Goal: Task Accomplishment & Management: Use online tool/utility

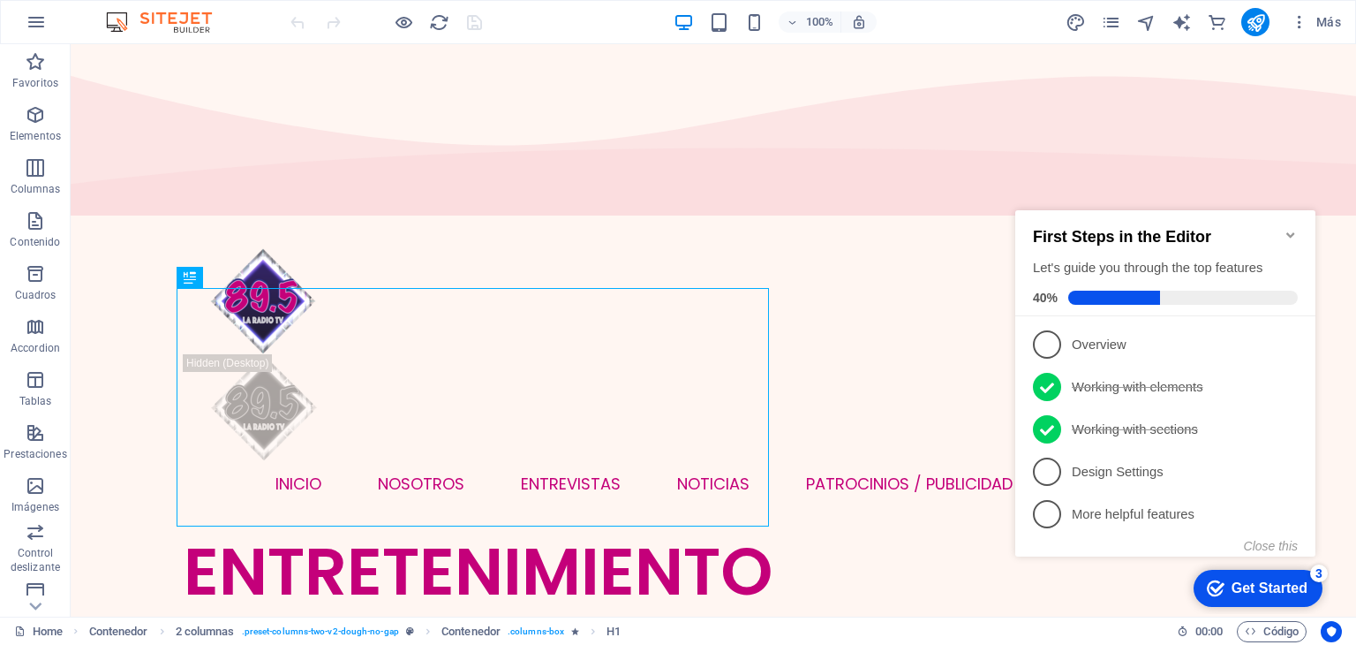
click at [1292, 228] on icon "Minimize checklist" at bounding box center [1291, 235] width 14 height 14
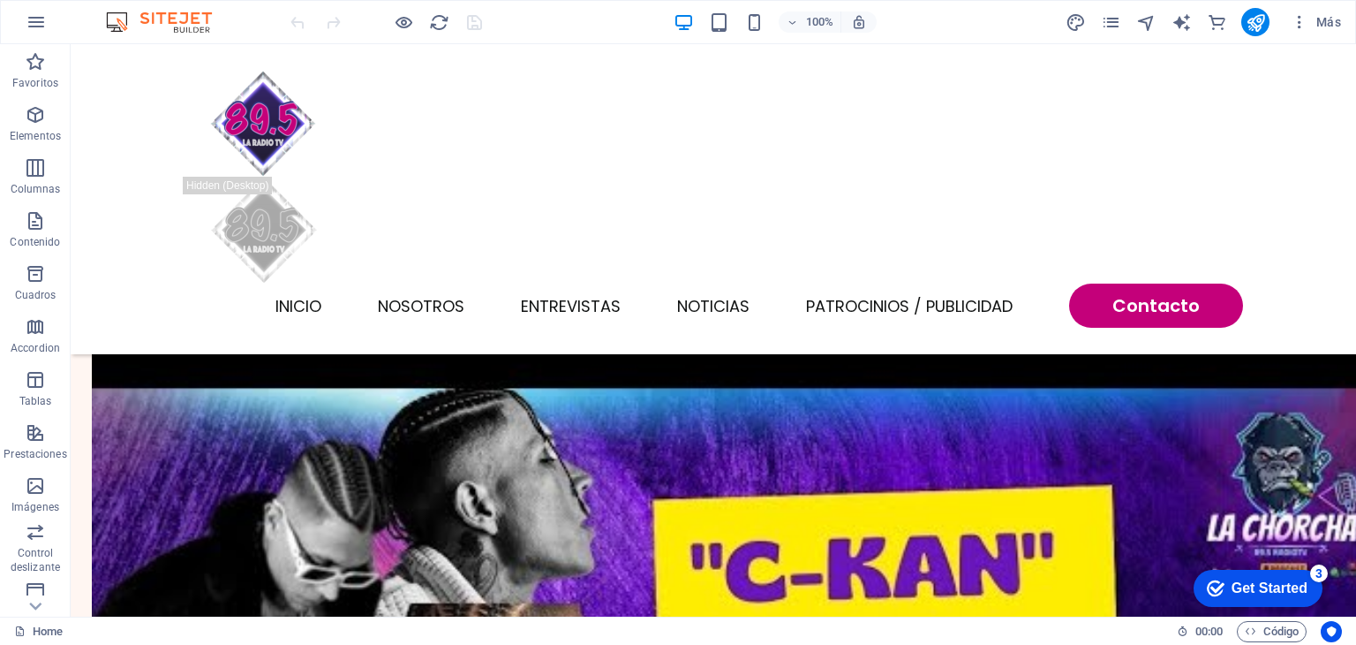
scroll to position [2134, 0]
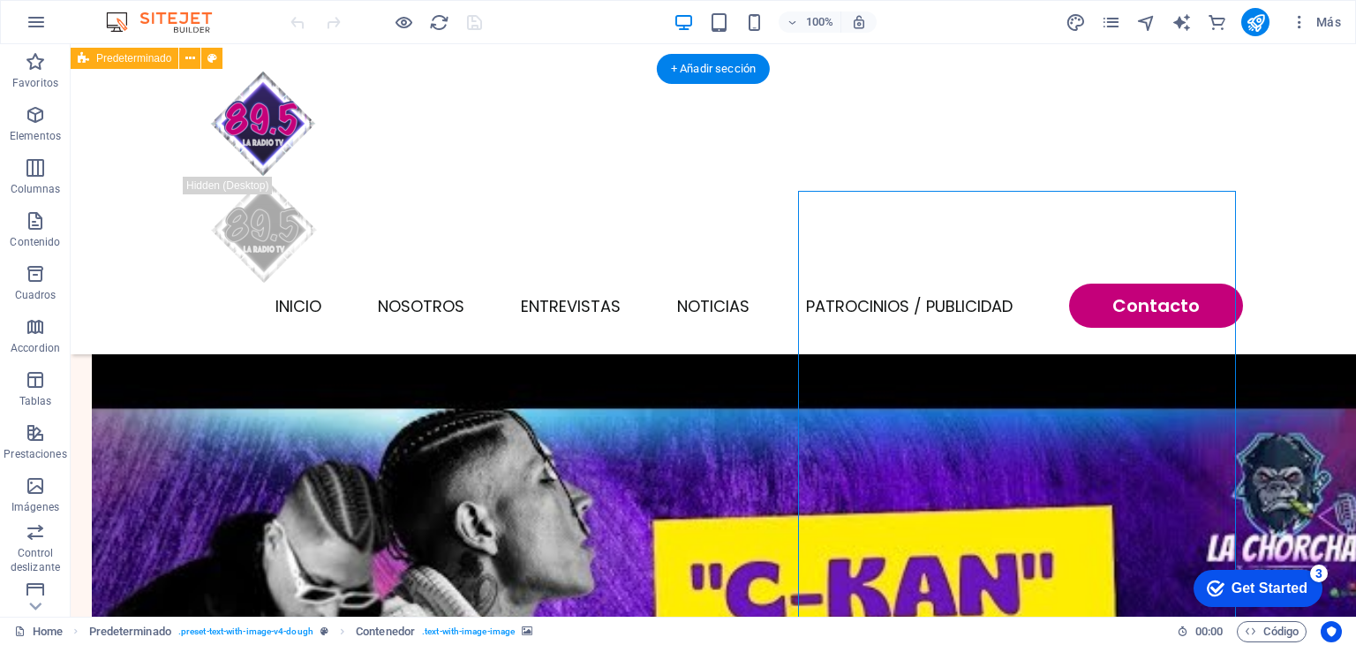
select select "px"
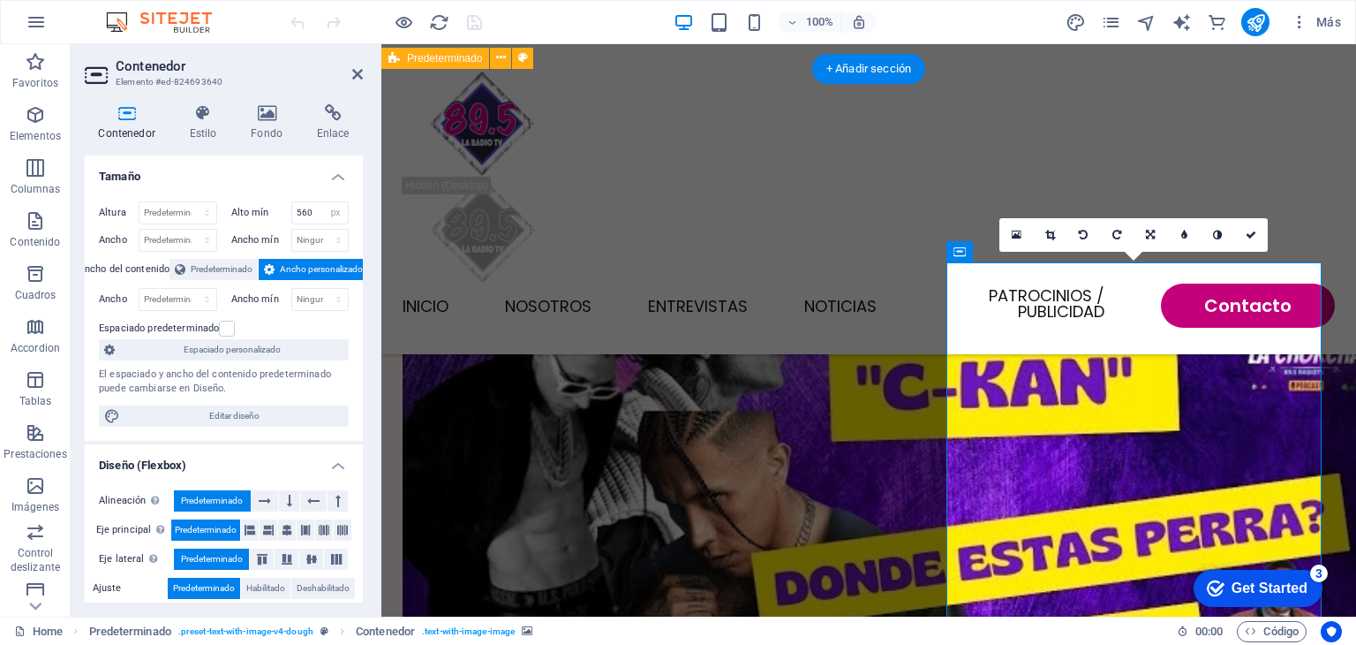
scroll to position [1925, 0]
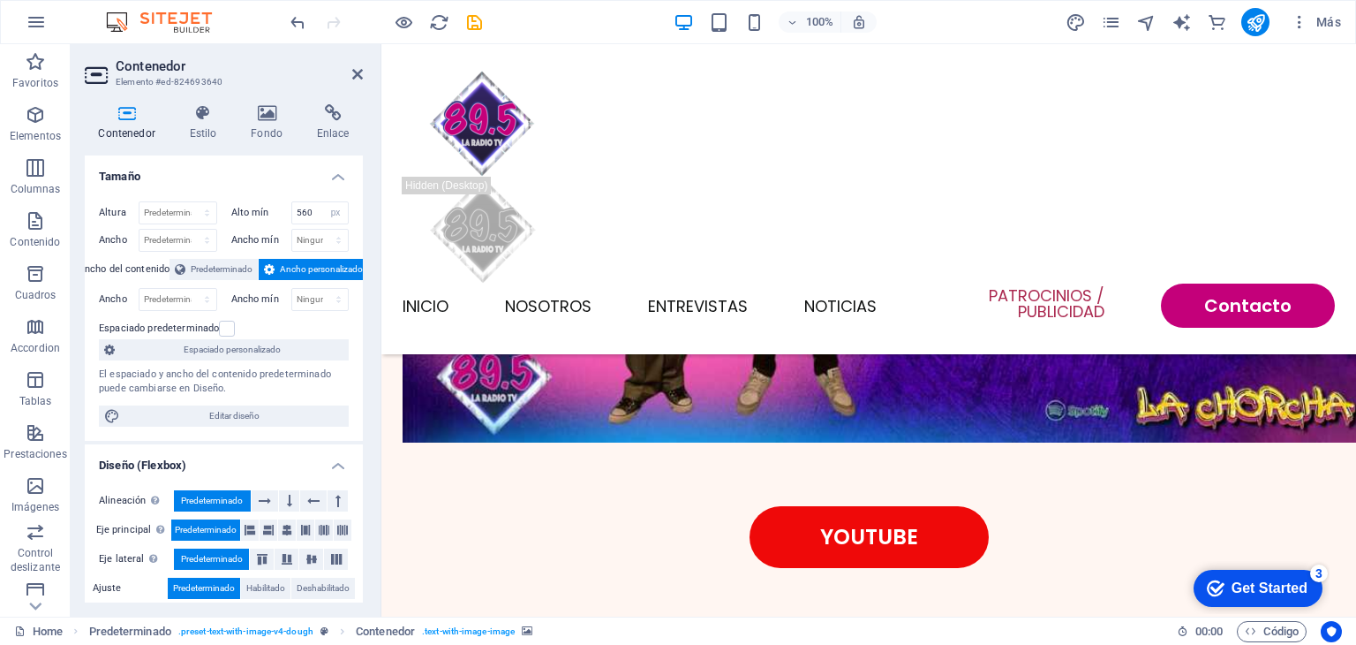
scroll to position [3723, 0]
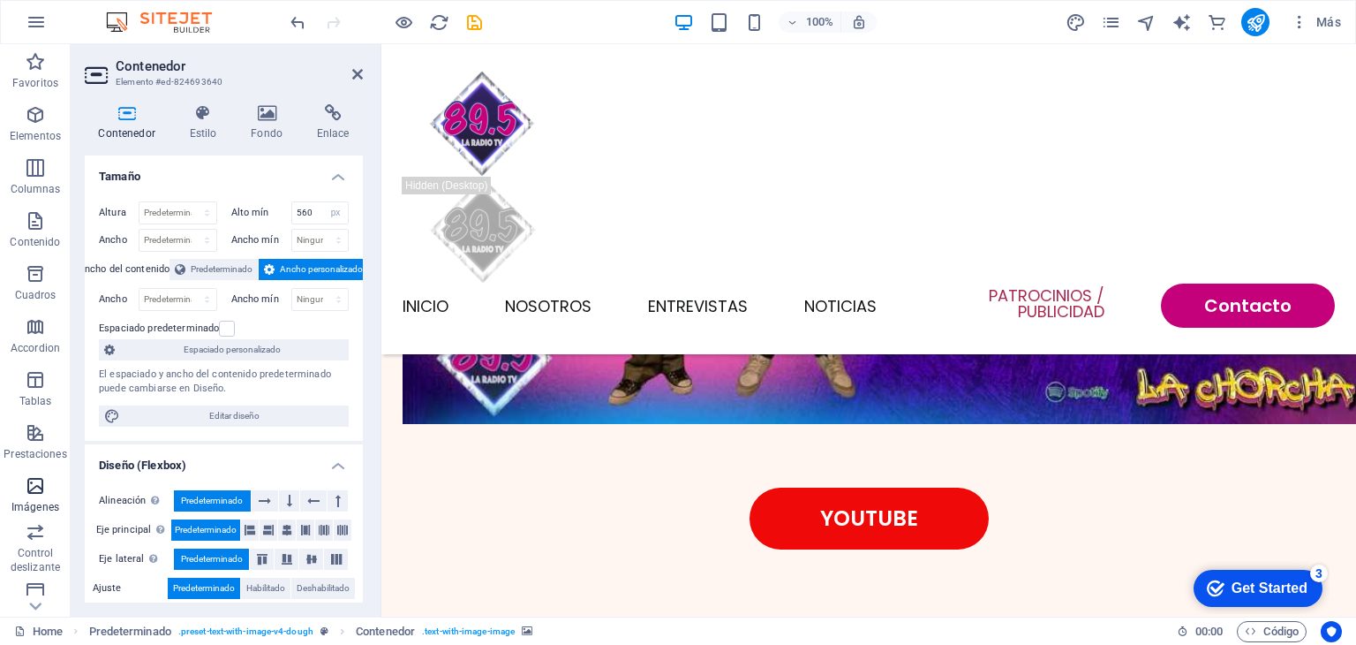
click at [35, 491] on icon "button" at bounding box center [35, 485] width 21 height 21
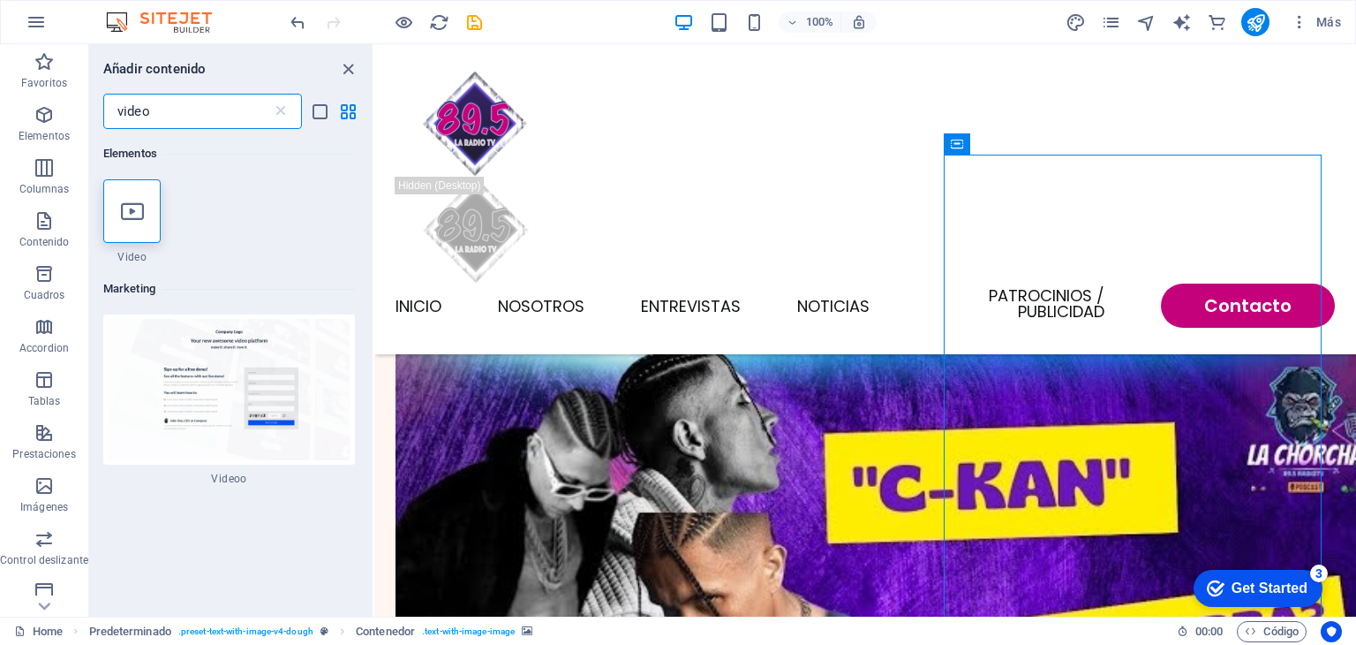
scroll to position [0, 0]
type input "video"
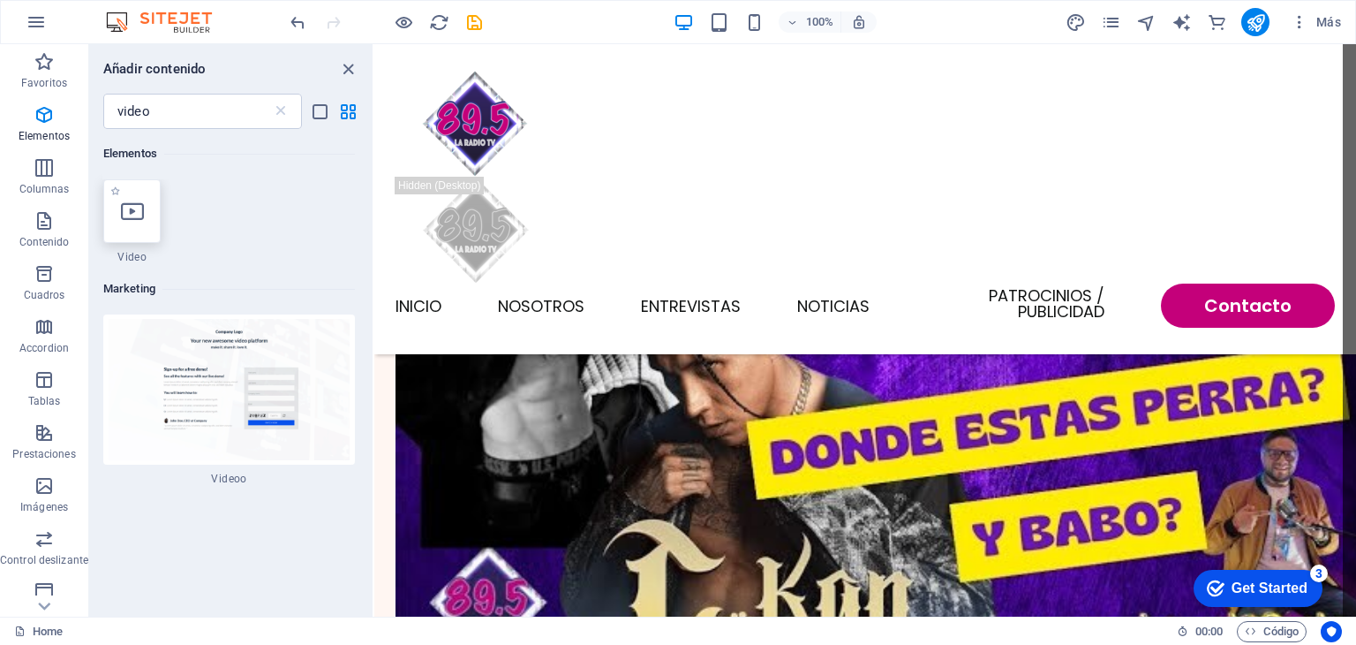
scroll to position [2357, 0]
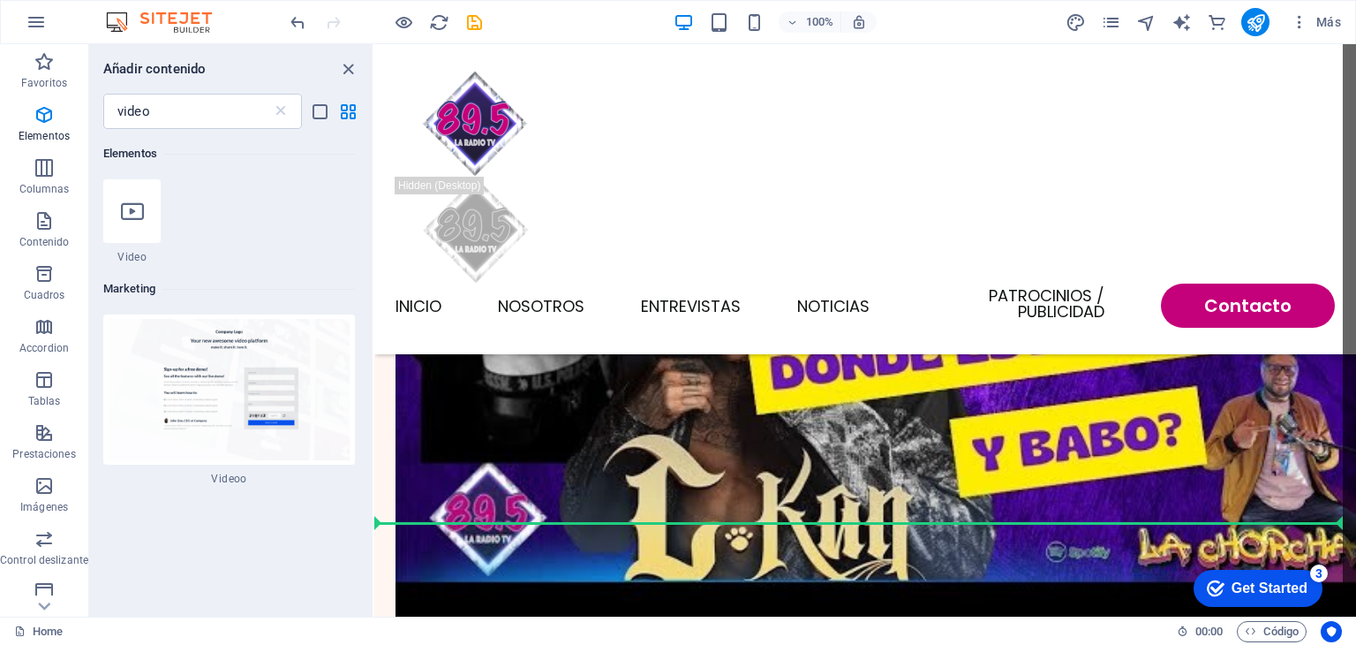
select select "%"
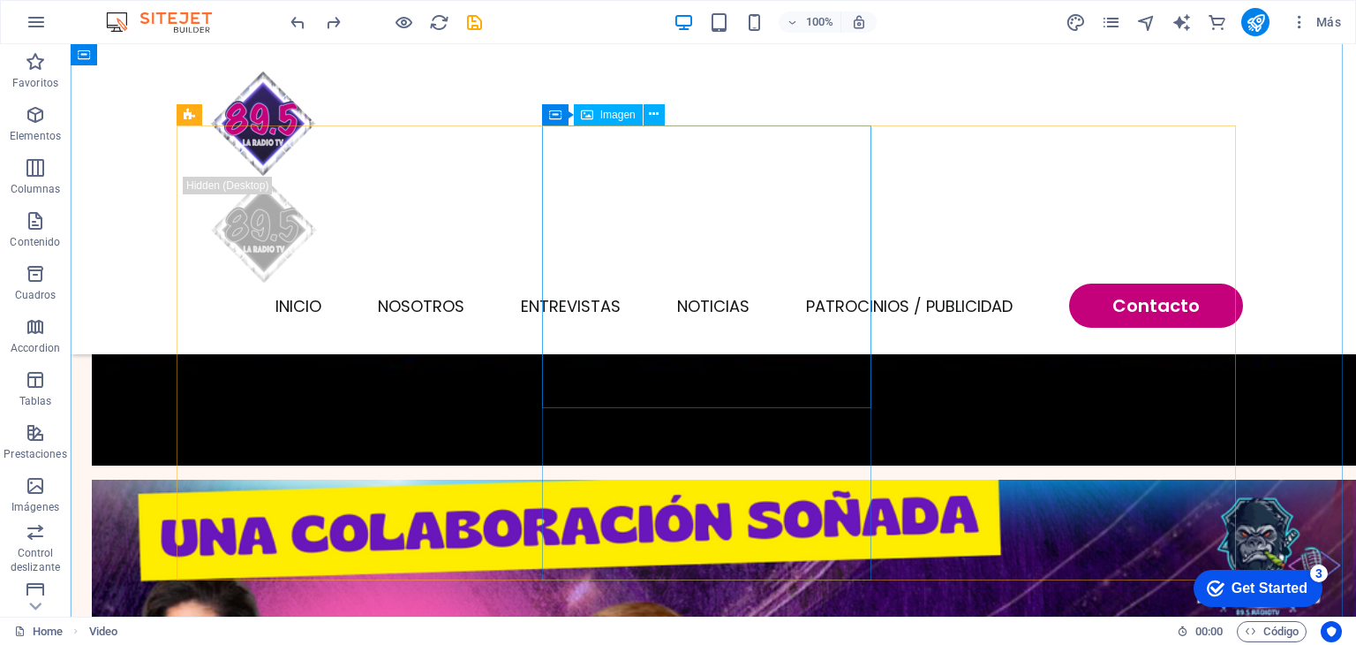
scroll to position [2987, 0]
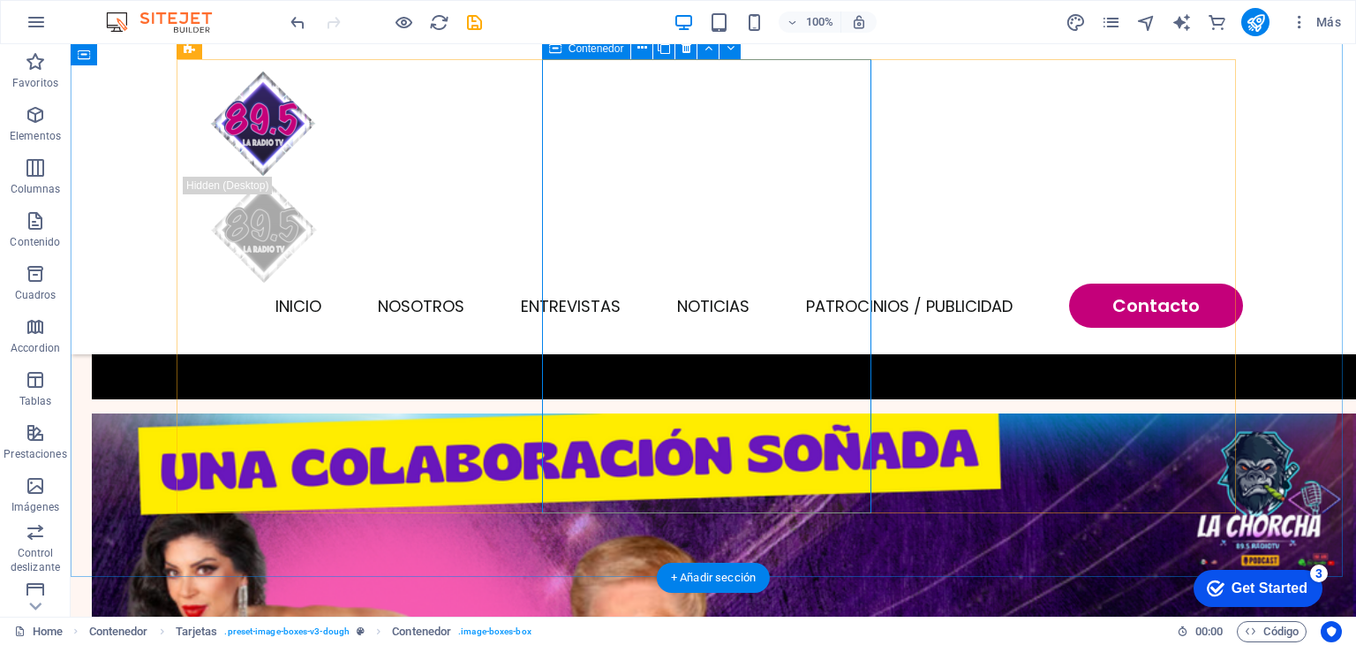
scroll to position [3053, 0]
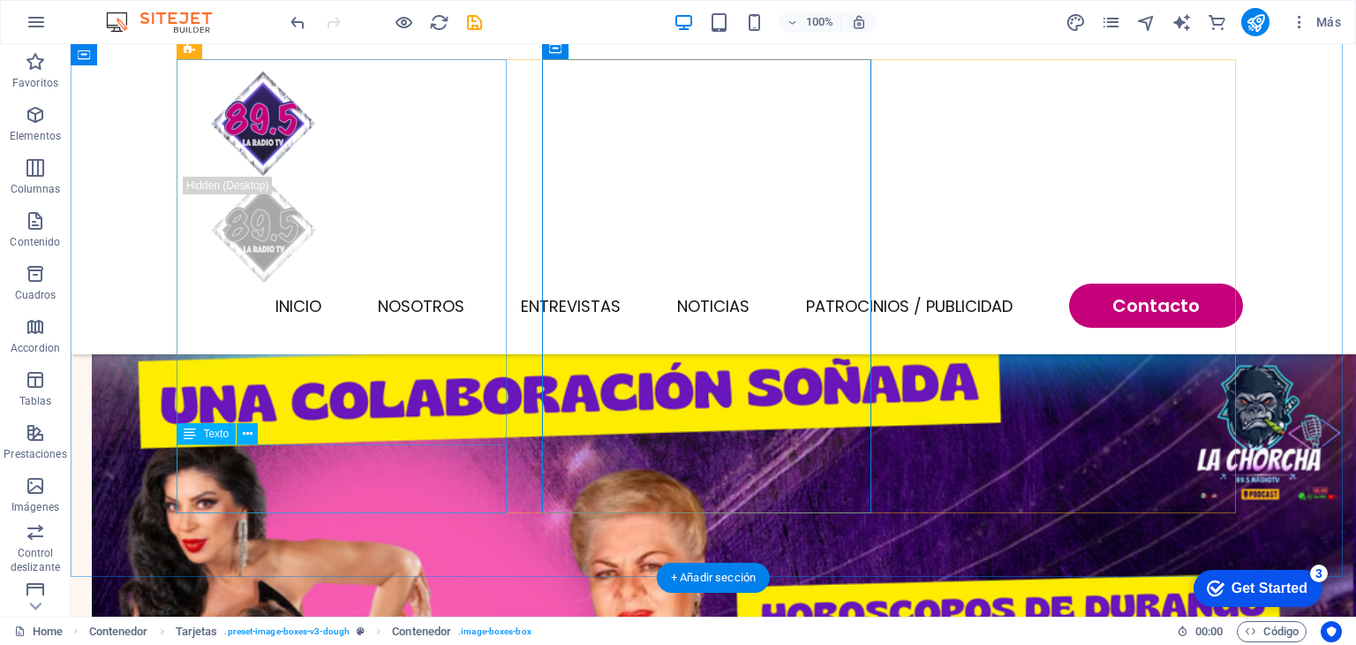
click at [364, 487] on div "H1 Contenedor 2 columnas Contenedor Barra de menús Contenedor Logo Menú Predete…" at bounding box center [714, 330] width 1286 height 572
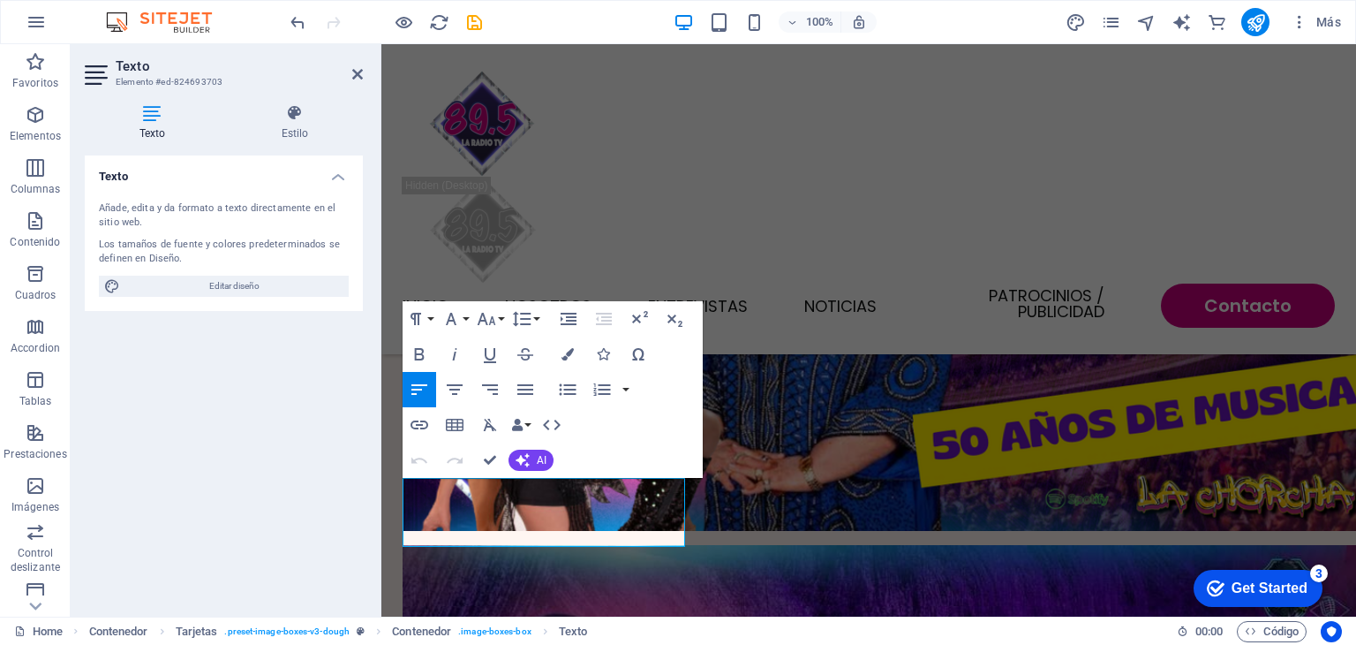
scroll to position [2987, 0]
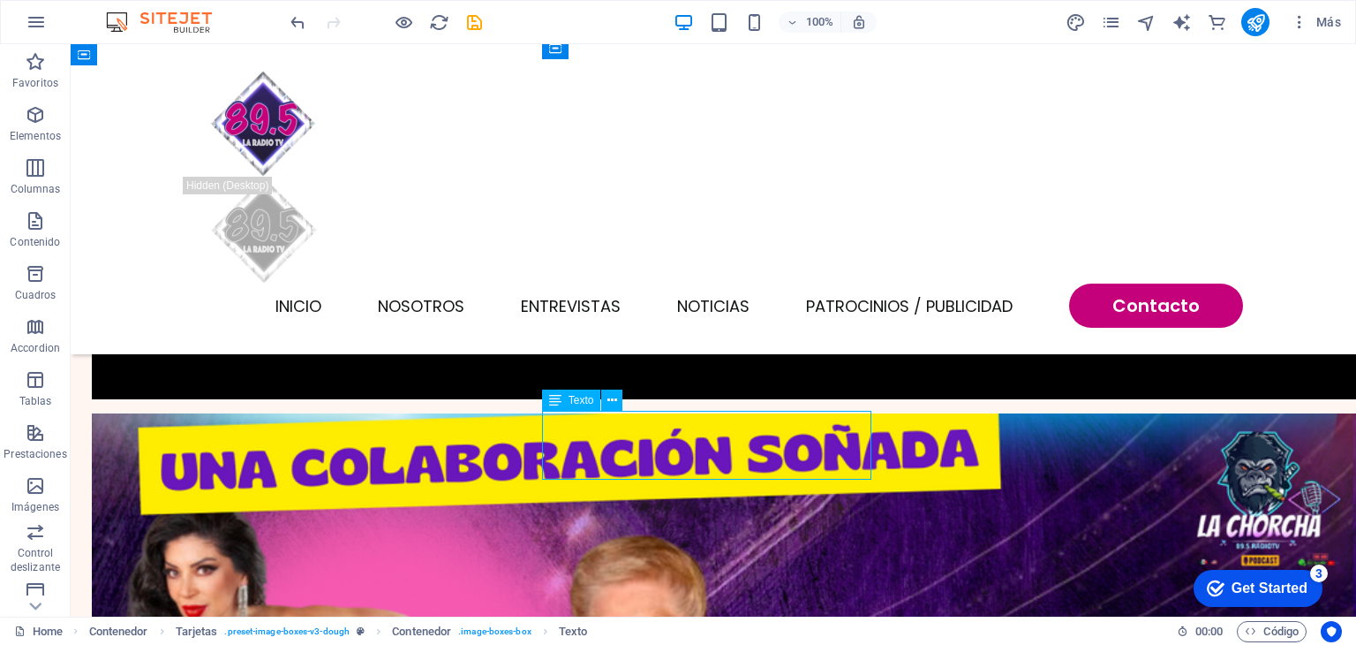
scroll to position [3053, 0]
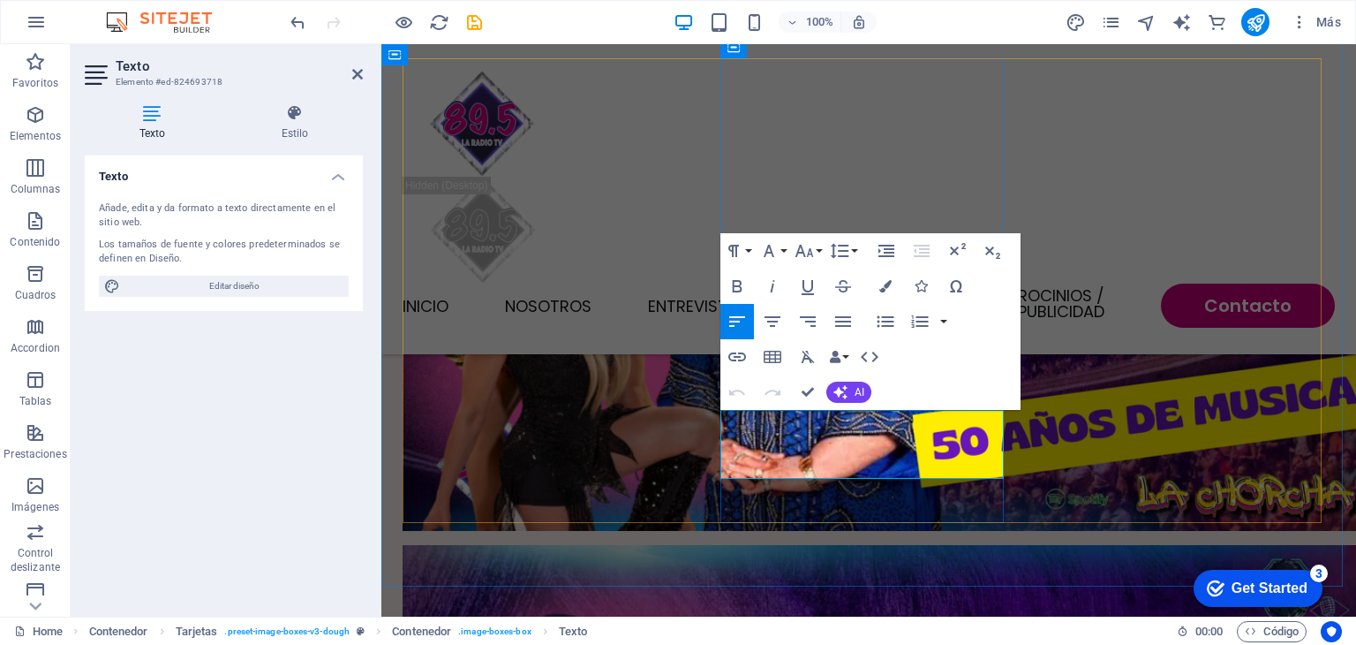
scroll to position [2987, 0]
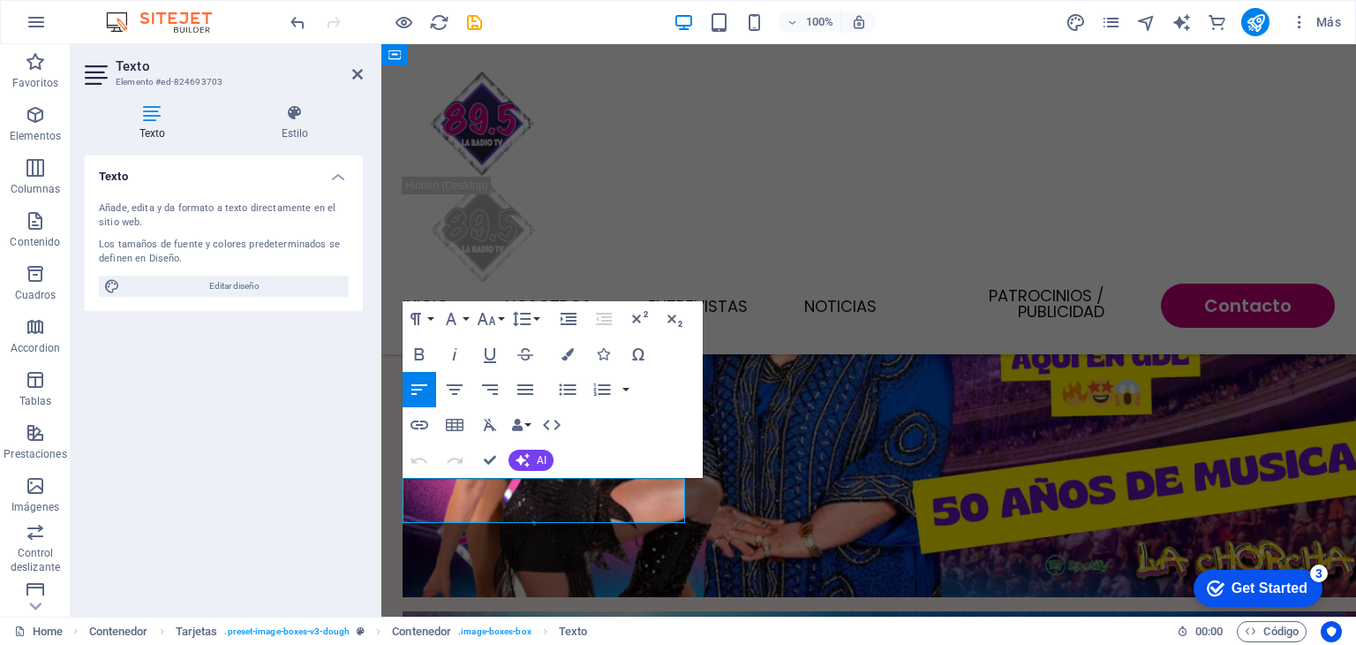
click at [422, 347] on icon "button" at bounding box center [419, 353] width 21 height 21
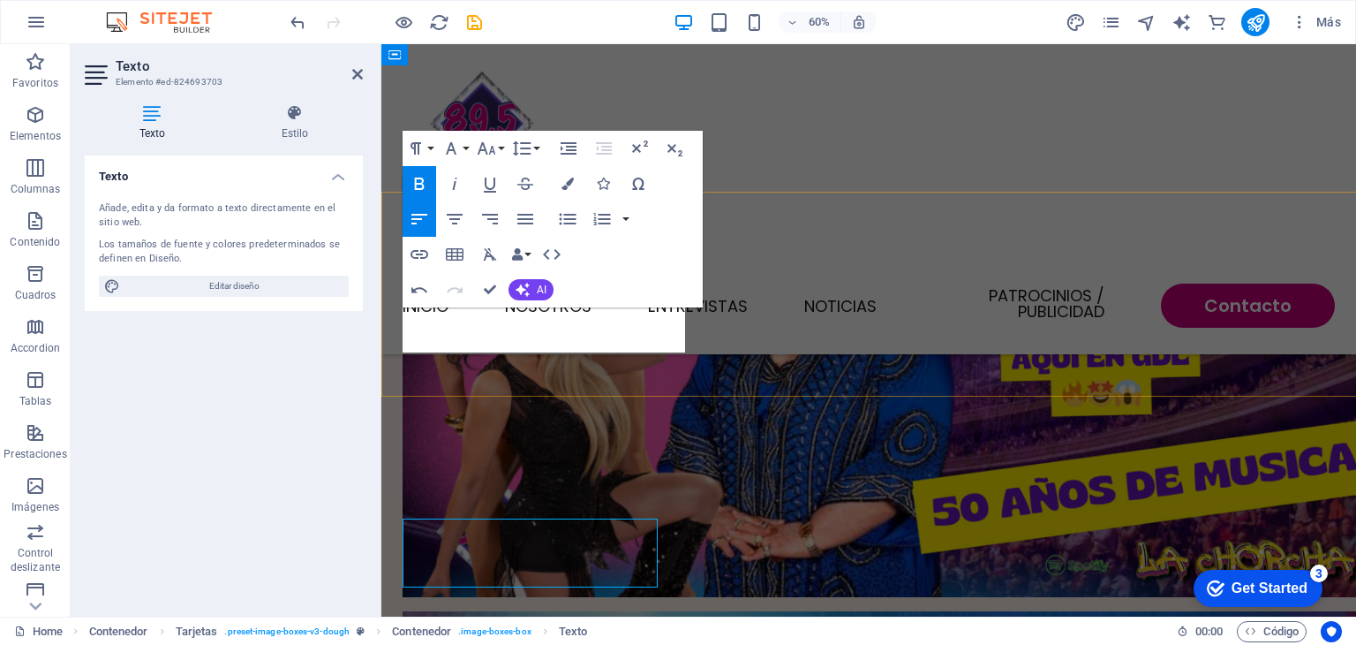
scroll to position [3158, 0]
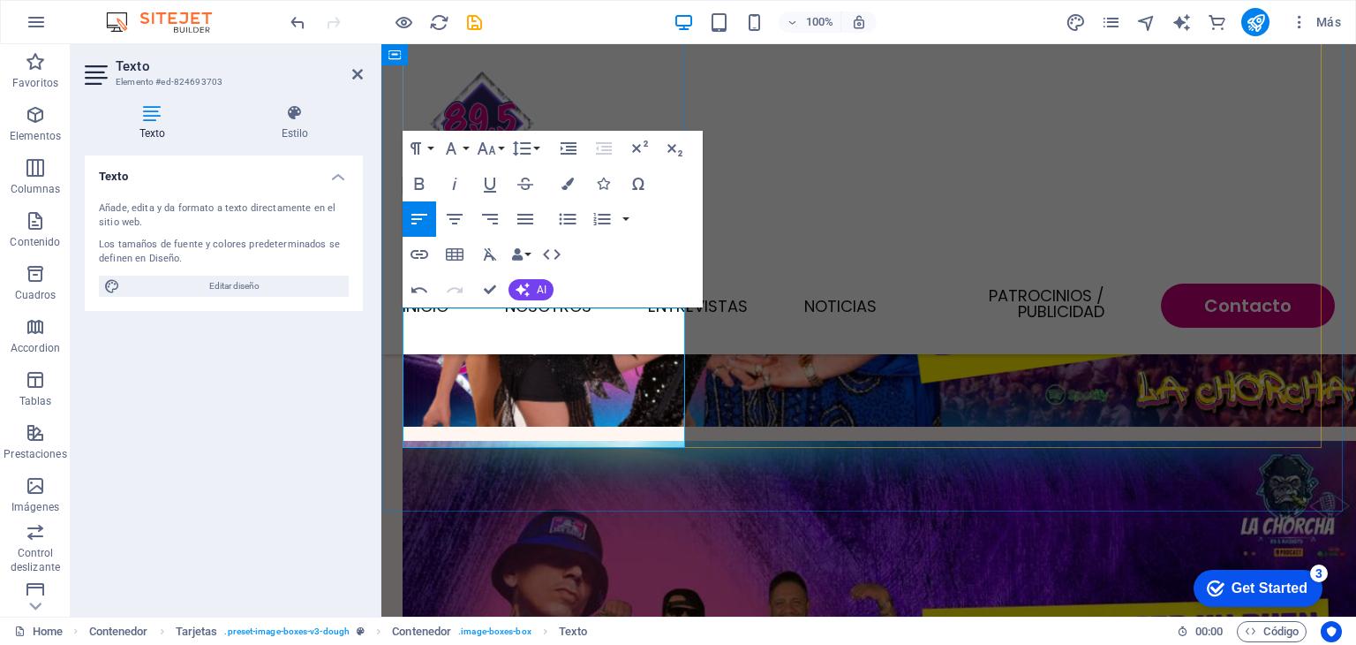
drag, startPoint x: 516, startPoint y: 421, endPoint x: 413, endPoint y: 323, distance: 141.8
click at [415, 185] on icon "button" at bounding box center [420, 183] width 10 height 12
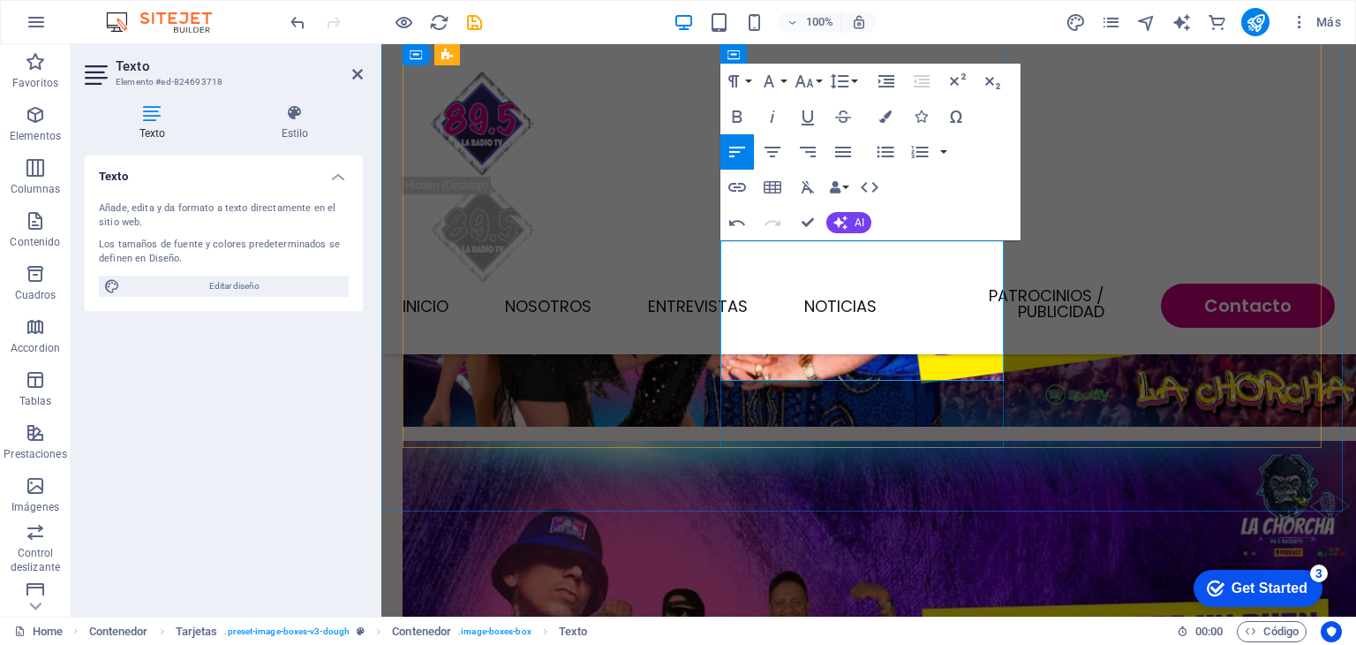
click at [747, 110] on icon "button" at bounding box center [737, 116] width 21 height 21
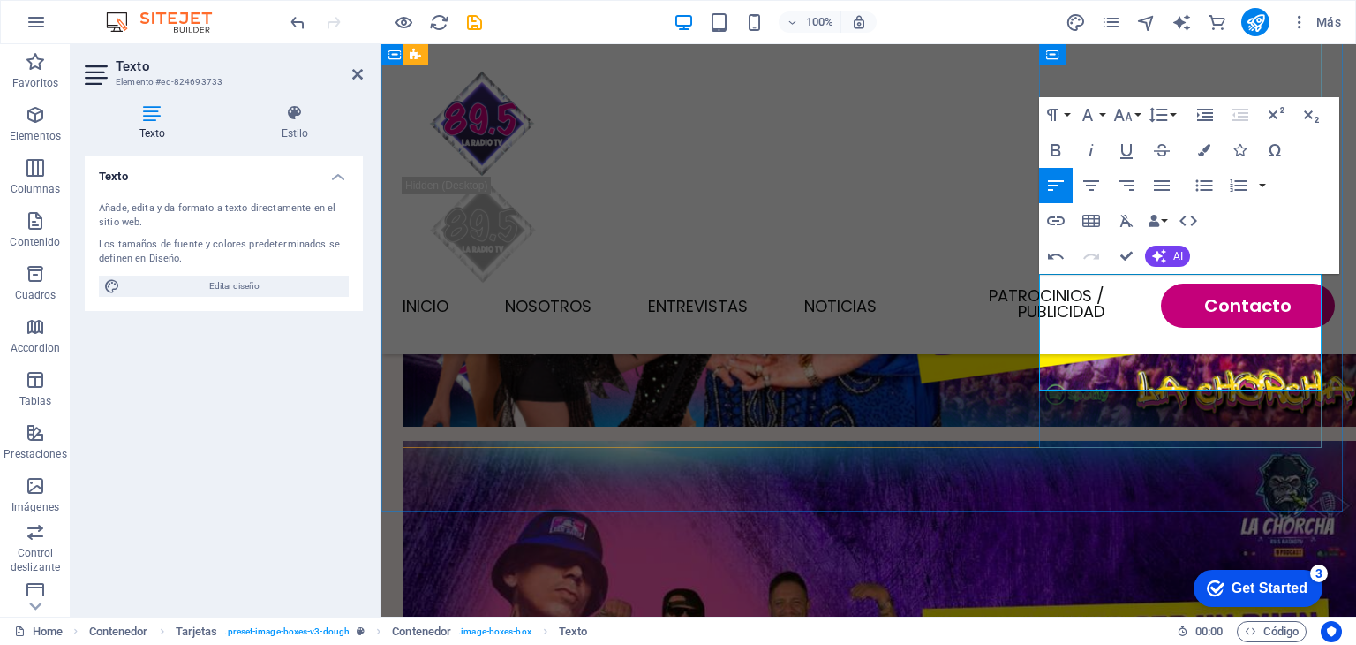
click at [1058, 142] on icon "button" at bounding box center [1055, 150] width 21 height 21
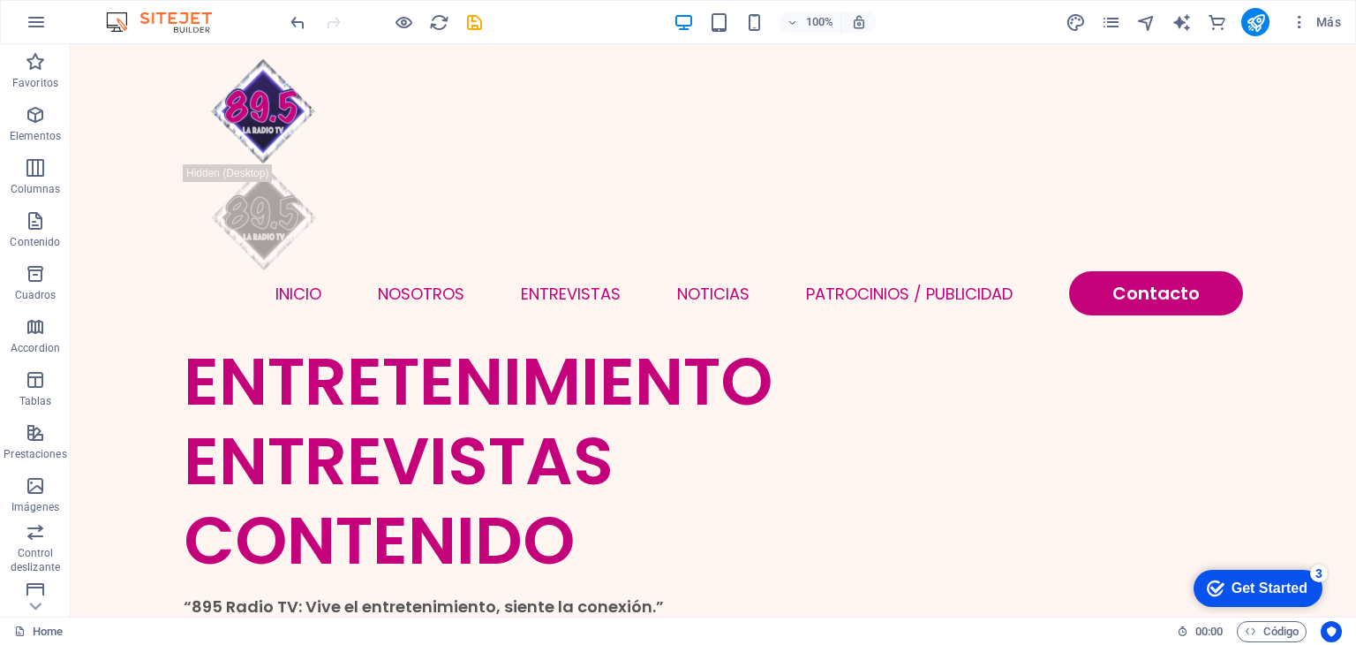
scroll to position [0, 0]
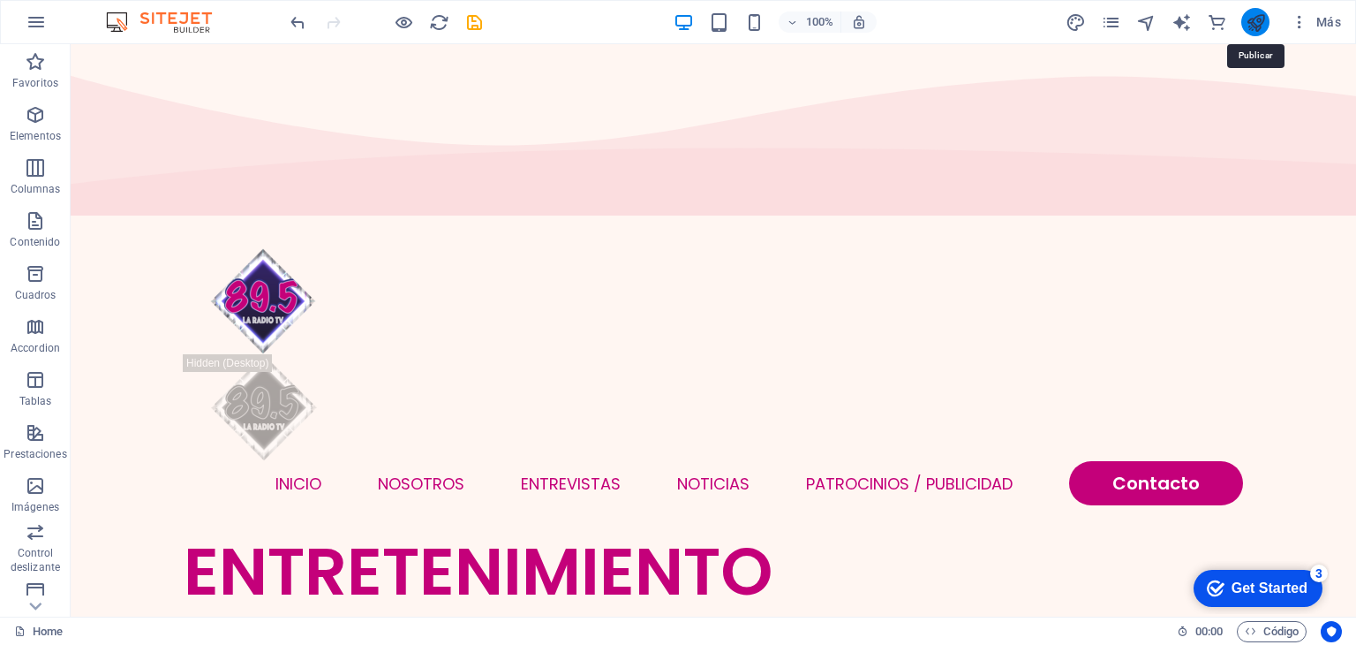
click at [1257, 32] on icon "publish" at bounding box center [1256, 22] width 20 height 20
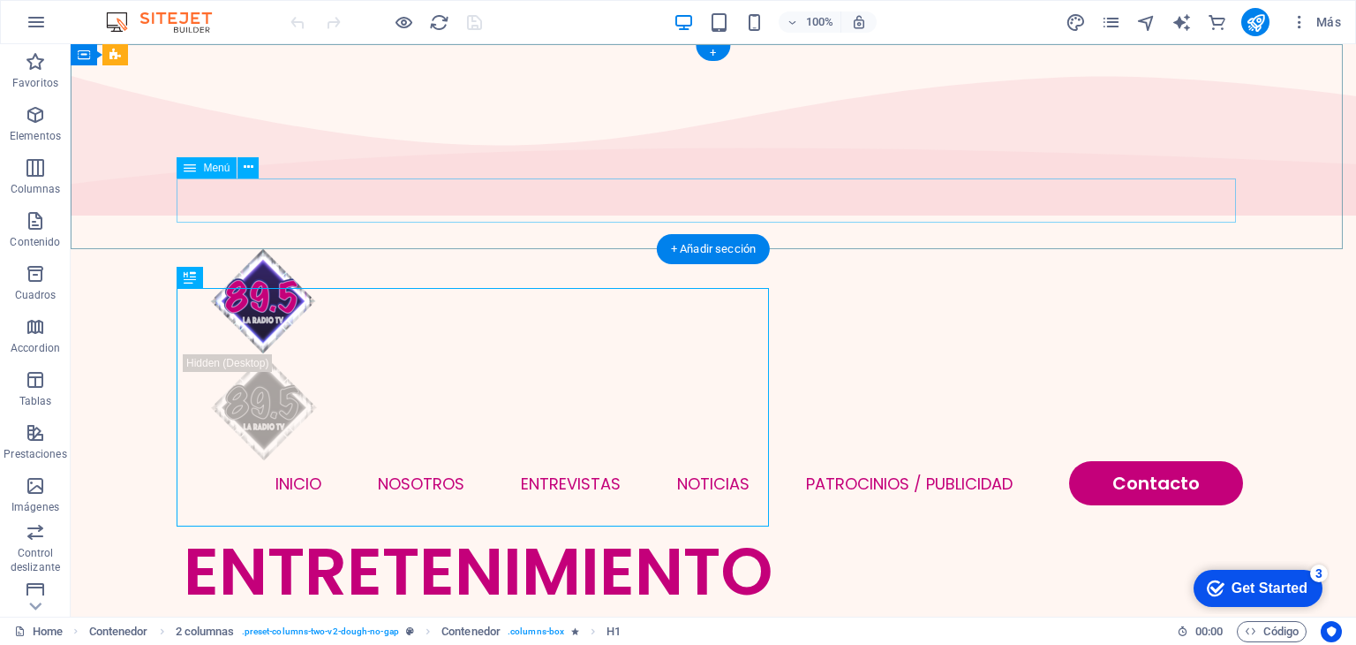
click at [304, 461] on nav "INICIO NOSOTROS ENTREVISTAS NOTICIAS Patrocinios / Publicidad Contacto" at bounding box center [714, 483] width 1060 height 44
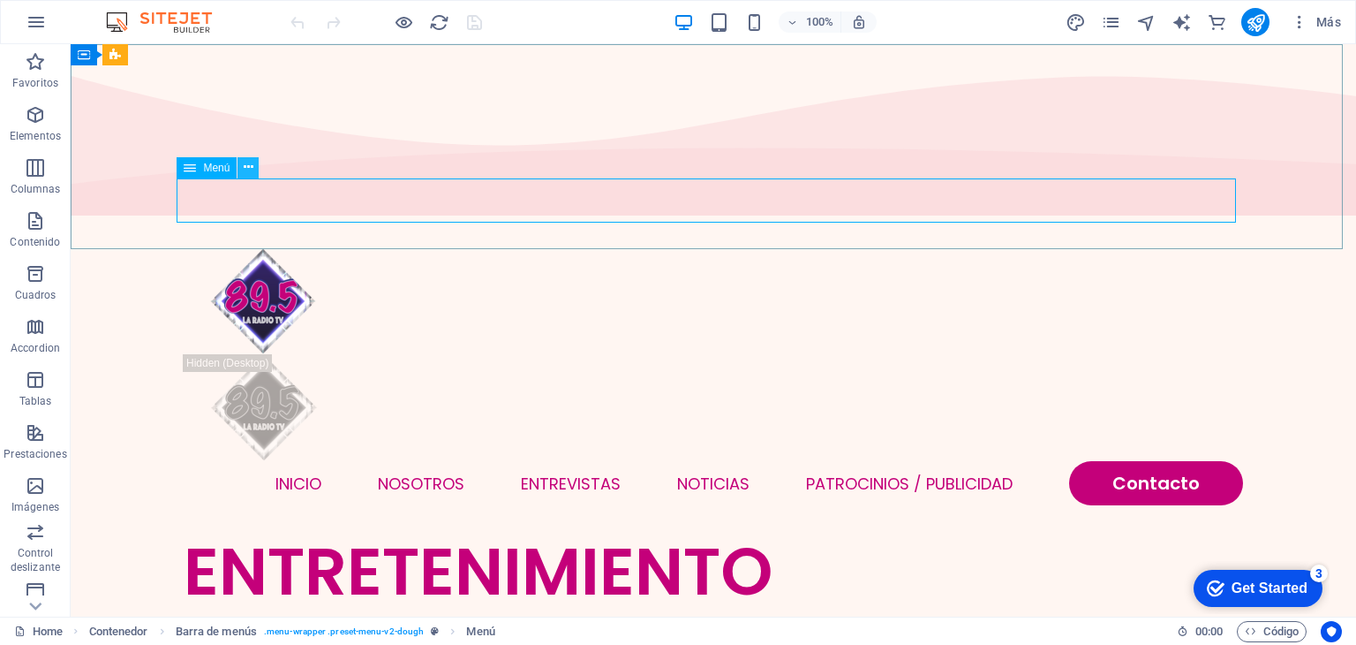
click at [244, 170] on icon at bounding box center [249, 167] width 10 height 19
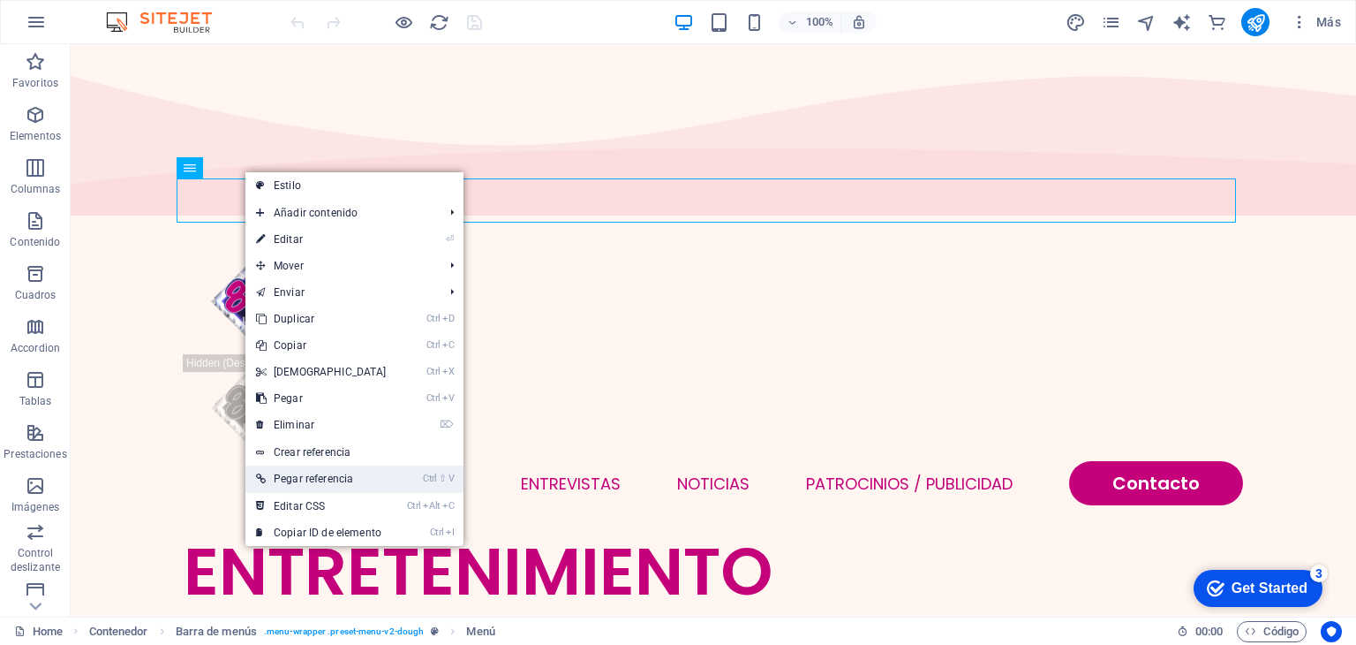
click at [338, 482] on link "Ctrl ⇧ V Pegar referencia" at bounding box center [321, 478] width 152 height 26
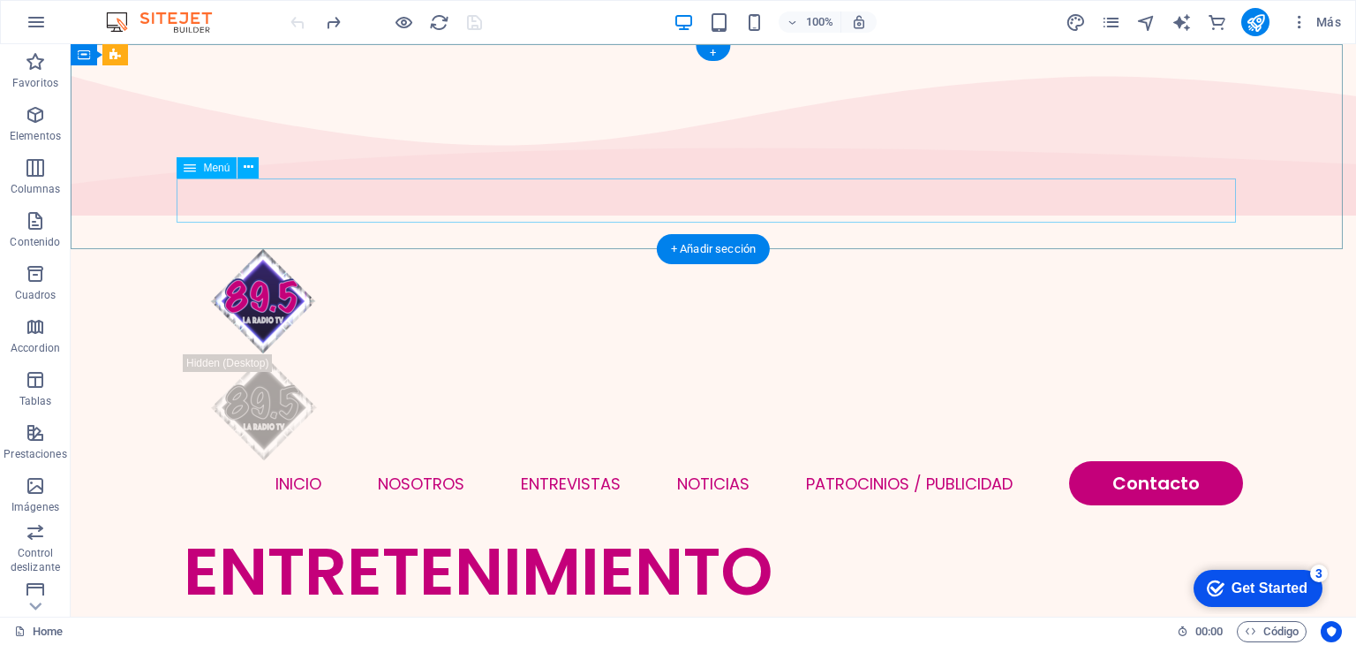
click at [419, 461] on nav "INICIO NOSOTROS ENTREVISTAS NOTICIAS Patrocinios / Publicidad Contacto" at bounding box center [714, 483] width 1060 height 44
select select
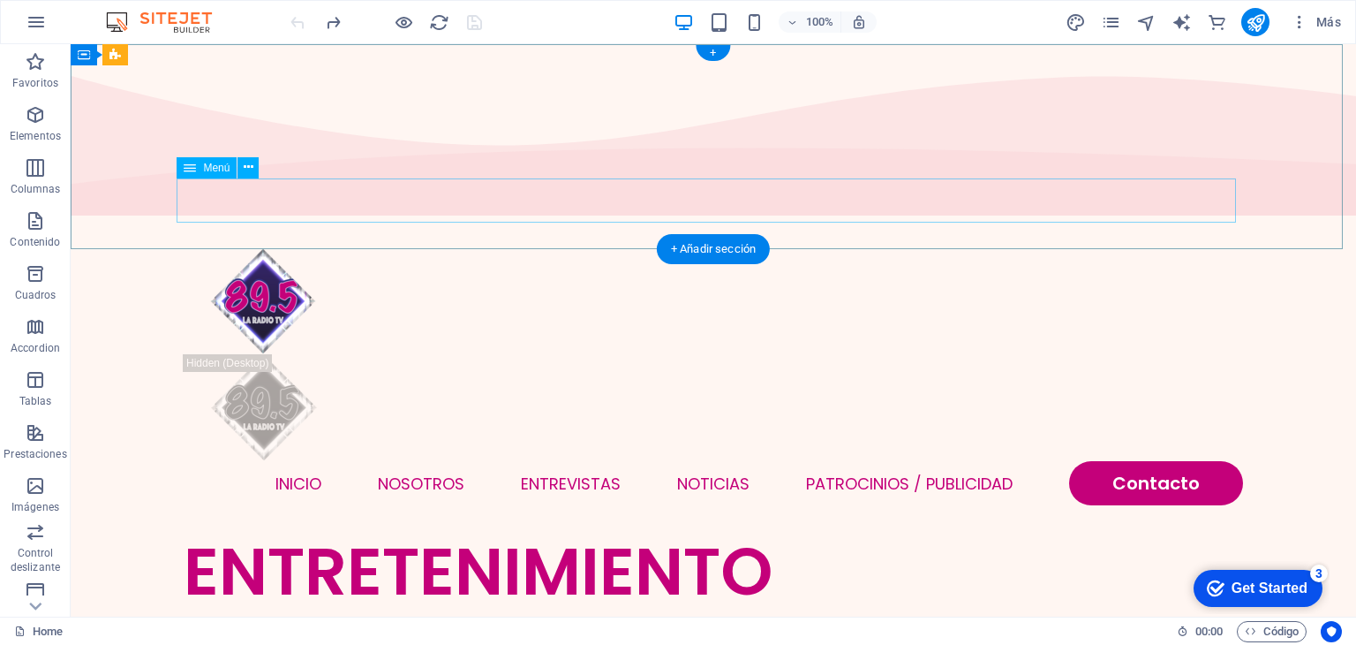
select select
select select "primary"
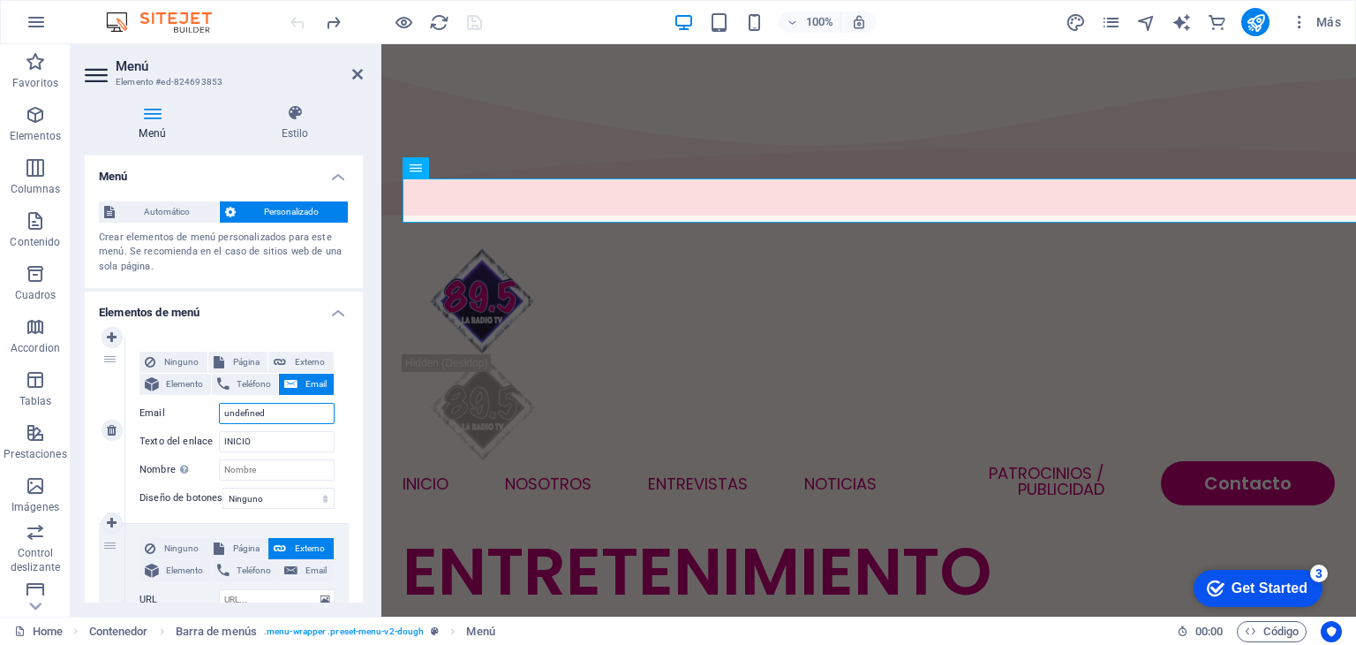
click at [268, 413] on input "undefined" at bounding box center [277, 413] width 116 height 21
type input "u"
select select
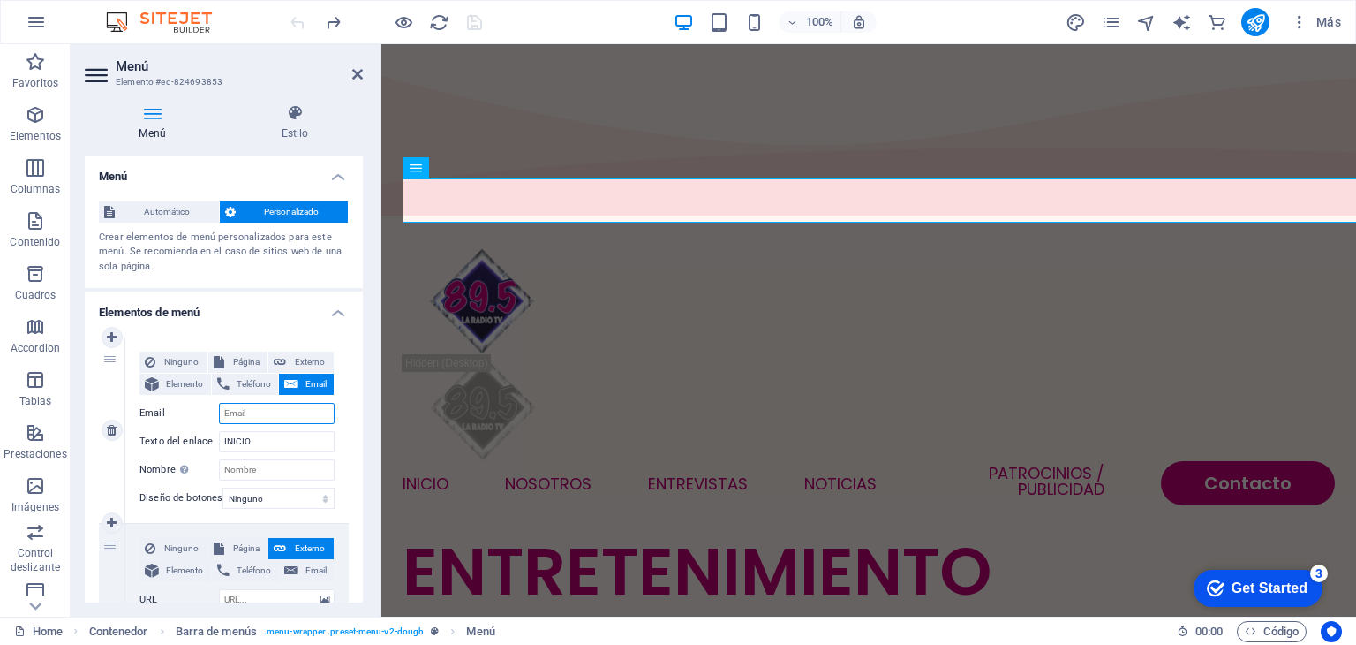
select select
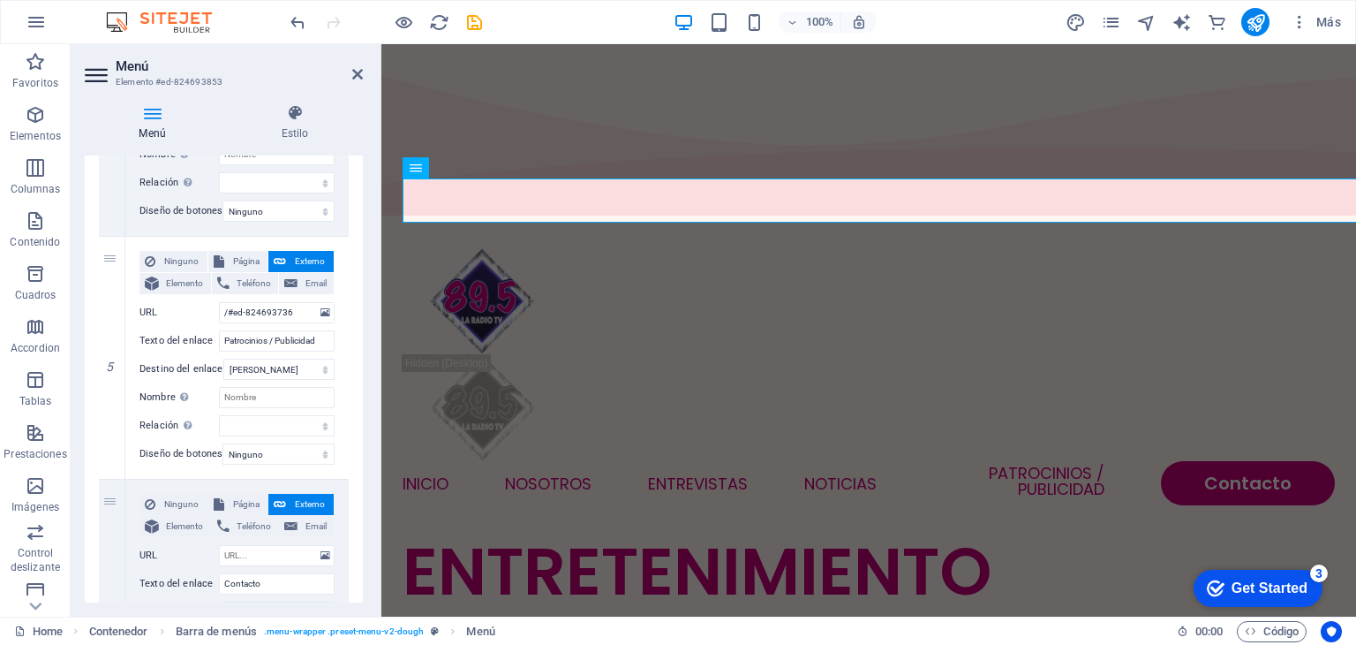
scroll to position [1010, 0]
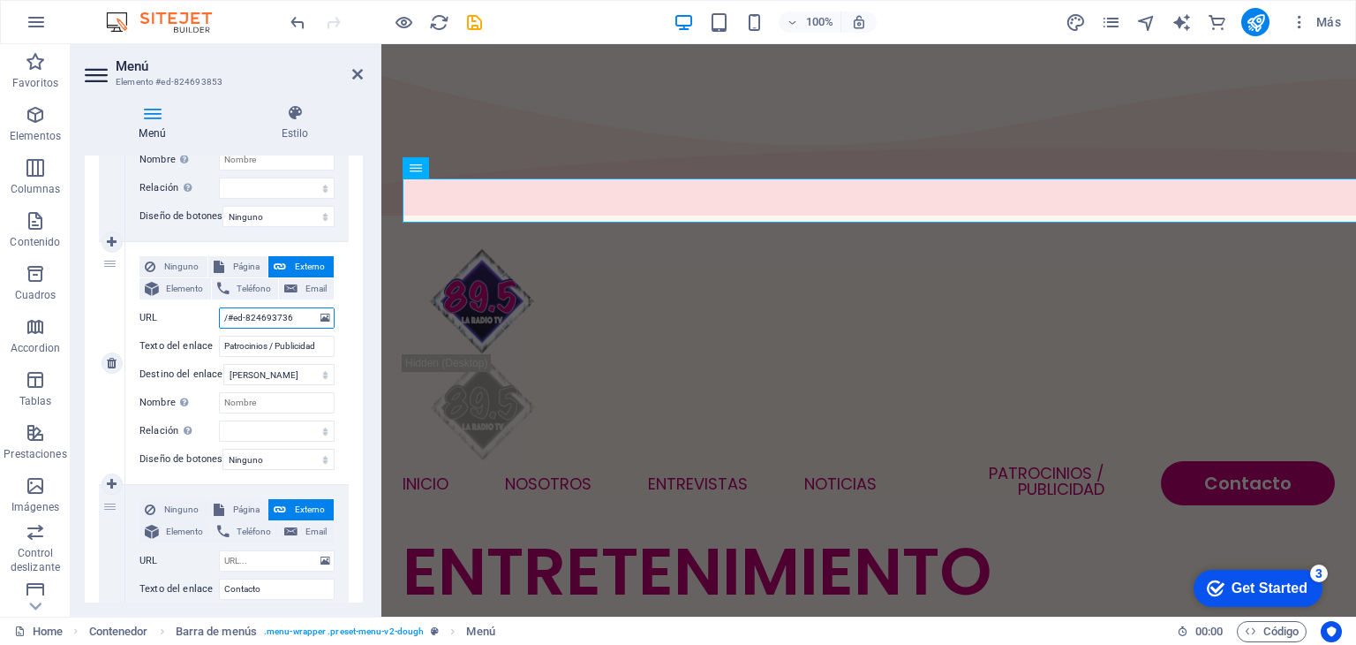
click at [295, 315] on input "/#ed-824693736" at bounding box center [277, 317] width 116 height 21
drag, startPoint x: 295, startPoint y: 315, endPoint x: 209, endPoint y: 313, distance: 85.7
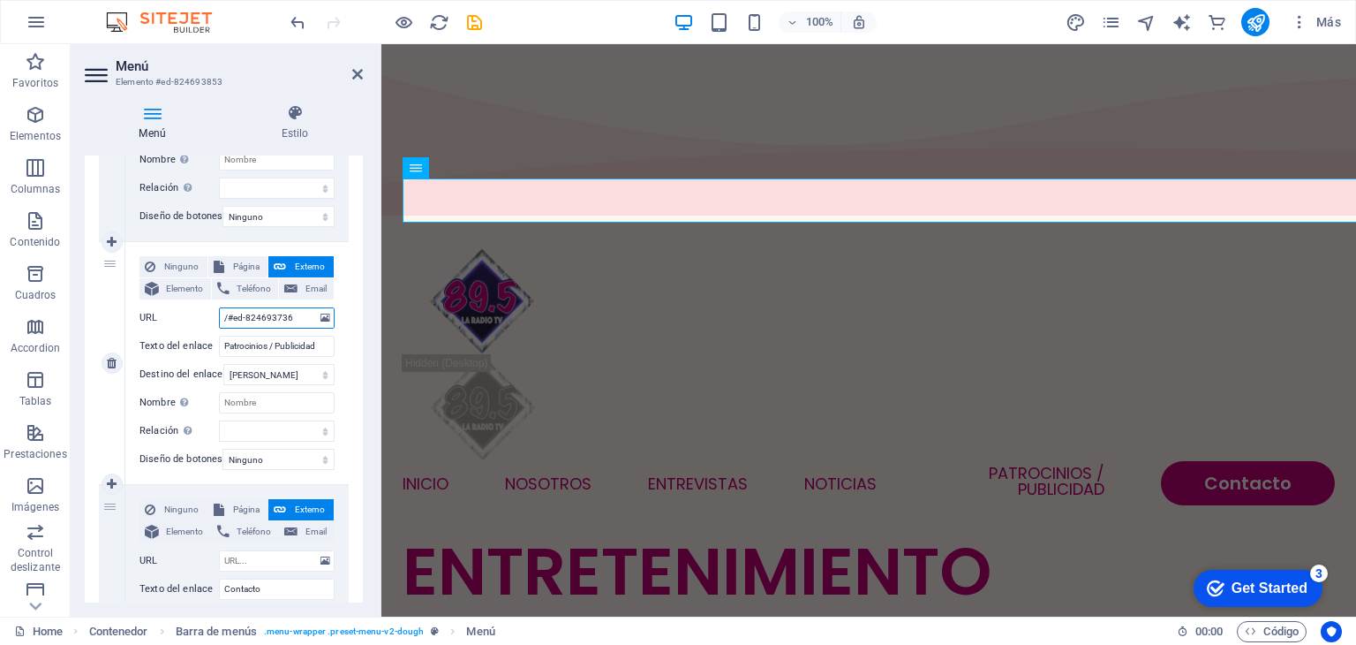
click at [209, 313] on div "URL /#ed-824693736" at bounding box center [237, 317] width 195 height 21
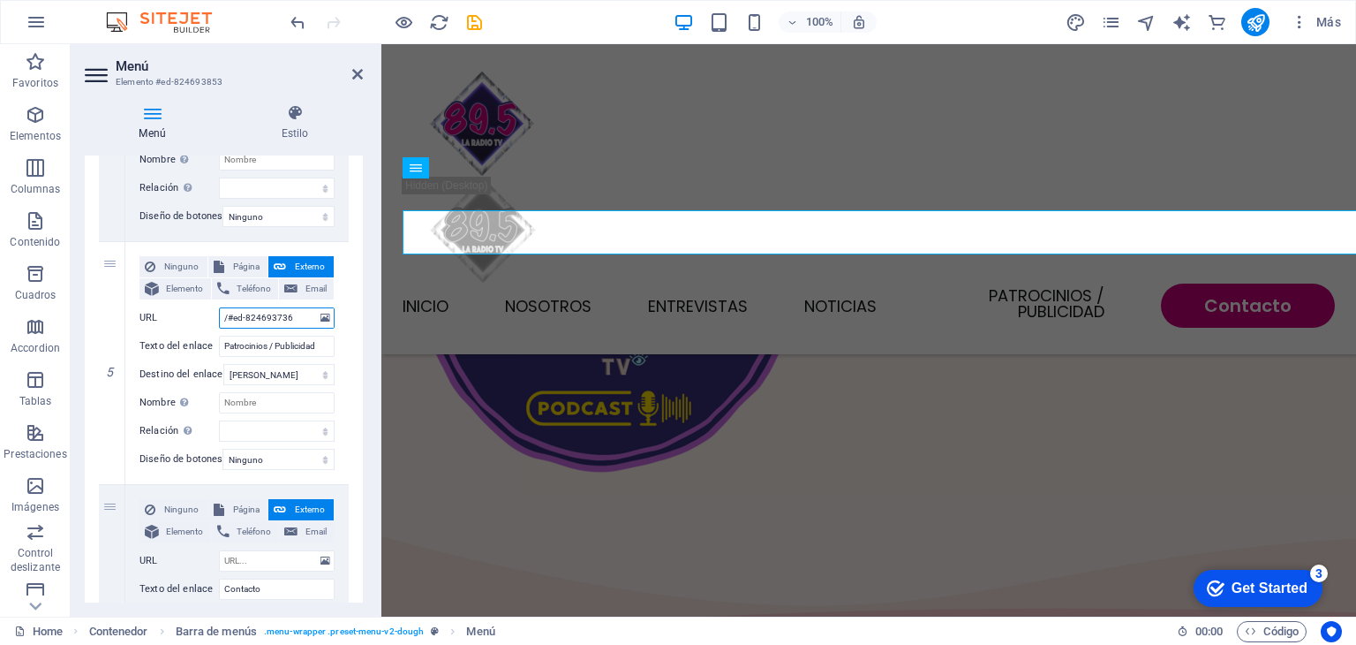
scroll to position [497, 0]
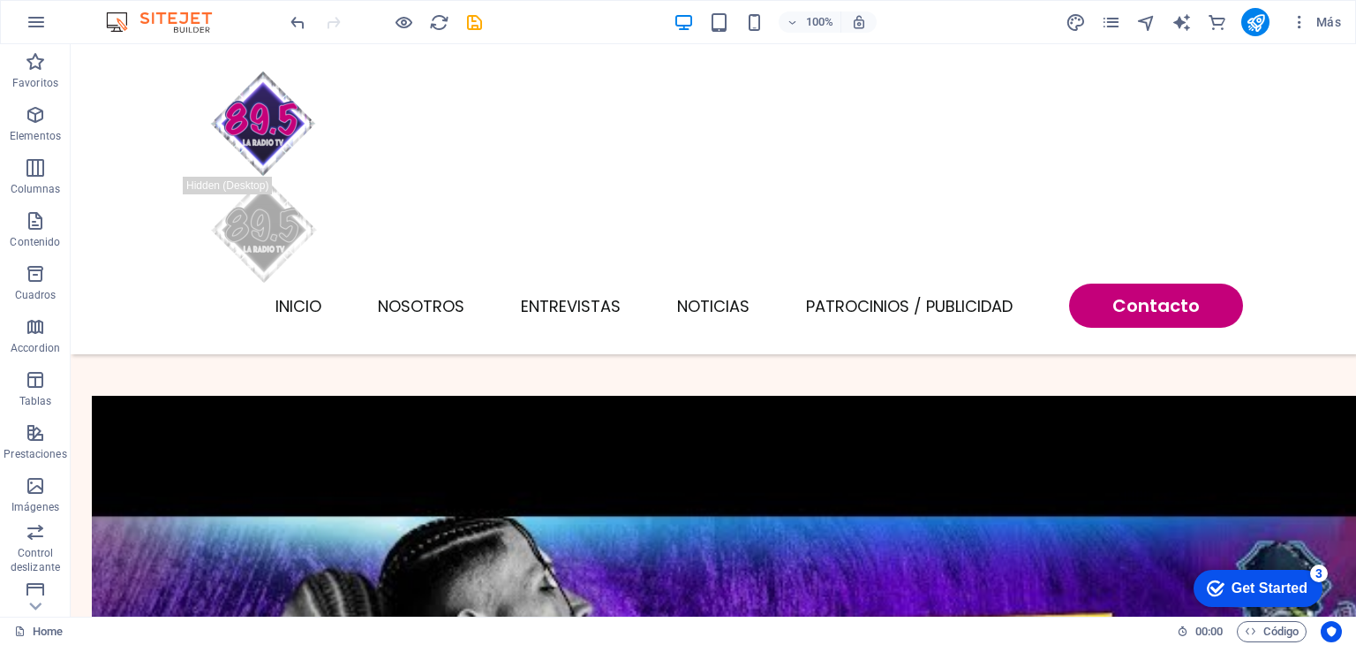
scroll to position [2059, 0]
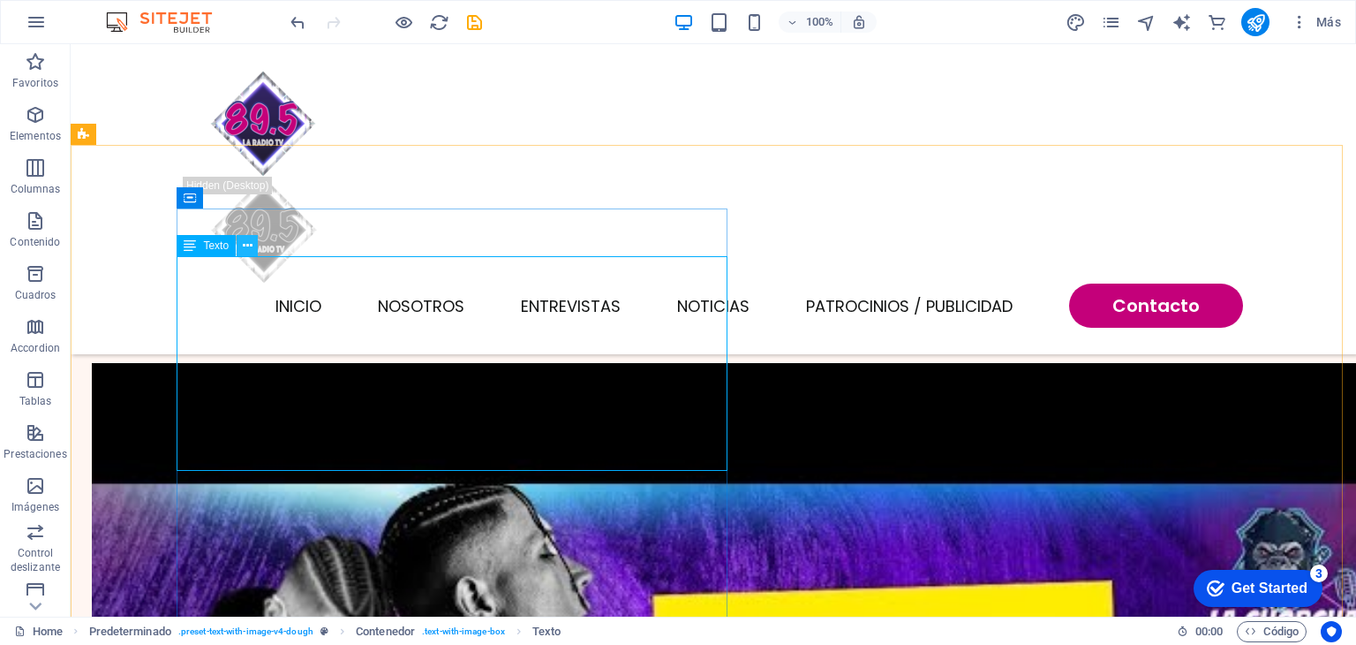
click at [240, 245] on button at bounding box center [247, 245] width 21 height 21
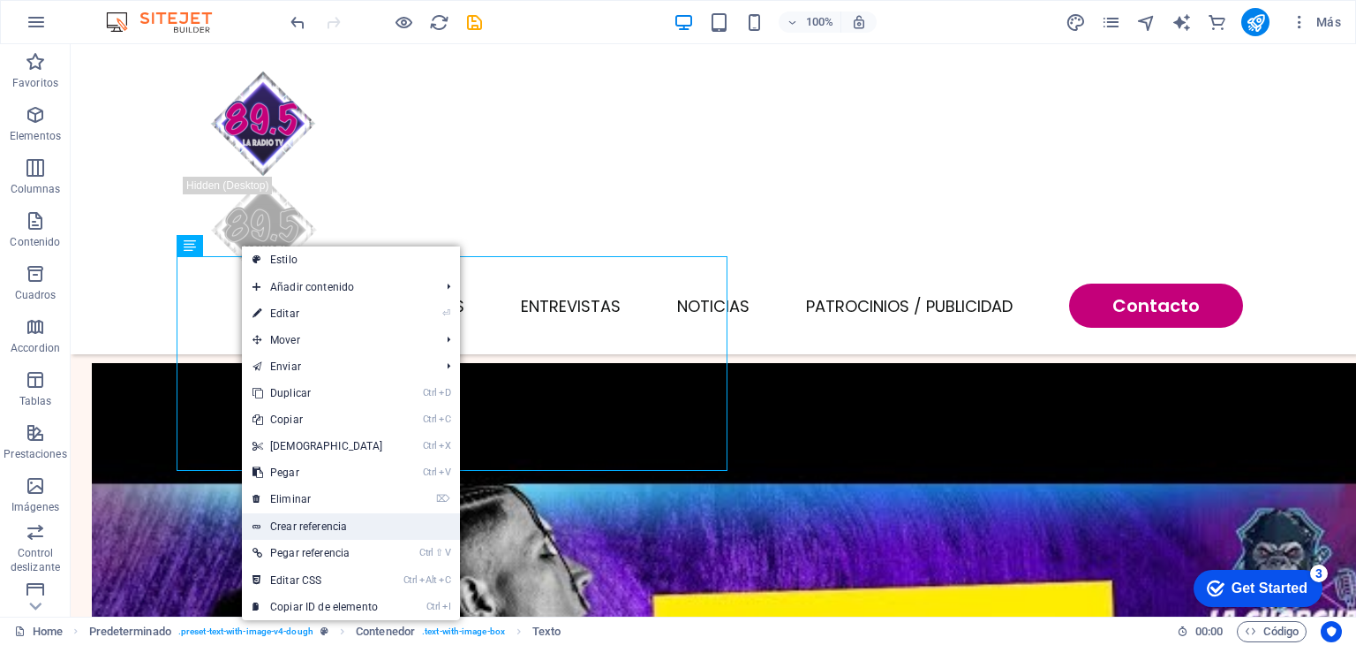
click at [346, 528] on link "Crear referencia" at bounding box center [351, 526] width 218 height 26
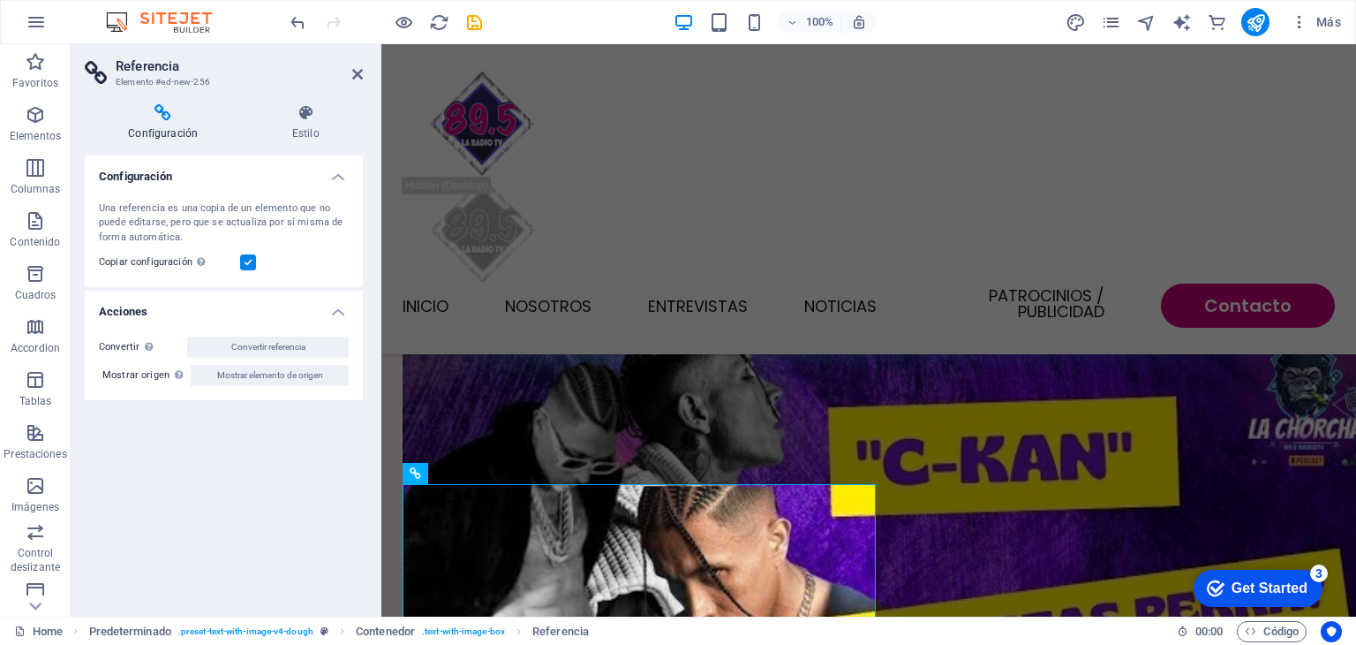
scroll to position [1883, 0]
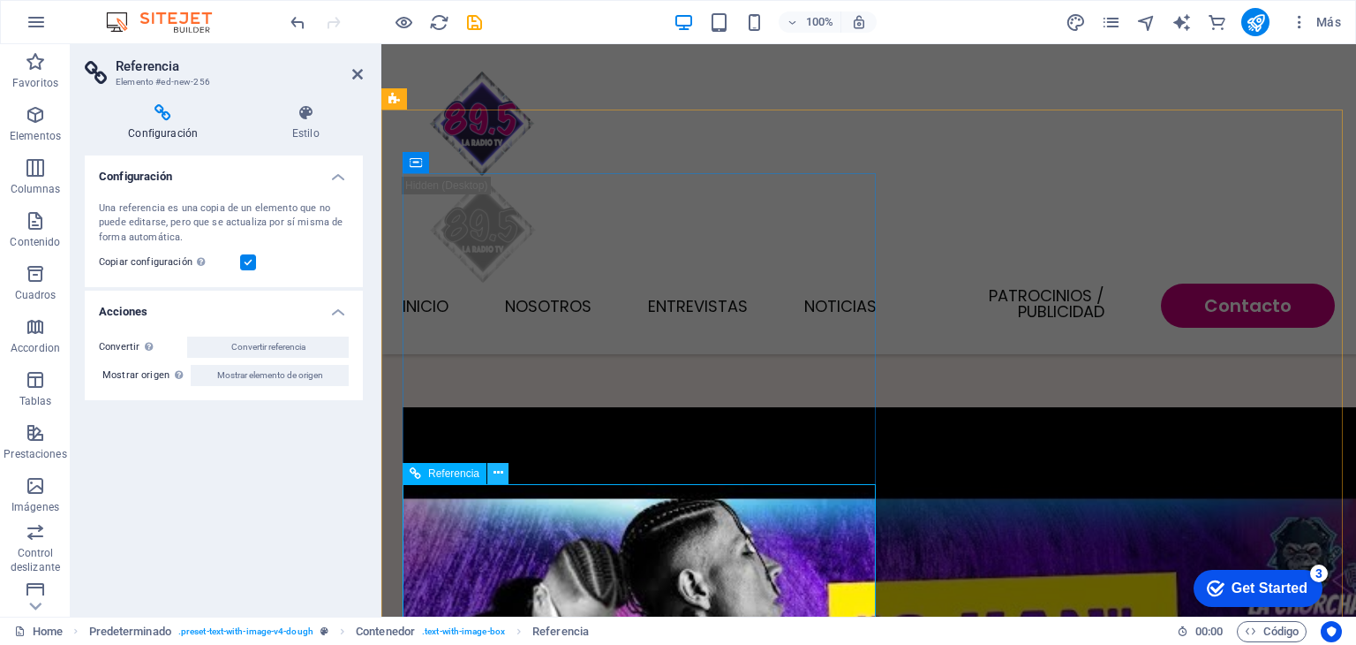
click at [505, 473] on button at bounding box center [497, 473] width 21 height 21
click at [504, 474] on button at bounding box center [497, 473] width 21 height 21
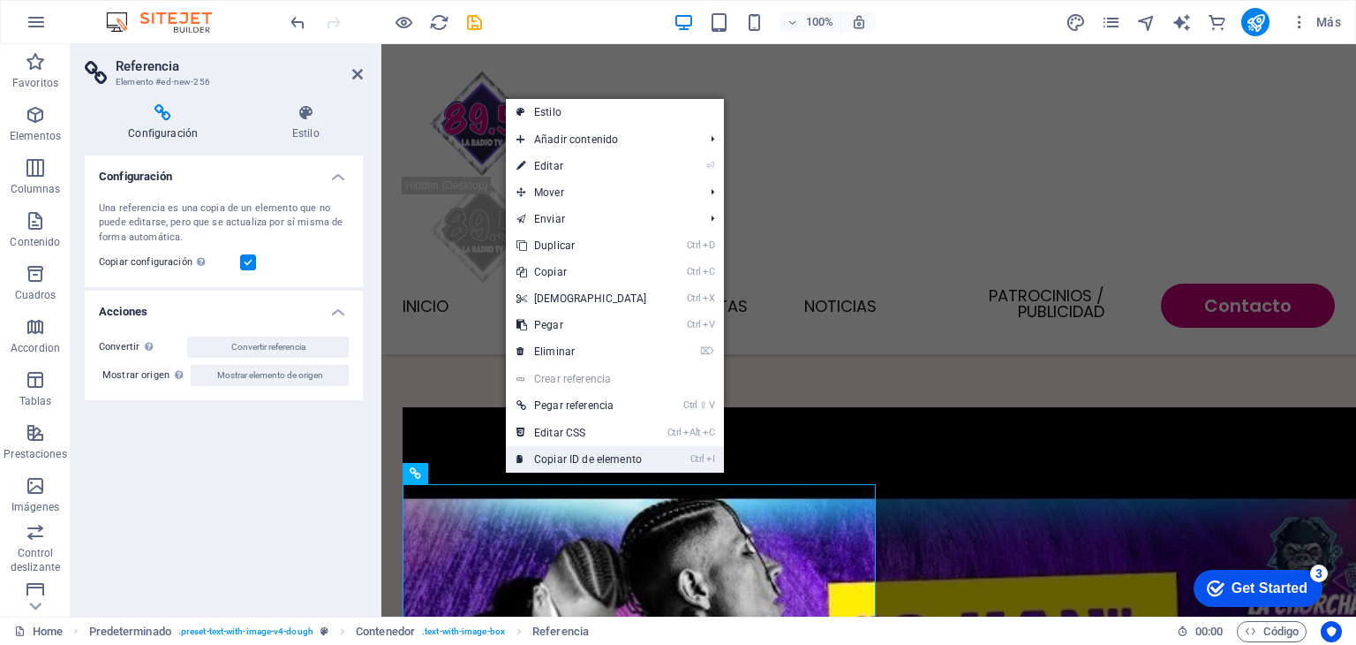
click at [555, 463] on link "Ctrl I Copiar ID de elemento" at bounding box center [582, 459] width 152 height 26
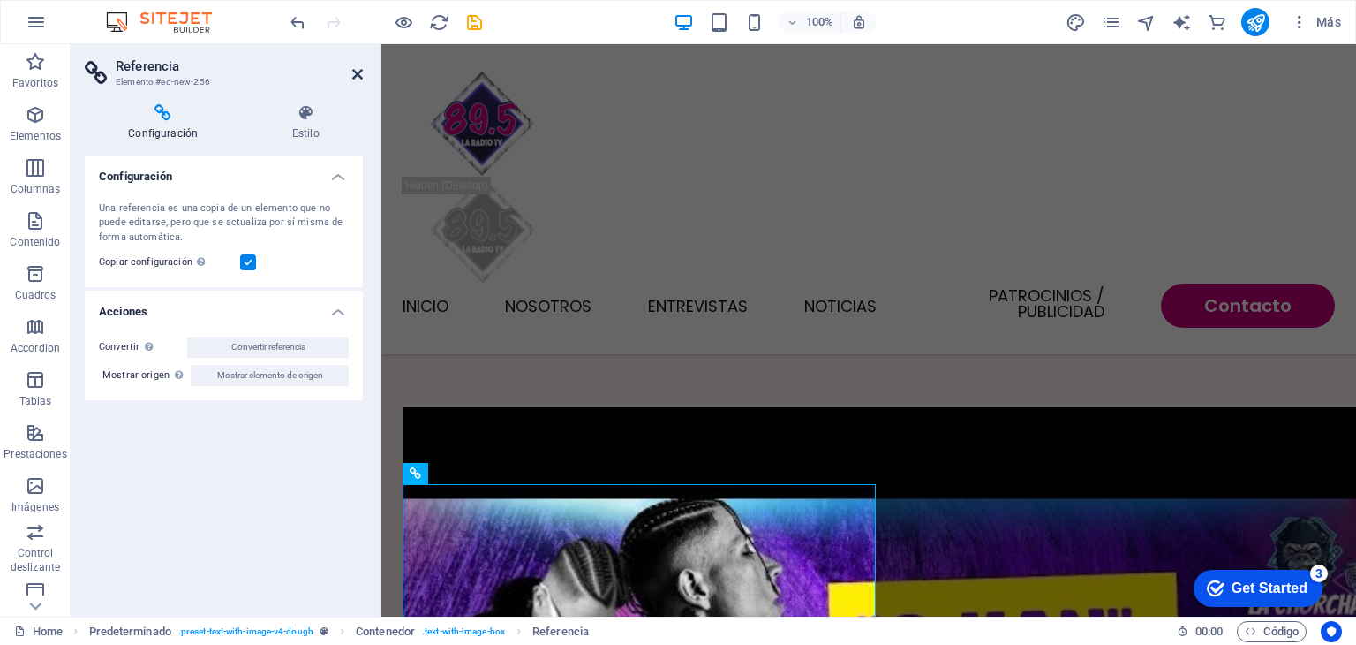
click at [360, 70] on icon at bounding box center [357, 74] width 11 height 14
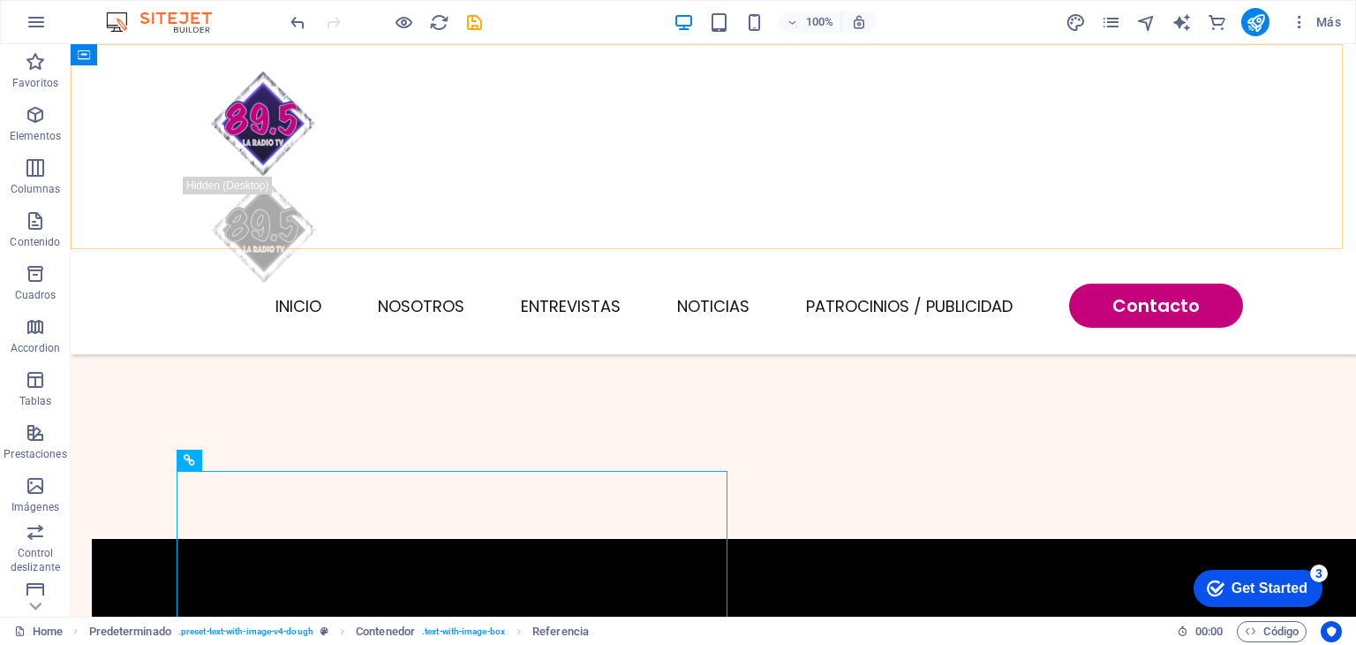
scroll to position [2059, 0]
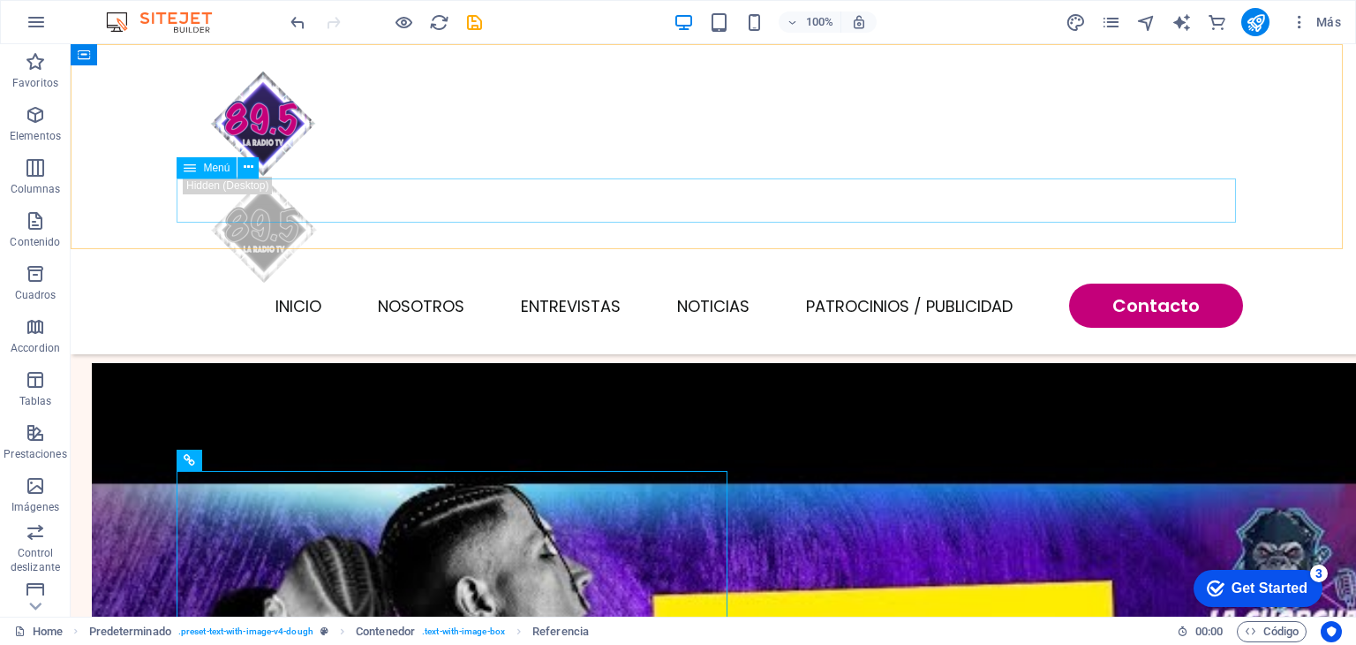
click at [430, 283] on nav "INICIO NOSOTROS ENTREVISTAS NOTICIAS Patrocinios / Publicidad Contacto" at bounding box center [714, 305] width 1060 height 44
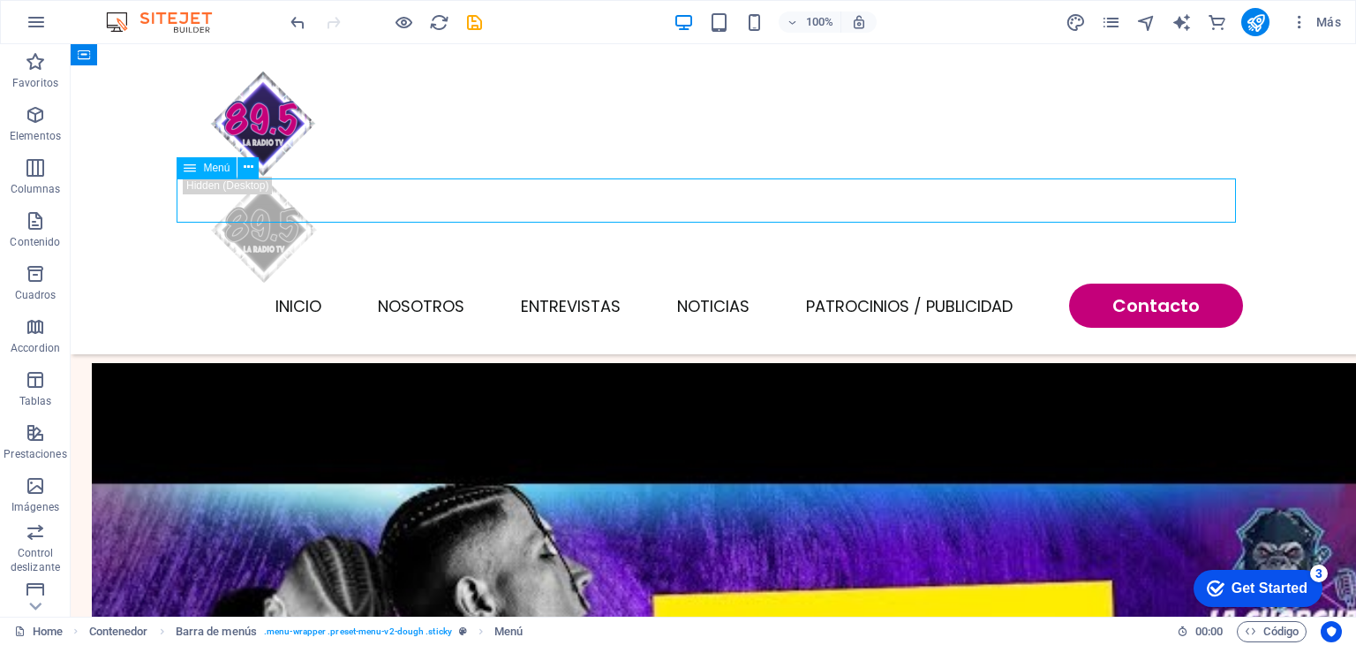
click at [430, 283] on nav "INICIO NOSOTROS ENTREVISTAS NOTICIAS Patrocinios / Publicidad Contacto" at bounding box center [714, 305] width 1060 height 44
select select
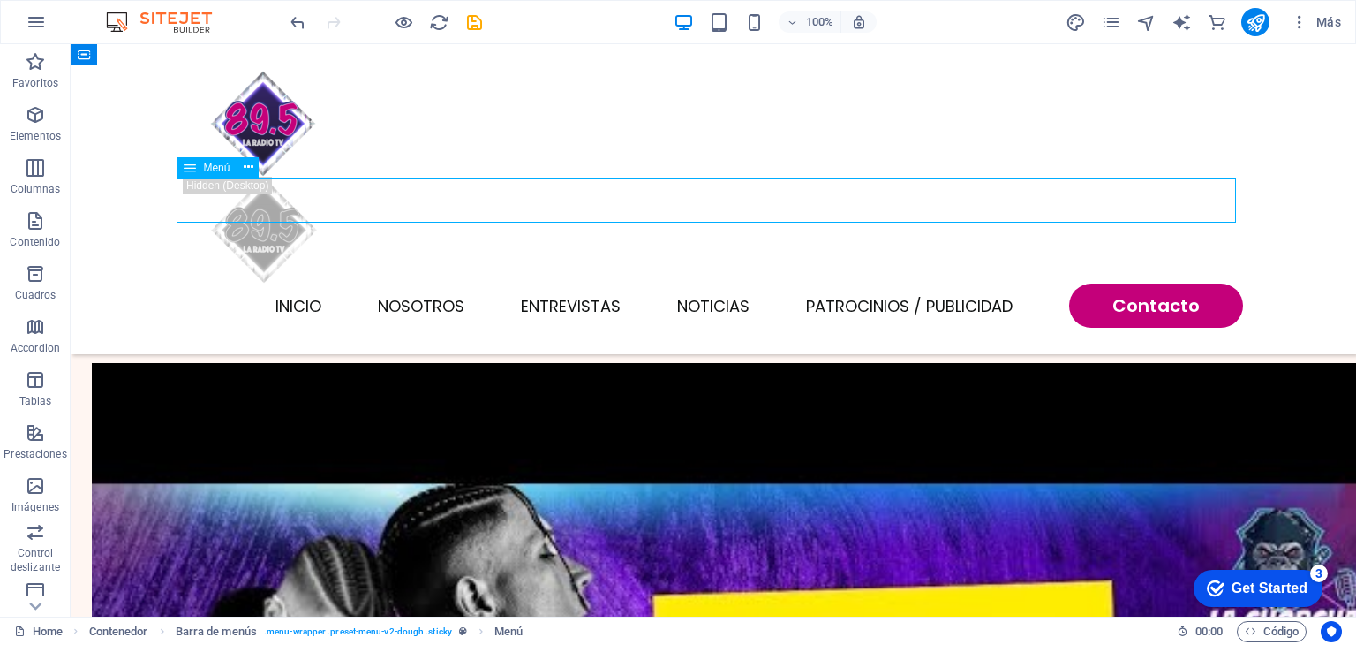
select select
select select "primary"
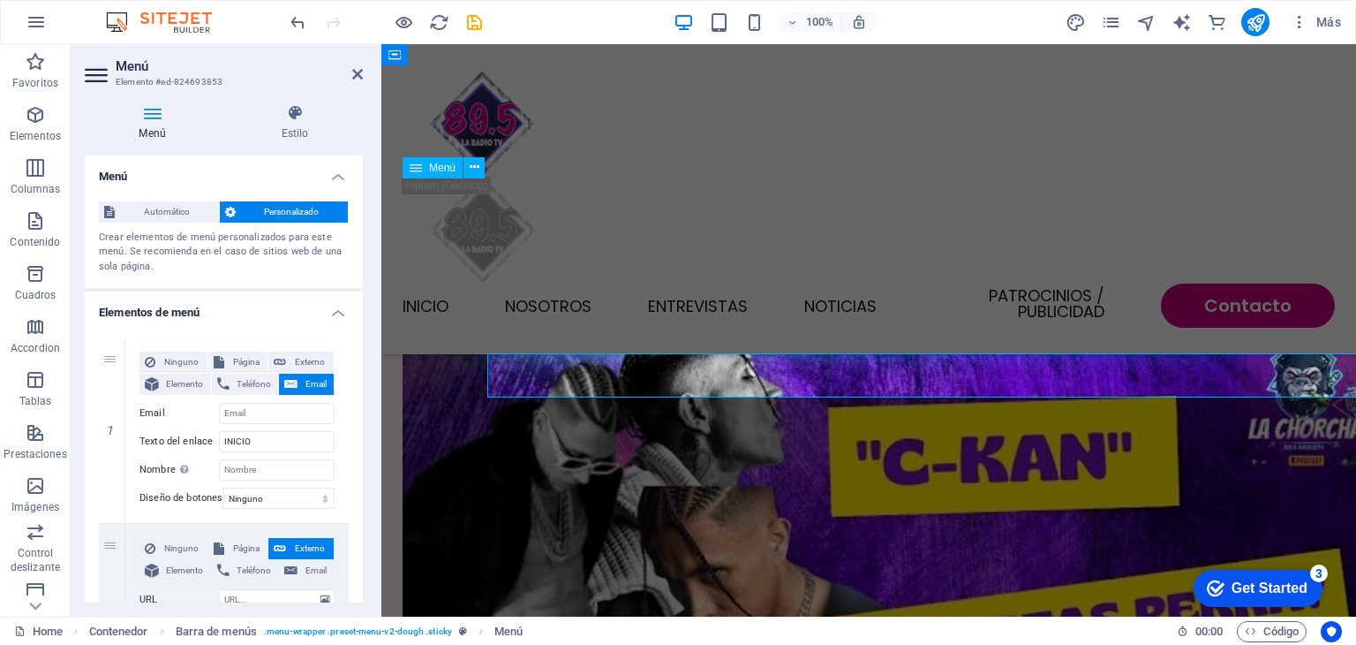
scroll to position [1883, 0]
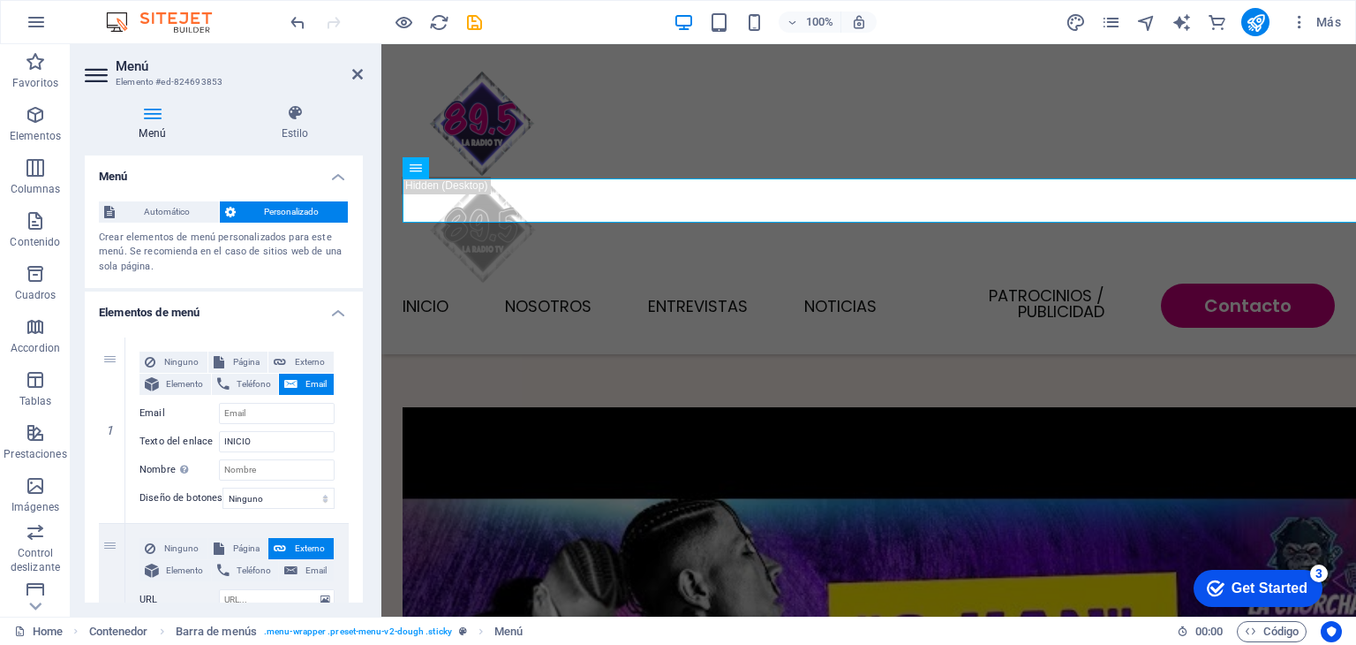
drag, startPoint x: 359, startPoint y: 240, endPoint x: 358, endPoint y: 286, distance: 45.9
click at [358, 286] on div "Automático Personalizado Crear elementos de menú personalizados para este menú.…" at bounding box center [224, 238] width 278 height 102
drag, startPoint x: 363, startPoint y: 267, endPoint x: 363, endPoint y: 290, distance: 23.0
click at [363, 290] on div "Menú Estilo Menú Automático Personalizado Crear elementos de menú personalizado…" at bounding box center [224, 353] width 306 height 526
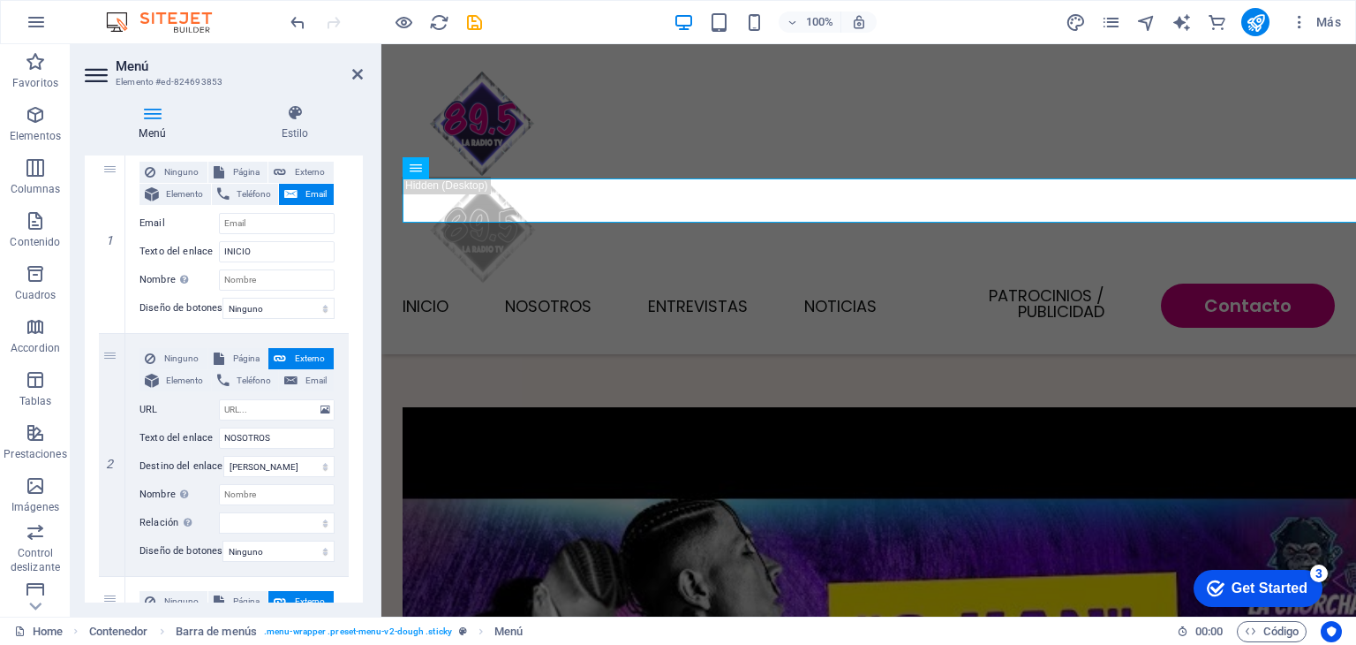
scroll to position [192, 0]
click at [246, 400] on input "URL" at bounding box center [277, 407] width 116 height 21
paste input "#ed-new-256"
type input "#ed-new-256"
select select
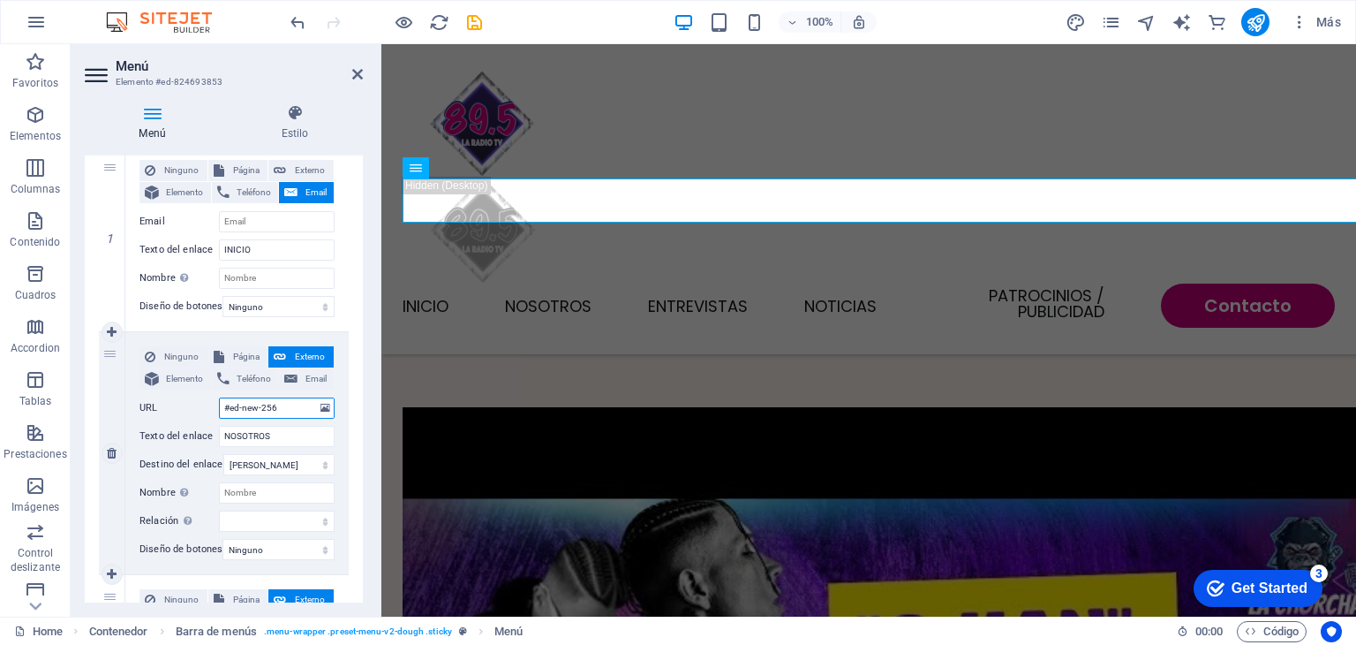
select select
type input "#ed-new-256"
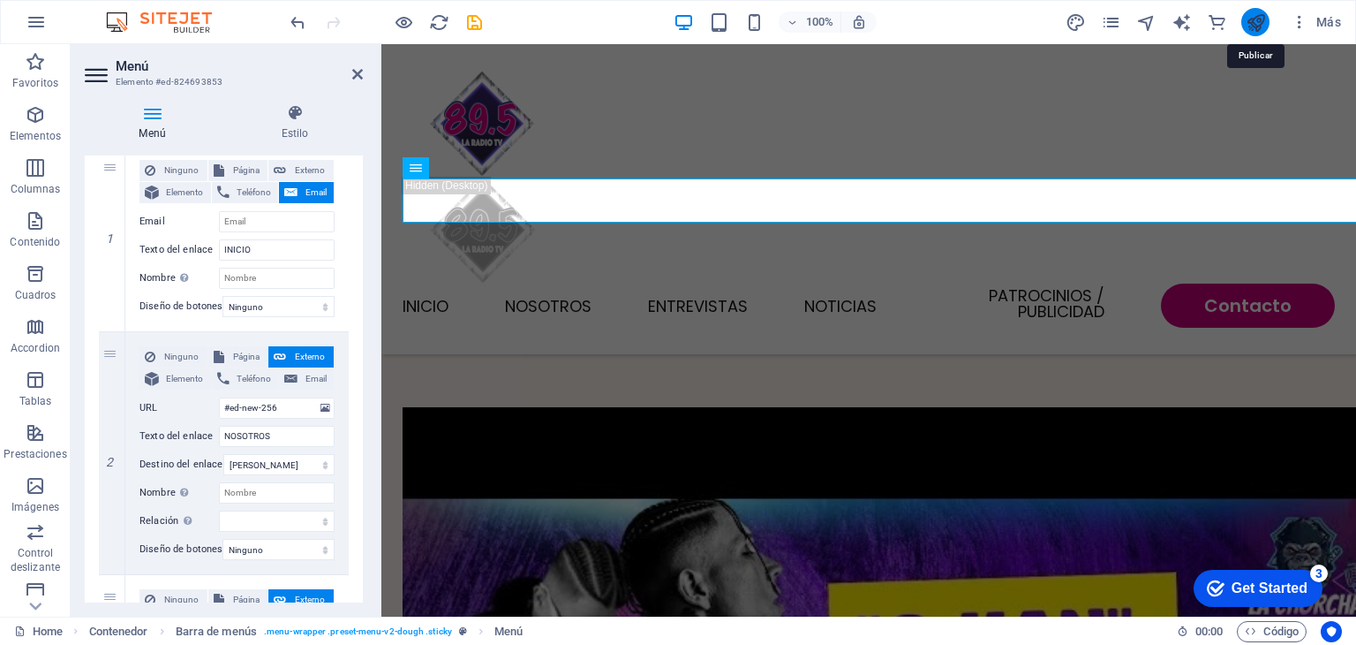
click at [1247, 29] on icon "publish" at bounding box center [1256, 22] width 20 height 20
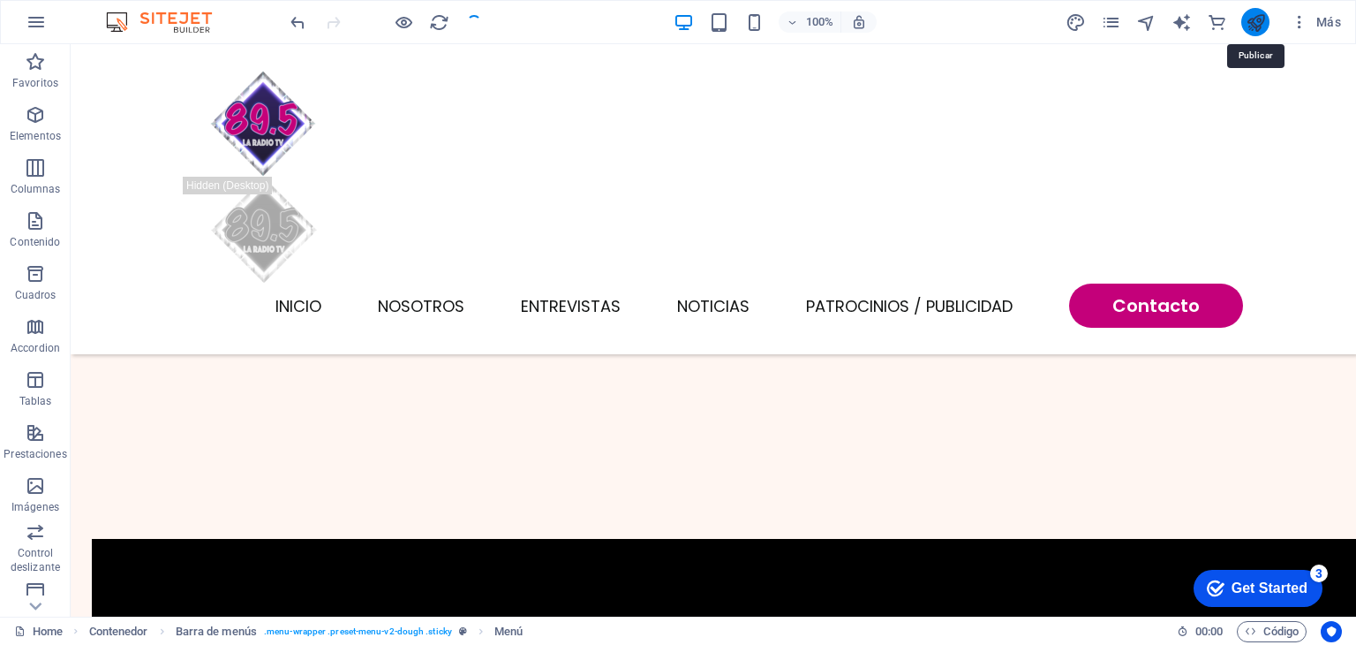
scroll to position [2059, 0]
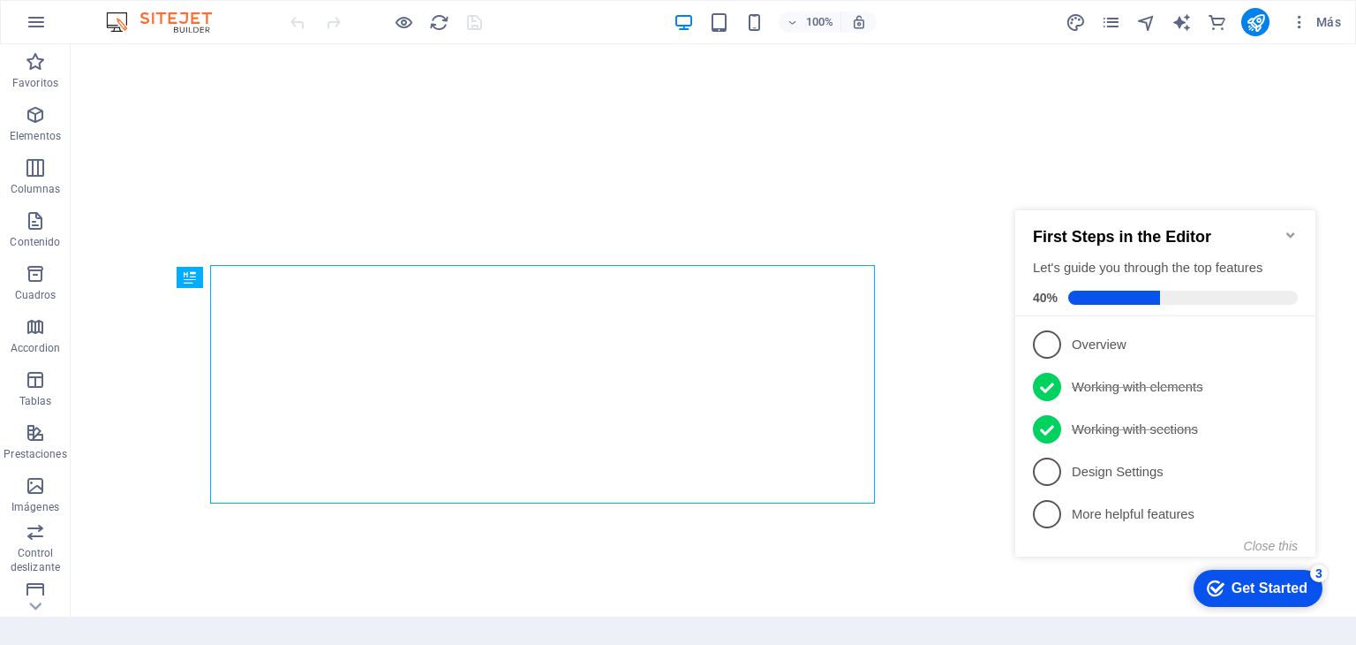
click at [1295, 228] on icon "Minimize checklist" at bounding box center [1291, 235] width 14 height 14
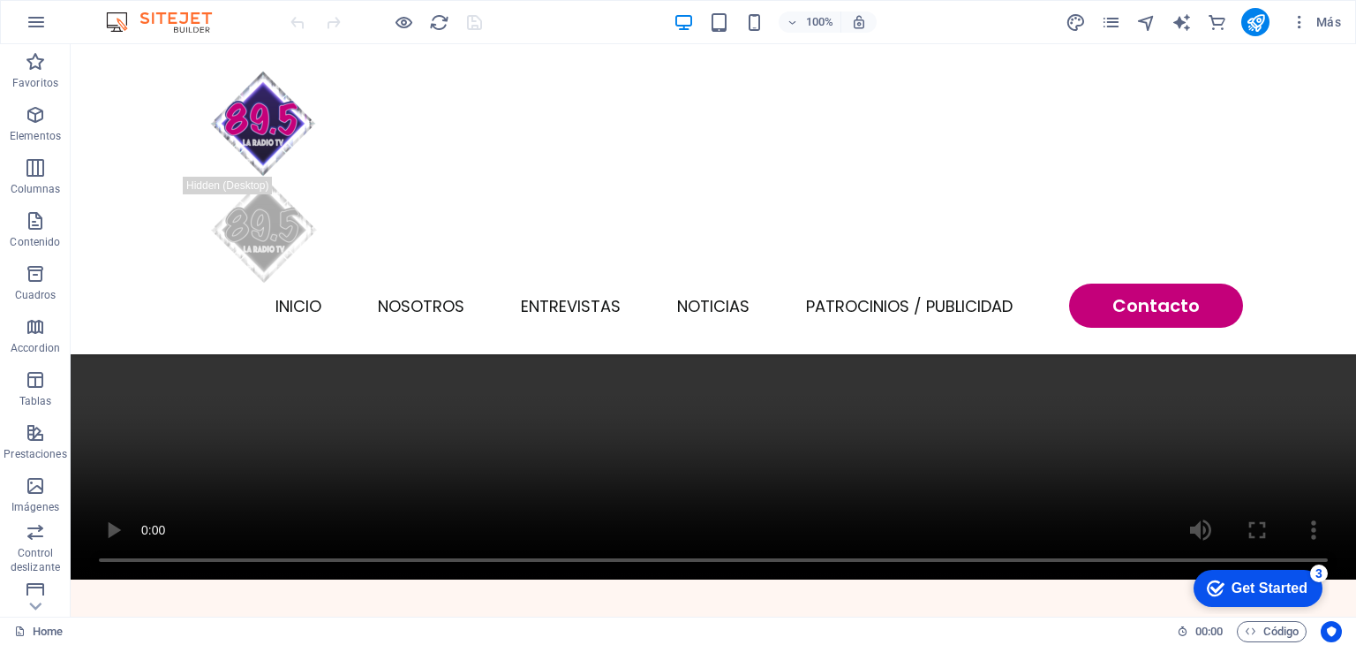
scroll to position [1381, 0]
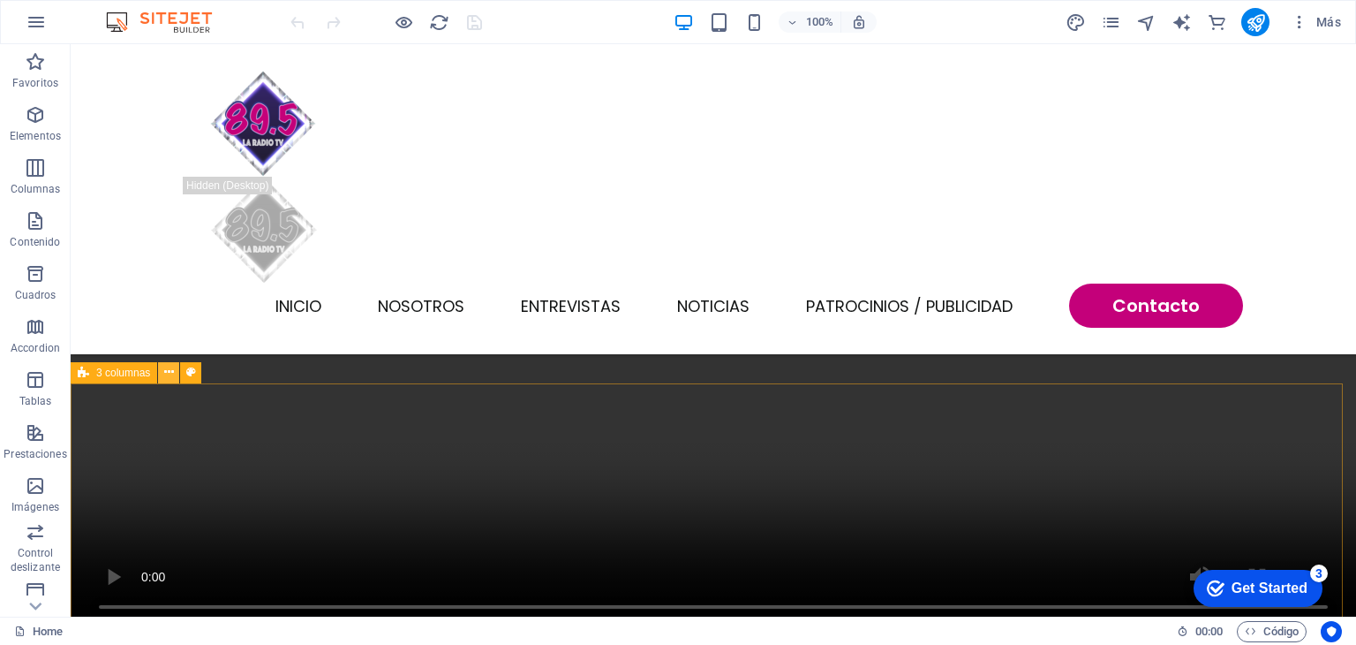
click at [166, 375] on icon at bounding box center [169, 372] width 10 height 19
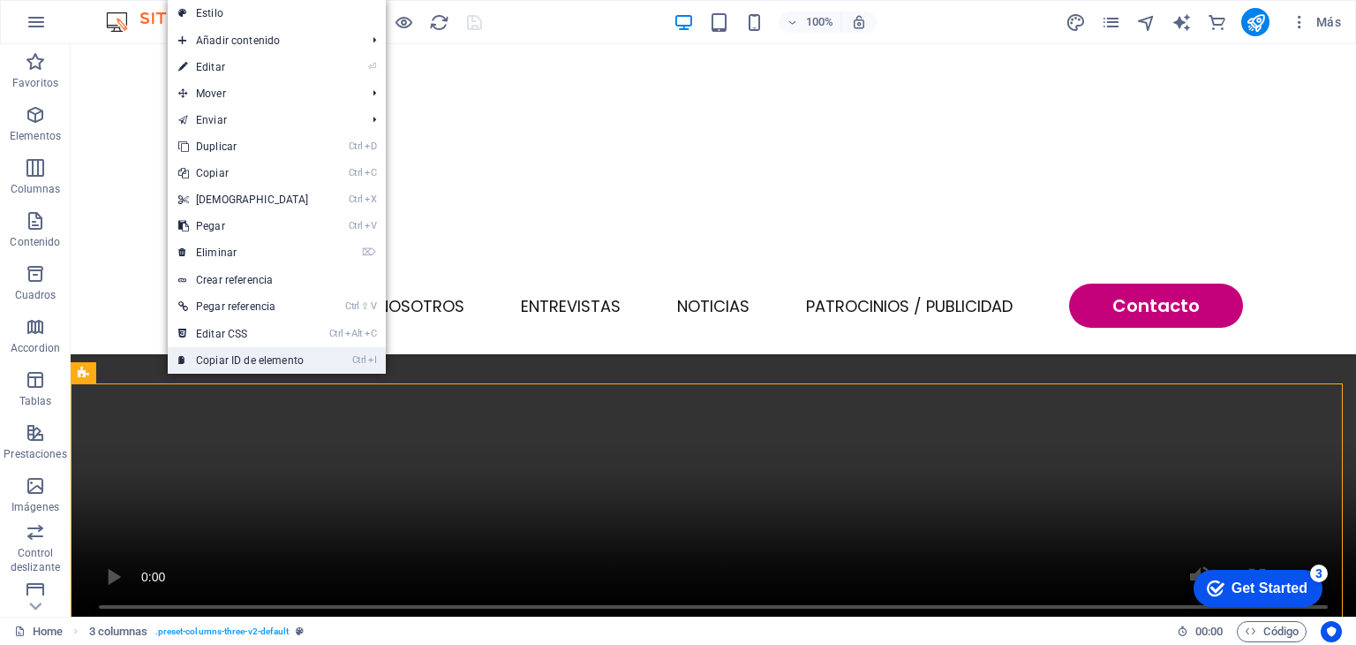
click at [251, 350] on link "Ctrl I Copiar ID de elemento" at bounding box center [244, 360] width 152 height 26
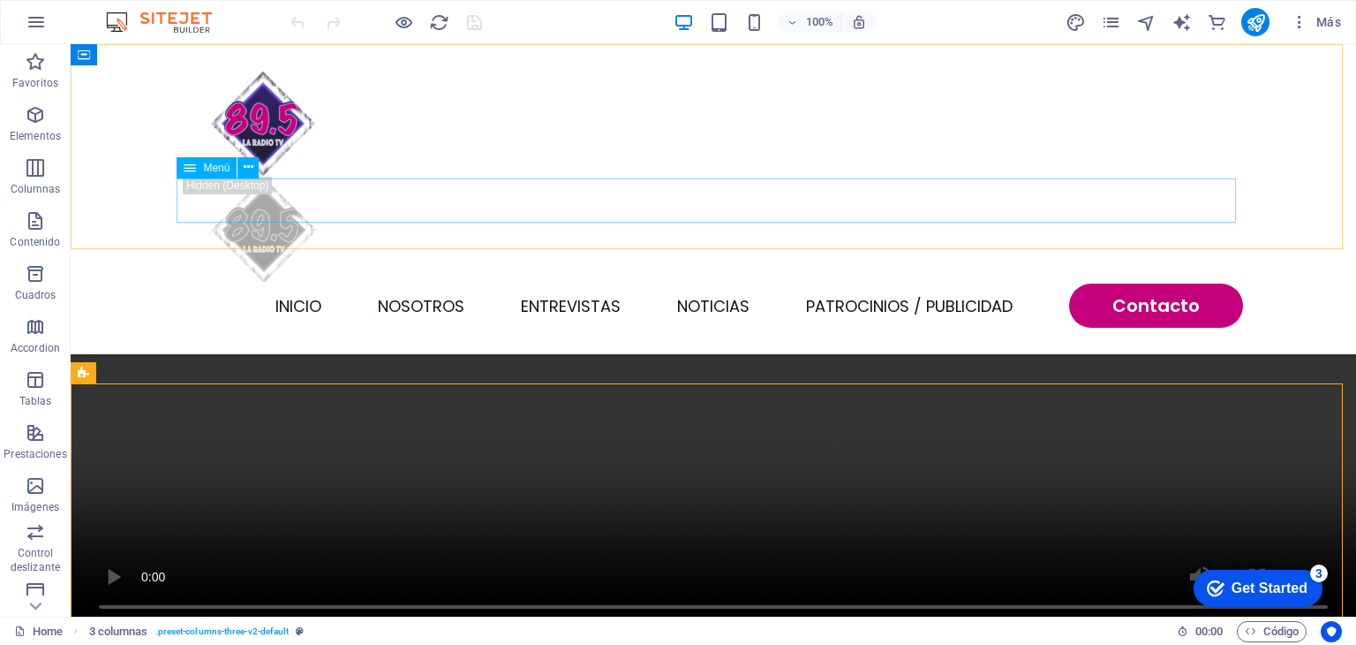
click at [556, 283] on nav "INICIO NOSOTROS ENTREVISTAS NOTICIAS Patrocinios / Publicidad Contacto" at bounding box center [714, 305] width 1060 height 44
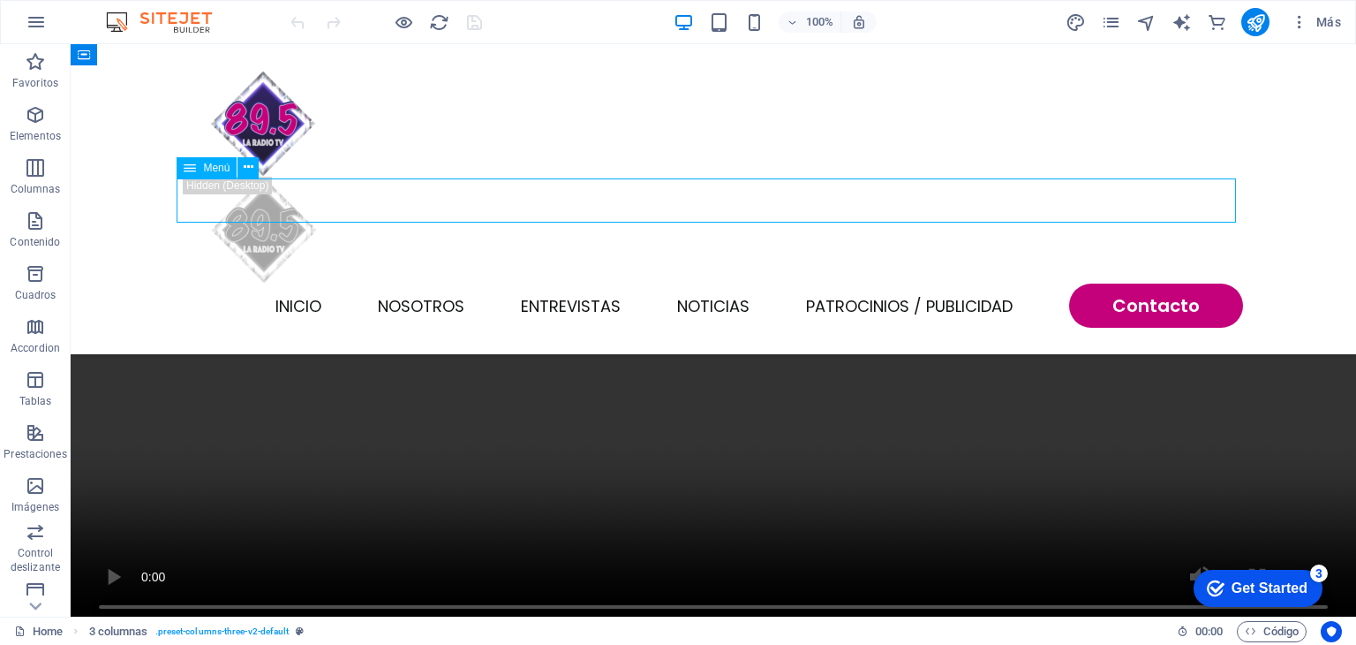
click at [556, 283] on nav "INICIO NOSOTROS ENTREVISTAS NOTICIAS Patrocinios / Publicidad Contacto" at bounding box center [714, 305] width 1060 height 44
select select
select select "primary"
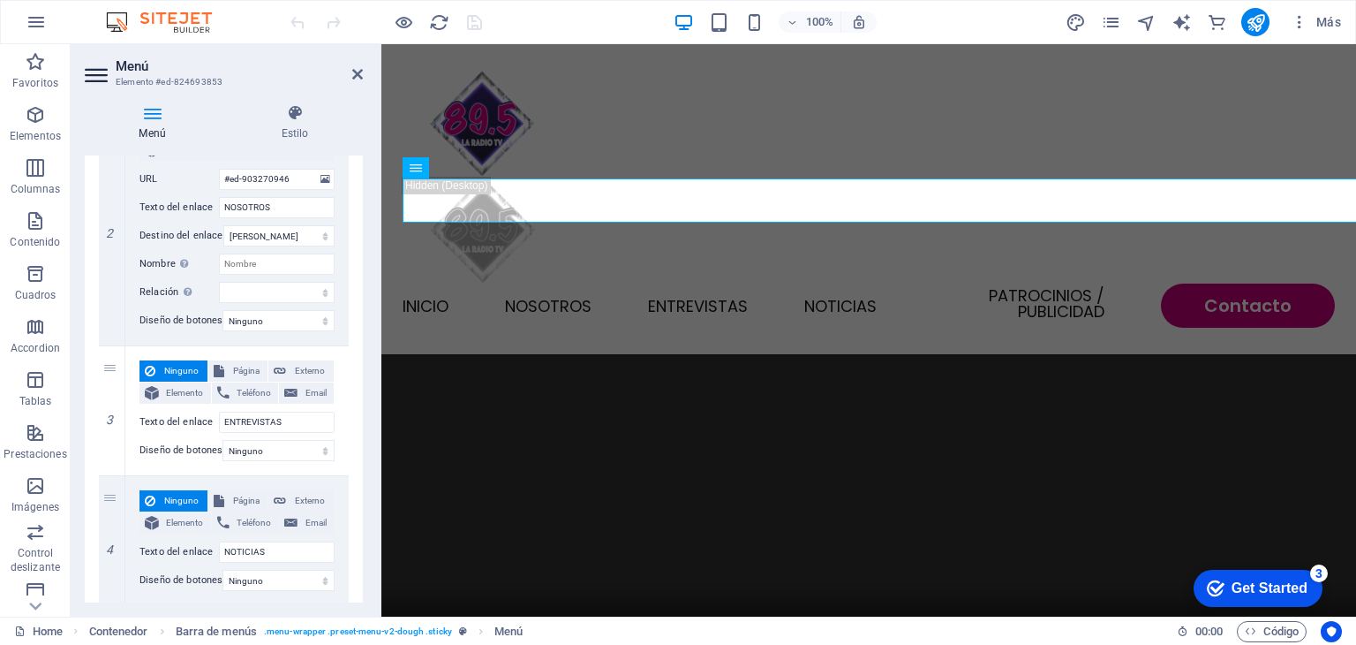
scroll to position [537, 0]
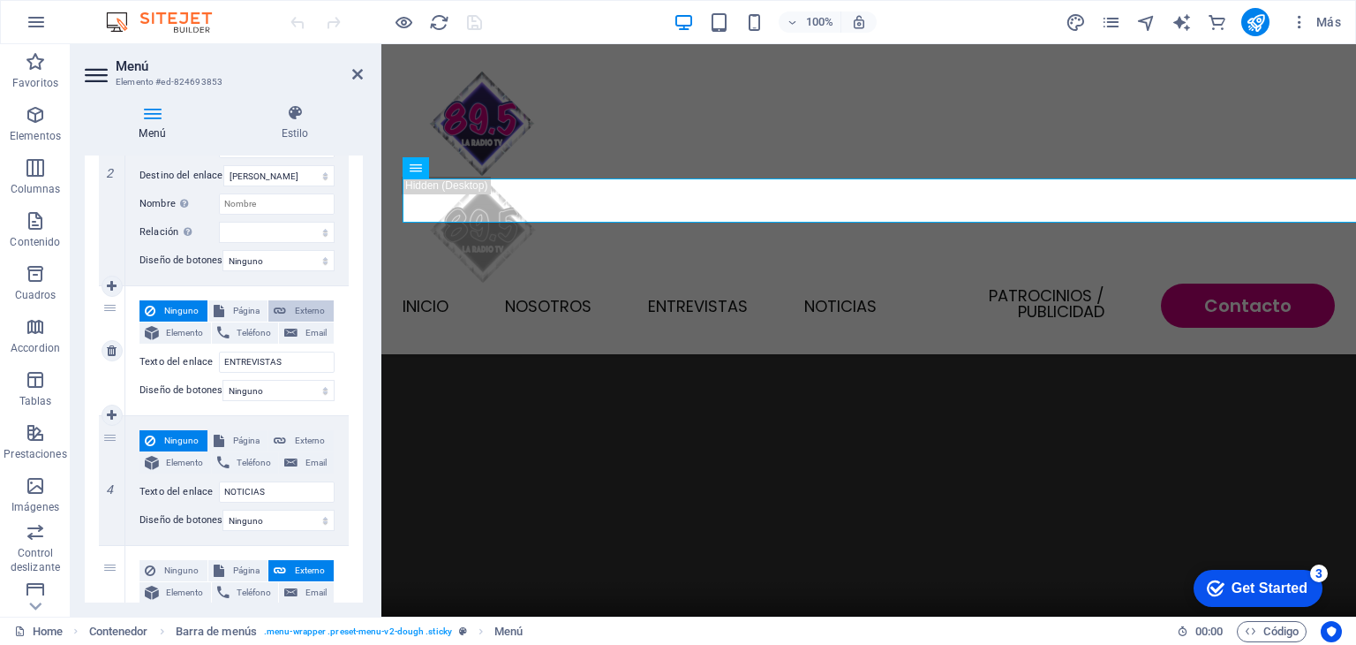
click at [299, 308] on span "Externo" at bounding box center [309, 310] width 37 height 21
select select
select select "blank"
select select
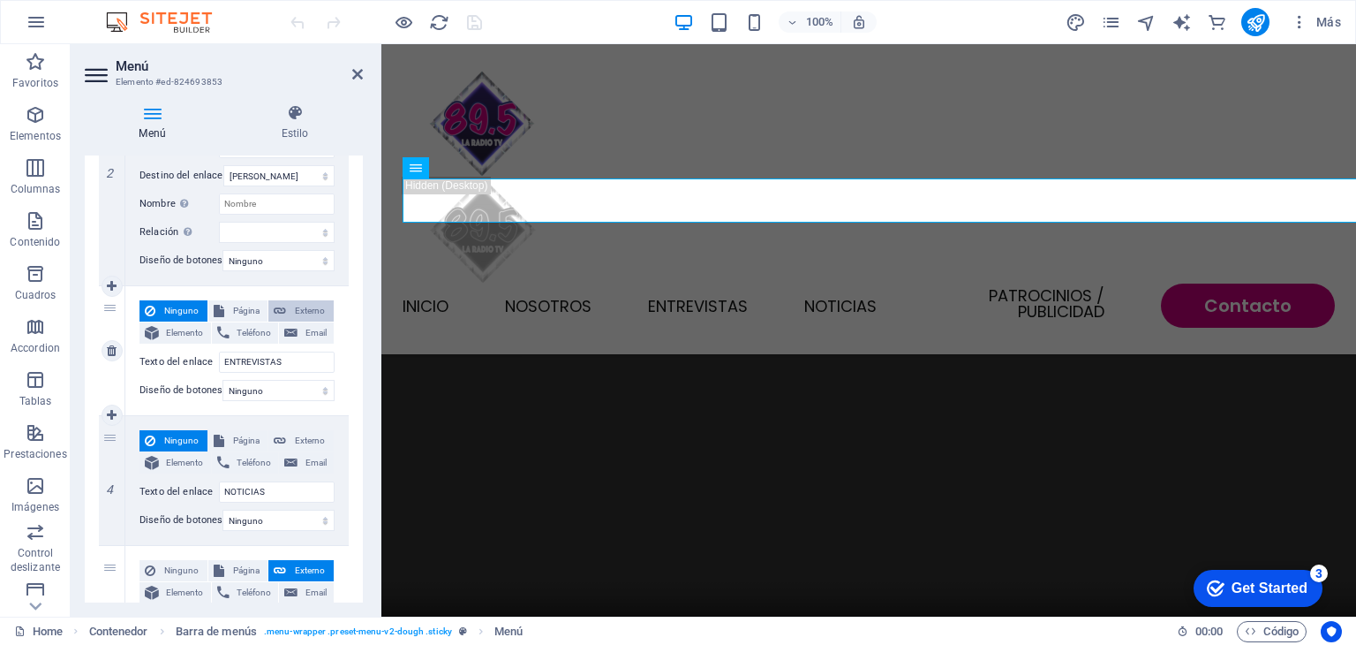
select select
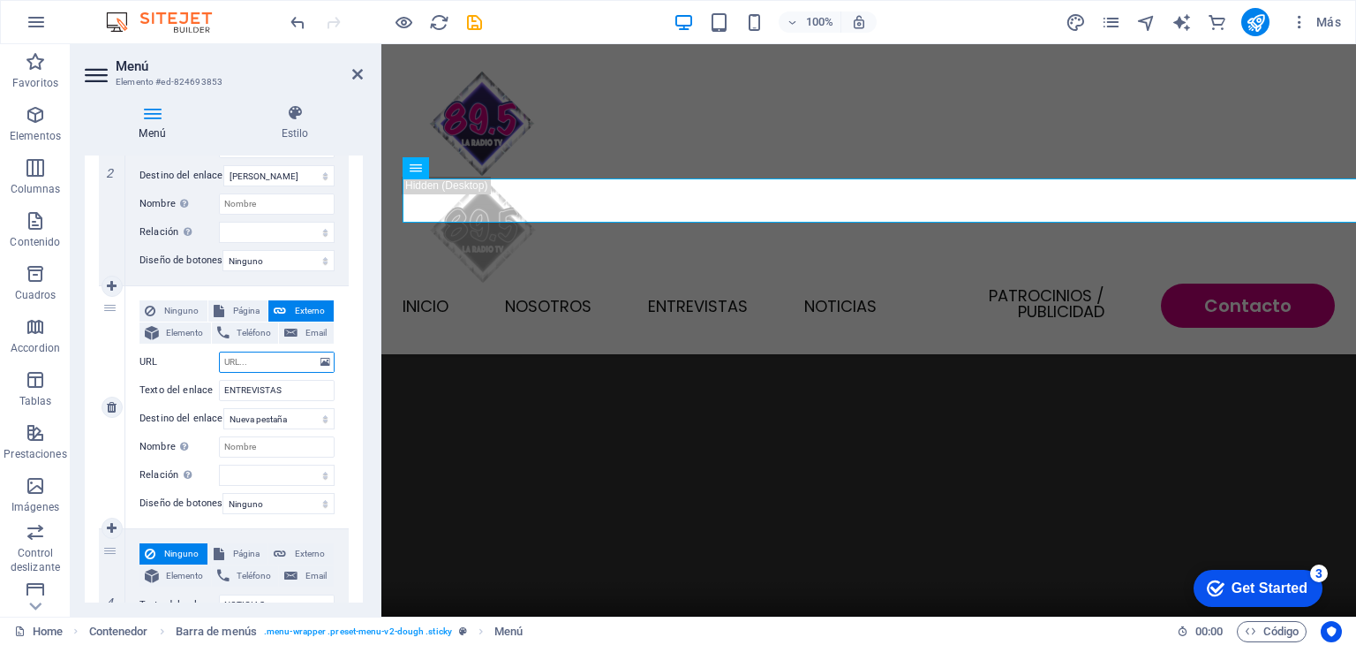
paste input "#ed-900338970"
type input "#ed-900338970"
select select
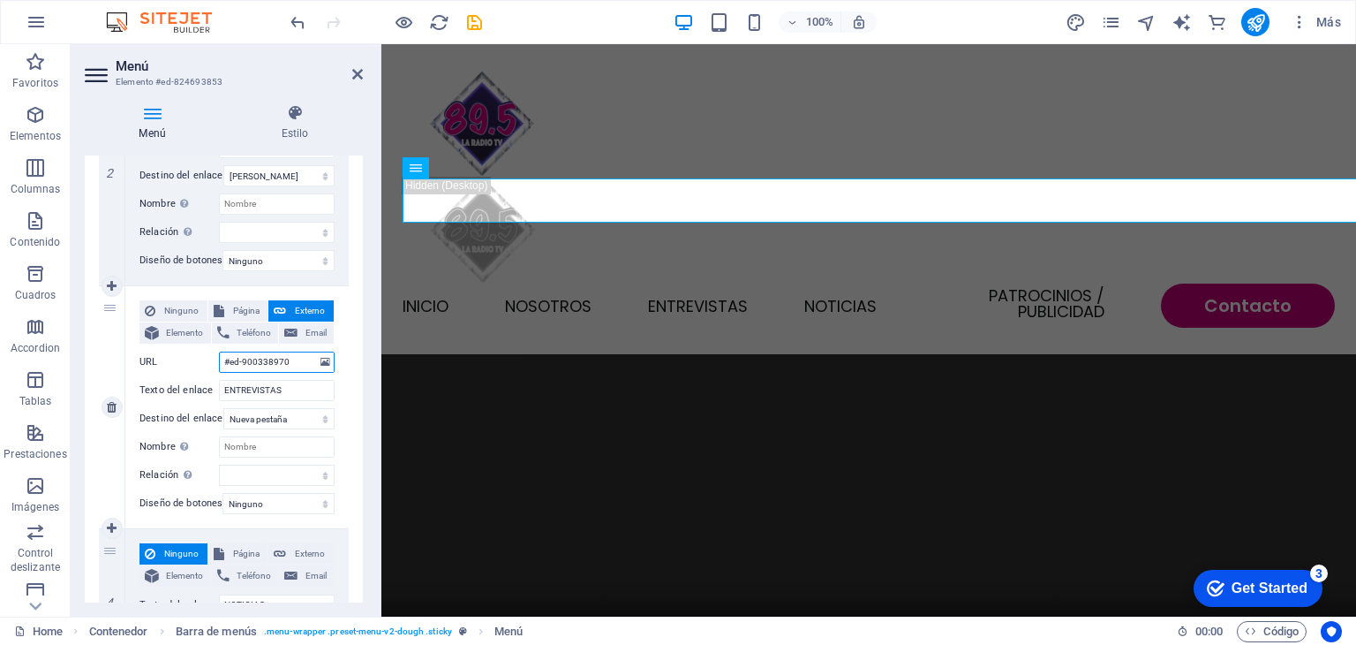
select select
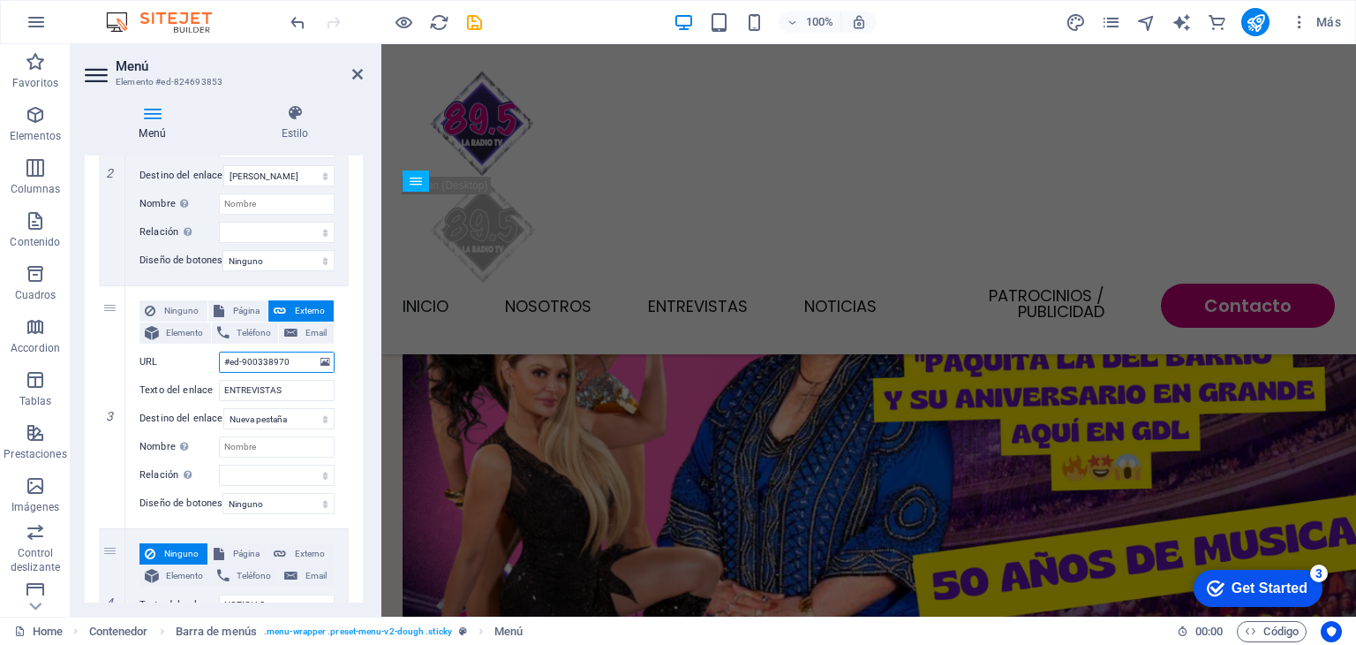
scroll to position [2892, 0]
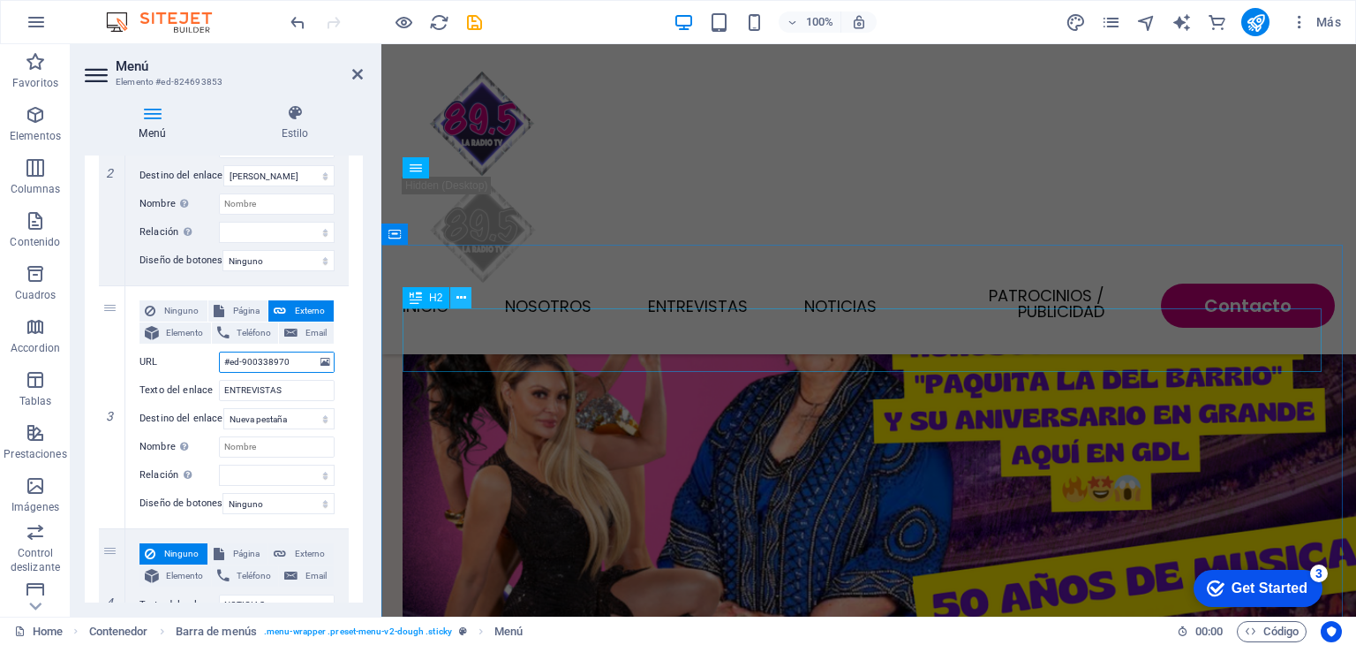
type input "#ed-900338970"
click at [463, 297] on icon at bounding box center [462, 298] width 10 height 19
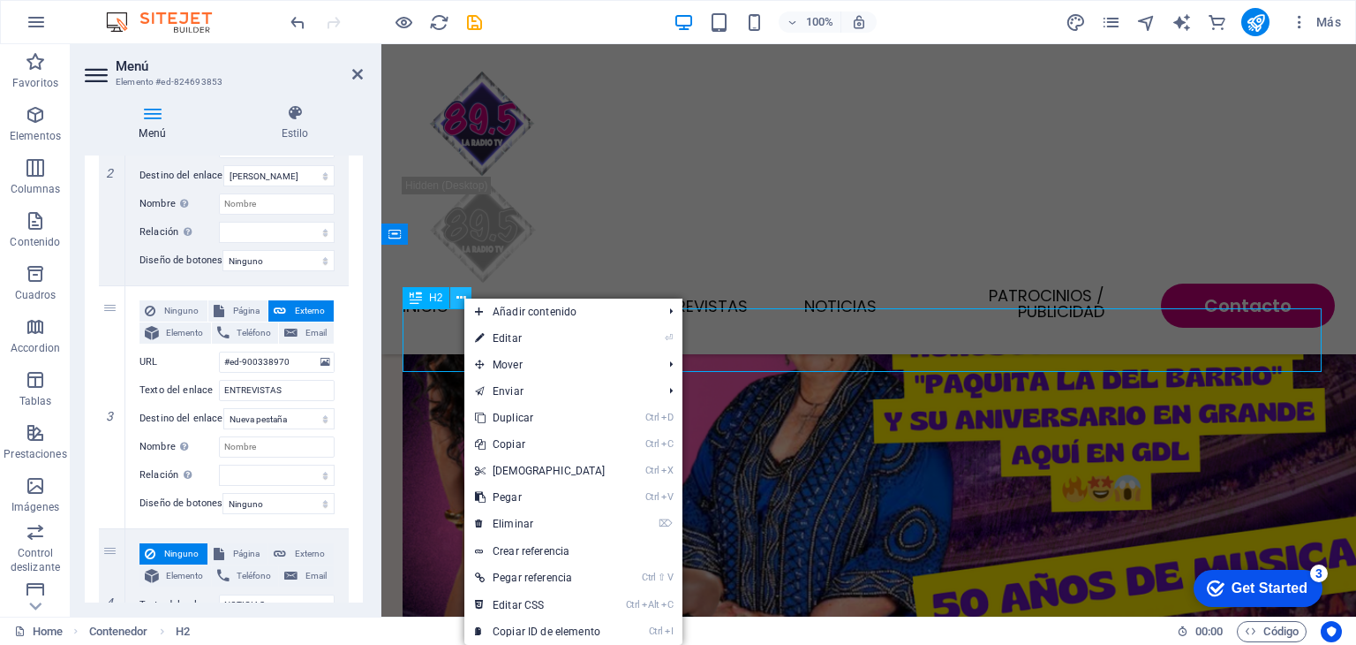
scroll to position [2958, 0]
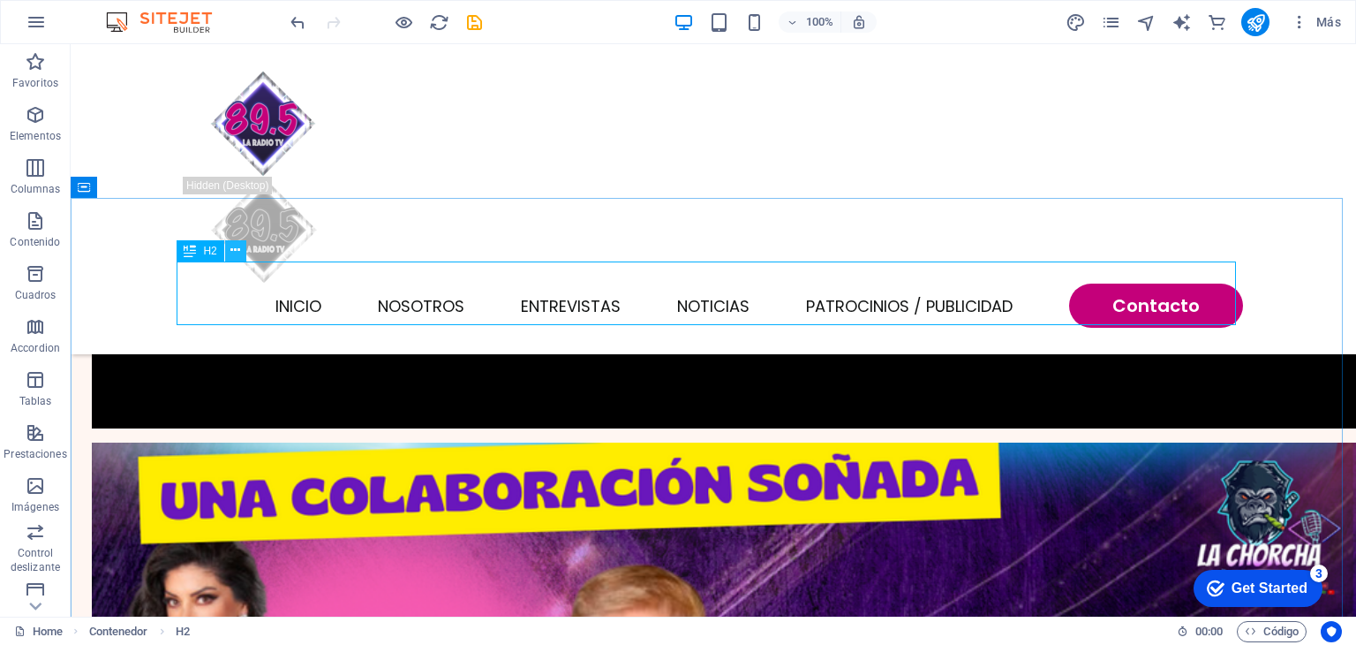
click at [230, 251] on icon at bounding box center [235, 250] width 10 height 19
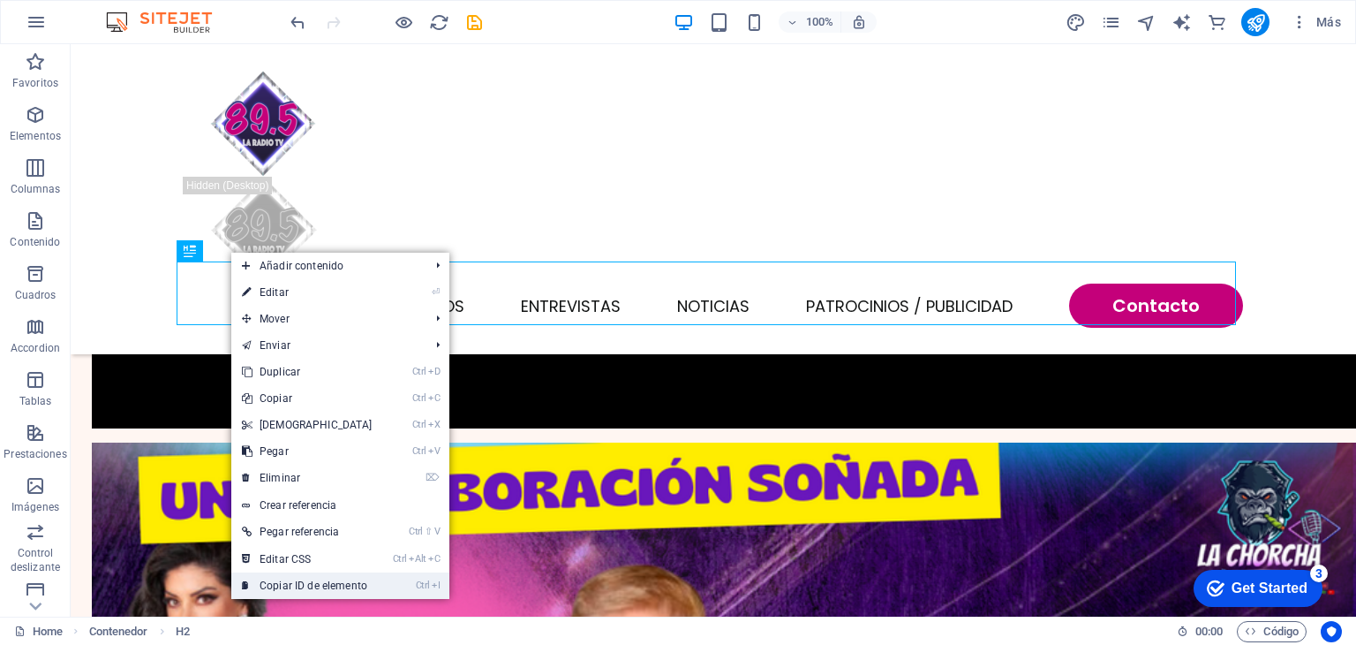
click at [313, 580] on link "Ctrl I Copiar ID de elemento" at bounding box center [307, 585] width 152 height 26
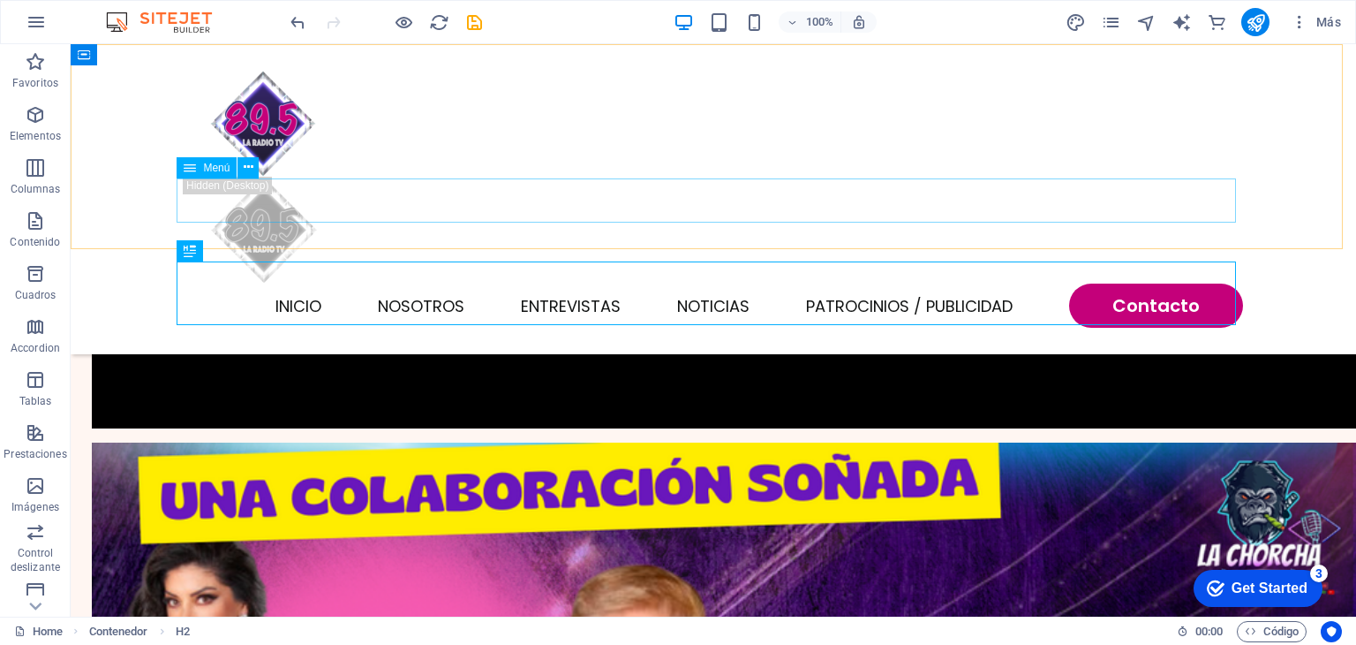
click at [846, 283] on nav "INICIO NOSOTROS ENTREVISTAS NOTICIAS Patrocinios / Publicidad Contacto" at bounding box center [714, 305] width 1060 height 44
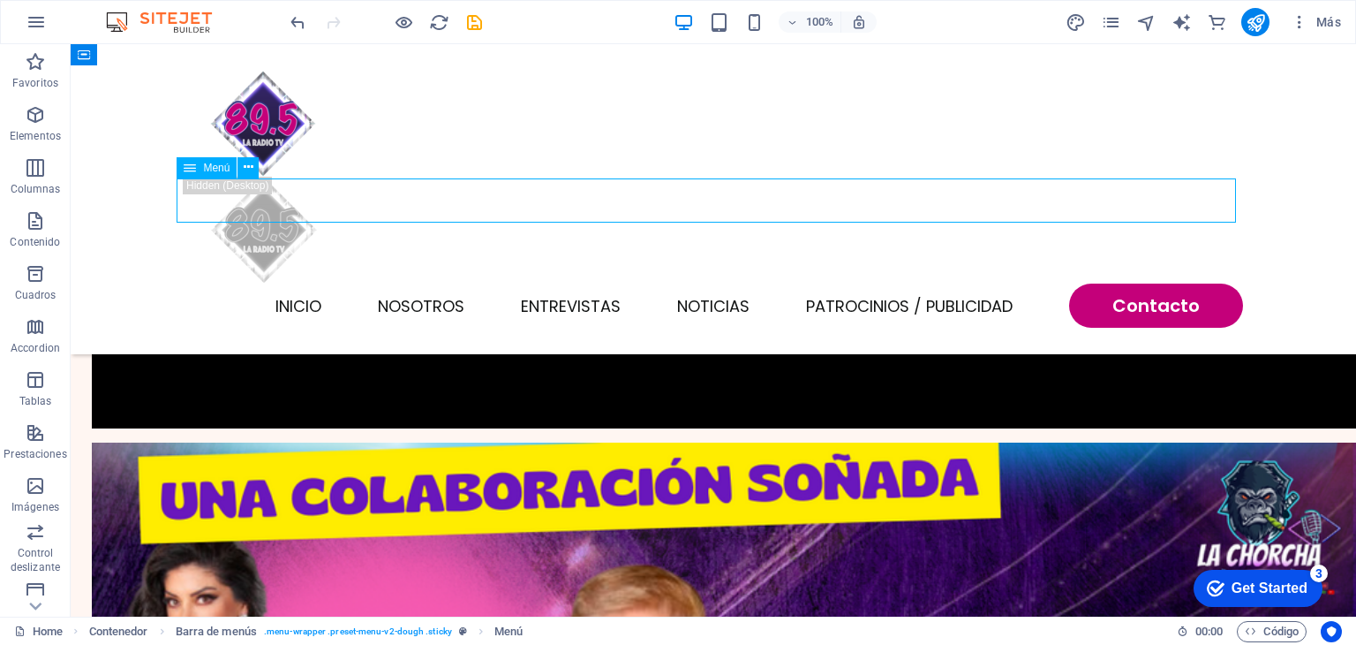
click at [846, 283] on nav "INICIO NOSOTROS ENTREVISTAS NOTICIAS Patrocinios / Publicidad Contacto" at bounding box center [714, 305] width 1060 height 44
select select
select select "primary"
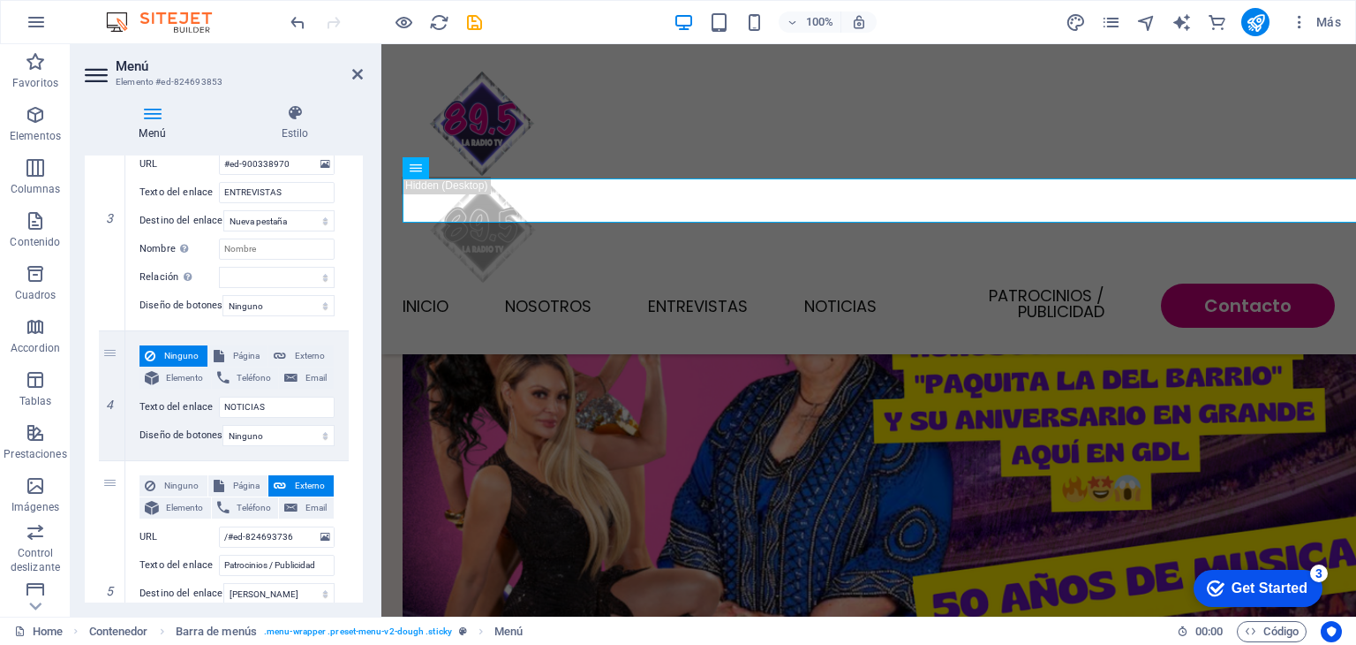
scroll to position [742, 0]
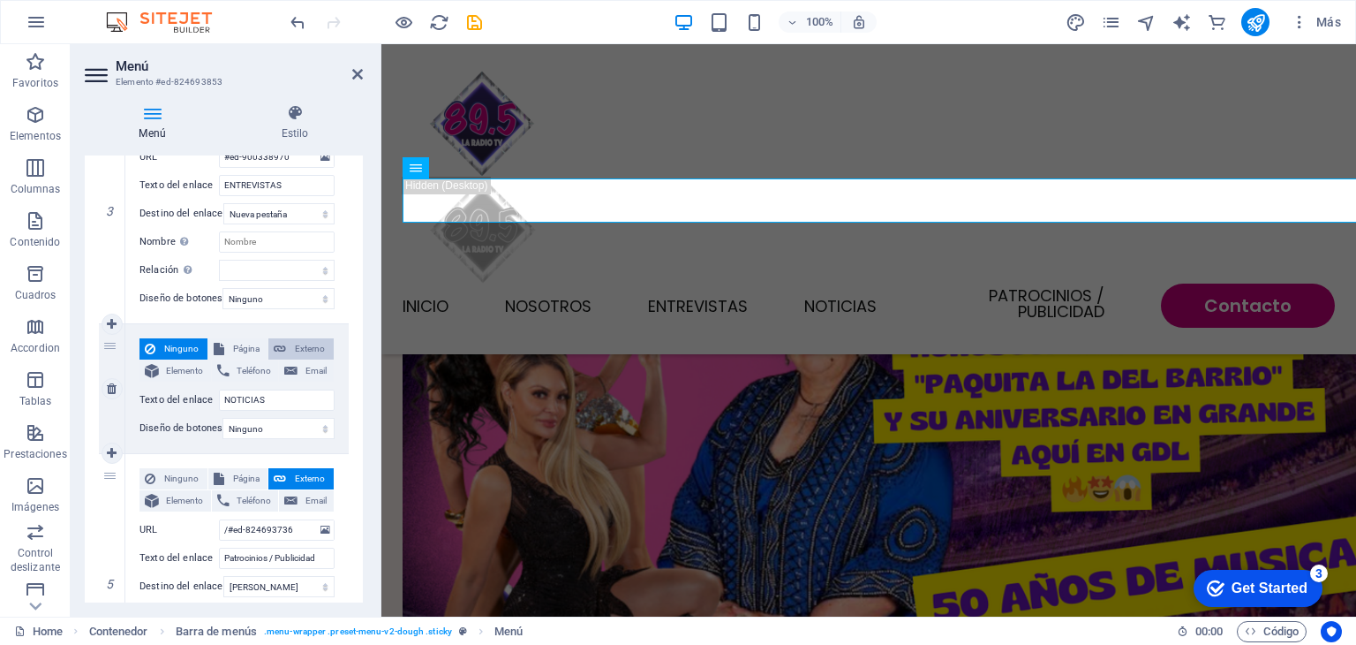
click at [291, 355] on span "Externo" at bounding box center [309, 348] width 37 height 21
select select
select select "blank"
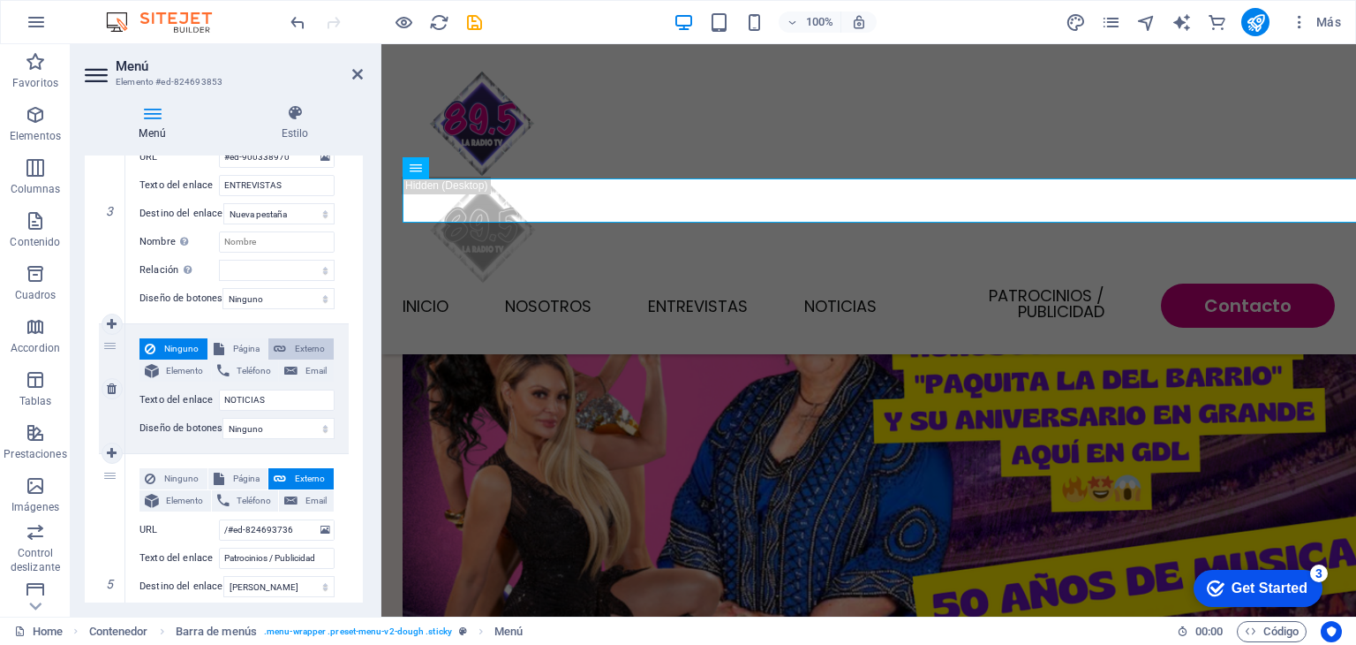
select select
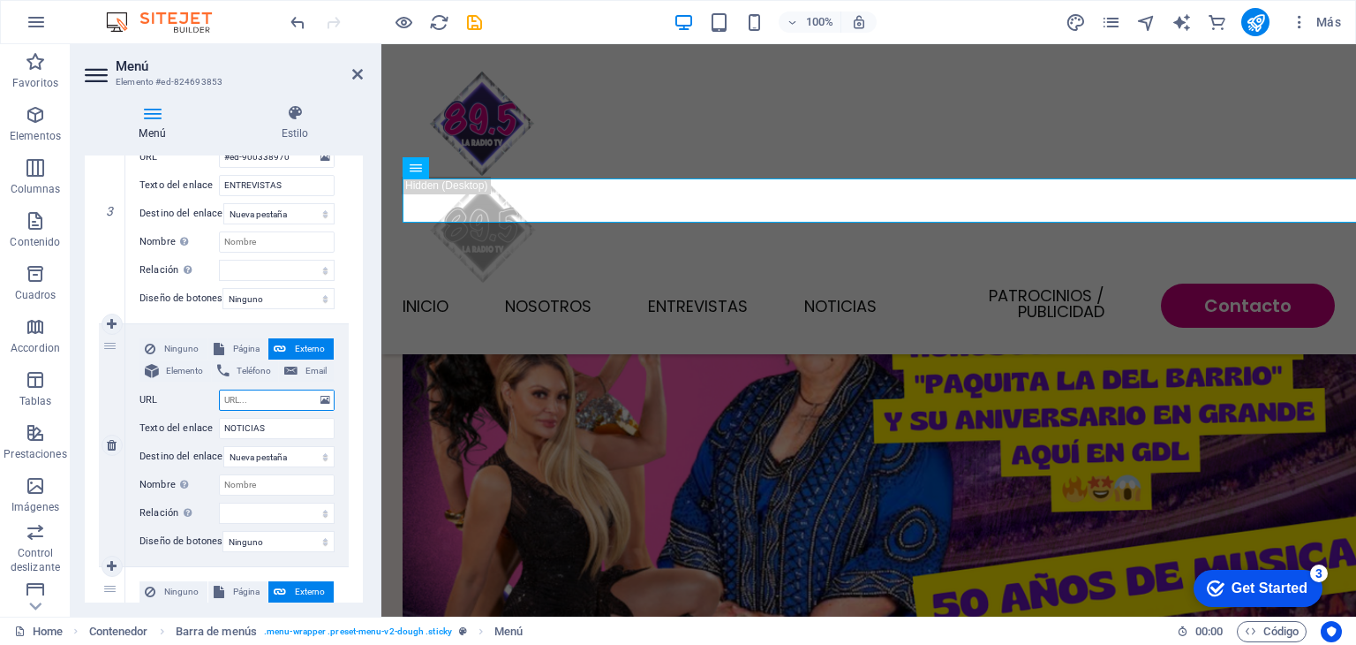
paste input "#ed-824693682"
type input "#ed-824693682"
select select
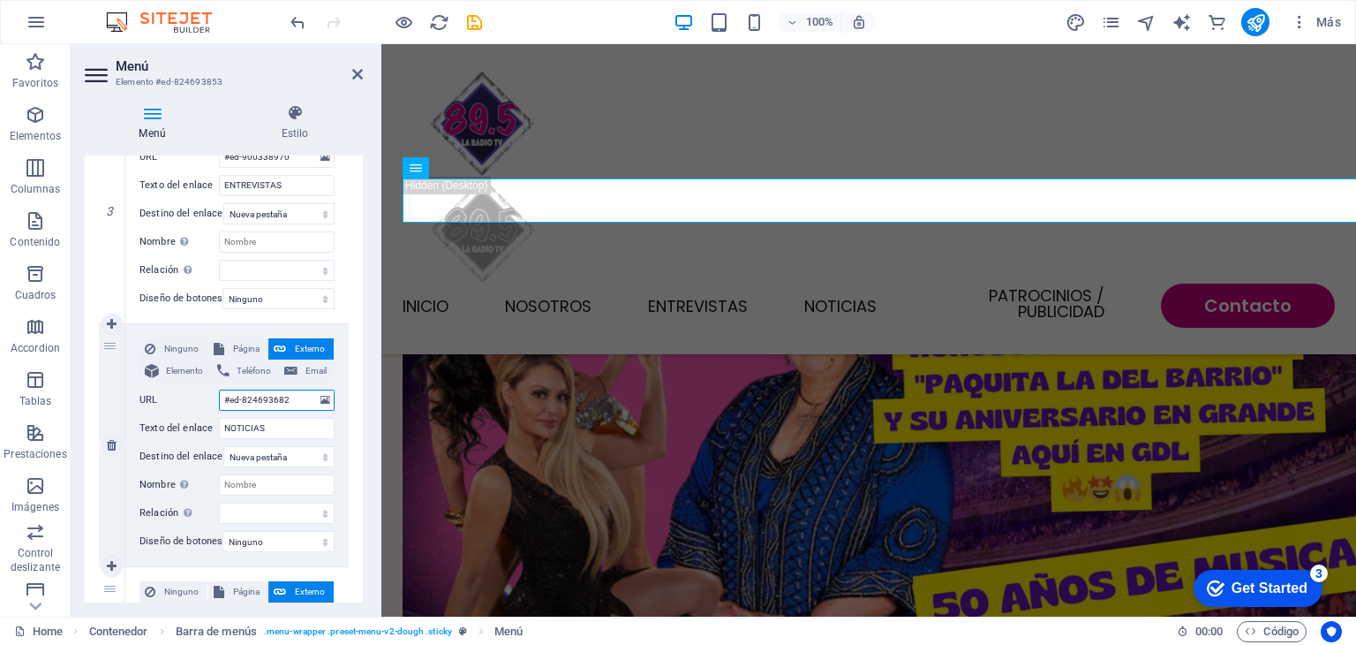
select select
type input "#ed-824693682"
click at [359, 72] on icon at bounding box center [357, 74] width 11 height 14
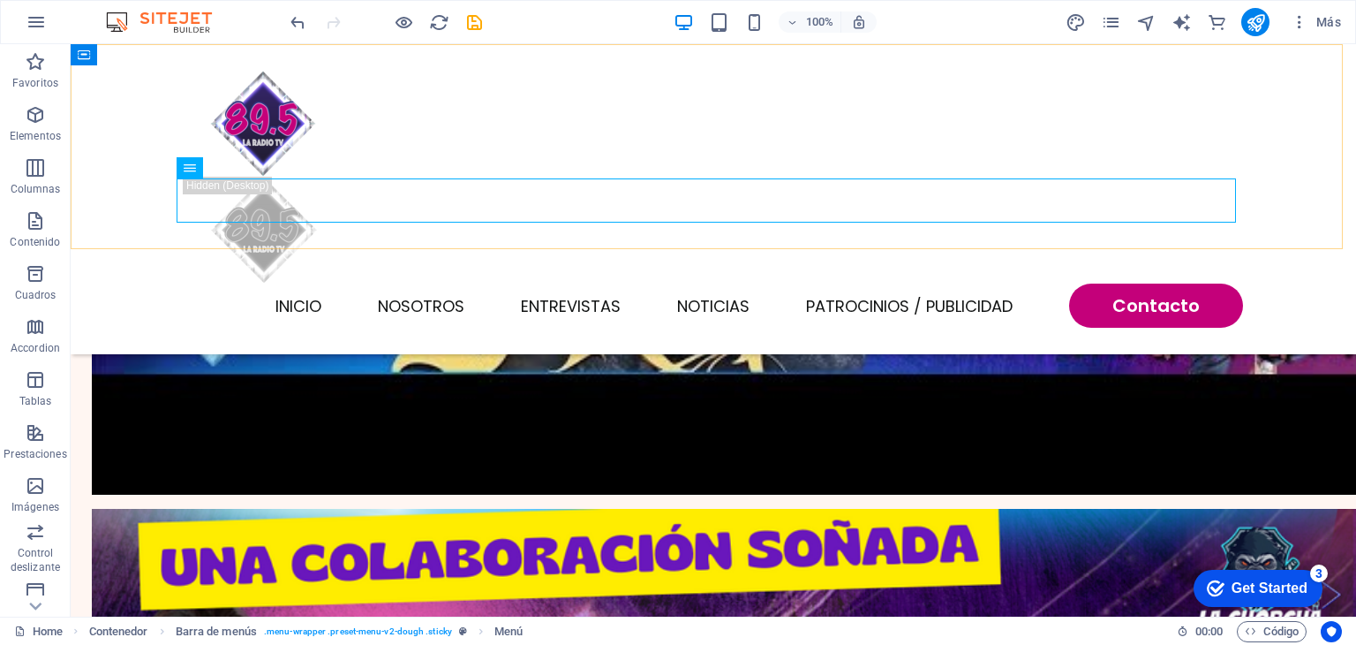
scroll to position [2958, 0]
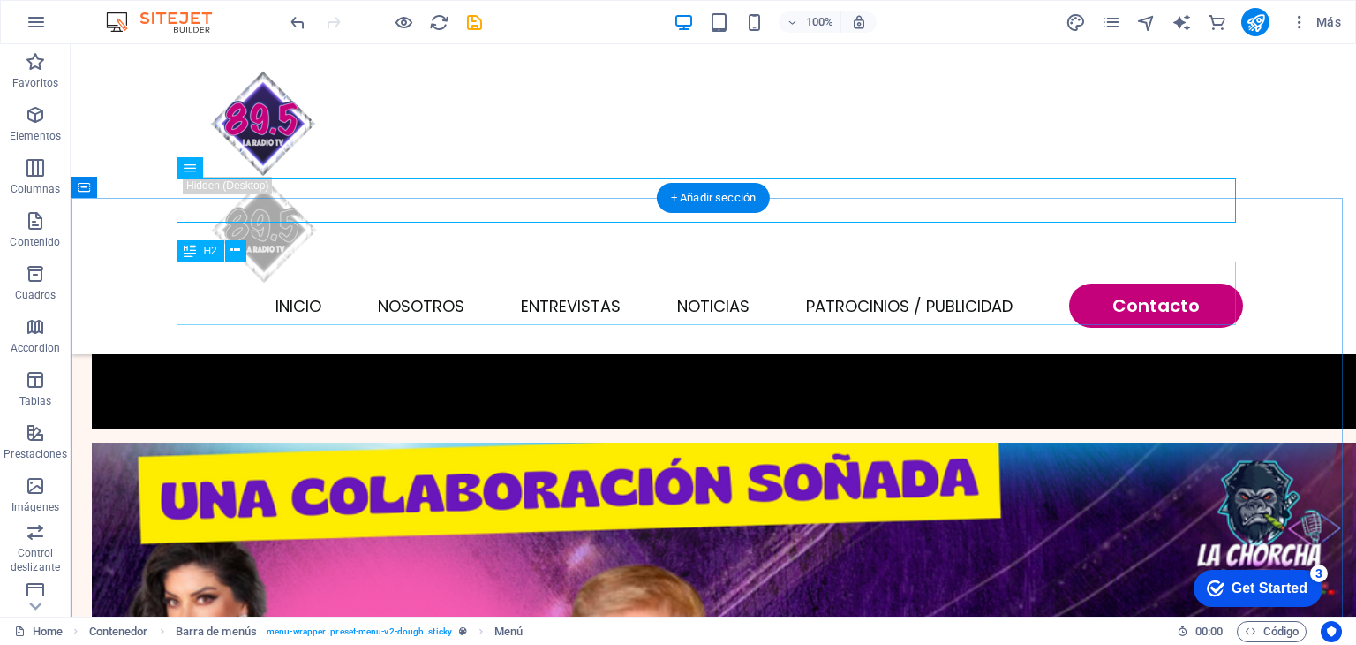
click at [223, 261] on div "H2" at bounding box center [200, 250] width 47 height 21
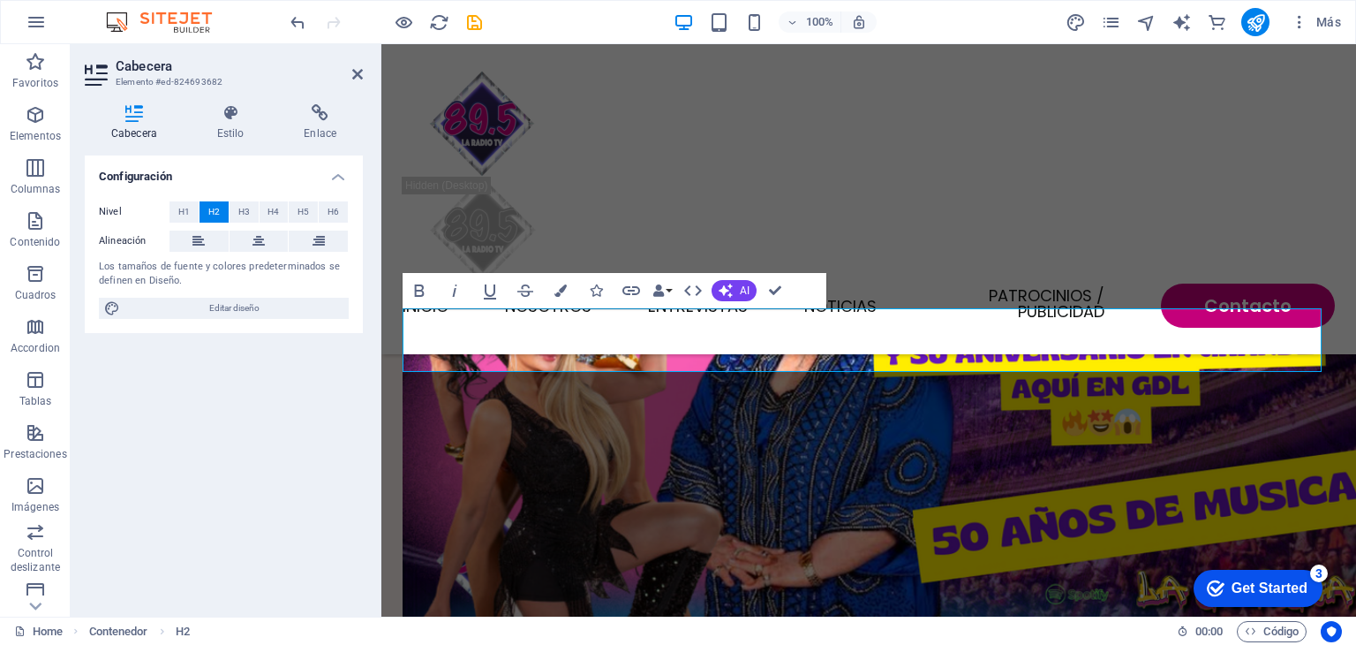
scroll to position [2892, 0]
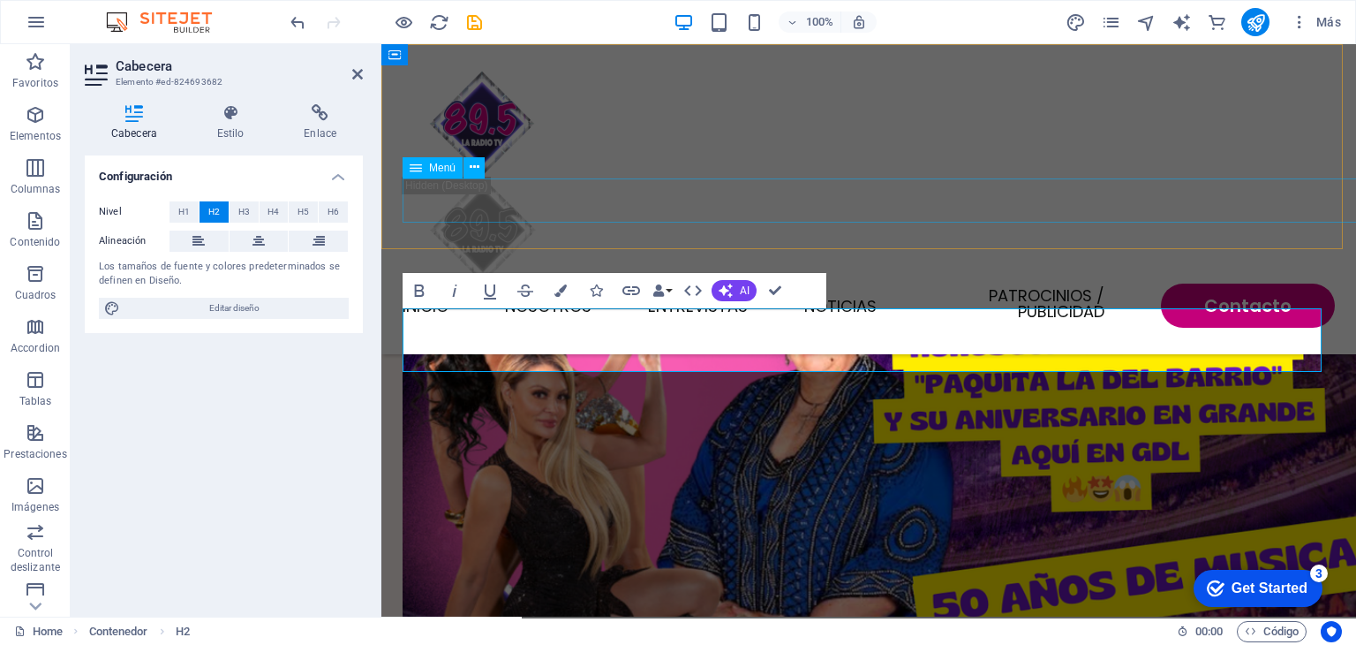
click at [722, 283] on nav "INICIO NOSOTROS ENTREVISTAS NOTICIAS Patrocinios / Publicidad Contacto" at bounding box center [869, 305] width 932 height 44
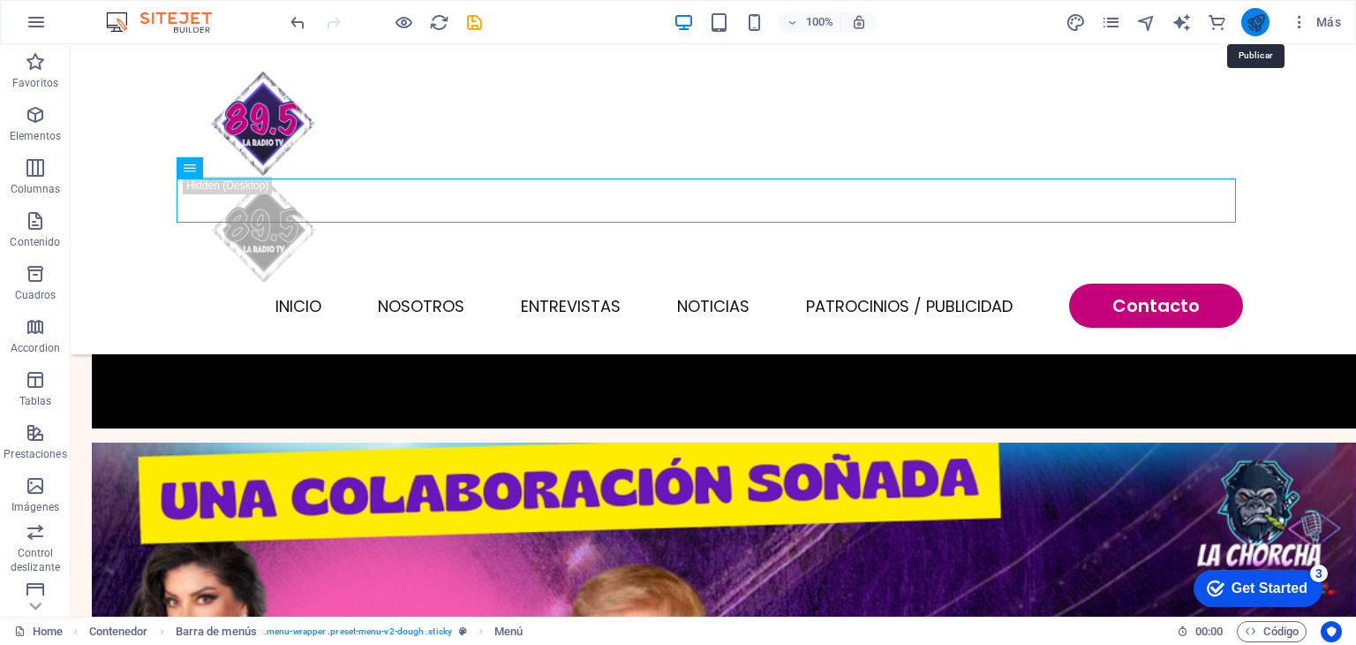
click at [1257, 17] on icon "publish" at bounding box center [1256, 22] width 20 height 20
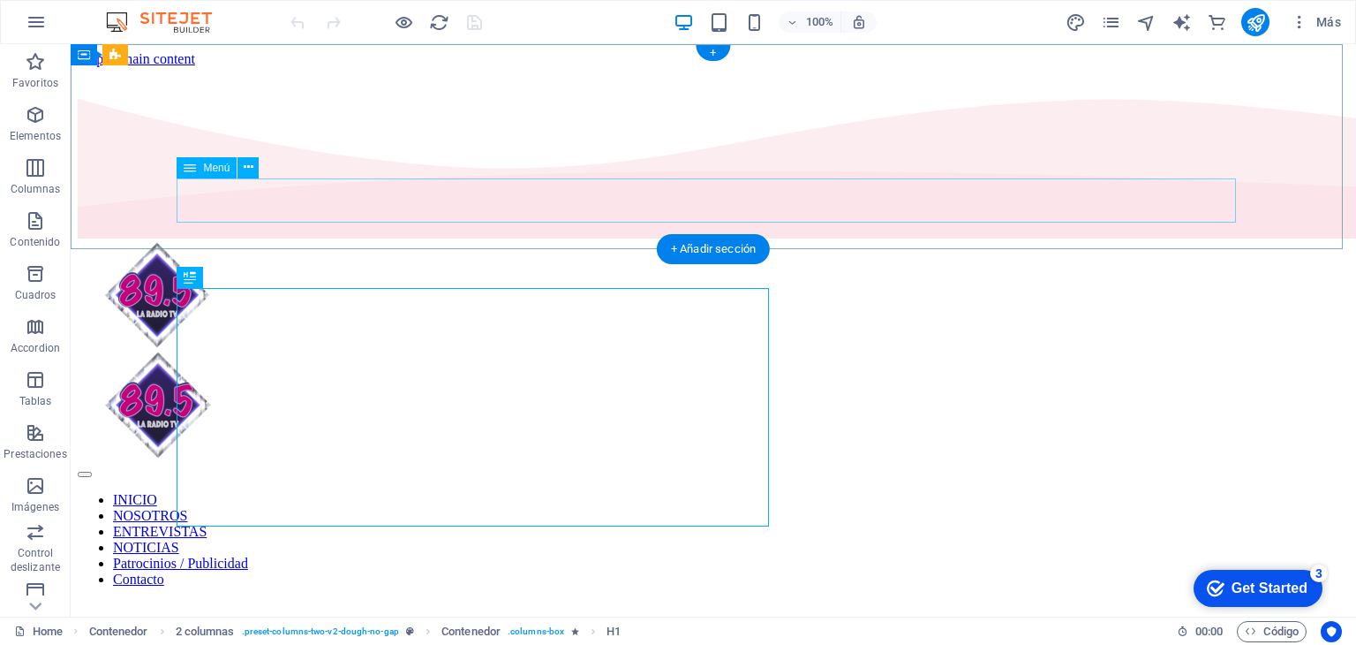
click at [1187, 492] on nav "INICIO NOSOTROS ENTREVISTAS NOTICIAS Patrocinios / Publicidad Contacto" at bounding box center [714, 539] width 1272 height 95
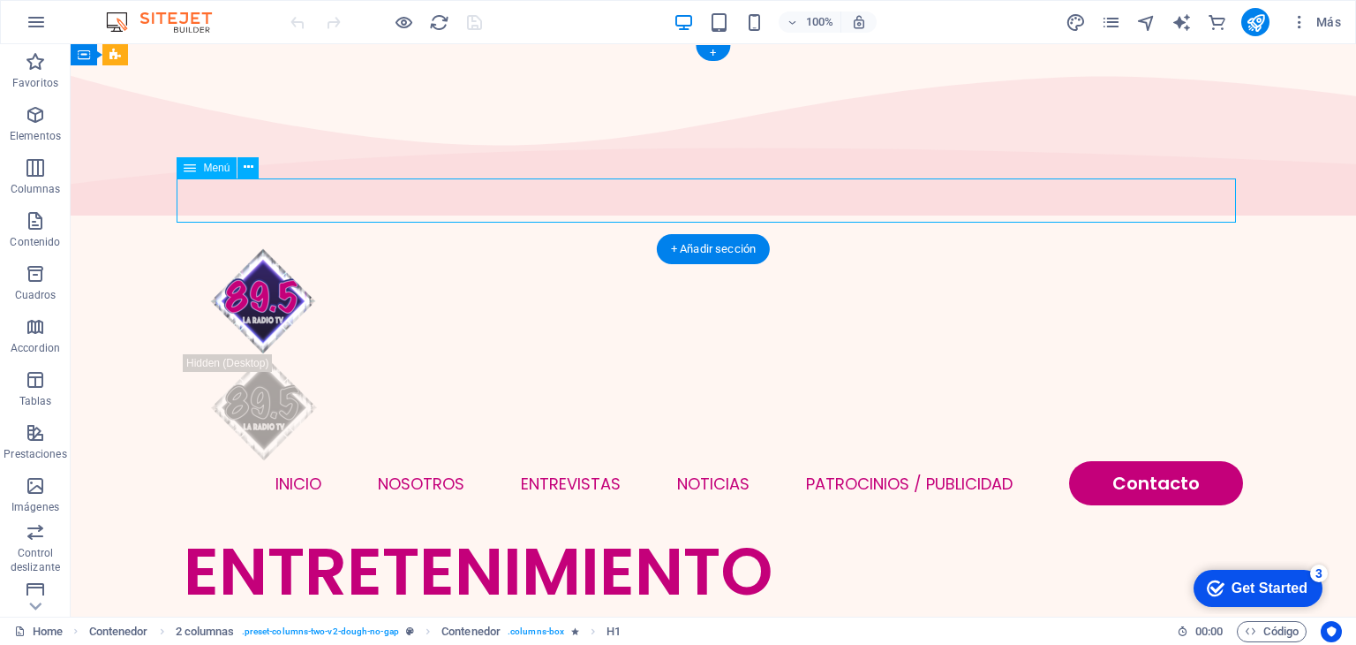
click at [1187, 461] on nav "INICIO NOSOTROS ENTREVISTAS NOTICIAS Patrocinios / Publicidad Contacto" at bounding box center [714, 483] width 1060 height 44
select select
select select "primary"
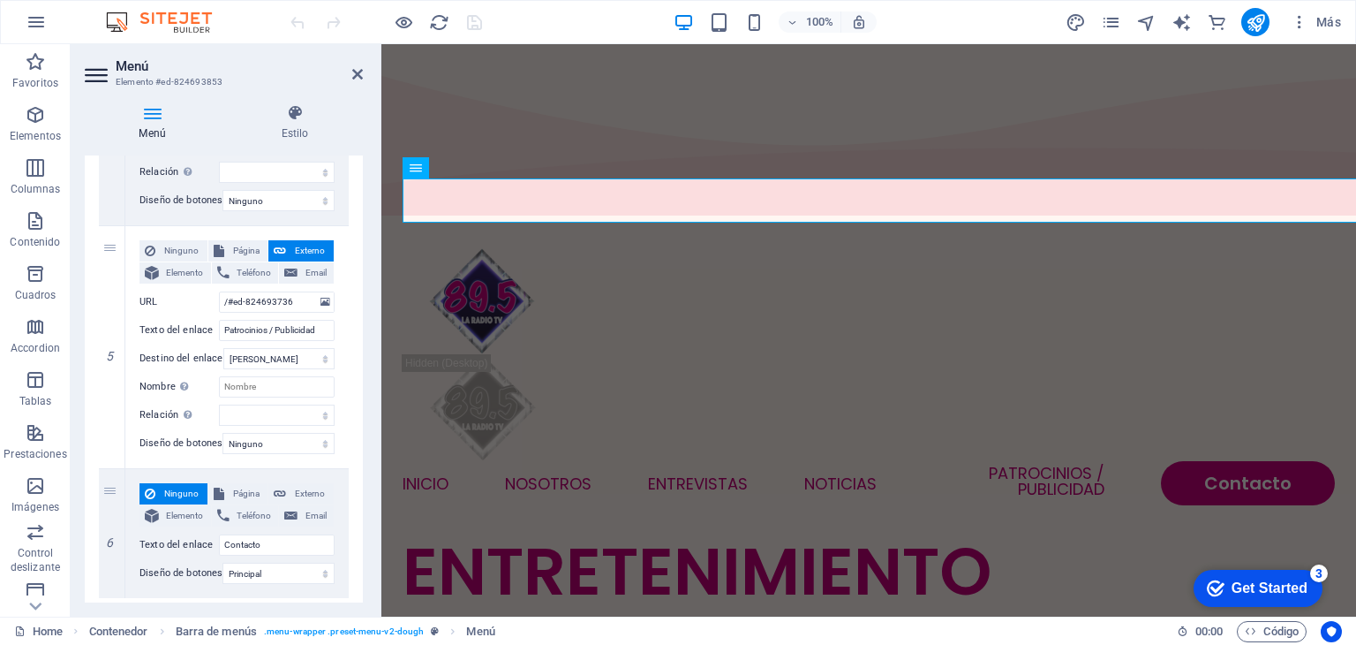
scroll to position [978, 0]
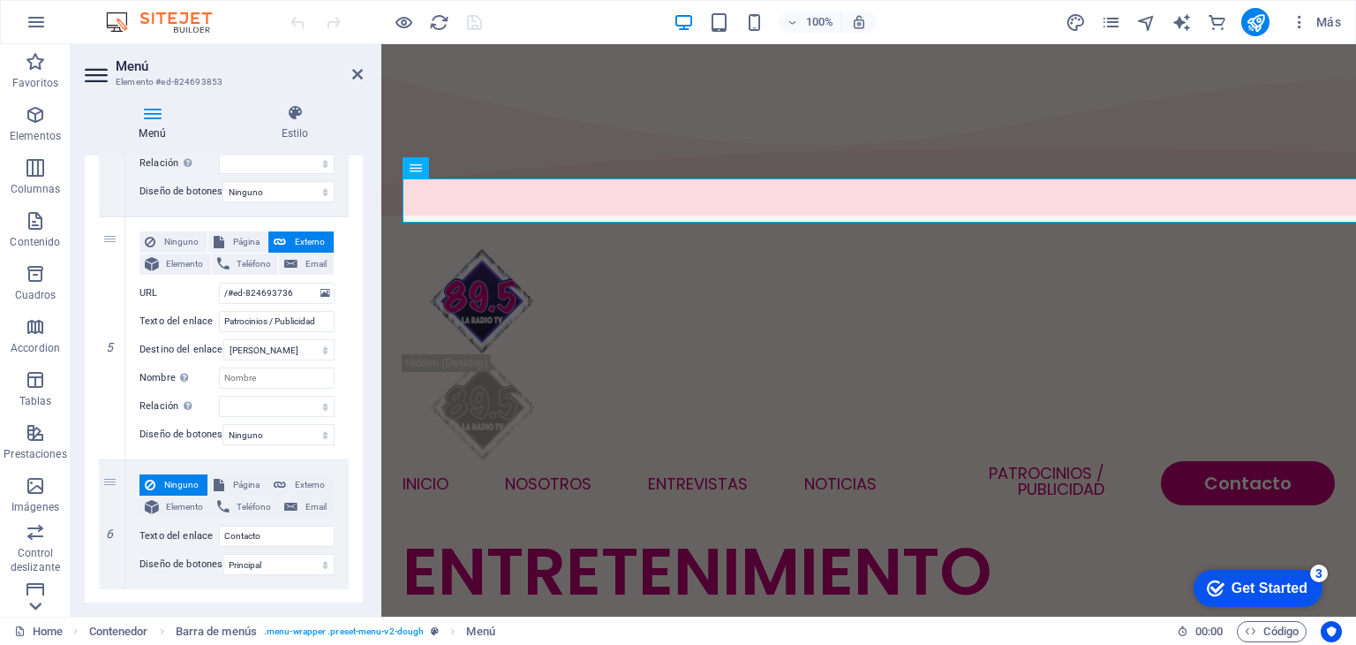
click at [34, 58] on icon at bounding box center [36, 54] width 12 height 8
click at [44, 429] on icon "button" at bounding box center [35, 421] width 21 height 21
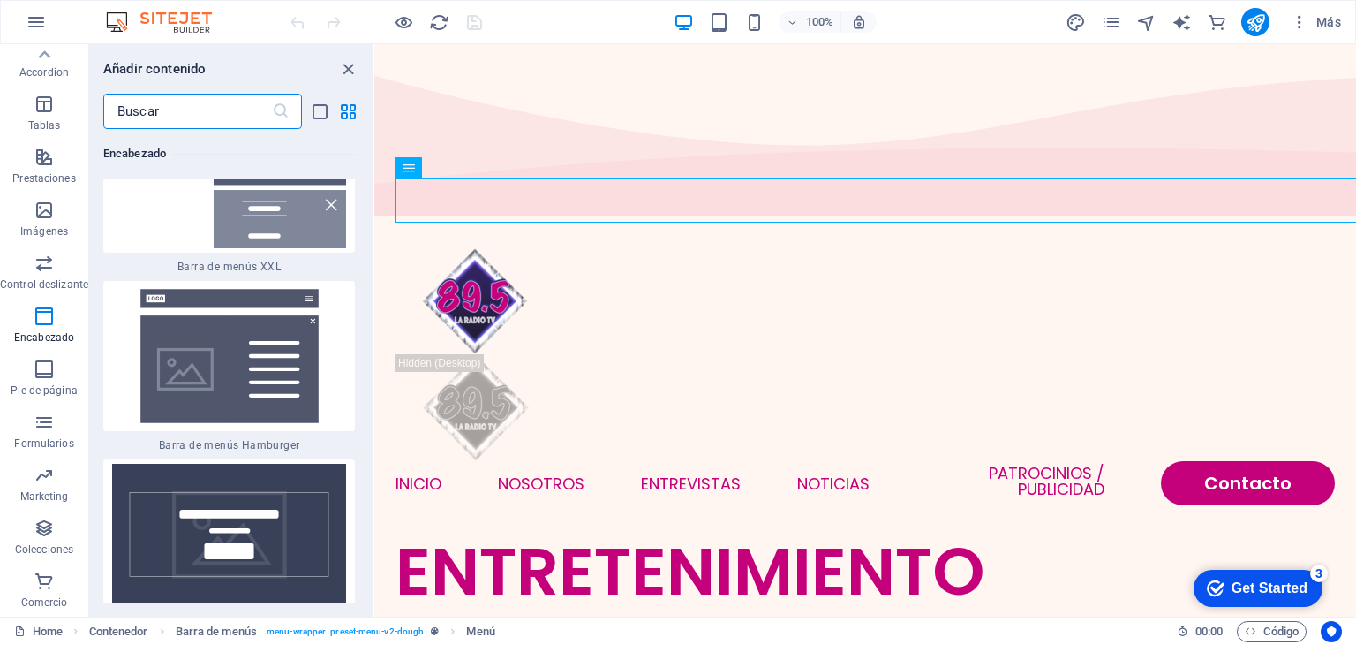
scroll to position [22609, 0]
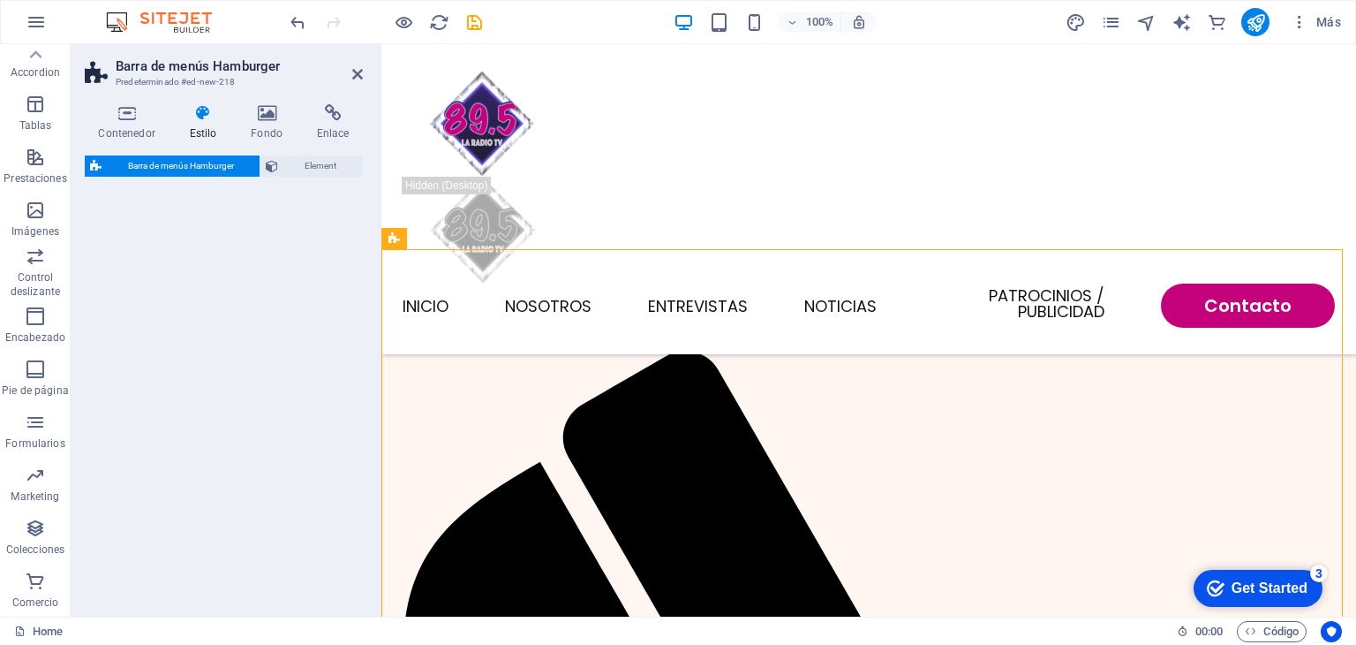
select select "rem"
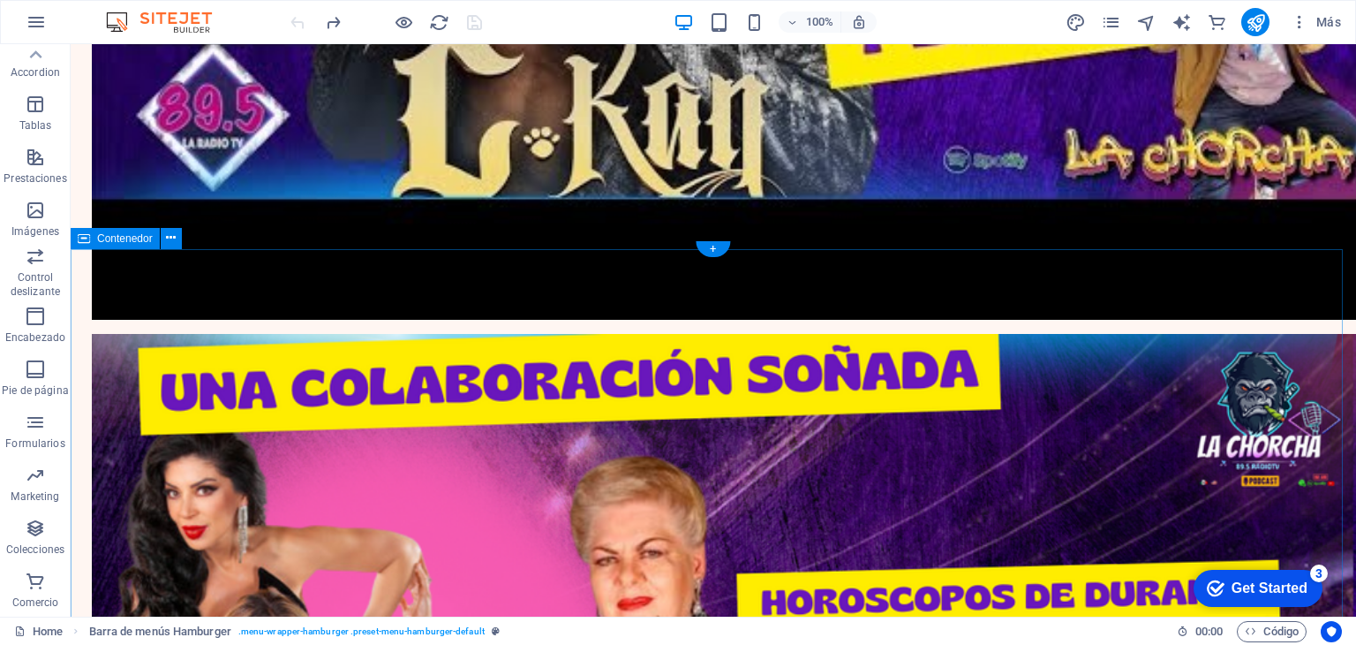
scroll to position [0, 0]
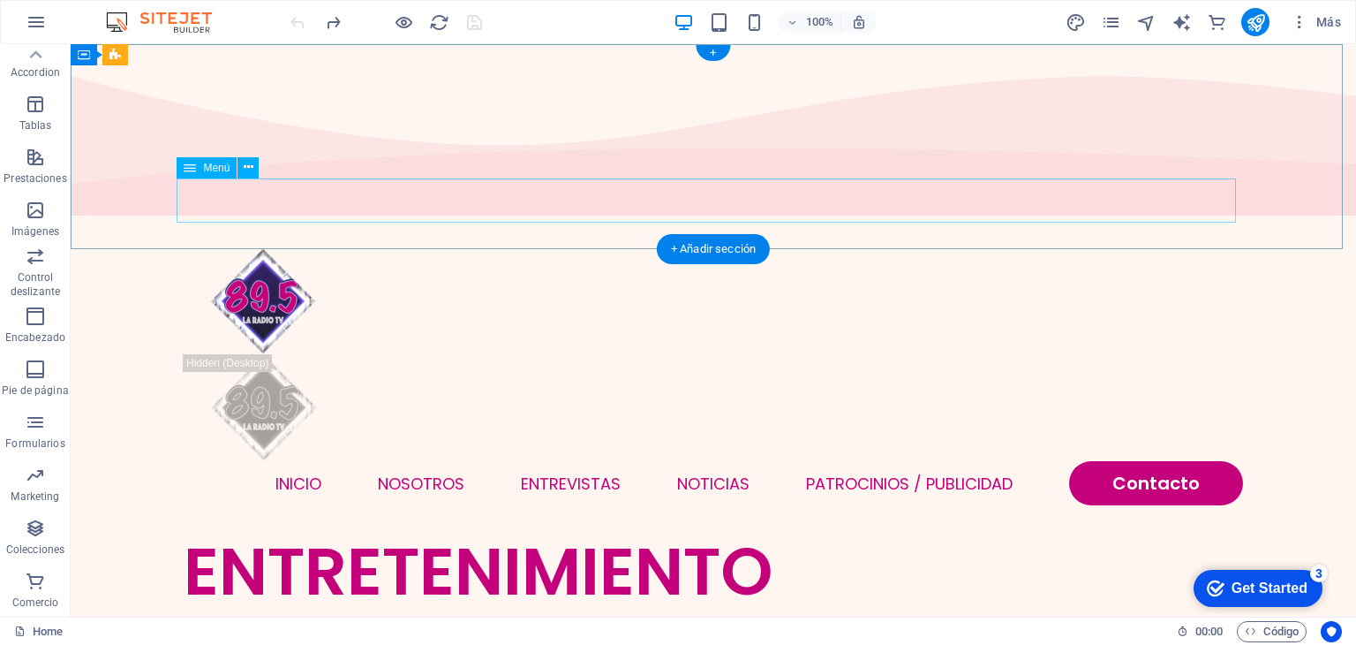
click at [1151, 461] on nav "INICIO NOSOTROS ENTREVISTAS NOTICIAS Patrocinios / Publicidad Contacto" at bounding box center [714, 483] width 1060 height 44
select select
select select "primary"
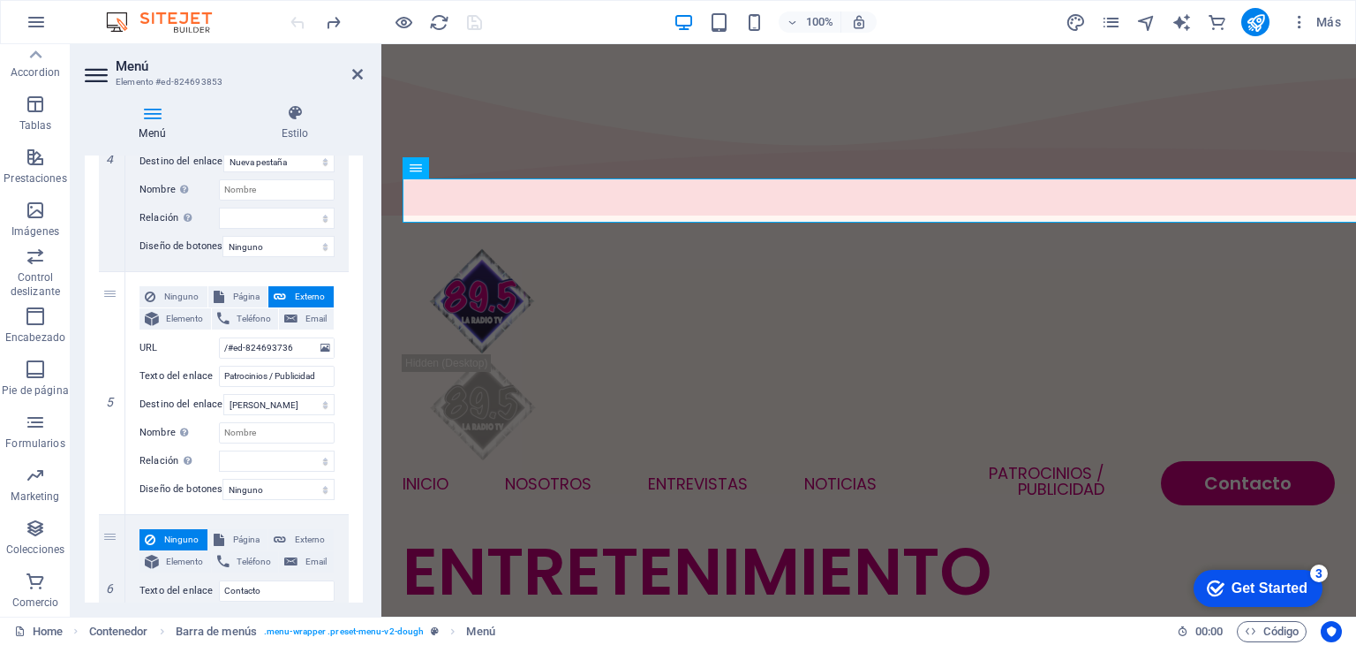
scroll to position [978, 0]
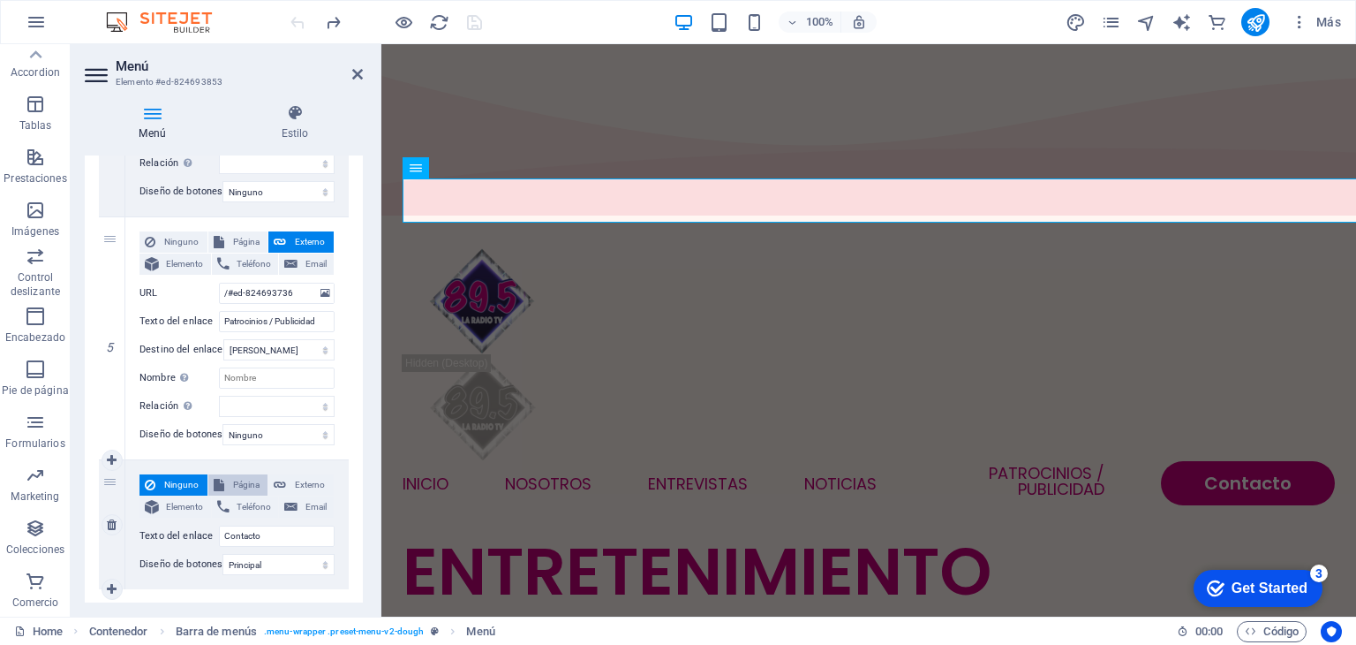
click at [240, 487] on span "Página" at bounding box center [247, 484] width 34 height 21
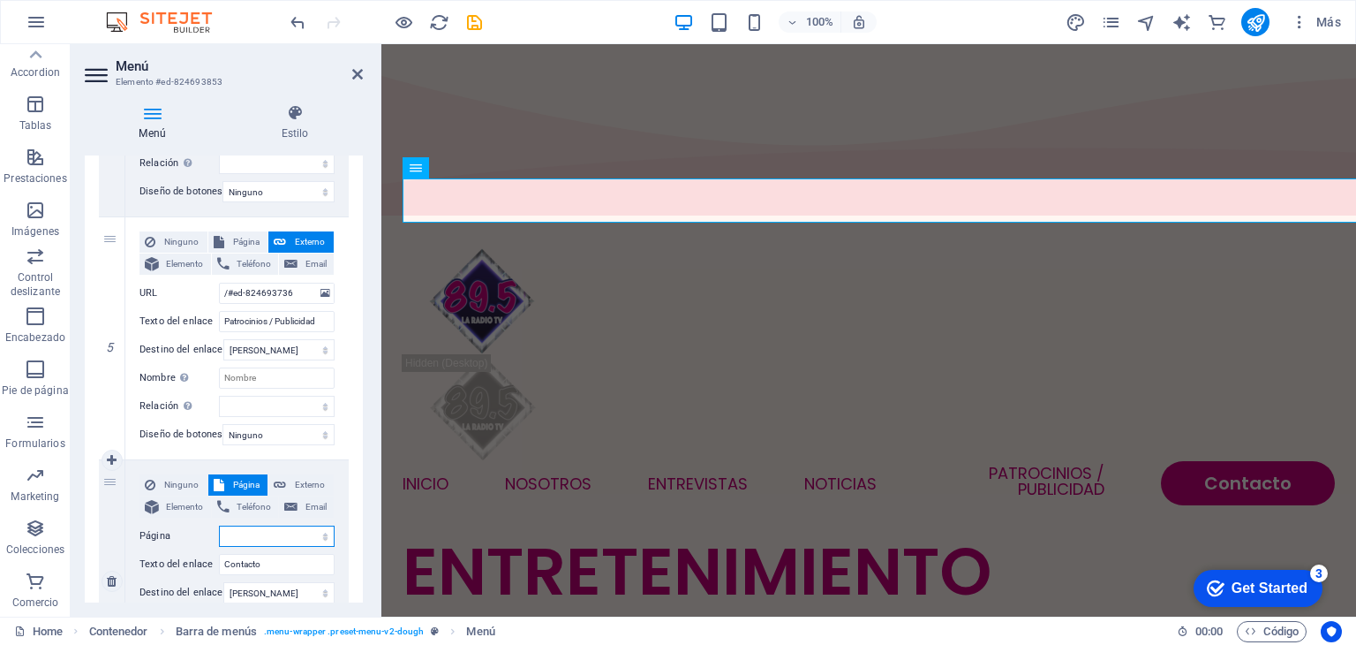
select select
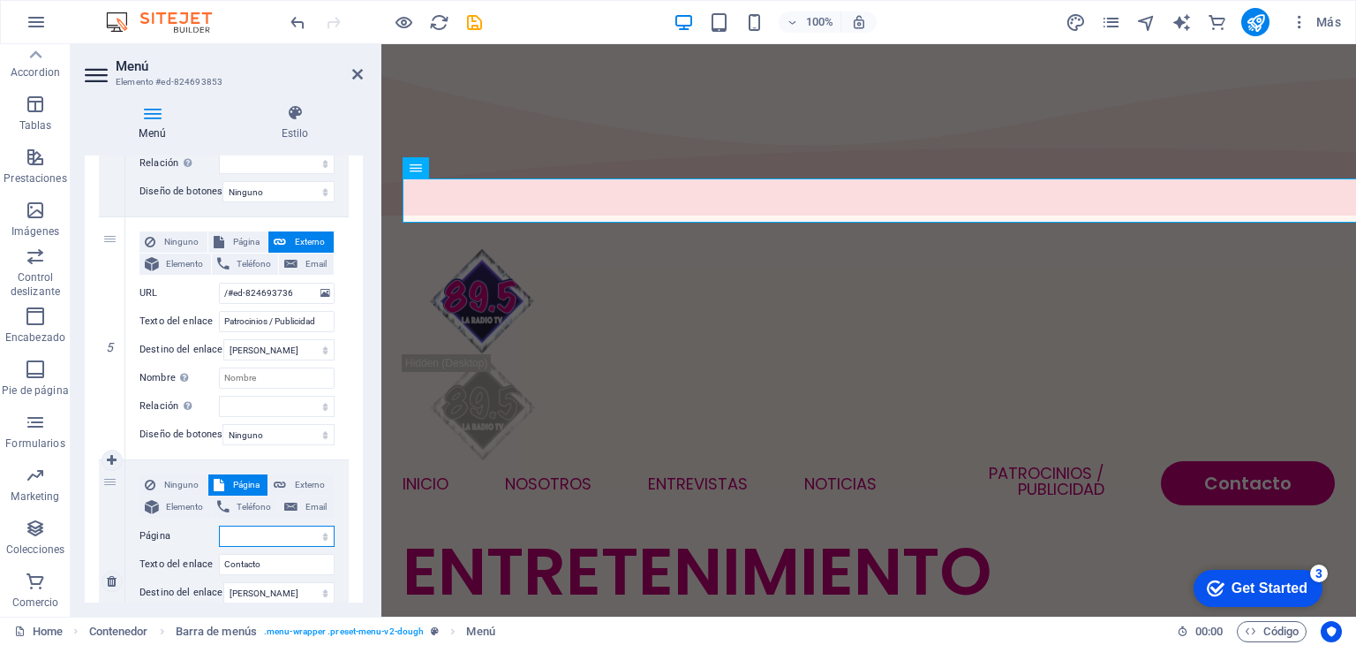
select select
click at [292, 488] on span "Externo" at bounding box center [309, 484] width 37 height 21
select select
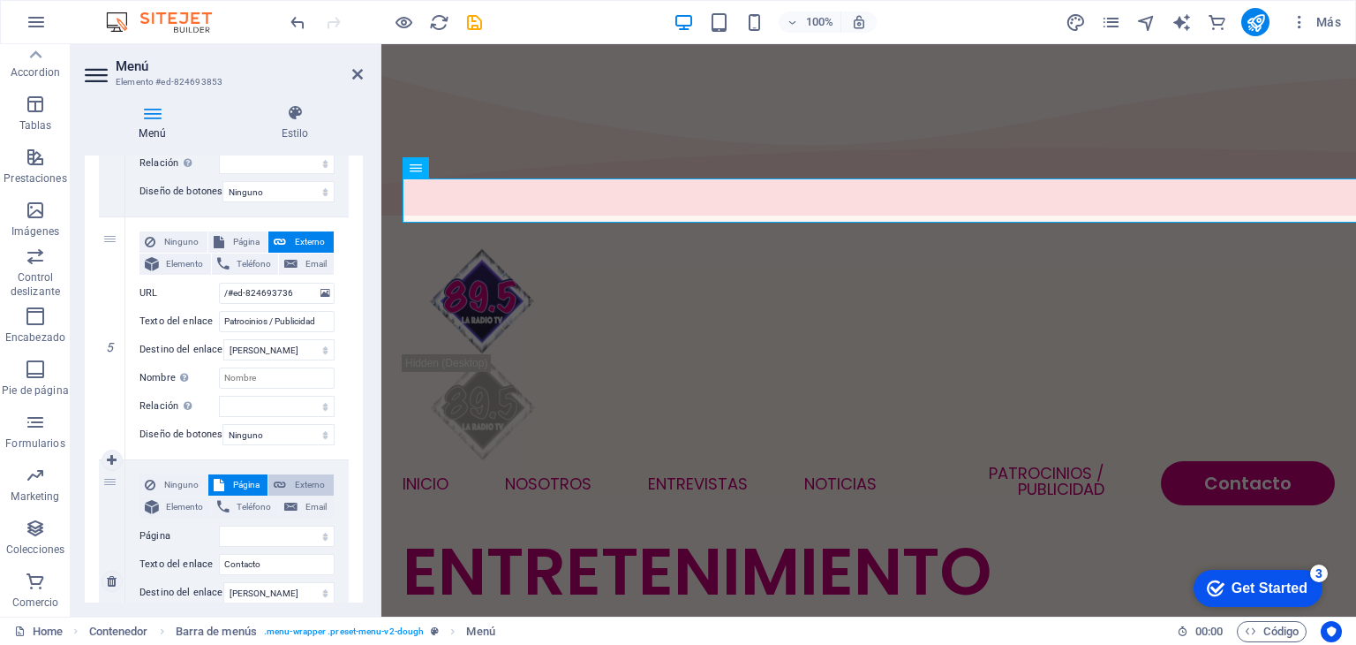
select select
select select "blank"
select select
click at [180, 509] on span "Elemento" at bounding box center [185, 506] width 42 height 21
select select
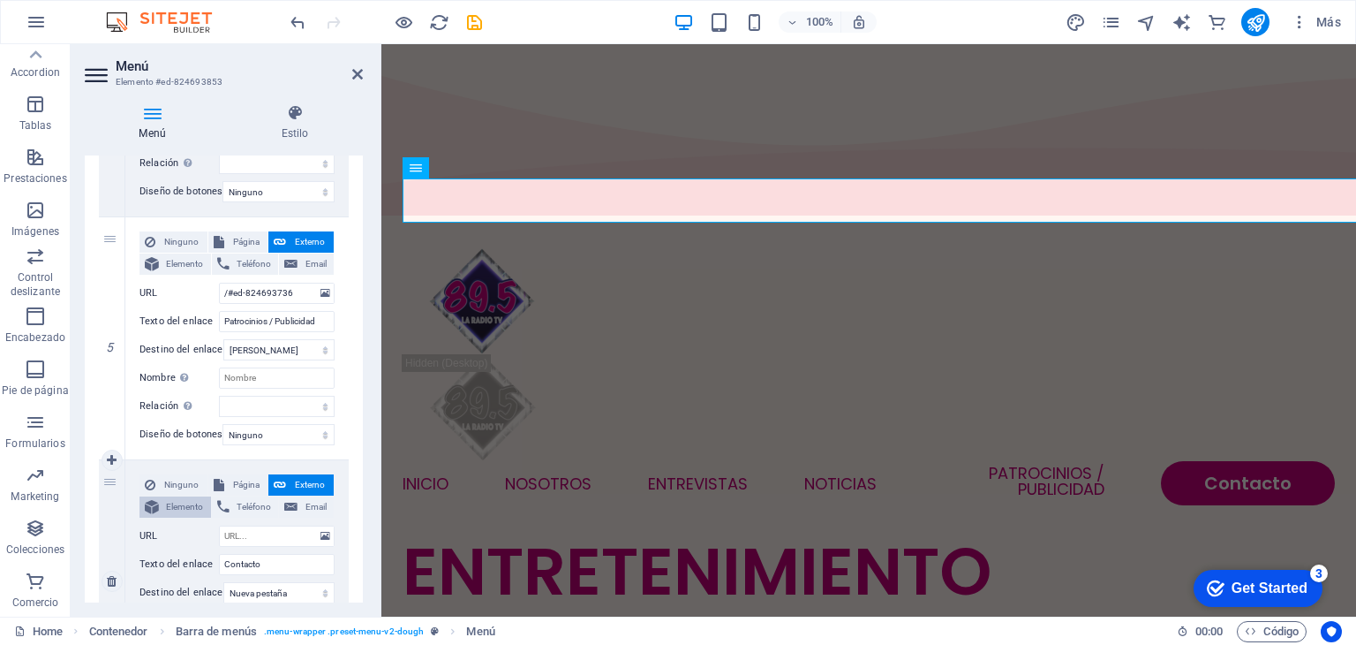
select select
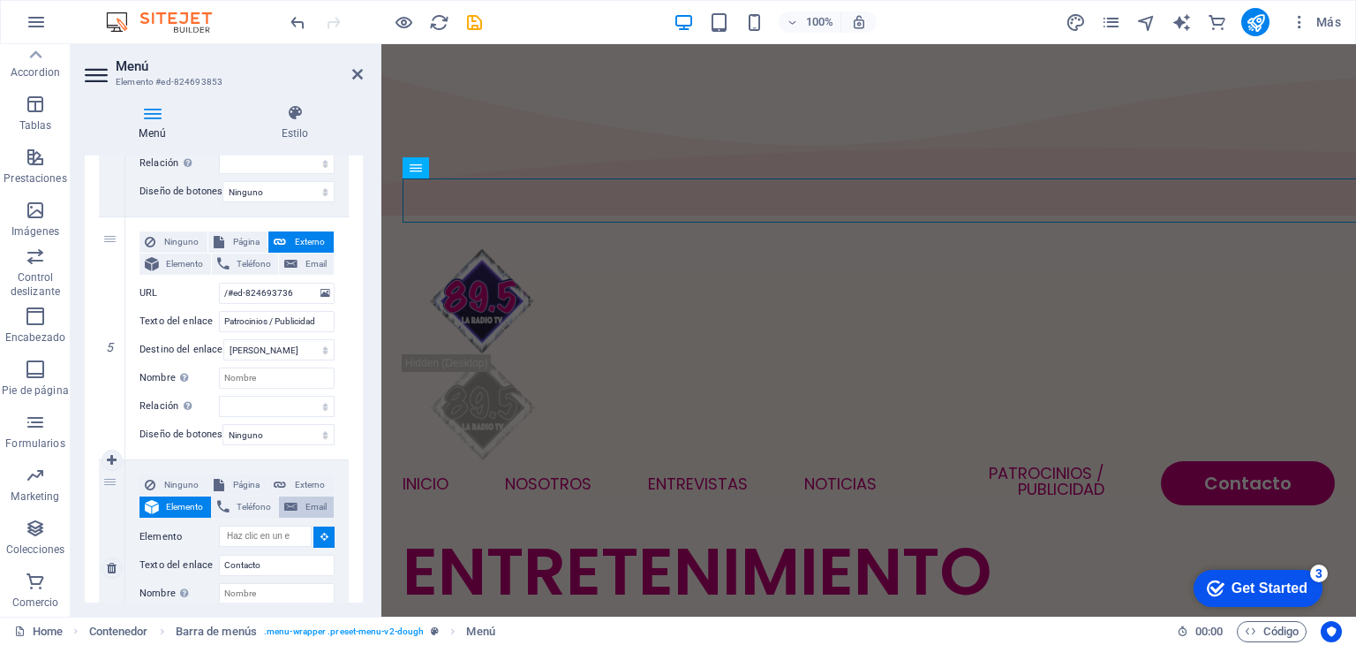
click at [297, 496] on button "Email" at bounding box center [306, 506] width 55 height 21
select select
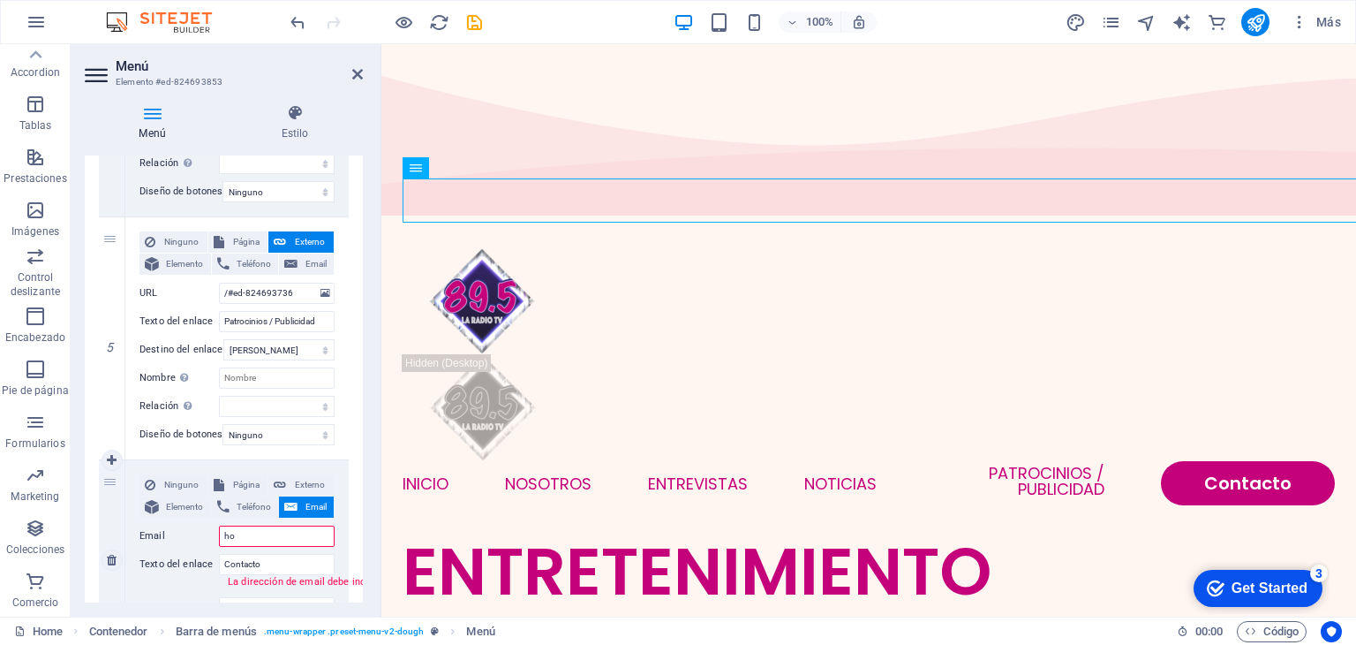
type input "[EMAIL_ADDRESS][DOMAIN_NAME]"
select select
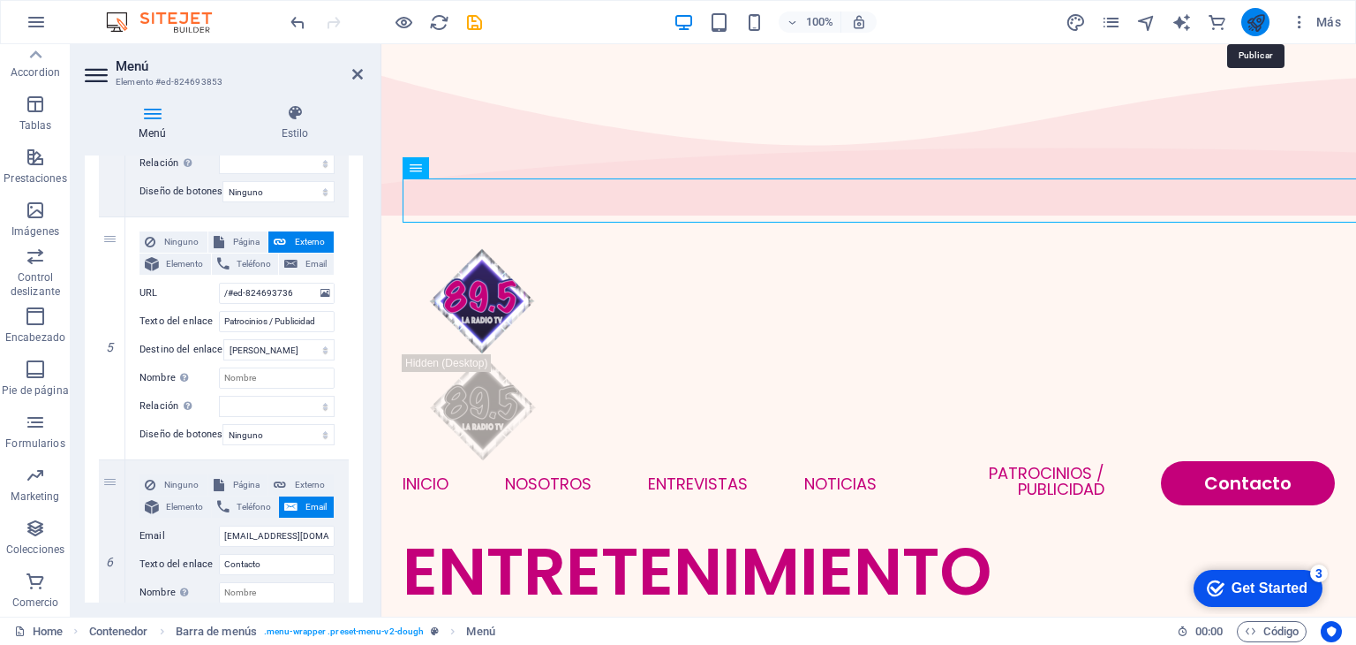
click at [1260, 24] on icon "publish" at bounding box center [1256, 22] width 20 height 20
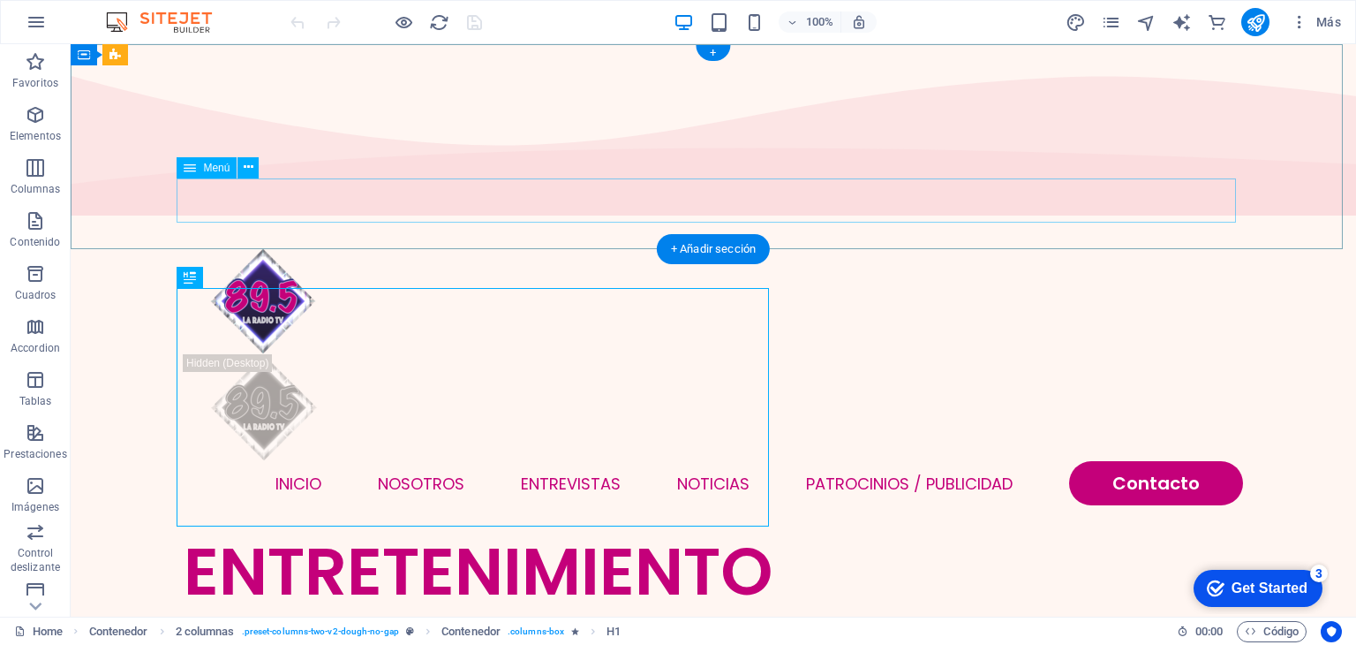
click at [1156, 461] on nav "INICIO NOSOTROS ENTREVISTAS NOTICIAS Patrocinios / Publicidad Contacto" at bounding box center [714, 483] width 1060 height 44
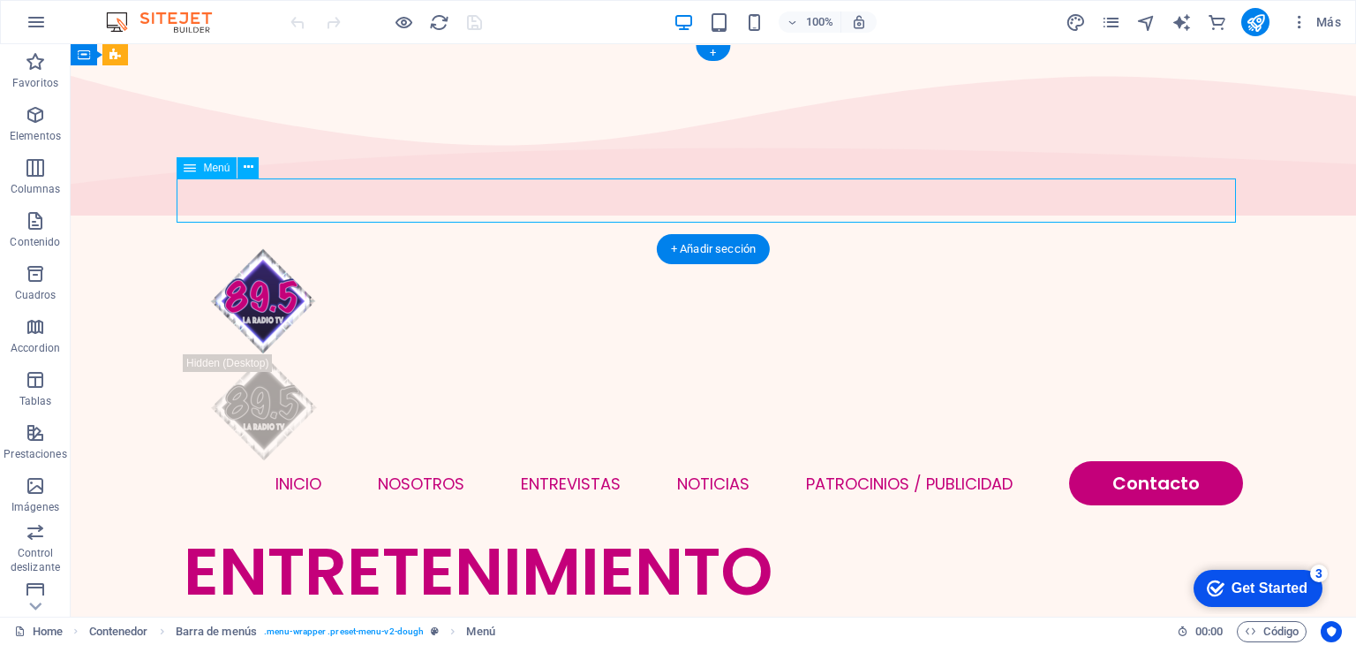
click at [1156, 461] on nav "INICIO NOSOTROS ENTREVISTAS NOTICIAS Patrocinios / Publicidad Contacto" at bounding box center [714, 483] width 1060 height 44
select select
select select "primary"
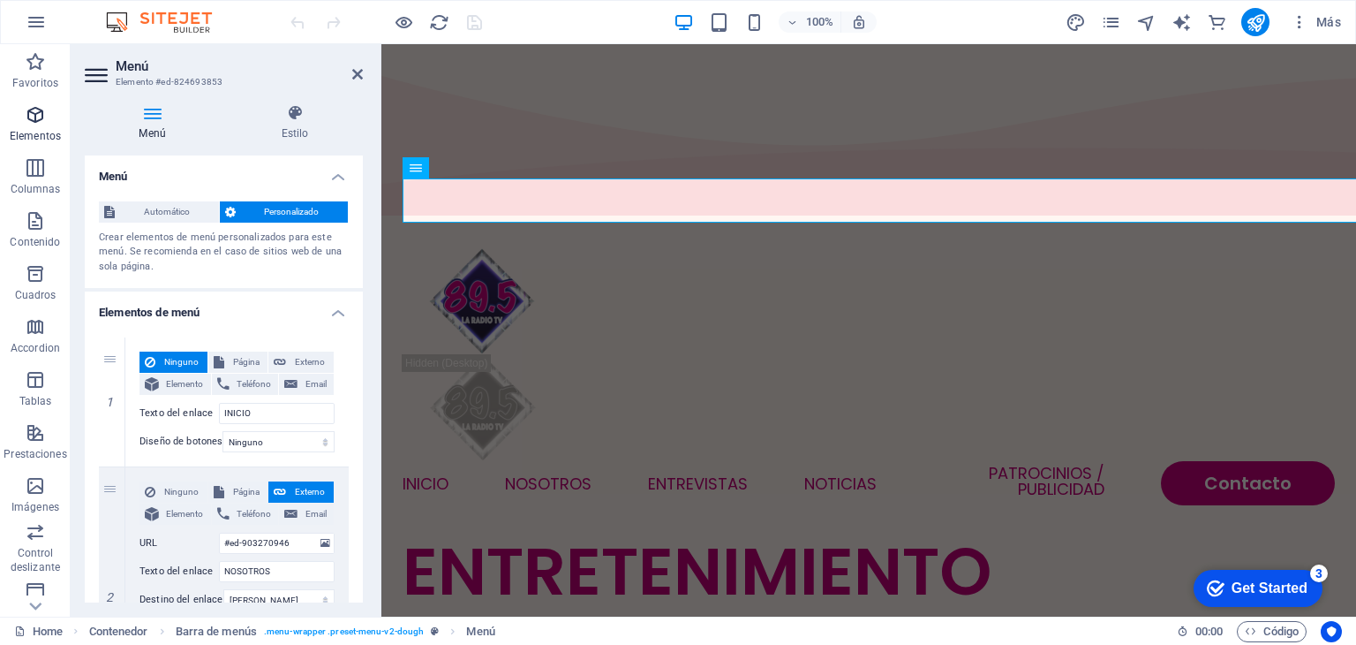
click at [36, 123] on icon "button" at bounding box center [35, 114] width 21 height 21
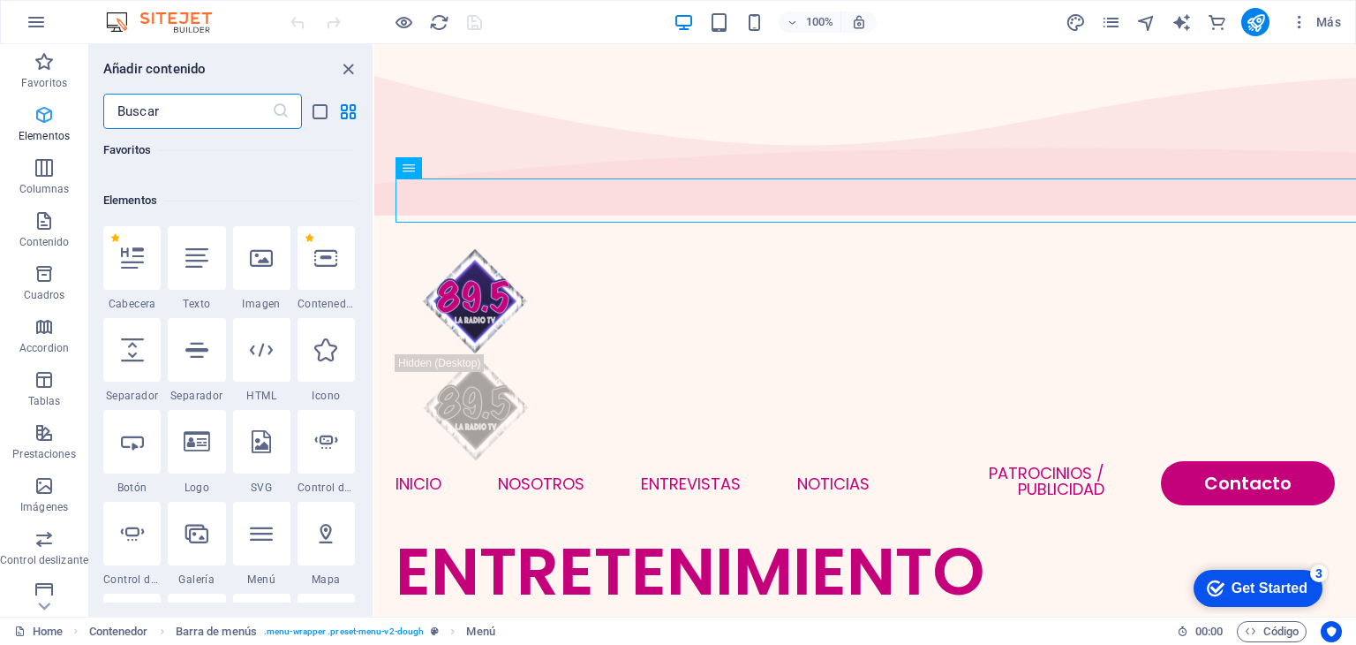
scroll to position [332, 0]
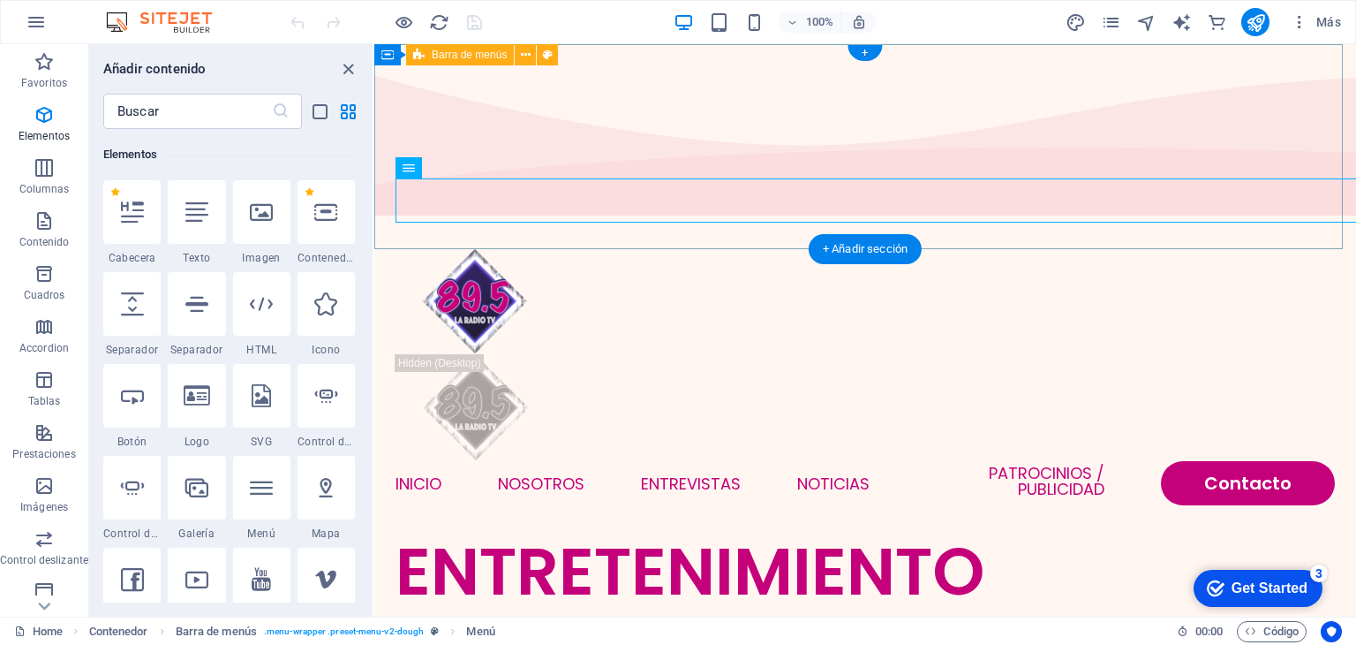
click at [394, 222] on div "INICIO NOSOTROS ENTREVISTAS NOTICIAS Patrocinios / Publicidad Contacto" at bounding box center [865, 377] width 982 height 310
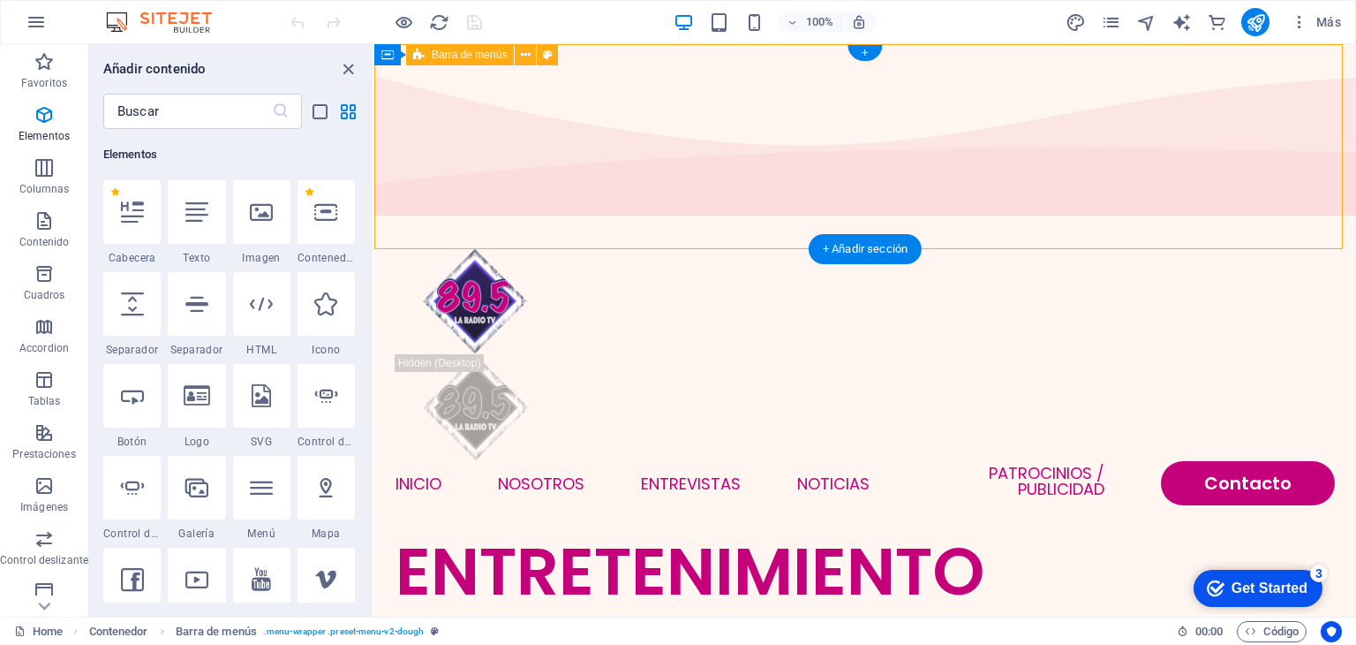
drag, startPoint x: 377, startPoint y: 152, endPoint x: 378, endPoint y: 200, distance: 48.6
click at [378, 222] on div "INICIO NOSOTROS ENTREVISTAS NOTICIAS Patrocinios / Publicidad Contacto" at bounding box center [865, 377] width 982 height 310
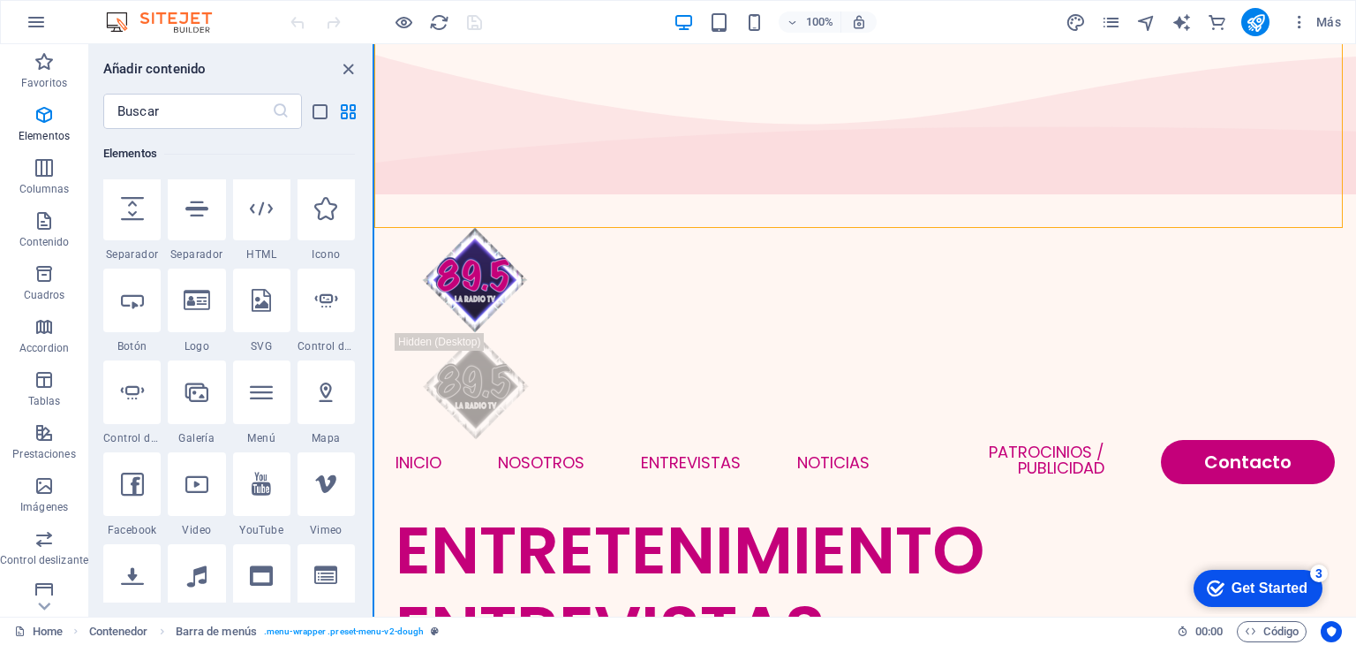
scroll to position [427, 0]
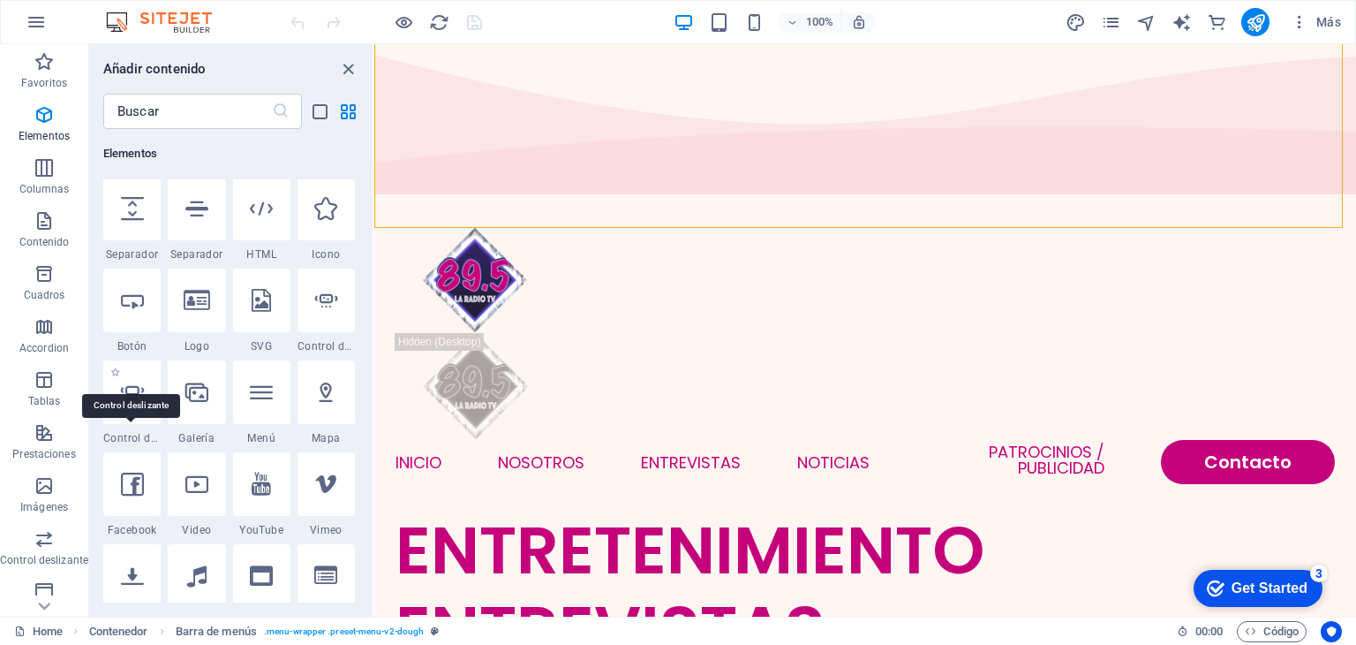
click at [144, 432] on span "Control deslizante" at bounding box center [131, 438] width 57 height 14
select select "ms"
select select "s"
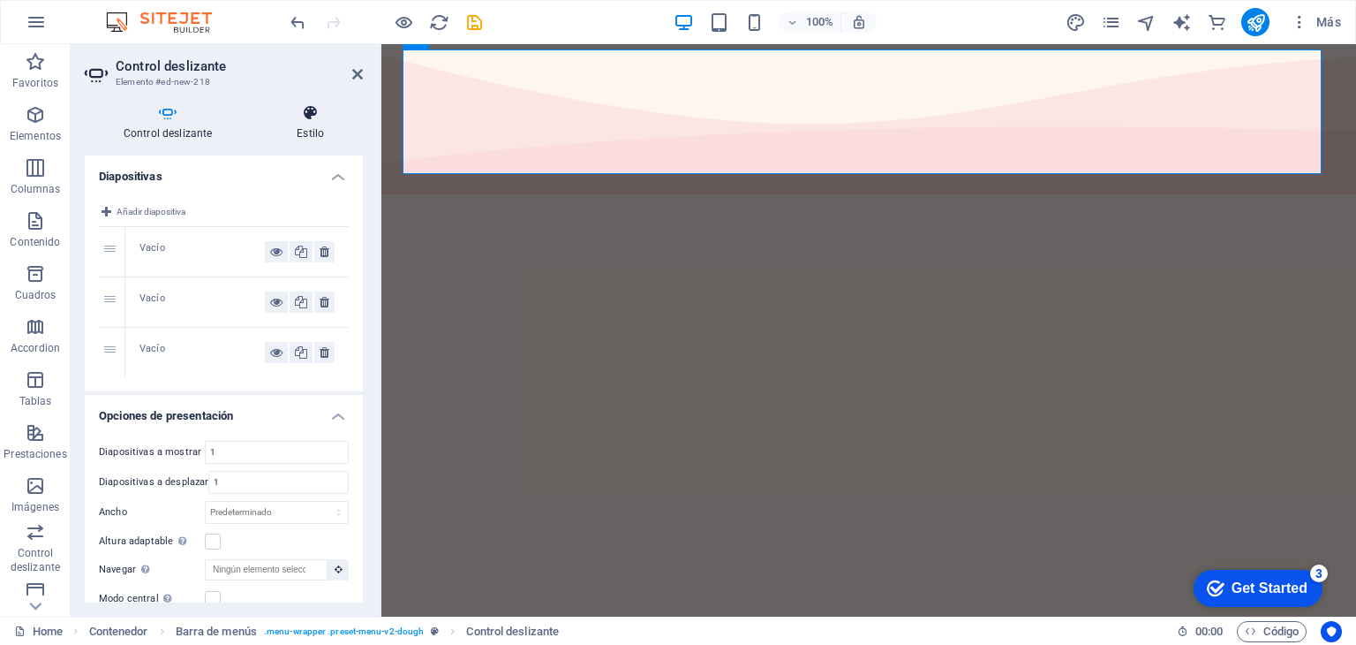
click at [328, 137] on h4 "Estilo" at bounding box center [310, 122] width 105 height 37
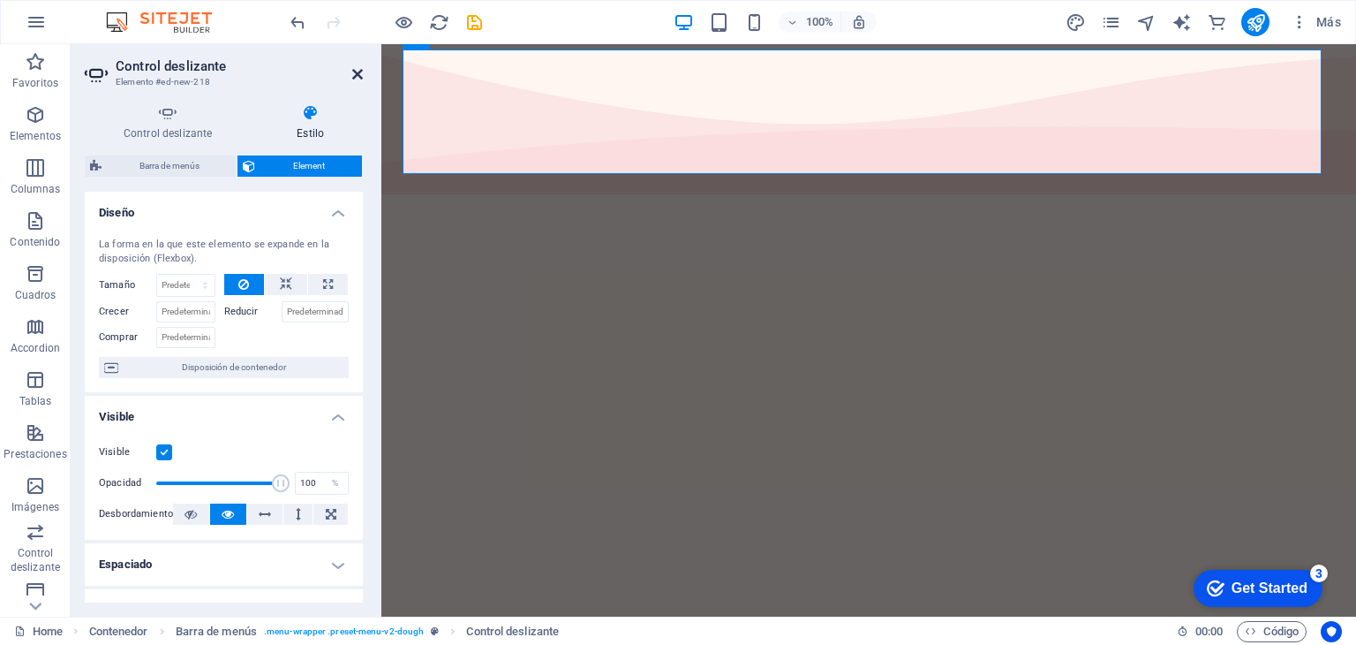
click at [352, 68] on icon at bounding box center [357, 74] width 11 height 14
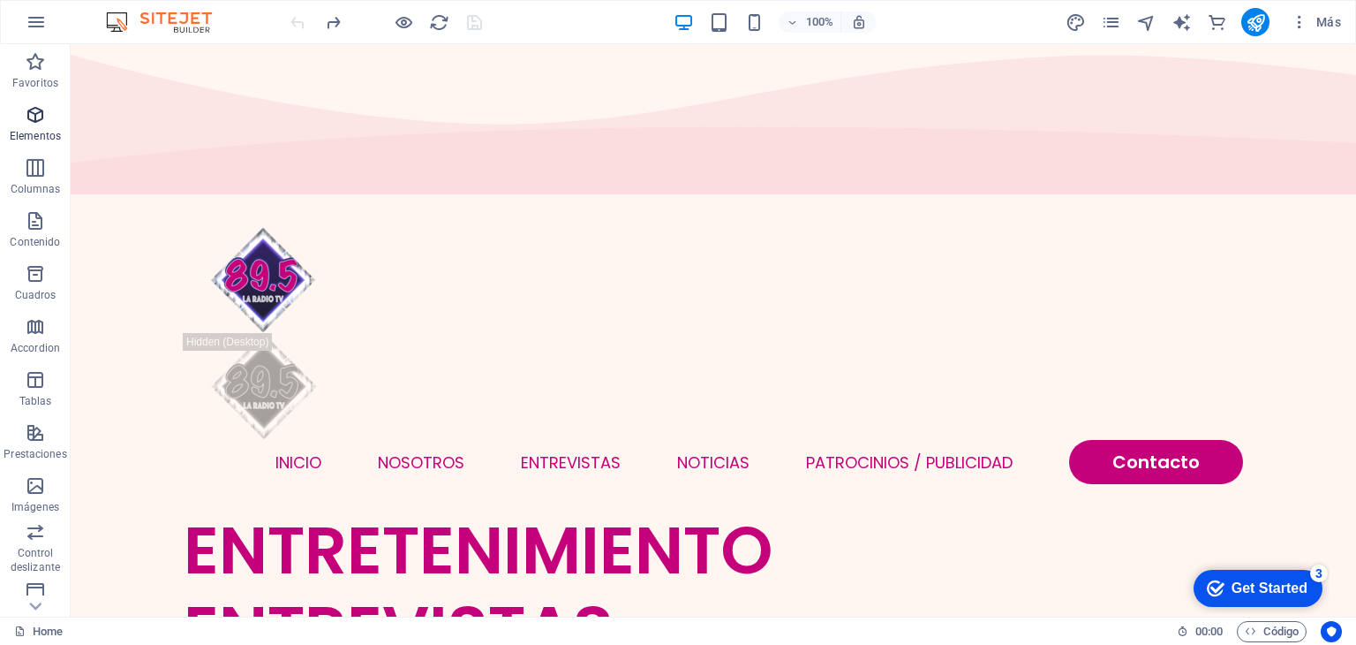
click at [41, 102] on button "Elementos" at bounding box center [35, 123] width 71 height 53
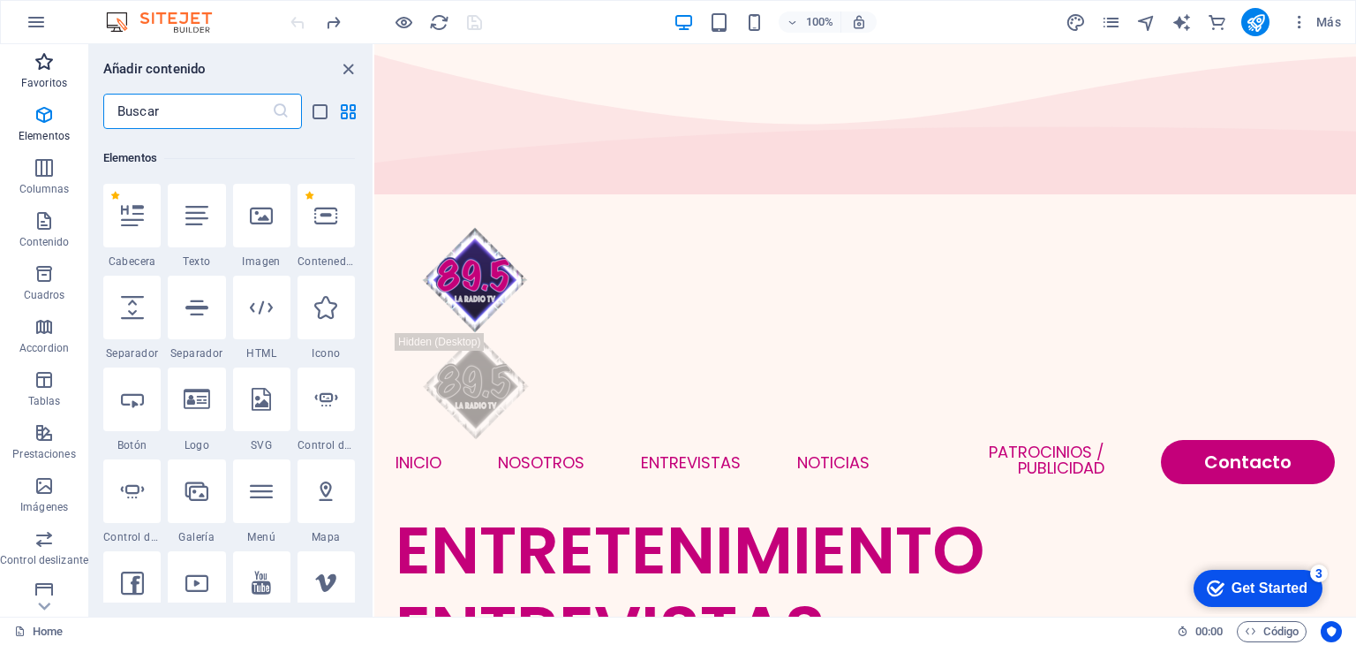
scroll to position [332, 0]
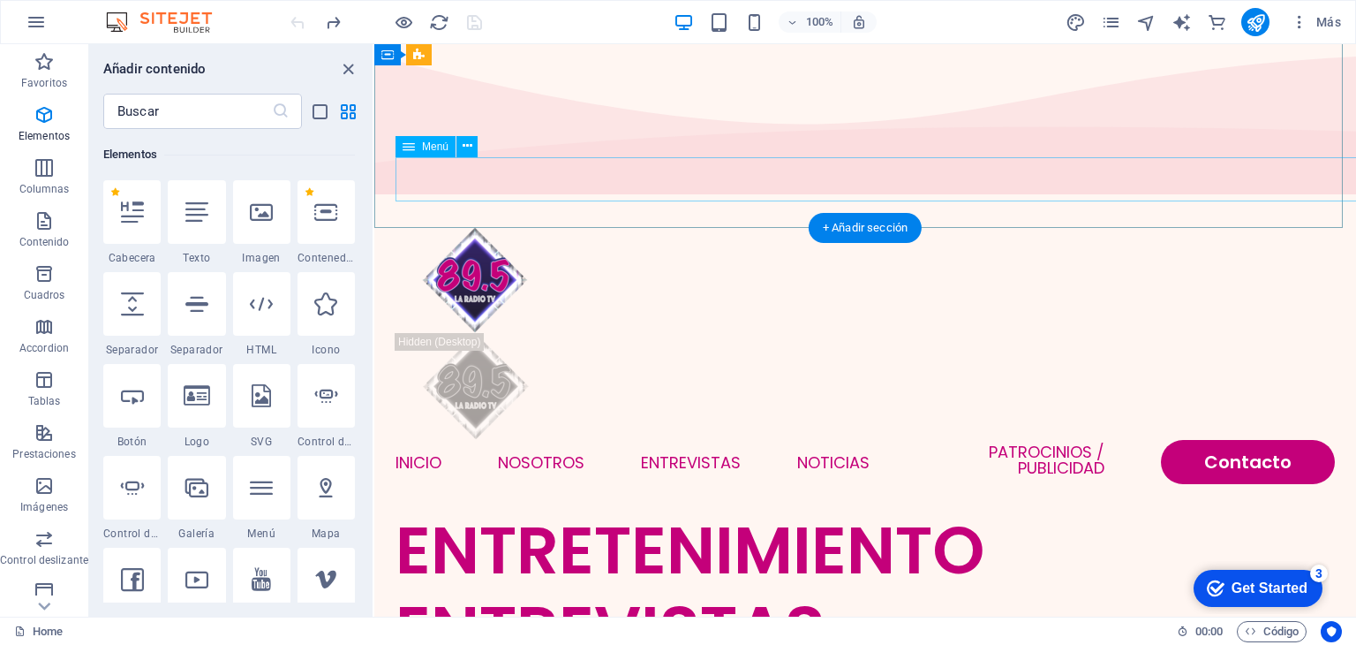
click at [1304, 440] on nav "INICIO NOSOTROS ENTREVISTAS NOTICIAS Patrocinios / Publicidad Contacto" at bounding box center [866, 462] width 940 height 44
select select
select select "primary"
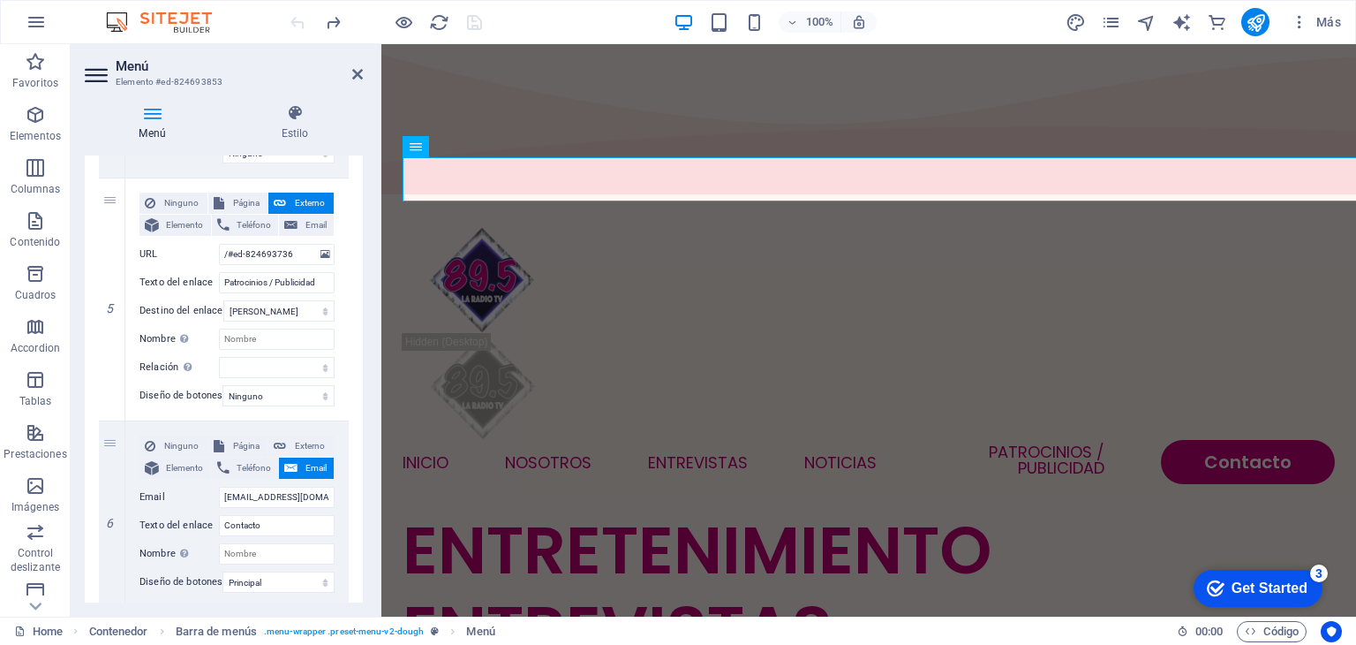
scroll to position [1110, 0]
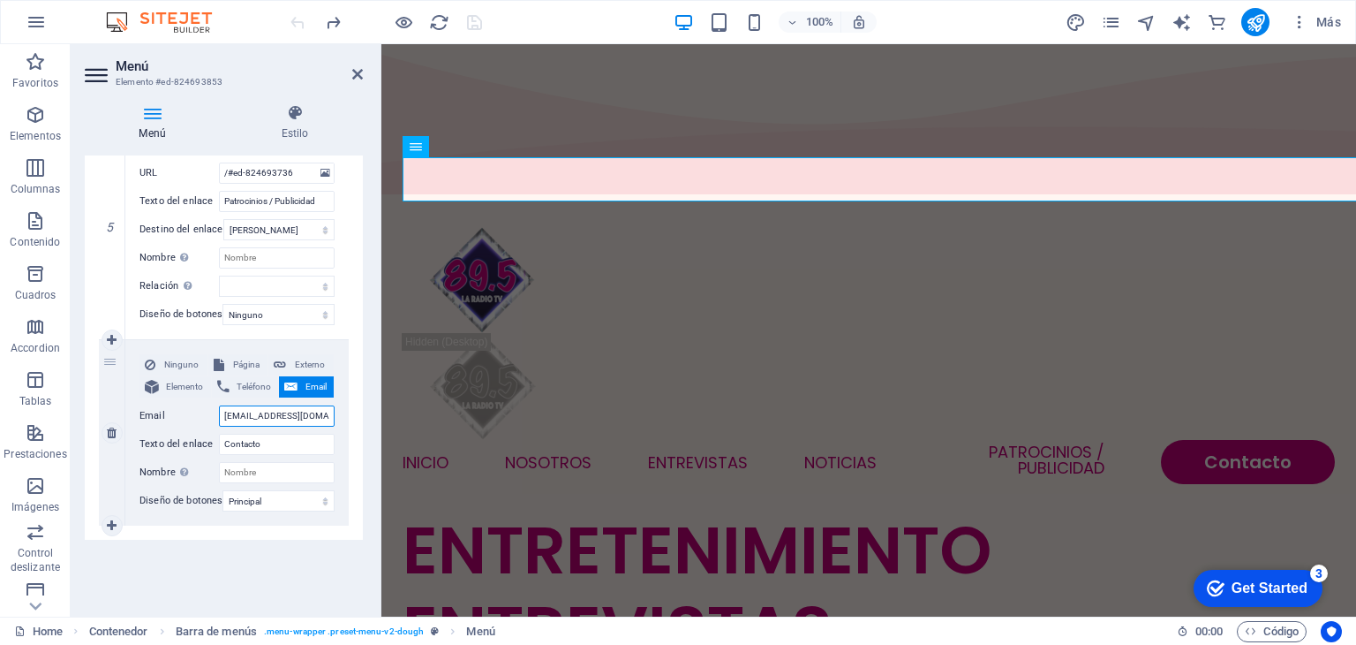
click at [321, 405] on input "[EMAIL_ADDRESS][DOMAIN_NAME]" at bounding box center [277, 415] width 116 height 21
type input "h"
select select
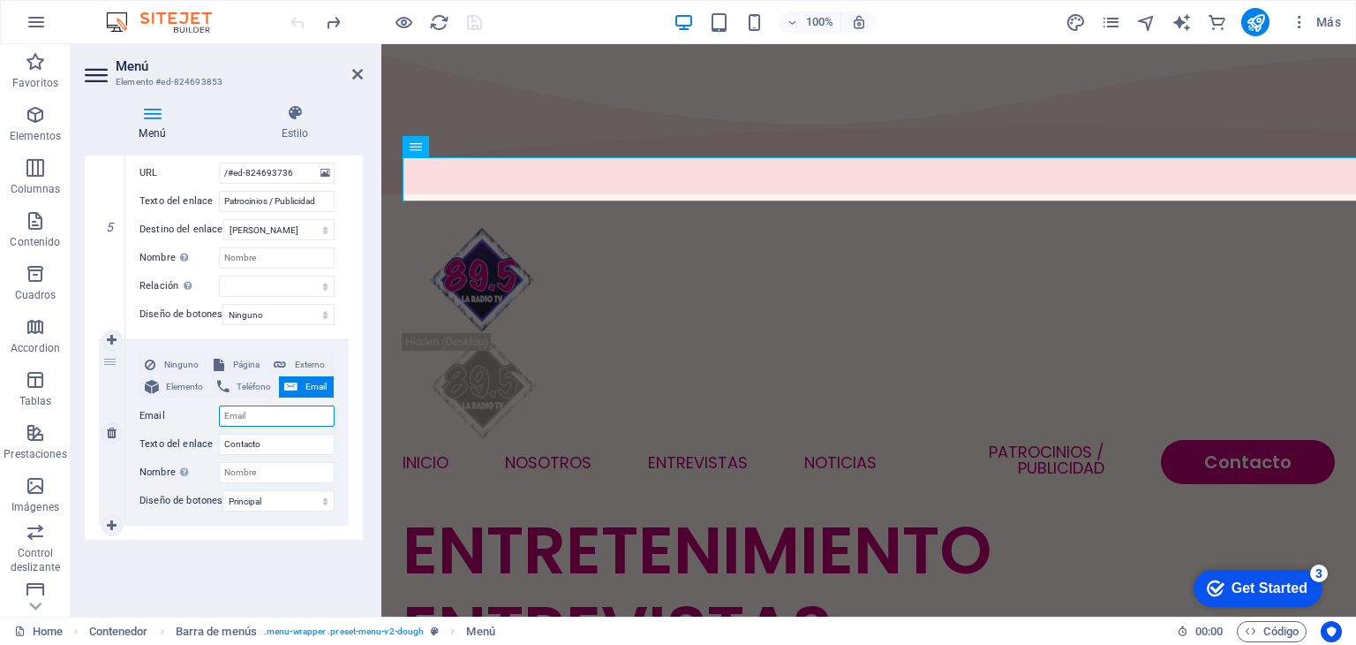
select select
click at [279, 354] on icon at bounding box center [280, 364] width 12 height 21
select select
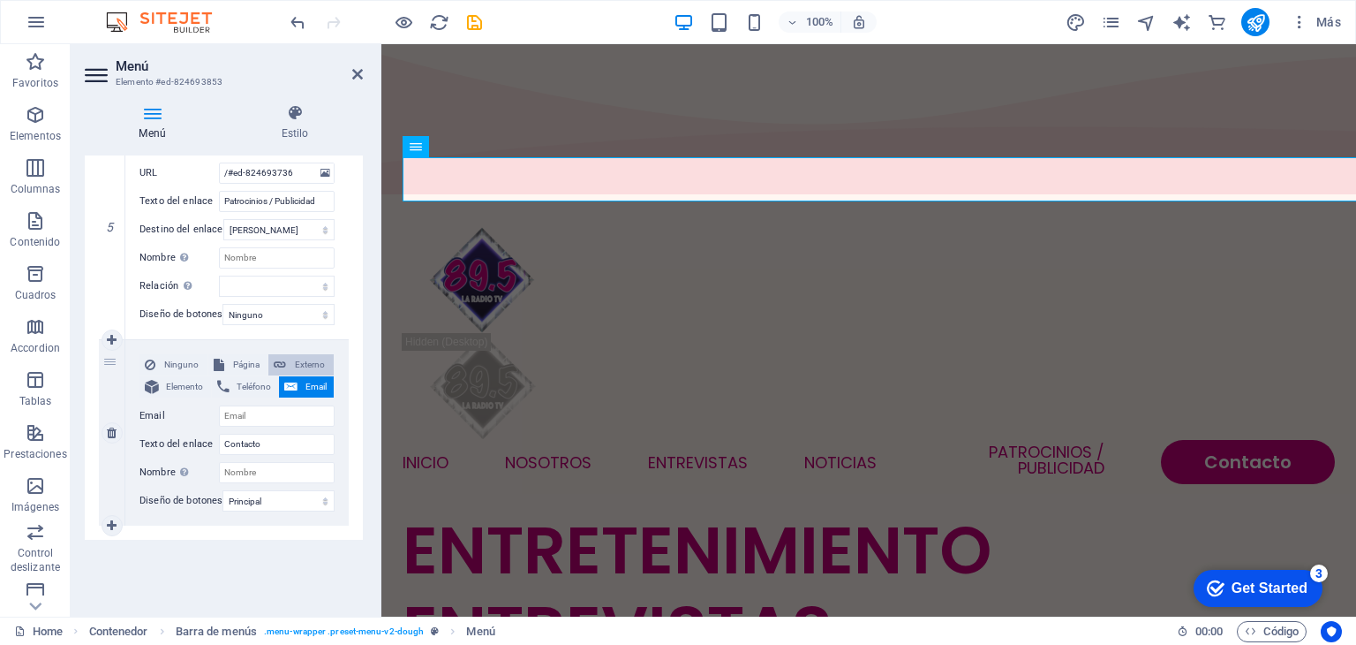
select select
select select "blank"
select select
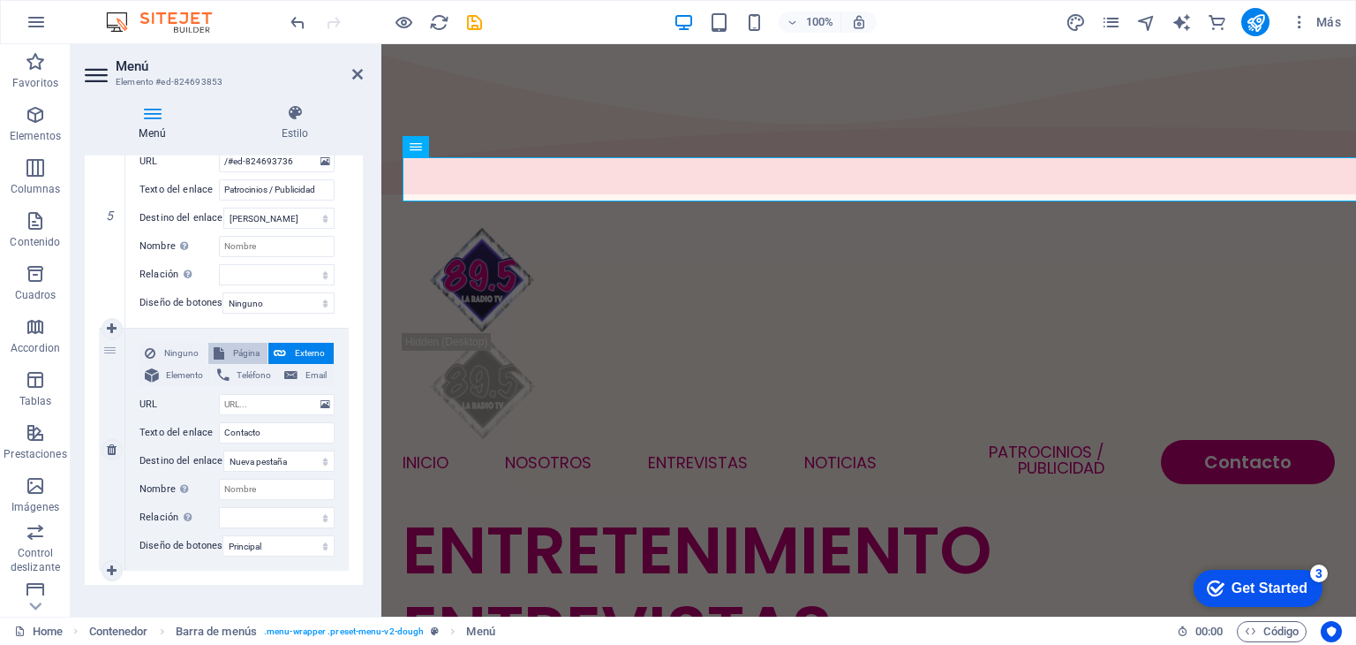
click at [245, 356] on span "Página" at bounding box center [247, 353] width 34 height 21
select select
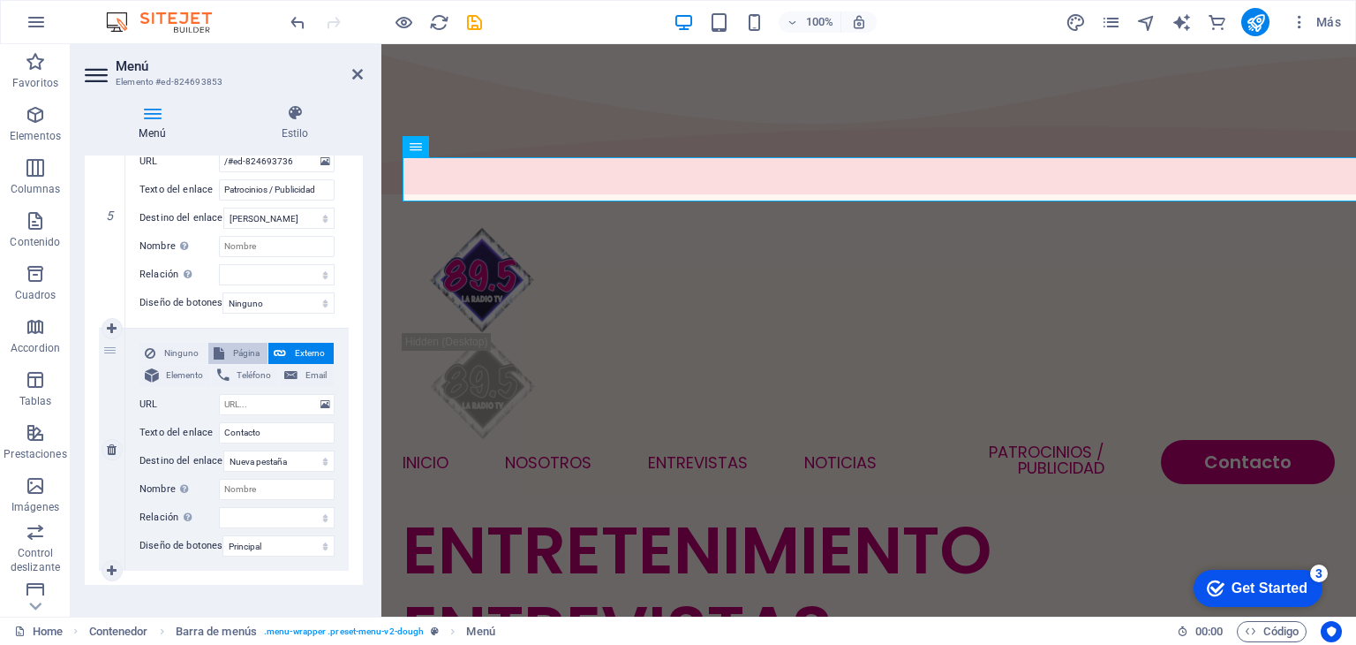
select select
click at [177, 372] on span "Elemento" at bounding box center [185, 375] width 42 height 21
select select
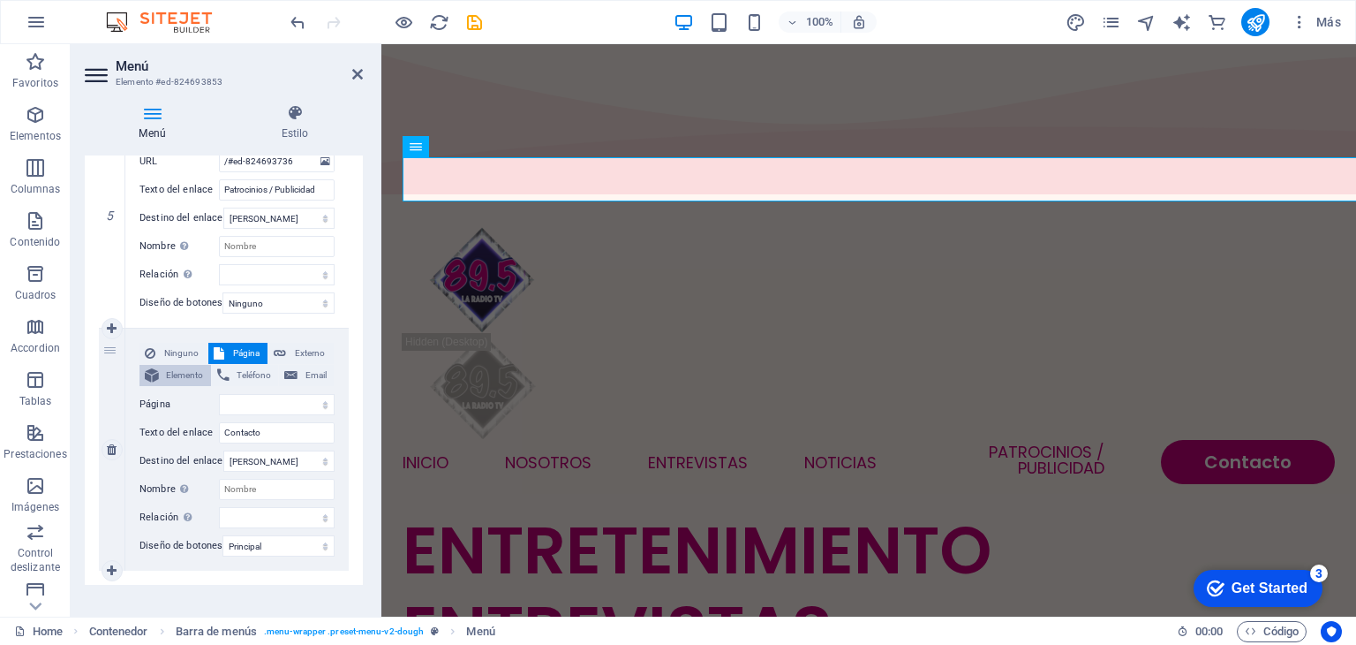
select select
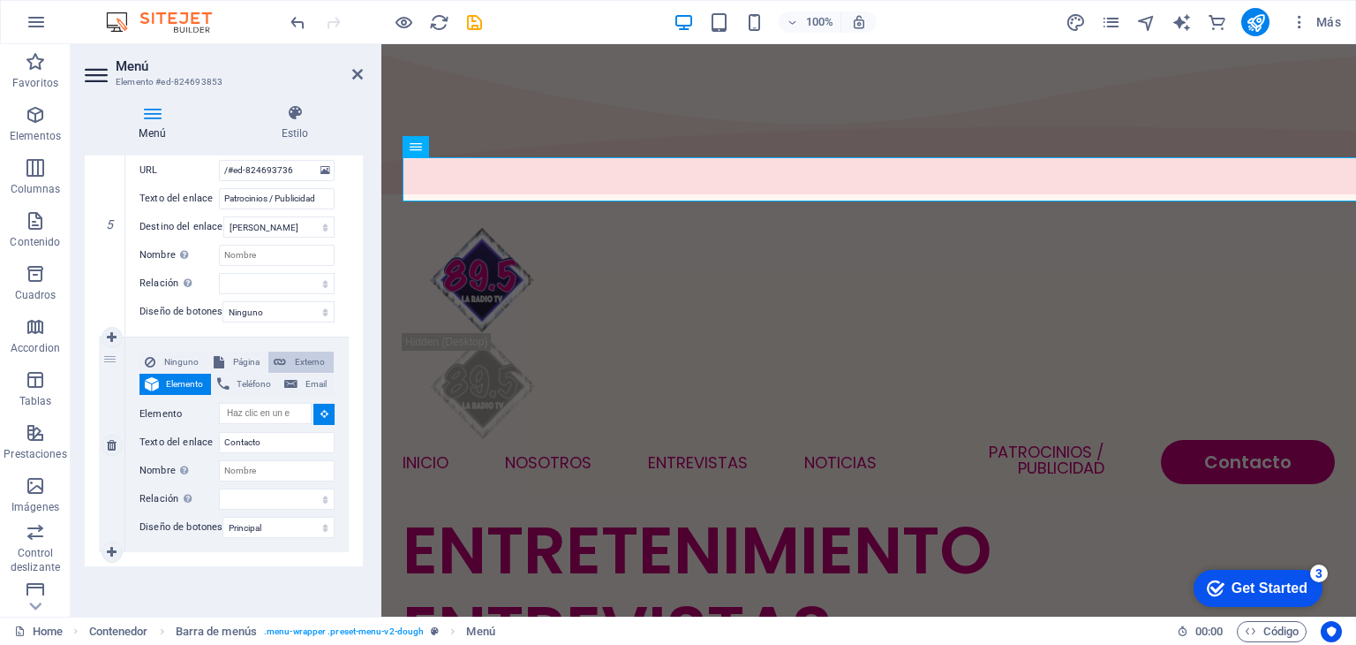
click at [302, 353] on span "Externo" at bounding box center [309, 361] width 37 height 21
select select
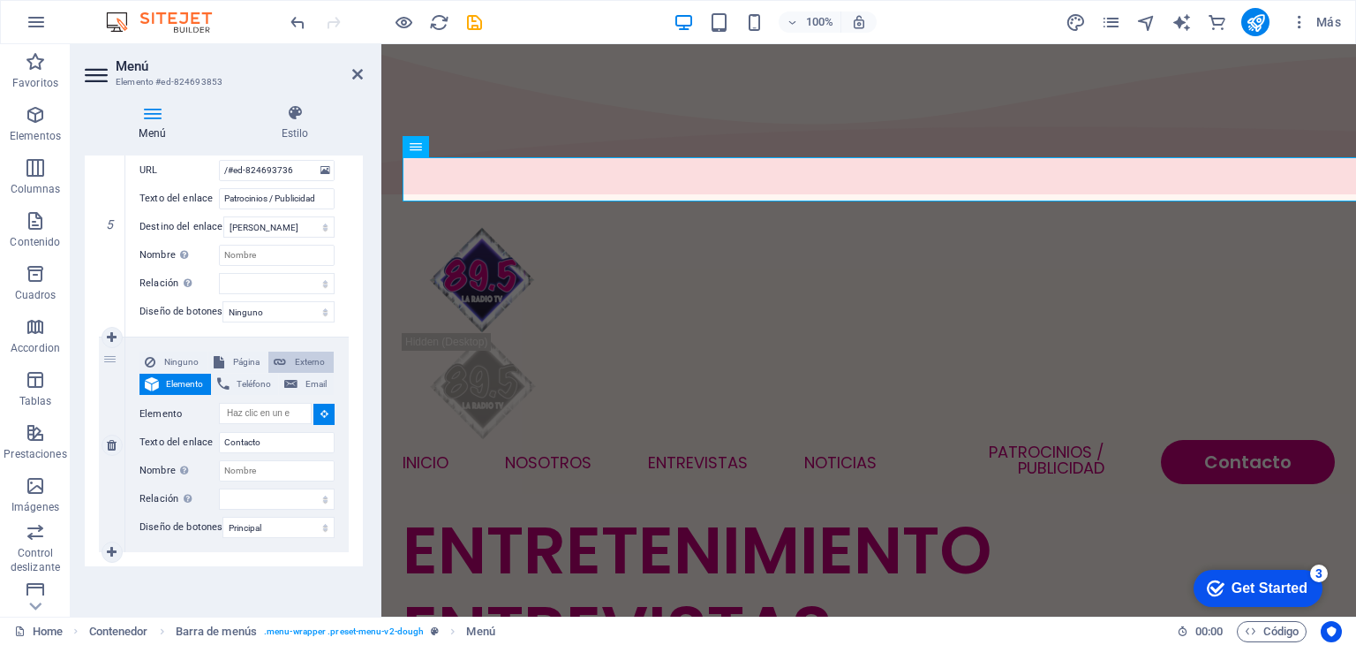
select select "blank"
select select
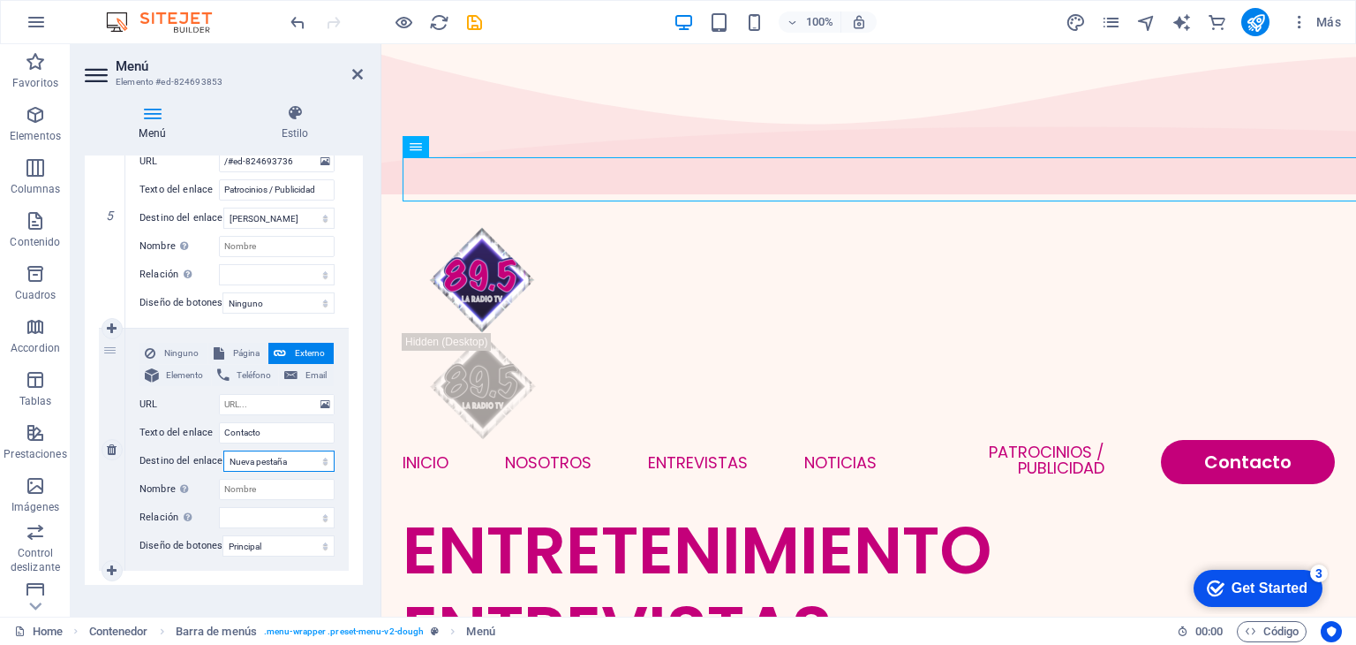
click at [294, 461] on select "Nueva pestaña Misma pestaña Superposición" at bounding box center [278, 460] width 111 height 21
select select
click at [223, 450] on select "Nueva pestaña Misma pestaña Superposición" at bounding box center [278, 460] width 111 height 21
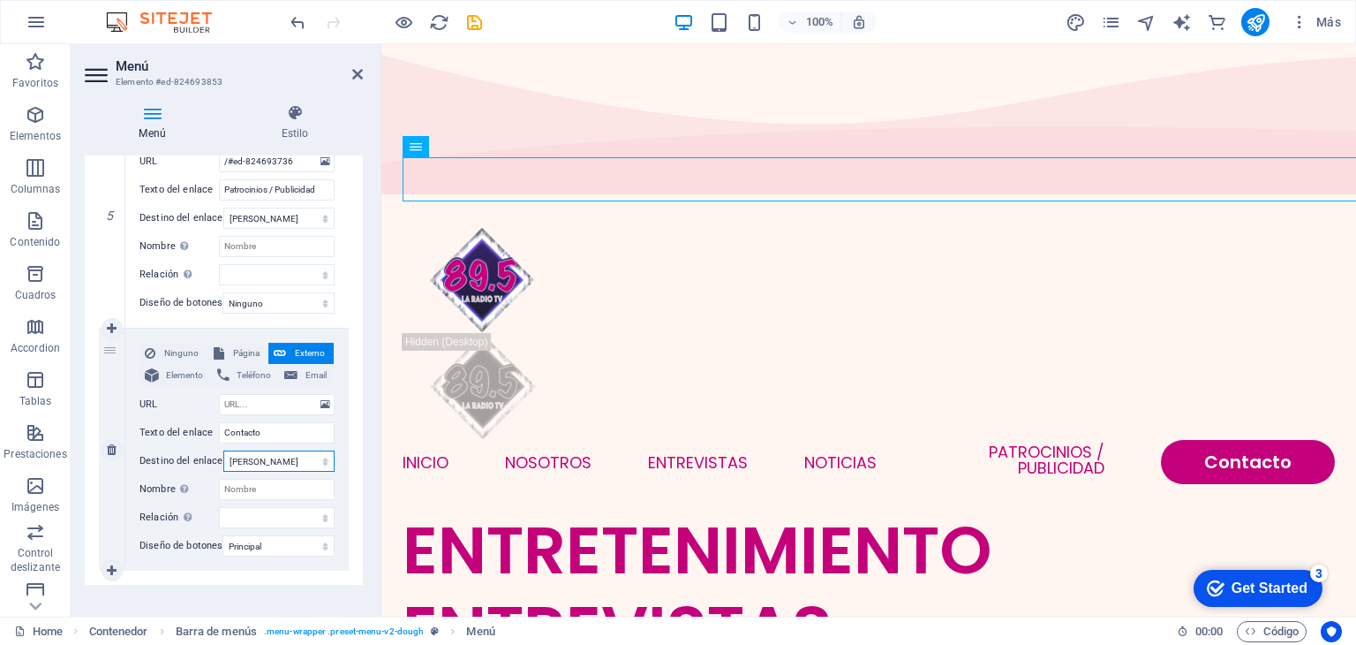
select select
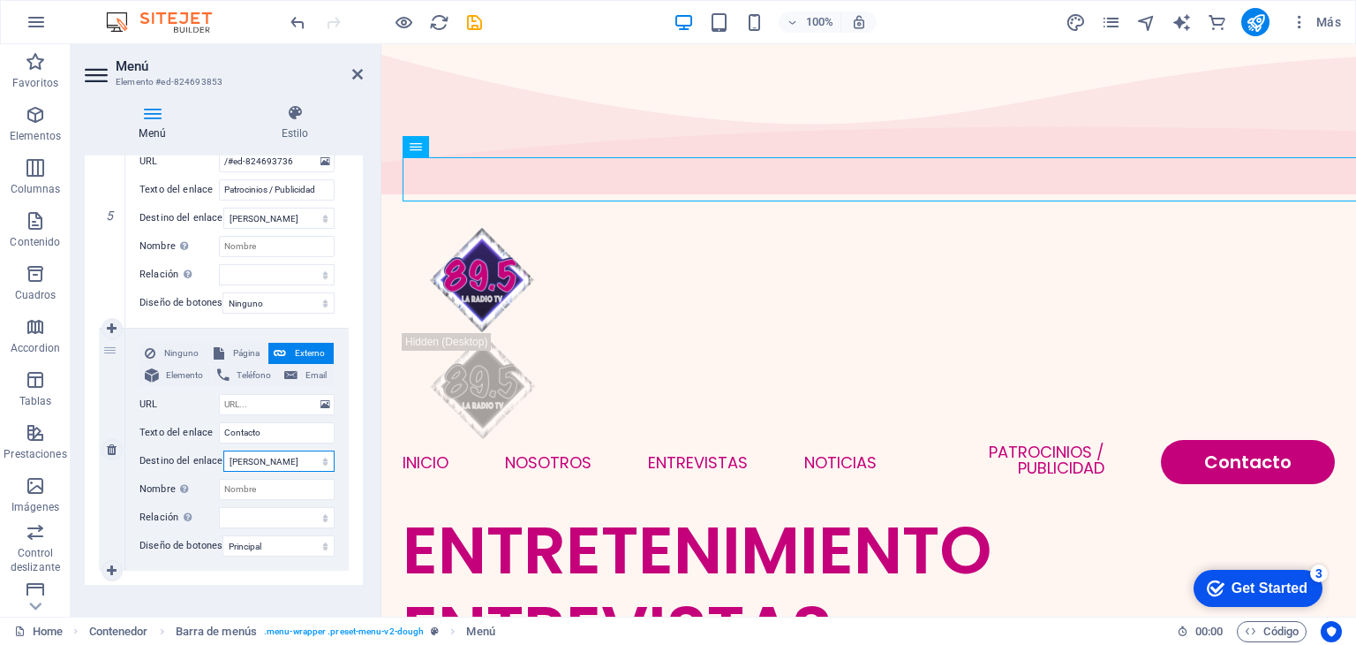
click at [285, 464] on select "Nueva pestaña Misma pestaña Superposición" at bounding box center [278, 460] width 111 height 21
select select "blank"
click at [223, 450] on select "Nueva pestaña Misma pestaña Superposición" at bounding box center [278, 460] width 111 height 21
select select
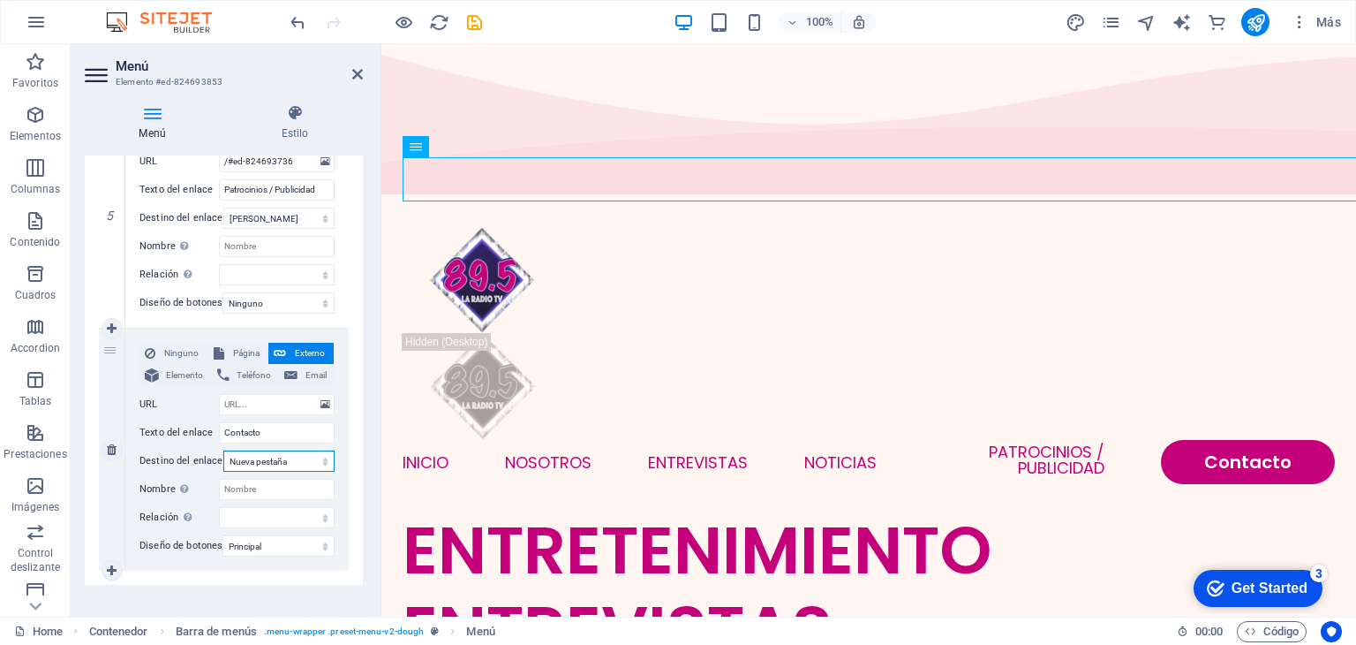
select select
click at [1248, 15] on icon "publish" at bounding box center [1256, 22] width 20 height 20
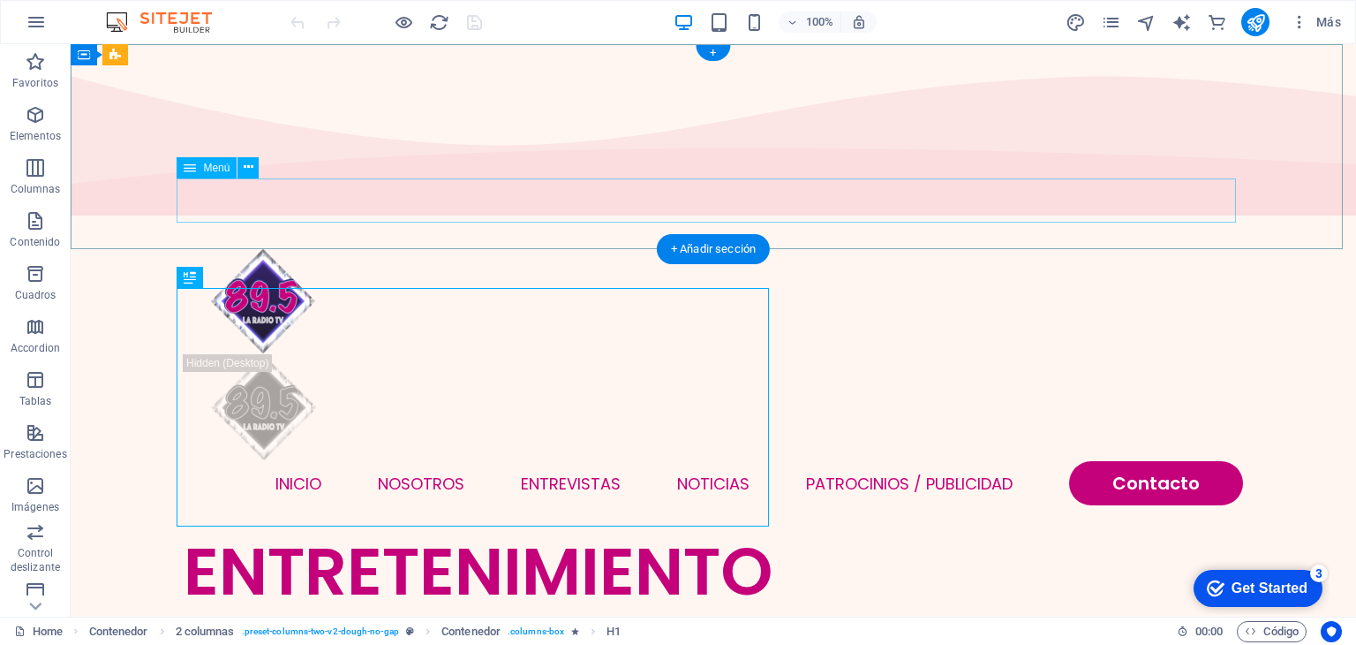
click at [1166, 461] on nav "INICIO NOSOTROS ENTREVISTAS NOTICIAS Patrocinios / Publicidad Contacto" at bounding box center [714, 483] width 1060 height 44
select select
select select "primary"
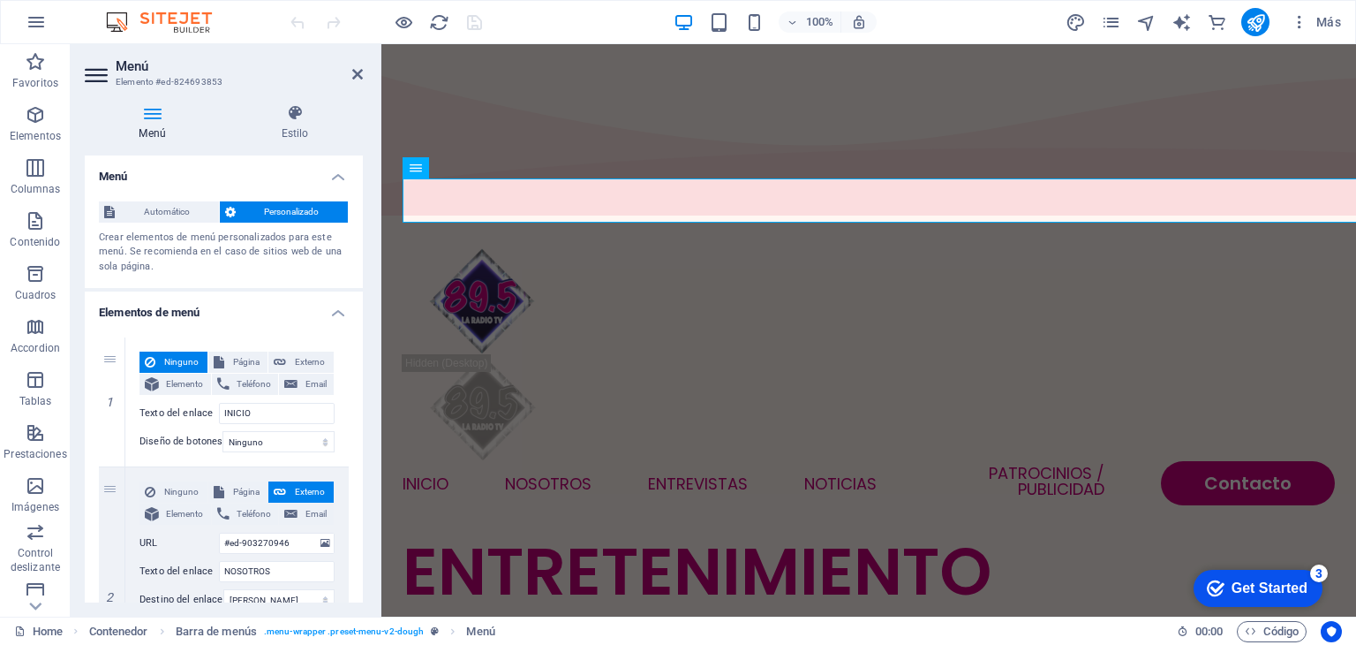
drag, startPoint x: 363, startPoint y: 248, endPoint x: 367, endPoint y: 389, distance: 141.4
click at [367, 389] on div "Menú Estilo Menú Automático Personalizado Crear elementos de menú personalizado…" at bounding box center [224, 353] width 306 height 526
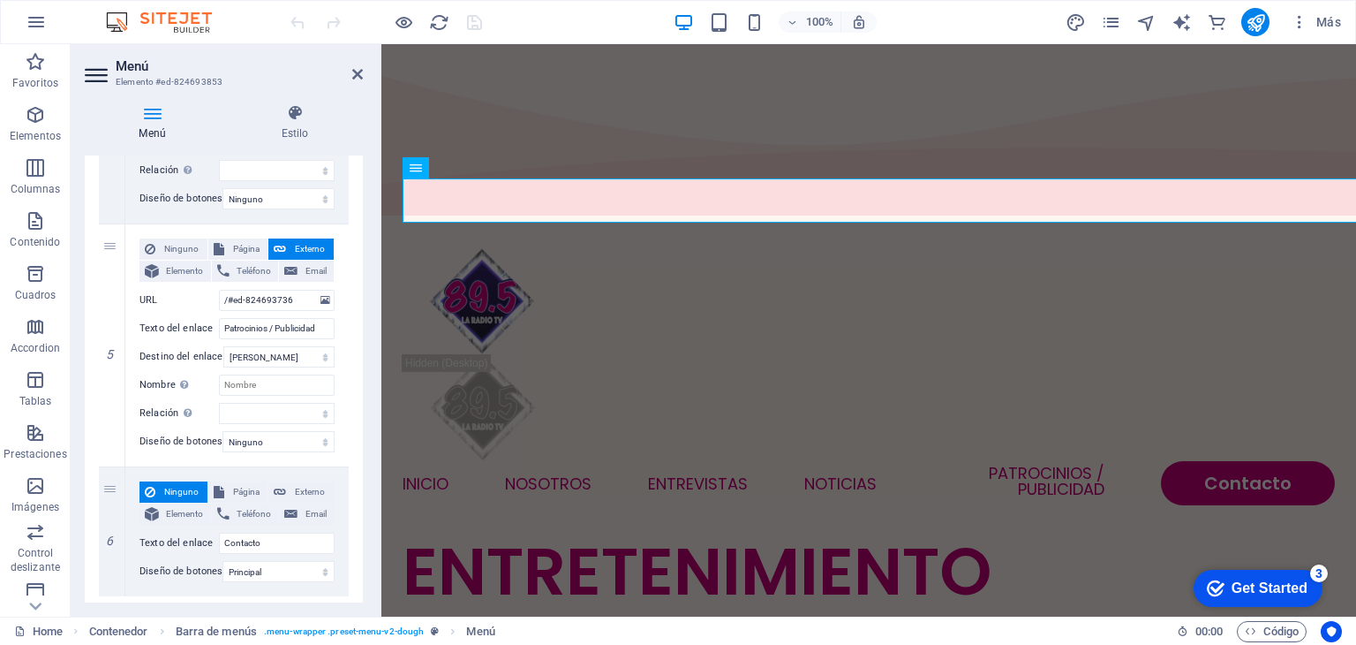
scroll to position [978, 0]
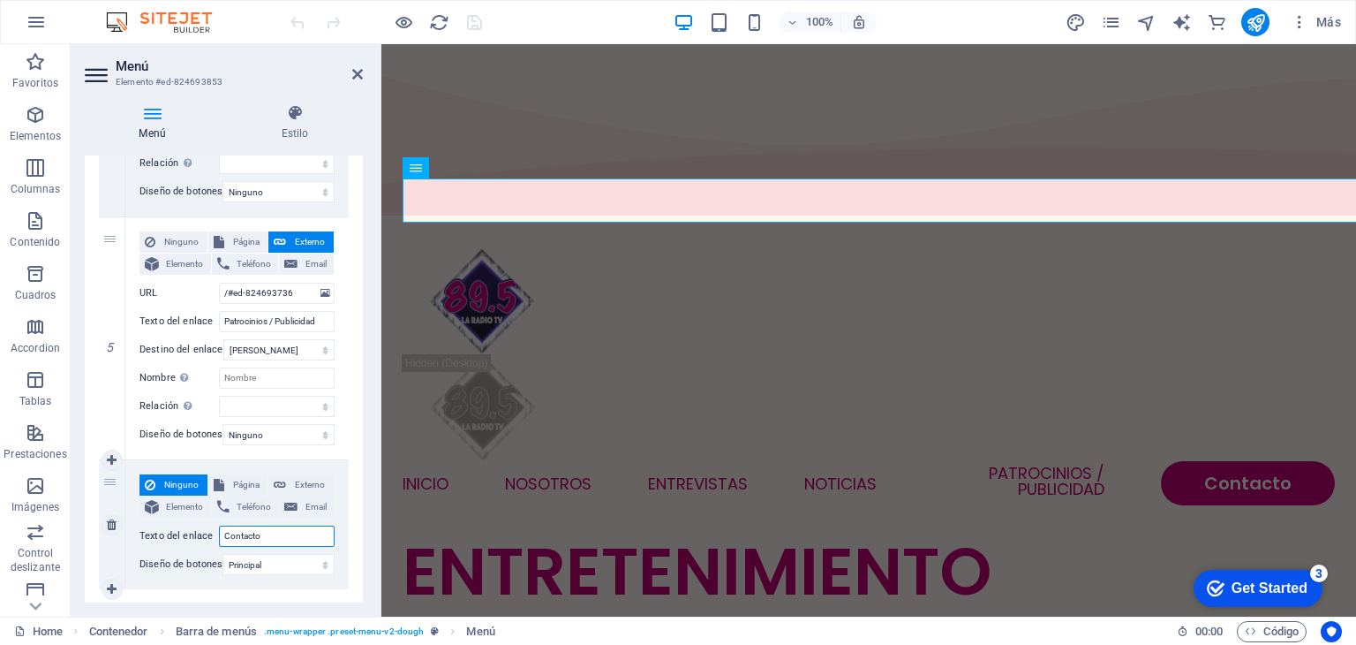
click at [275, 540] on input "Contacto" at bounding box center [277, 535] width 116 height 21
click at [111, 587] on icon at bounding box center [112, 589] width 10 height 12
select select
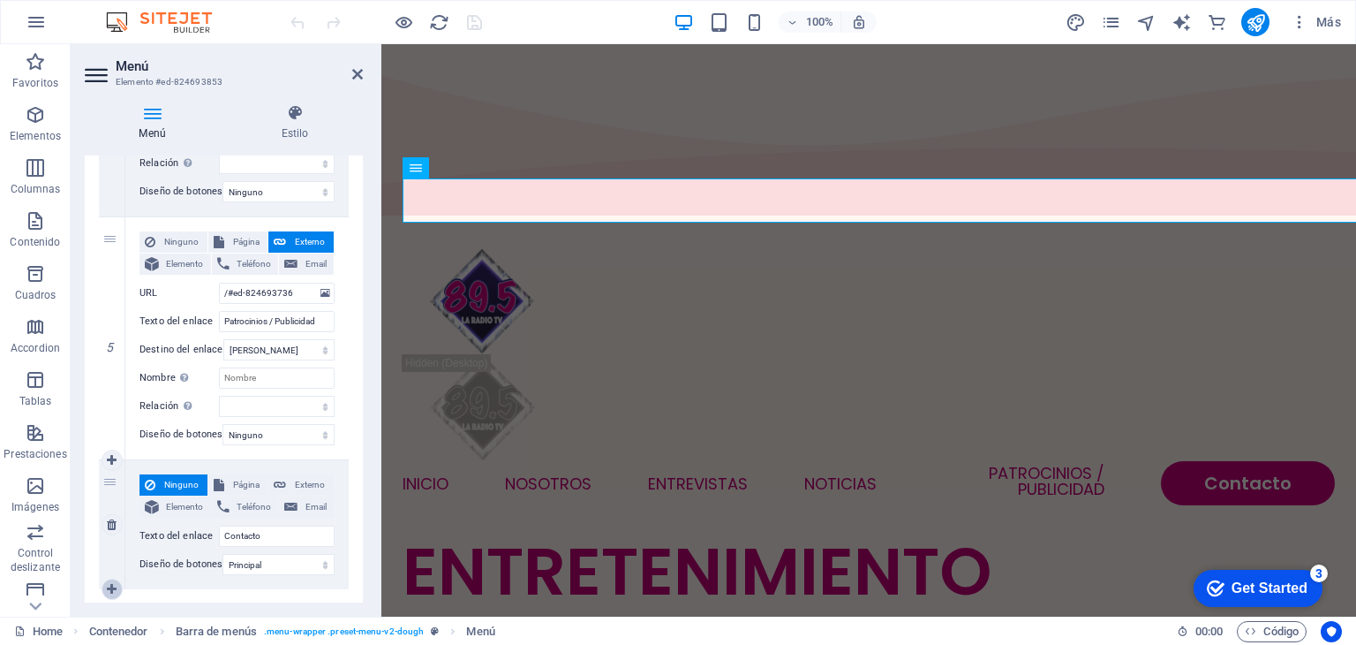
select select
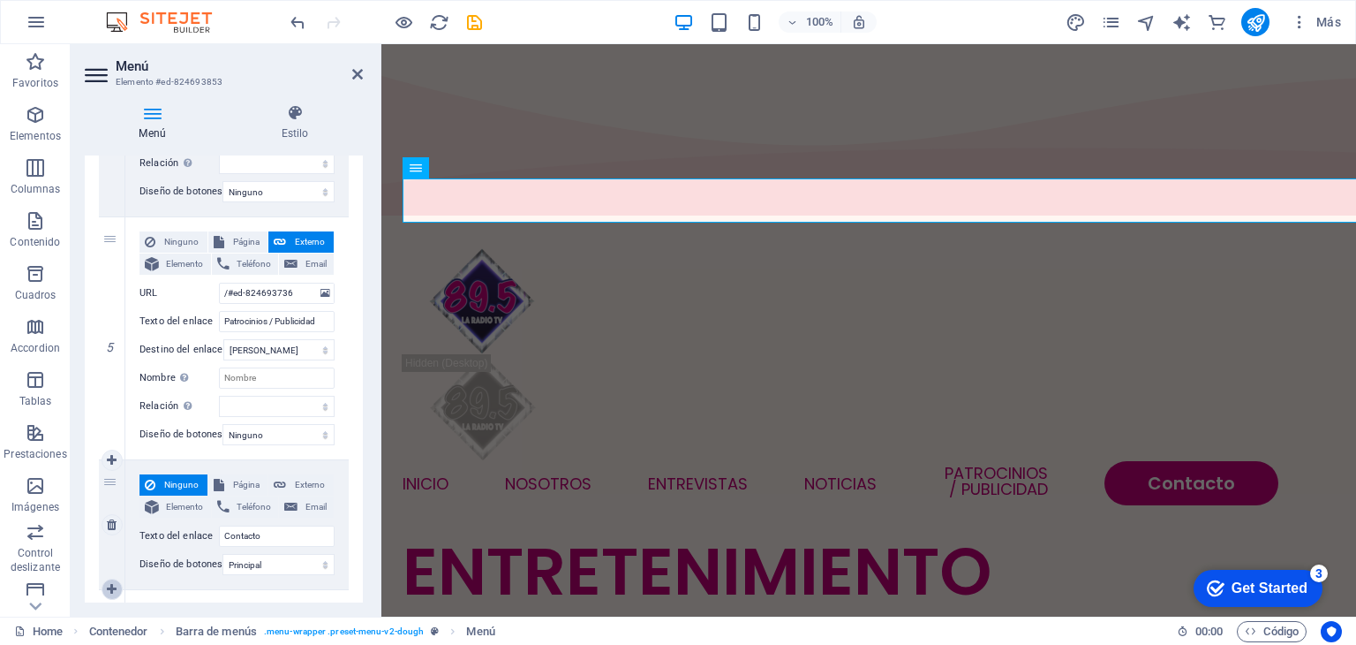
click at [111, 587] on icon at bounding box center [112, 589] width 10 height 12
select select
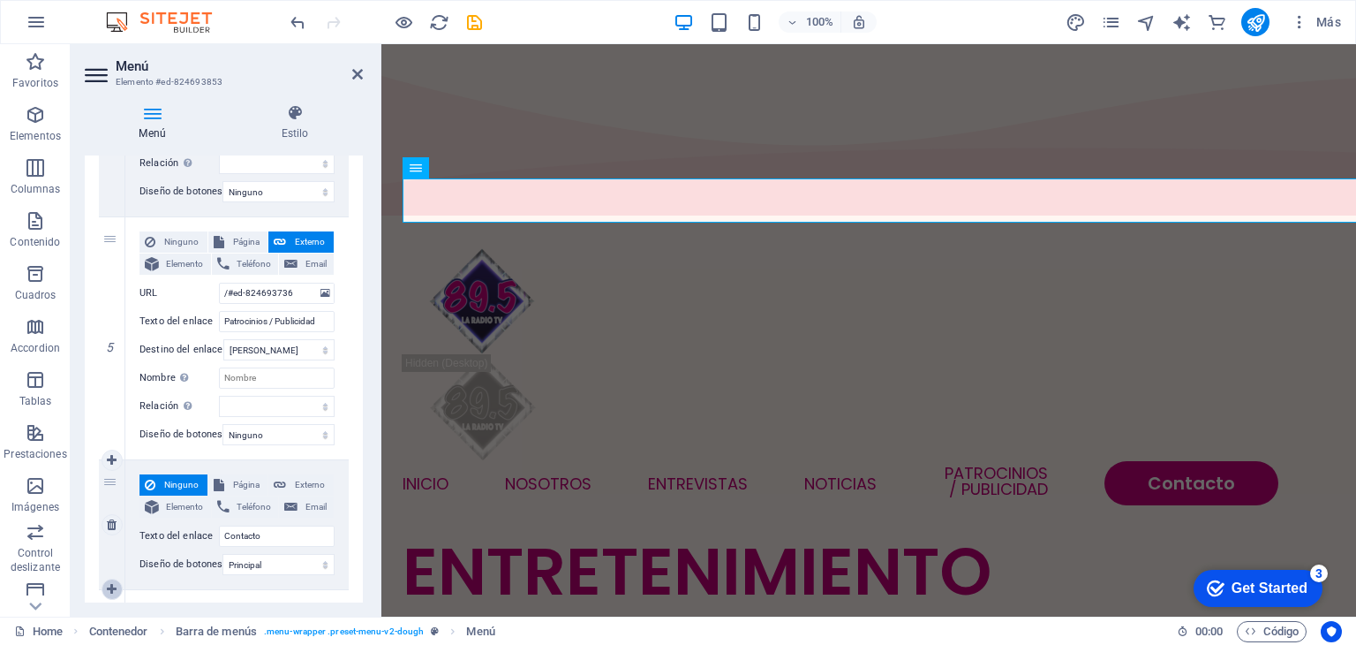
select select
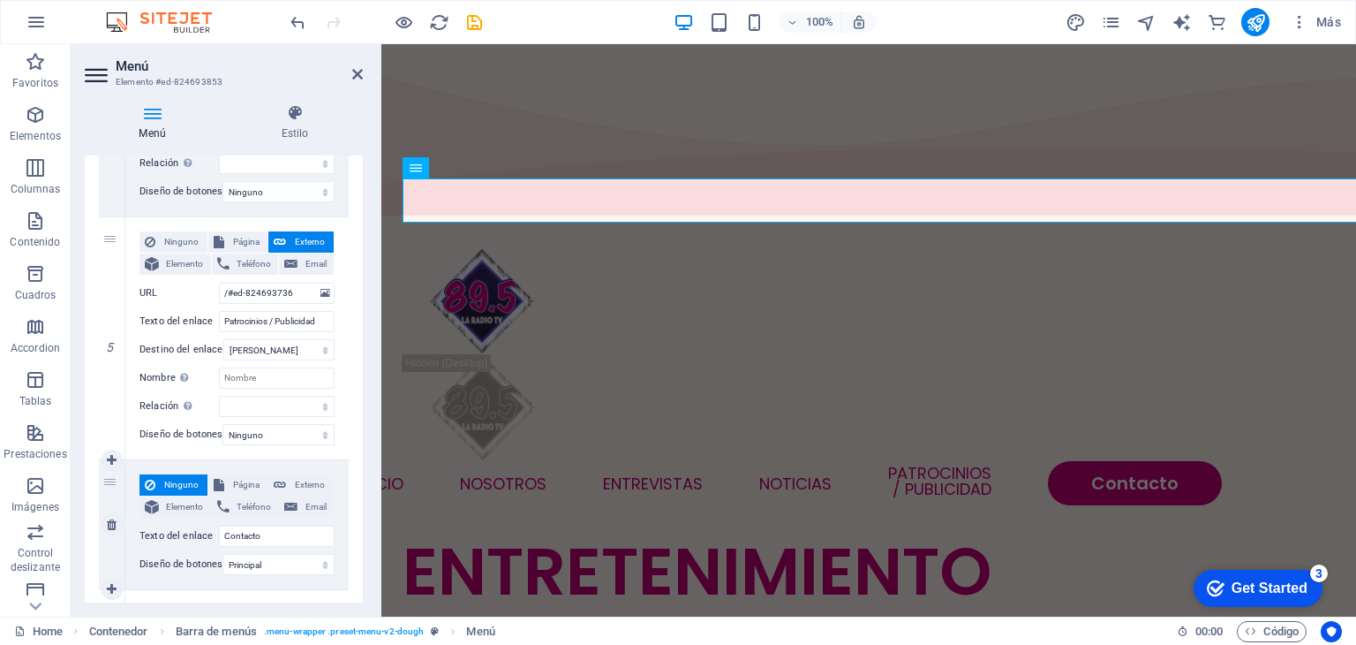
click at [108, 483] on div "6" at bounding box center [112, 524] width 26 height 129
click at [249, 489] on span "Página" at bounding box center [247, 484] width 34 height 21
select select
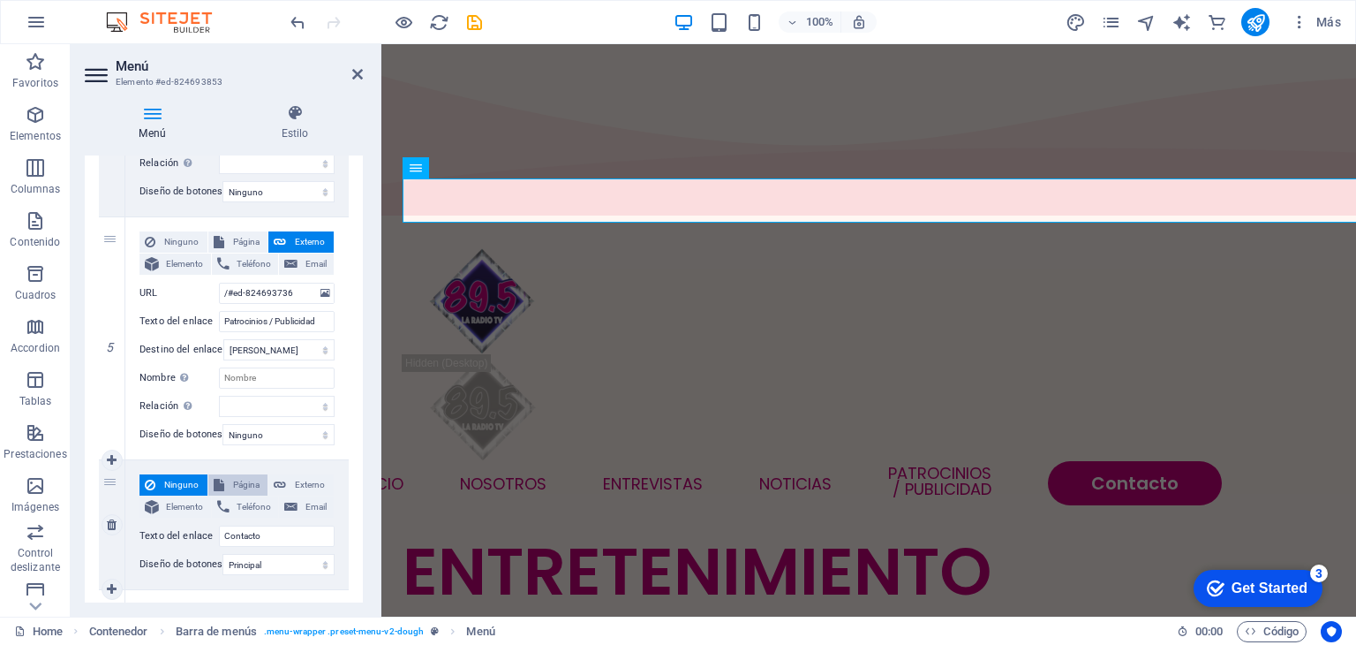
select select
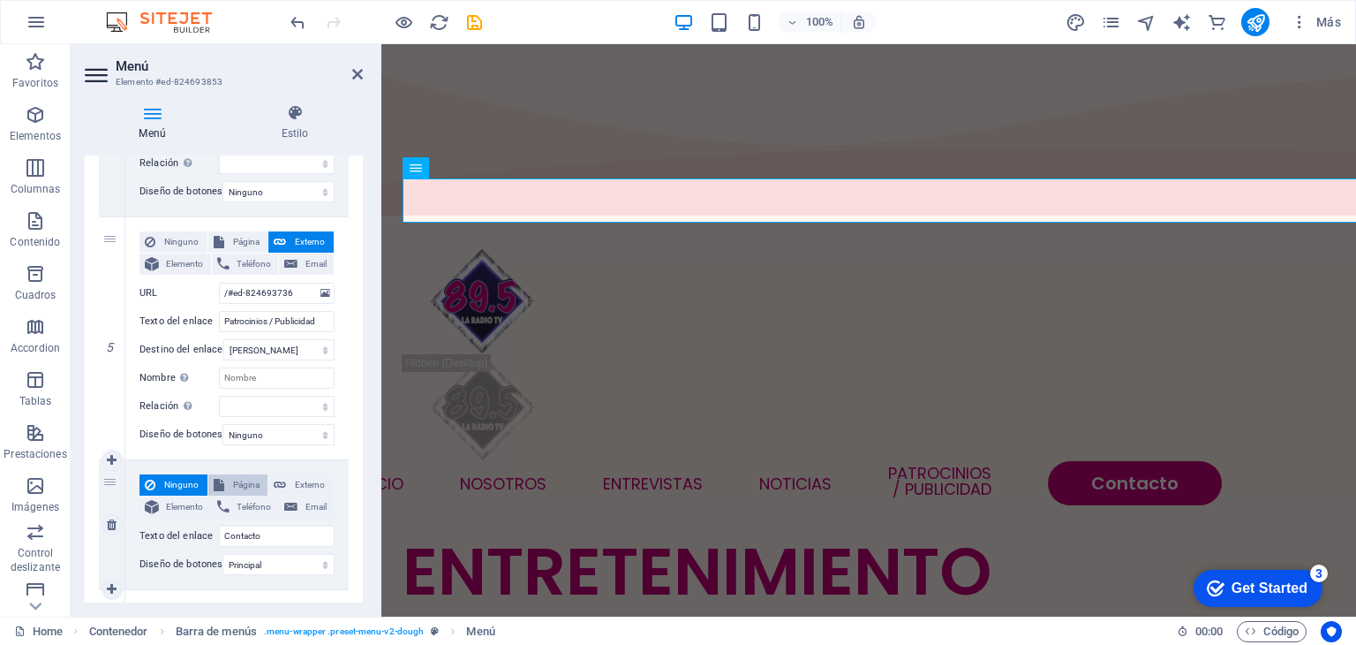
select select
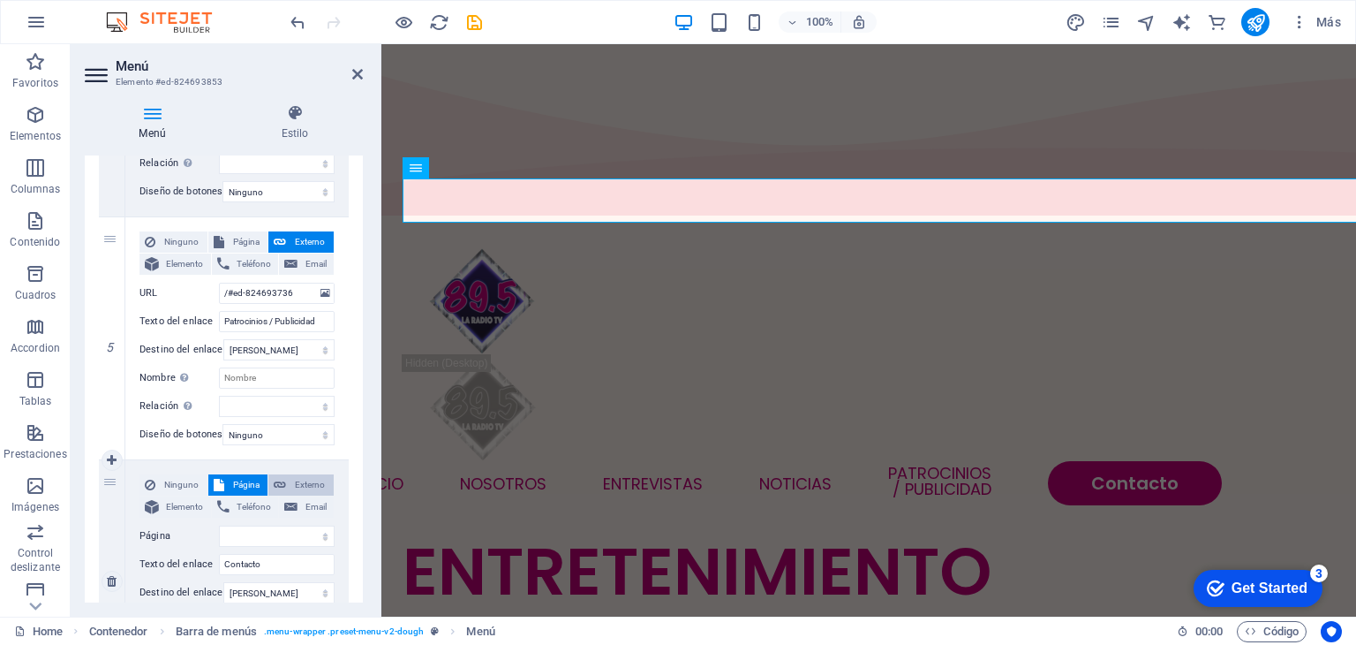
click at [291, 489] on span "Externo" at bounding box center [309, 484] width 37 height 21
select select
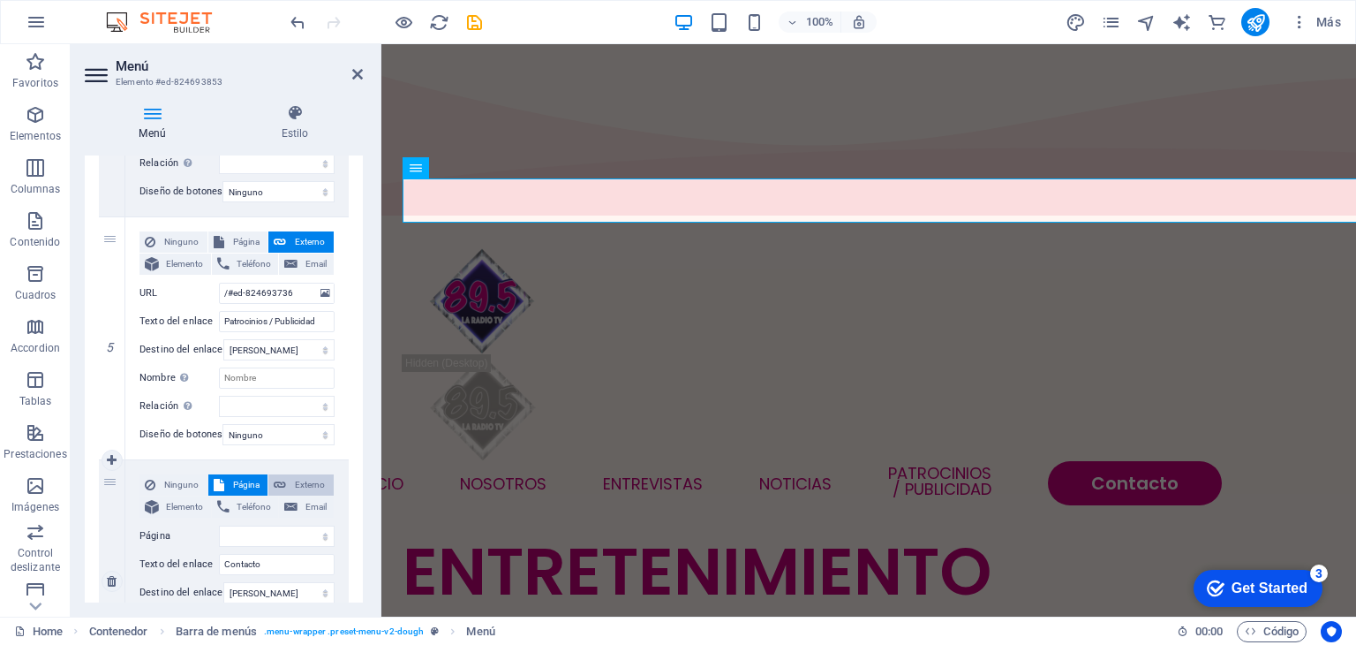
select select "blank"
select select
paste input "<lore ipsumd="si_ametco.adi" elitse="DOEI" tempo="inc-utlab:568et; dolore:magn;…"
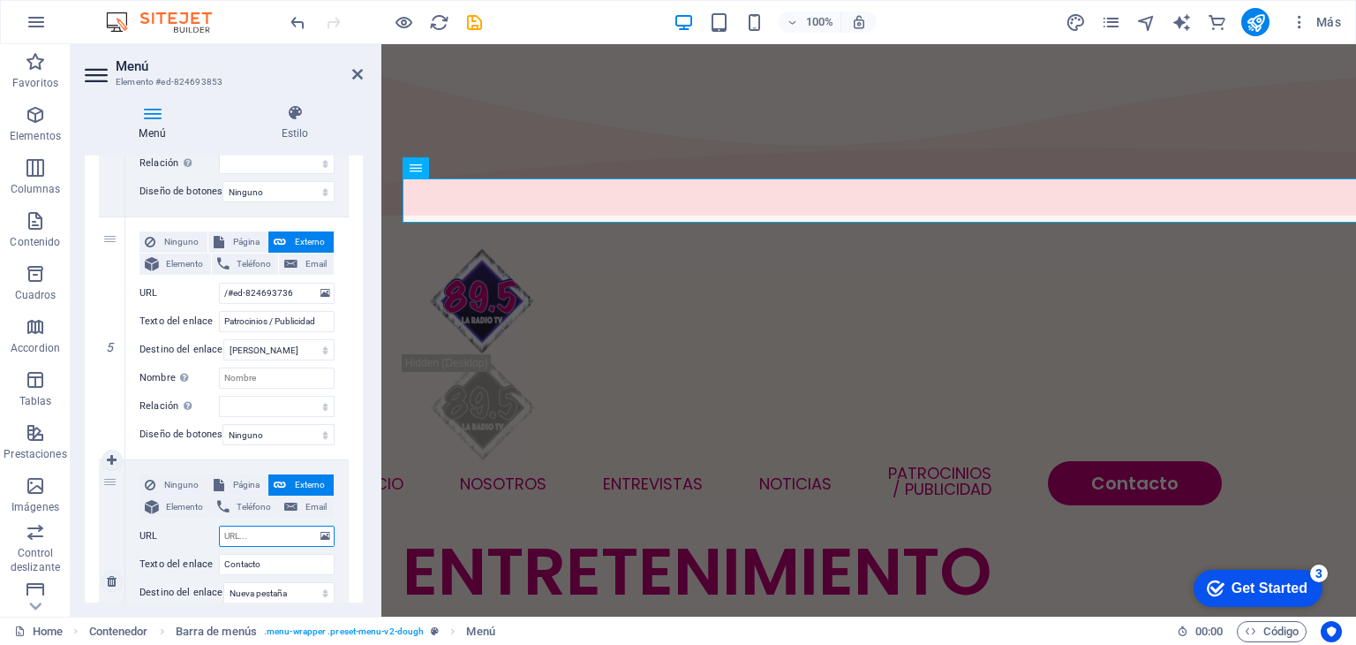
type input "<lore ipsumd="si_ametco.adi" elitse="DOEI" tempo="inc-utlab:568et; dolore:magn;…"
select select
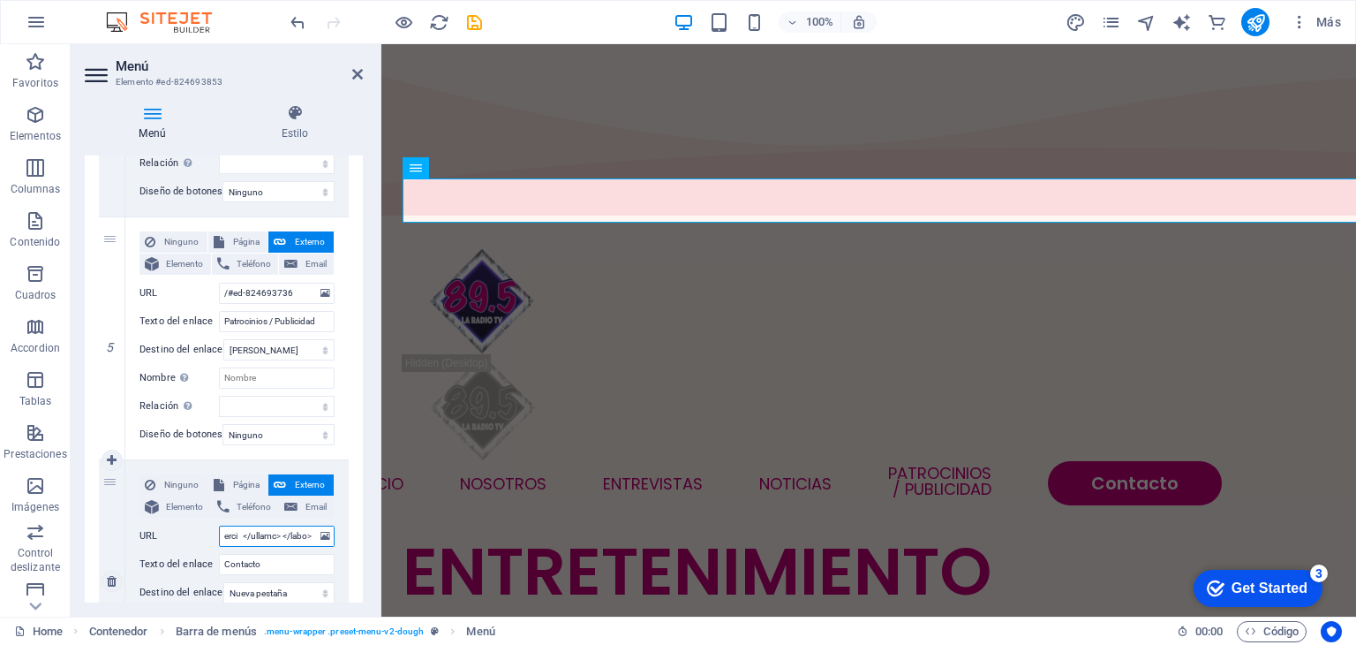
select select
type input "<lore ipsumd="si_ametco.adi" elitse="DOEI" tempo="inc-utlab:568et; dolore:magn;…"
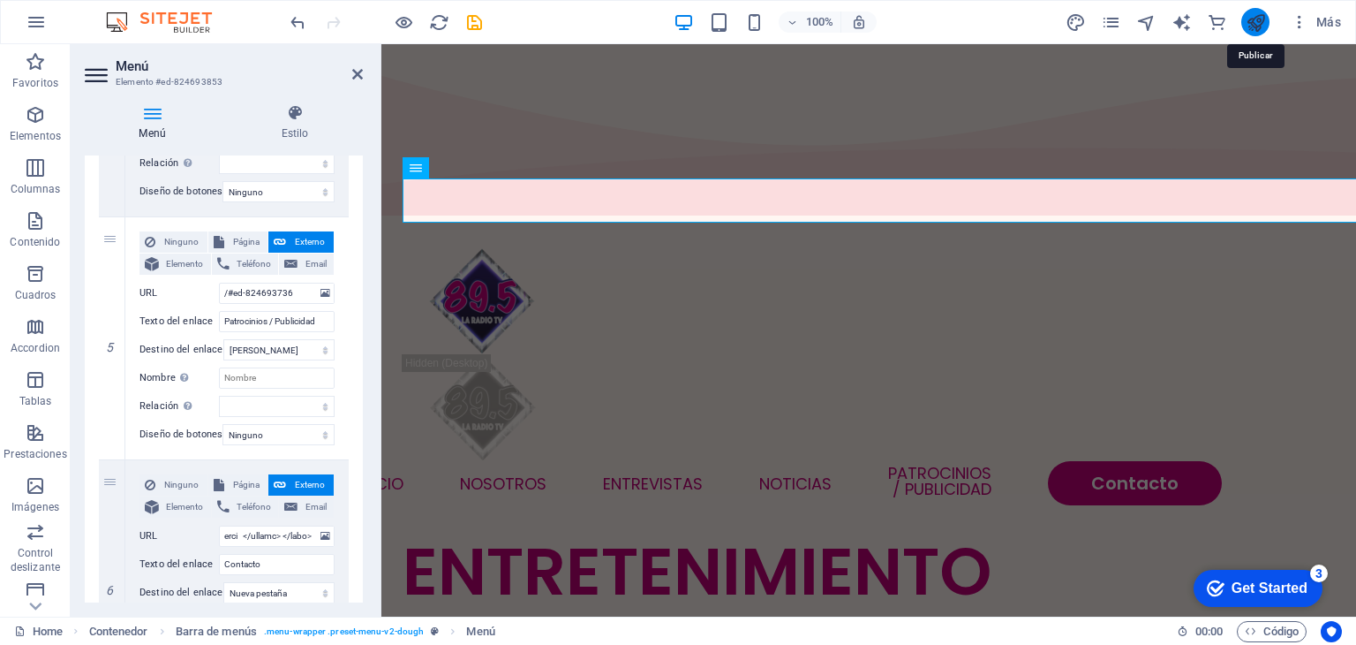
scroll to position [0, 0]
click at [1256, 12] on icon "publish" at bounding box center [1256, 22] width 20 height 20
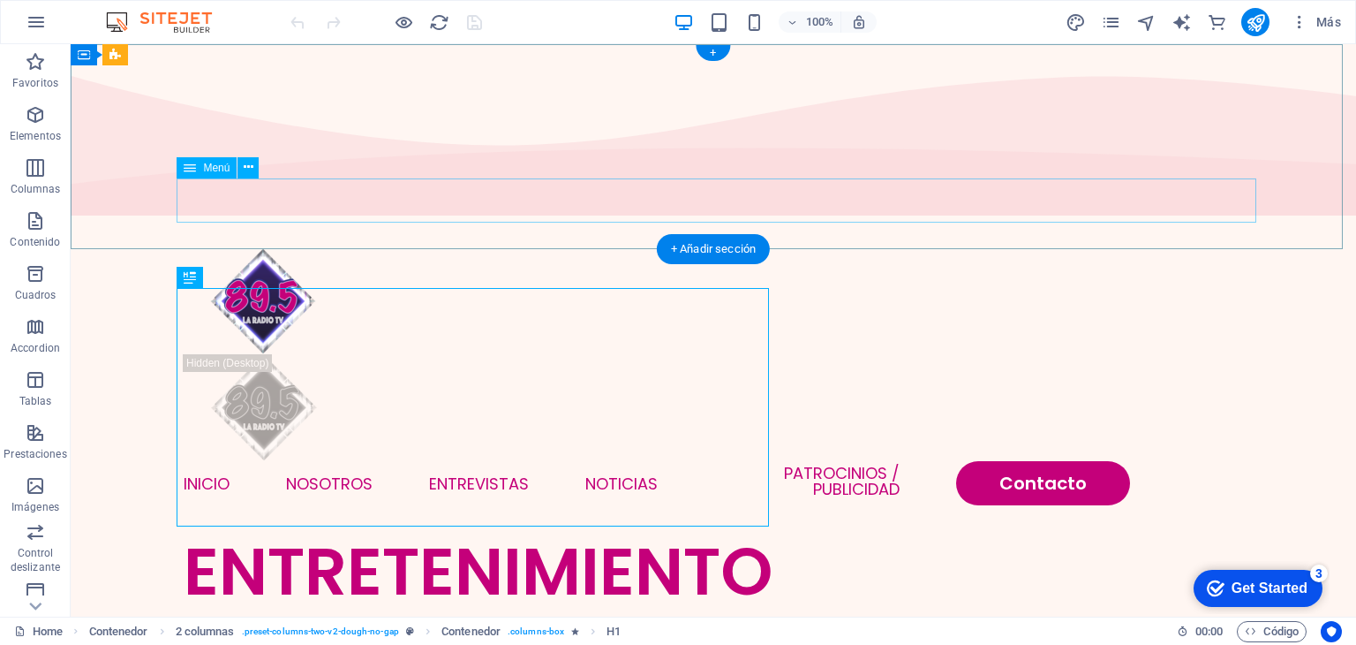
click at [1029, 461] on nav "INICIO NOSOTROS ENTREVISTAS NOTICIAS Patrocinios / Publicidad Contacto" at bounding box center [714, 483] width 1060 height 44
select select
select select "primary"
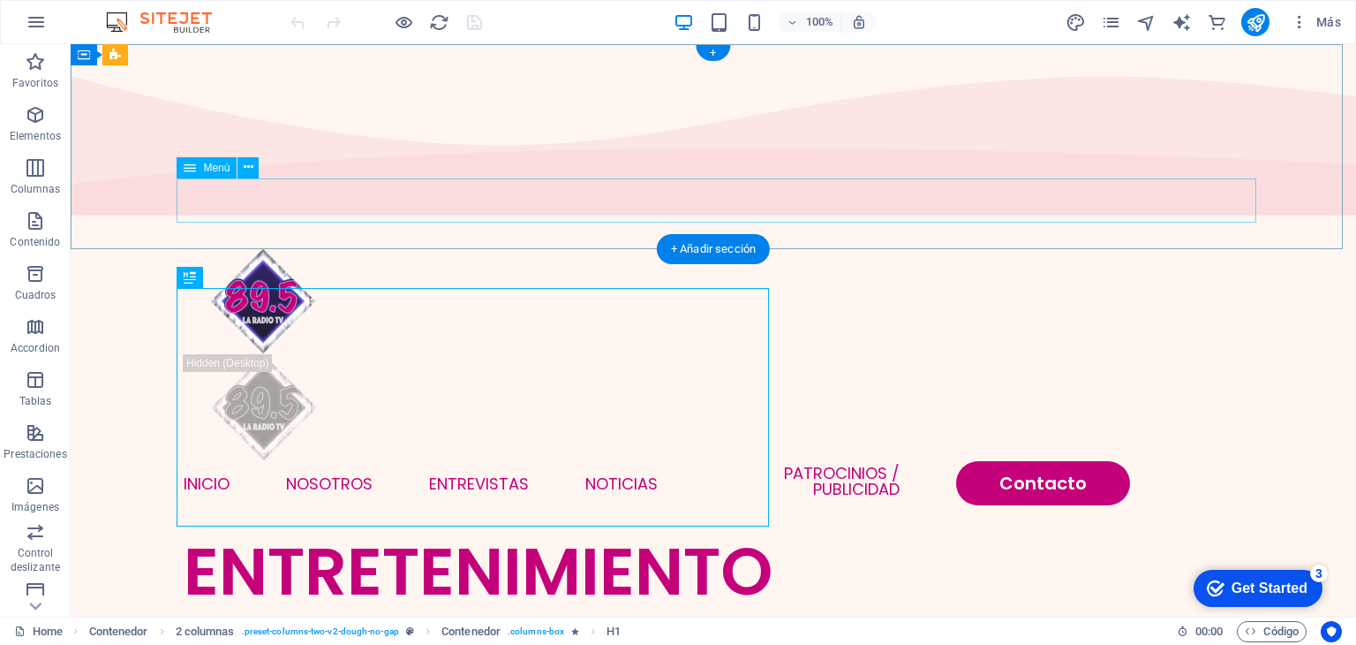
select select
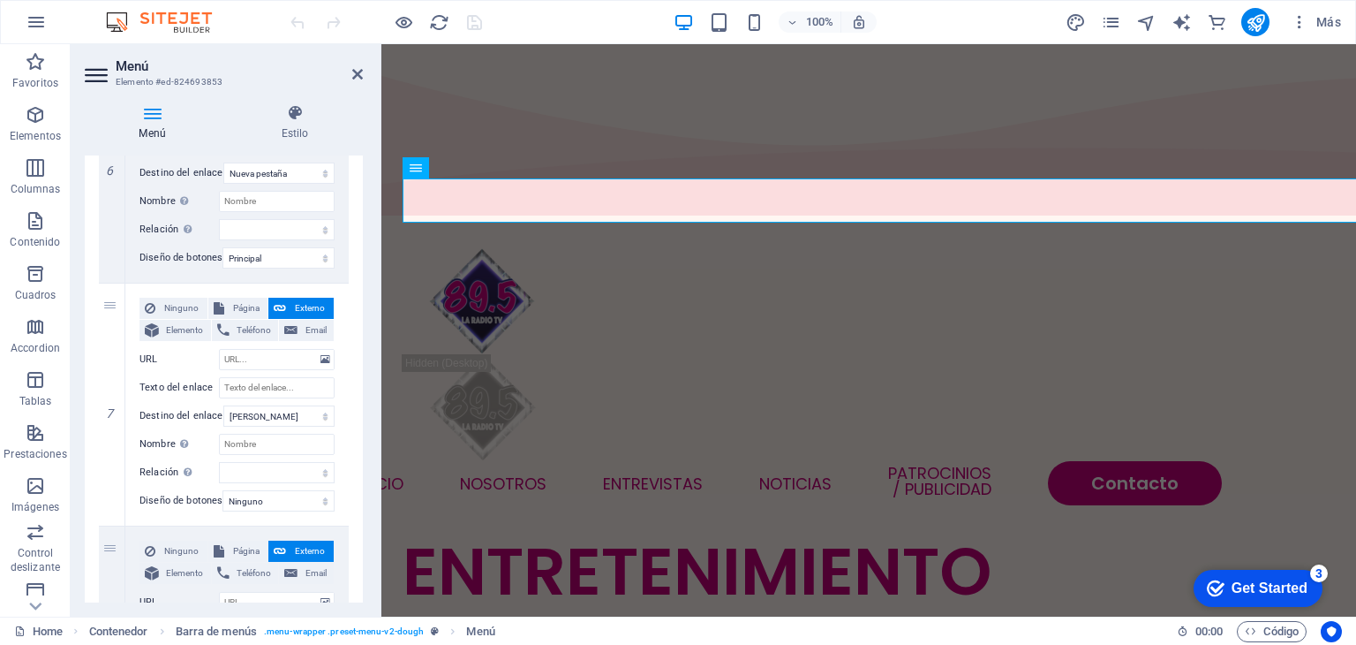
scroll to position [1306, 0]
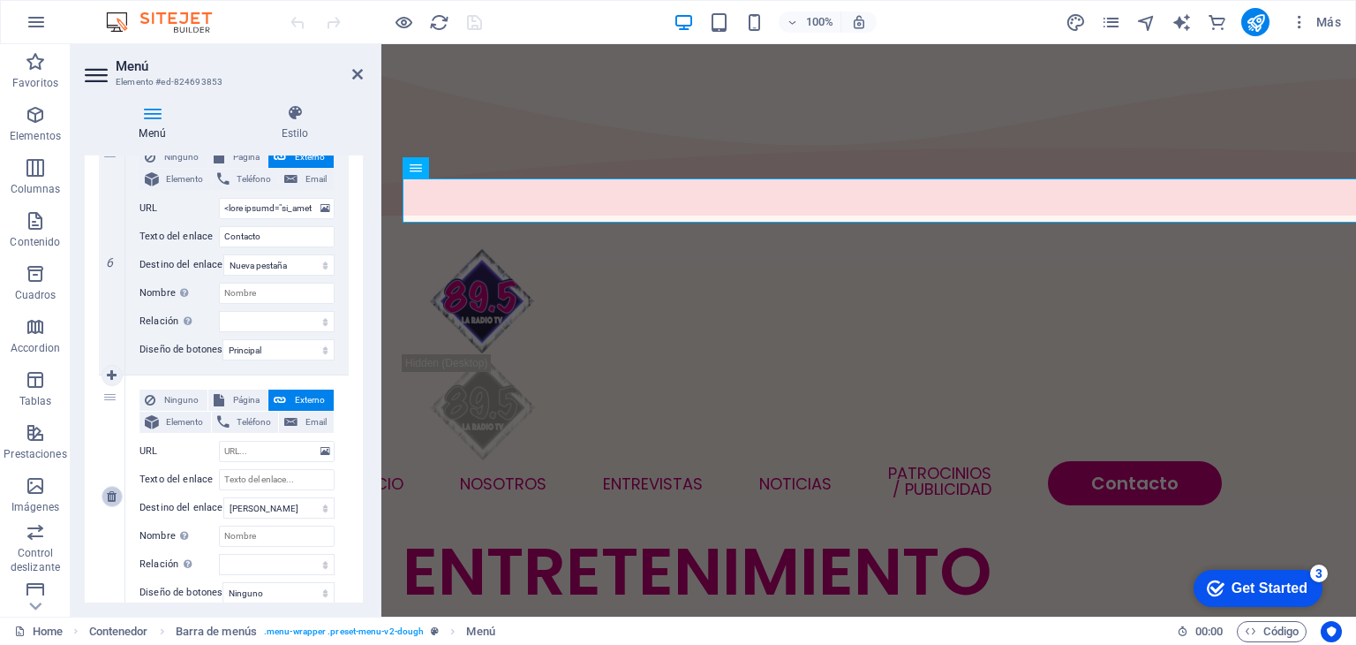
click at [105, 491] on link at bounding box center [112, 496] width 21 height 21
select select
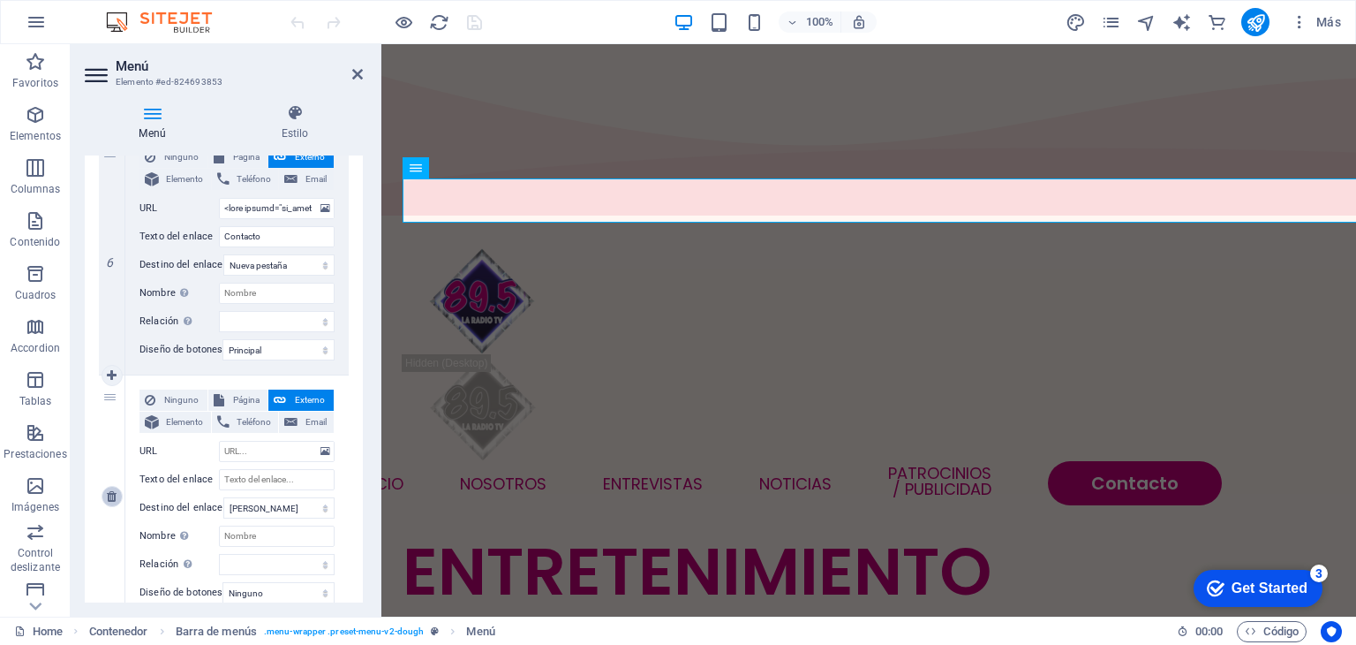
select select
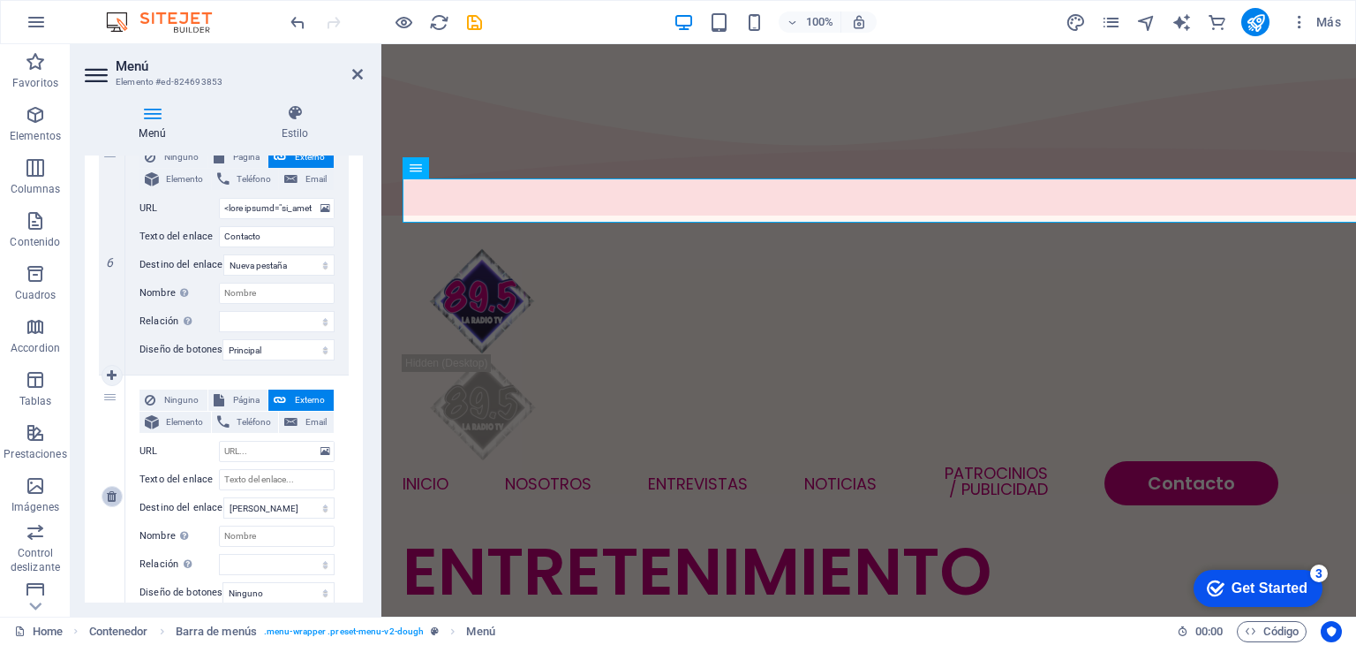
click at [105, 500] on link at bounding box center [112, 496] width 21 height 21
select select
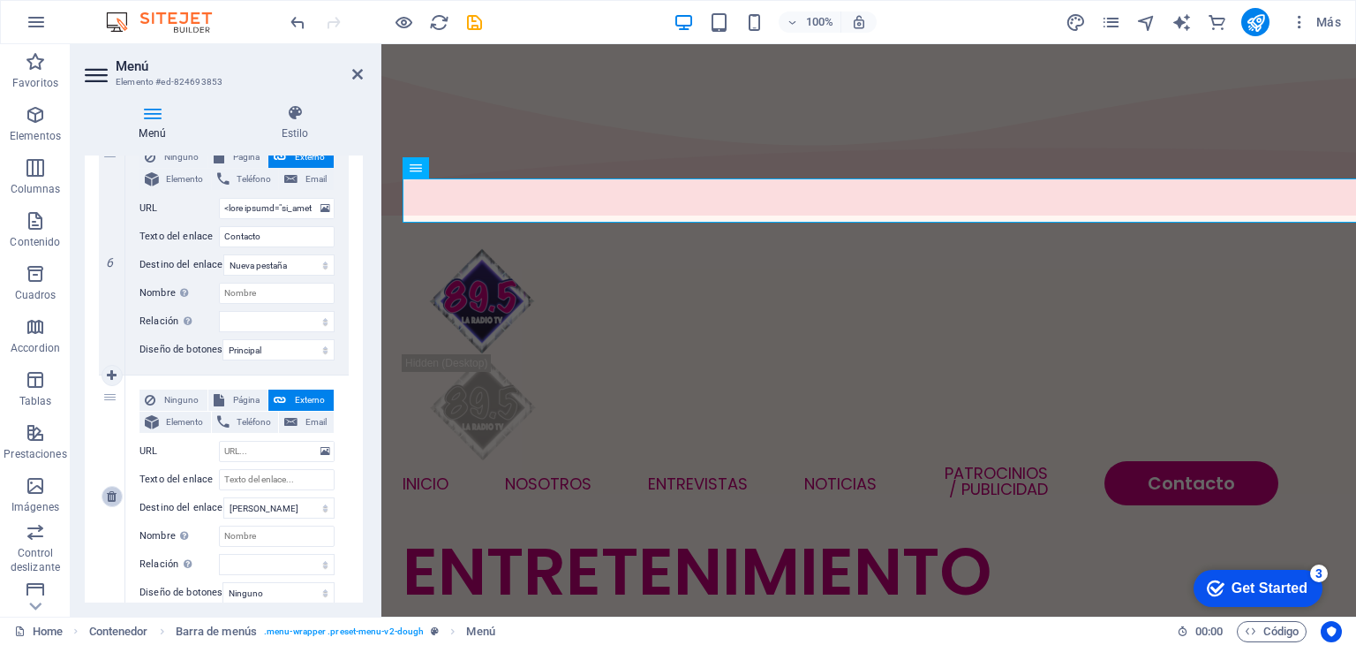
select select
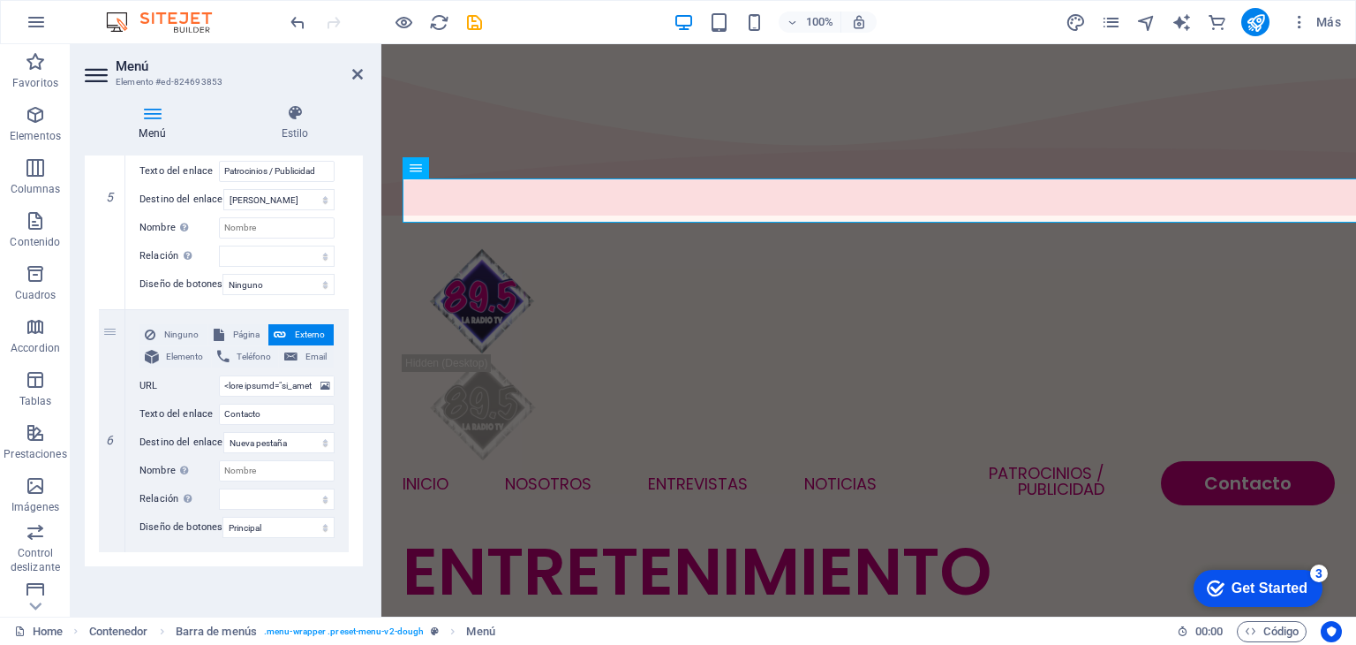
scroll to position [1138, 0]
click at [287, 375] on input "URL" at bounding box center [277, 385] width 116 height 21
select select
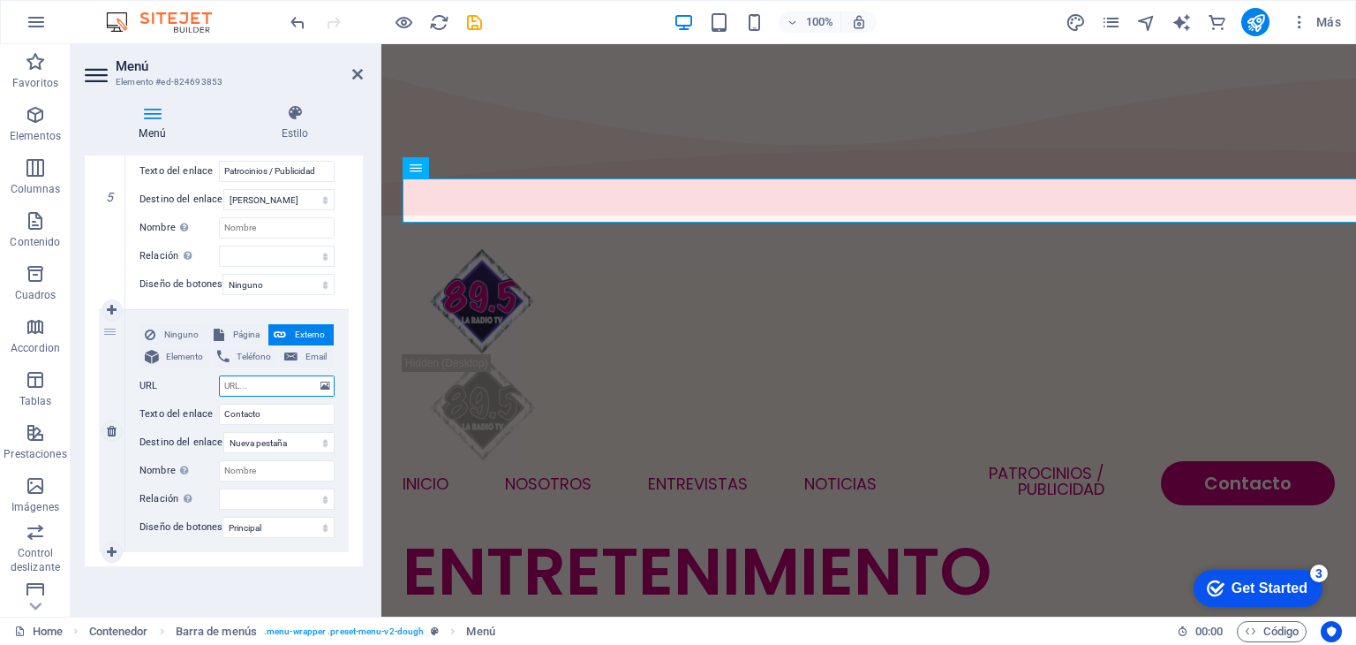
select select
click at [247, 493] on select "alternativo autor marcador externo ayuda licencia siguiente nofollow noreferrer…" at bounding box center [277, 498] width 116 height 21
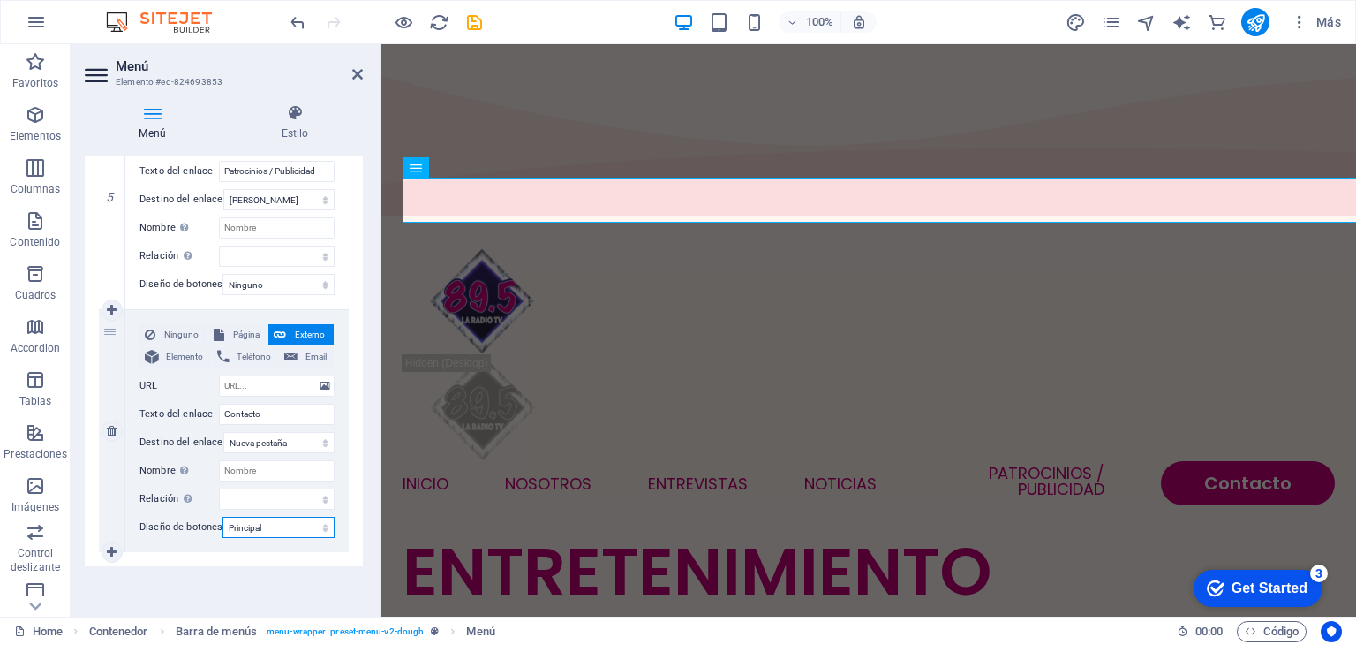
click at [254, 517] on select "Ninguno Predeterminado Principal Secundario" at bounding box center [279, 527] width 112 height 21
click at [242, 434] on select "Nueva pestaña Misma pestaña Superposición" at bounding box center [278, 442] width 111 height 21
click at [44, 67] on icon at bounding box center [35, 54] width 25 height 25
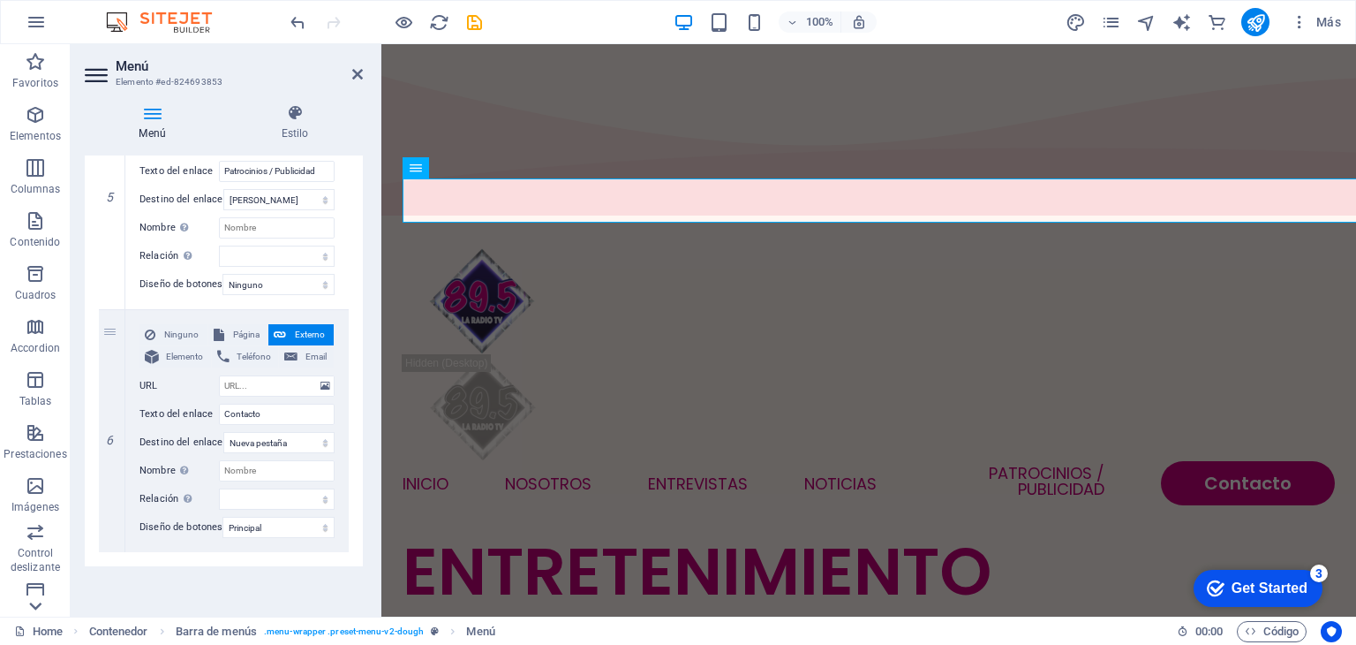
scroll to position [275, 0]
click at [40, 424] on icon "button" at bounding box center [35, 421] width 21 height 21
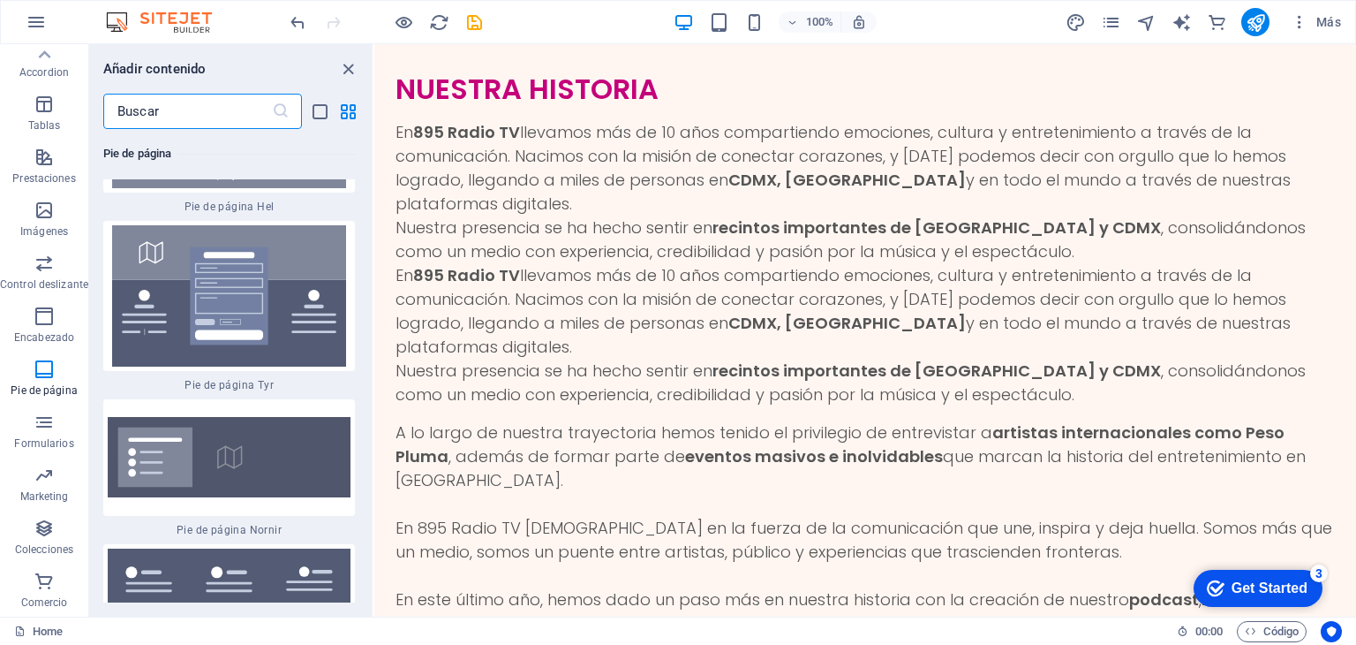
scroll to position [4663, 0]
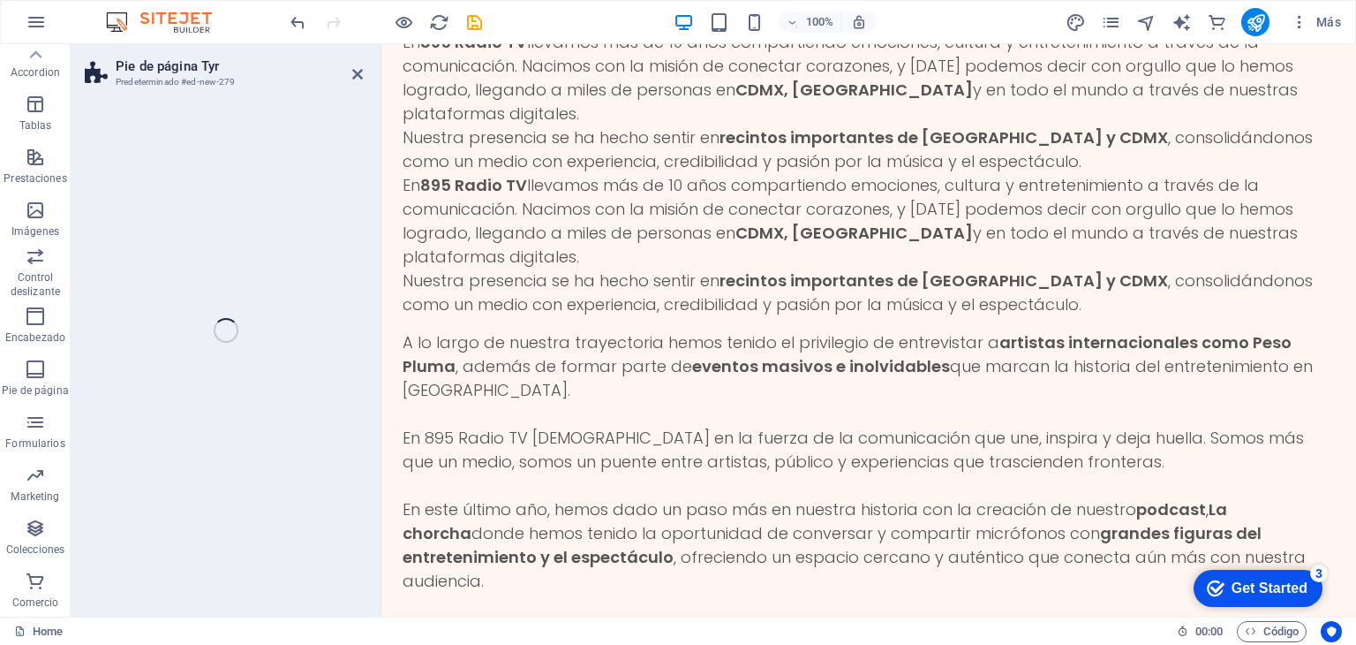
select select "rem"
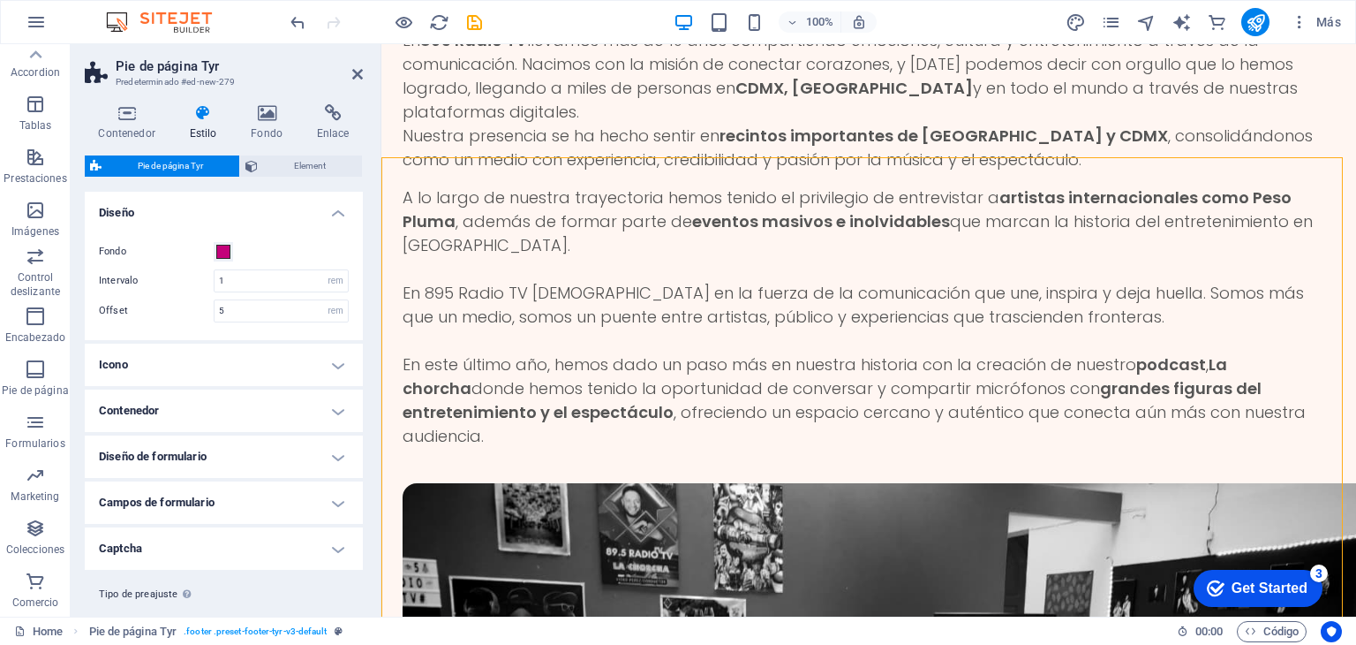
scroll to position [4825, 0]
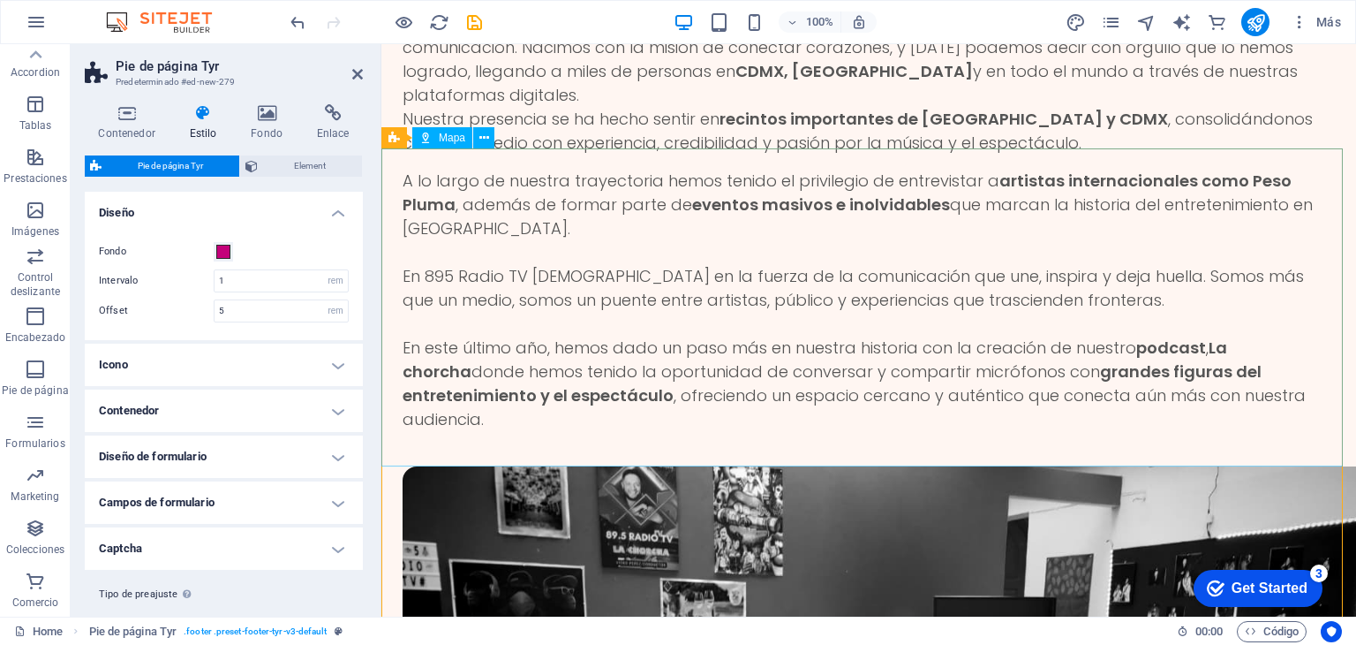
select select "1"
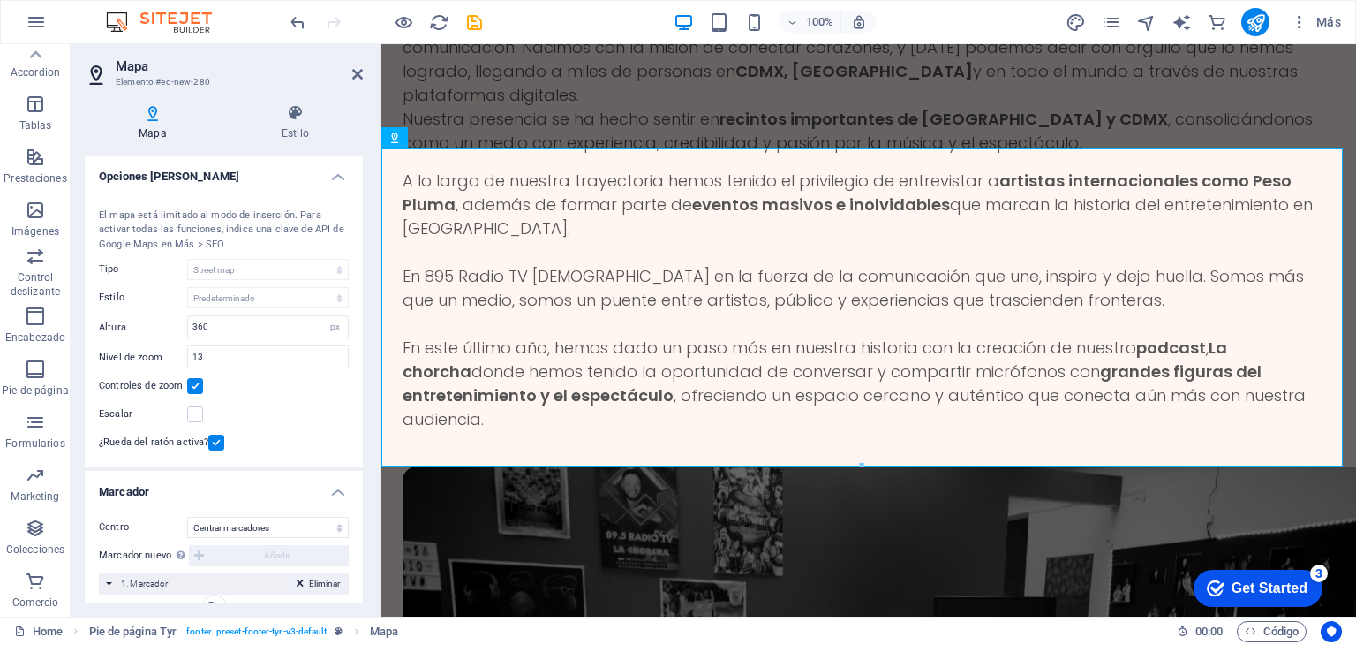
click at [318, 577] on span "Eliminar" at bounding box center [324, 584] width 31 height 16
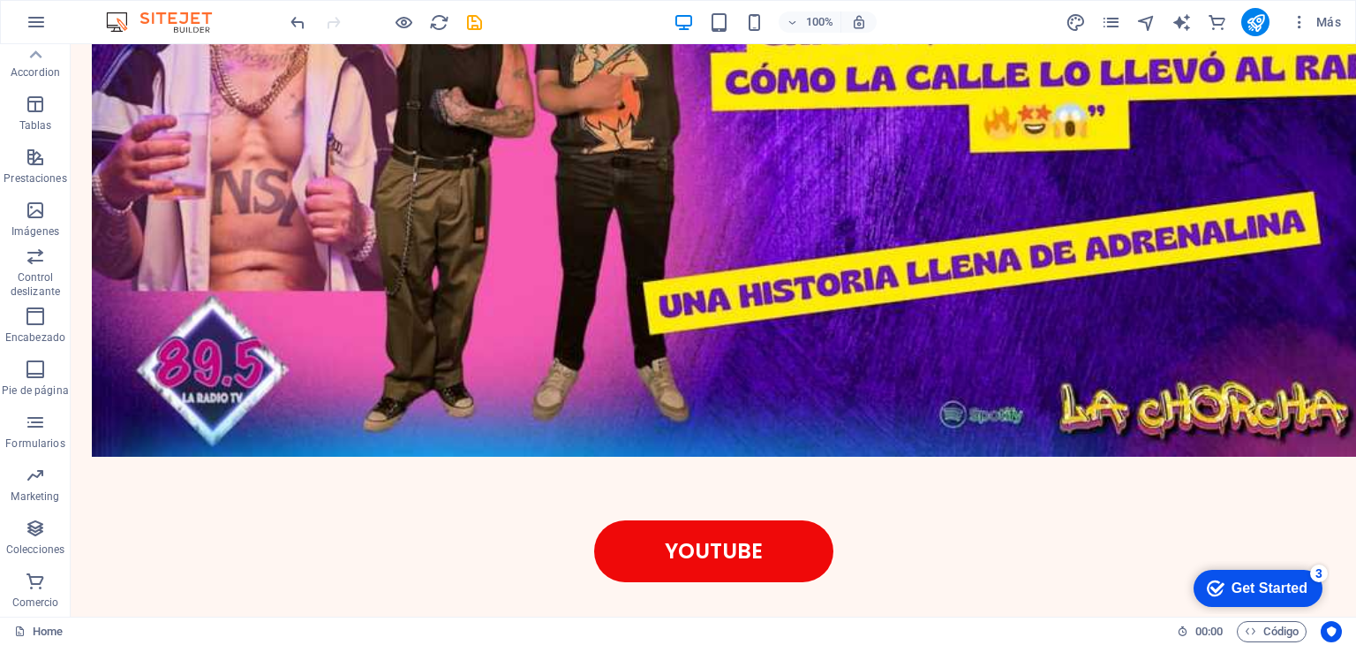
scroll to position [4706, 0]
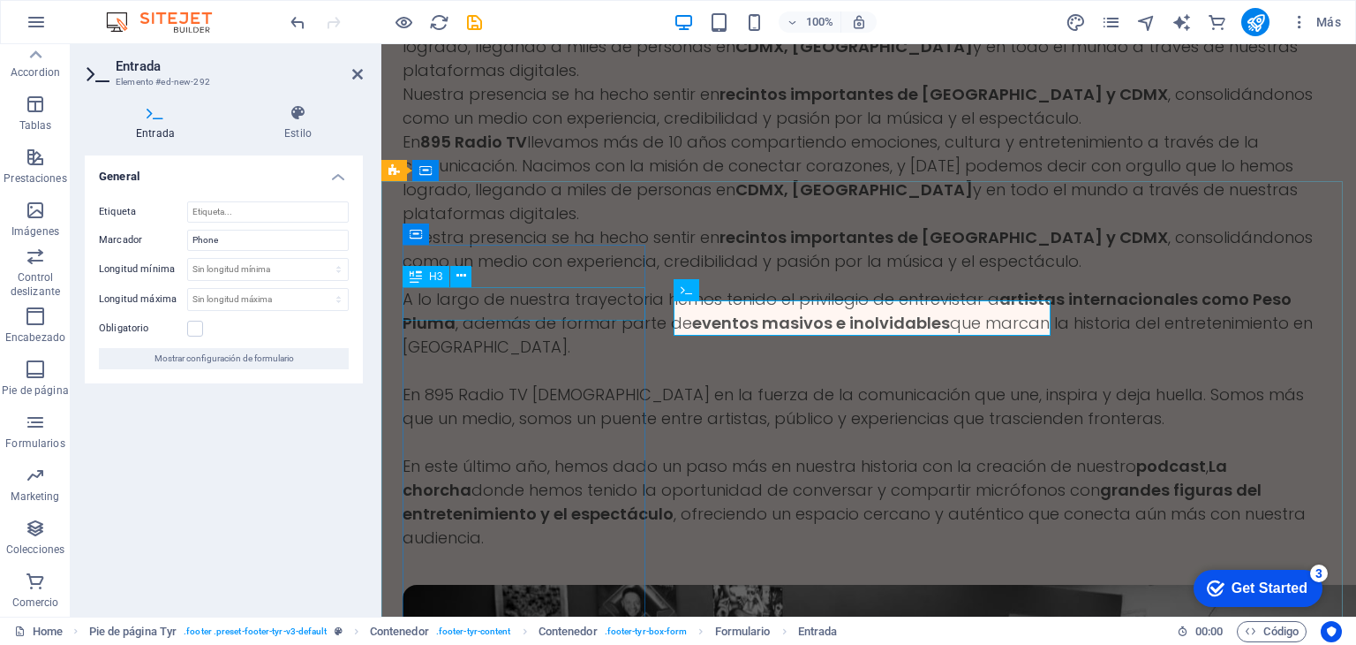
scroll to position [4793, 0]
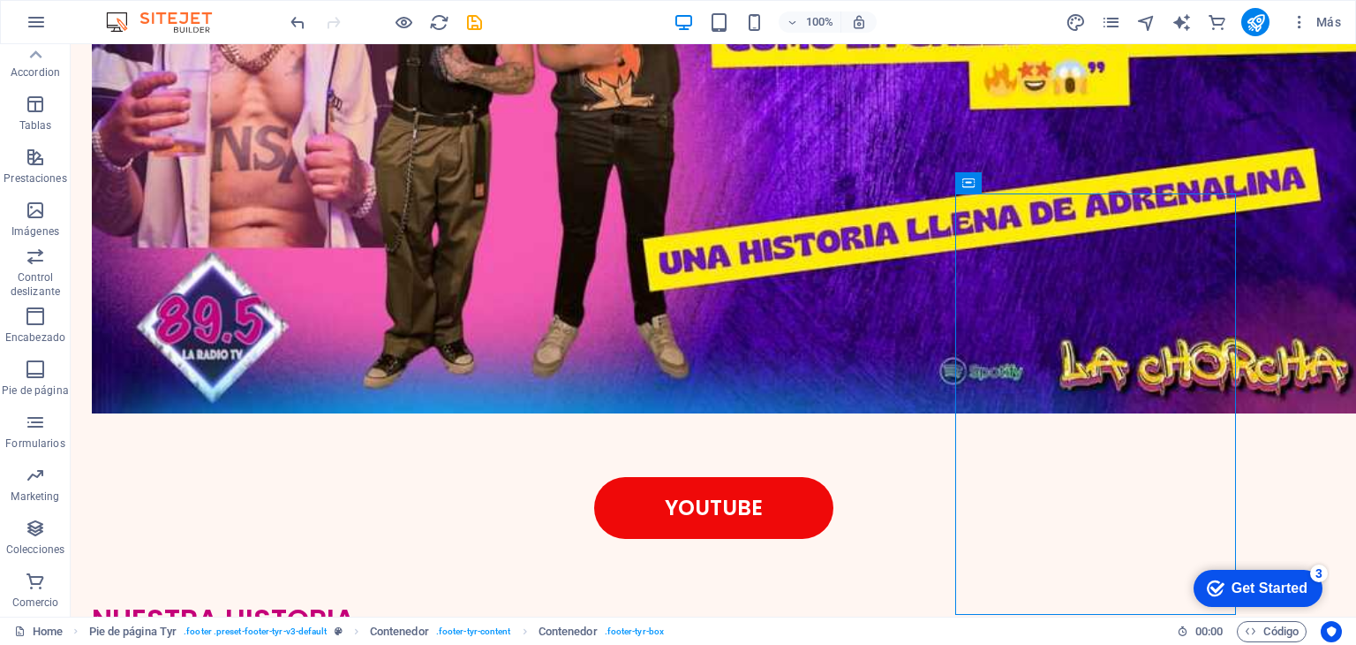
scroll to position [4743, 0]
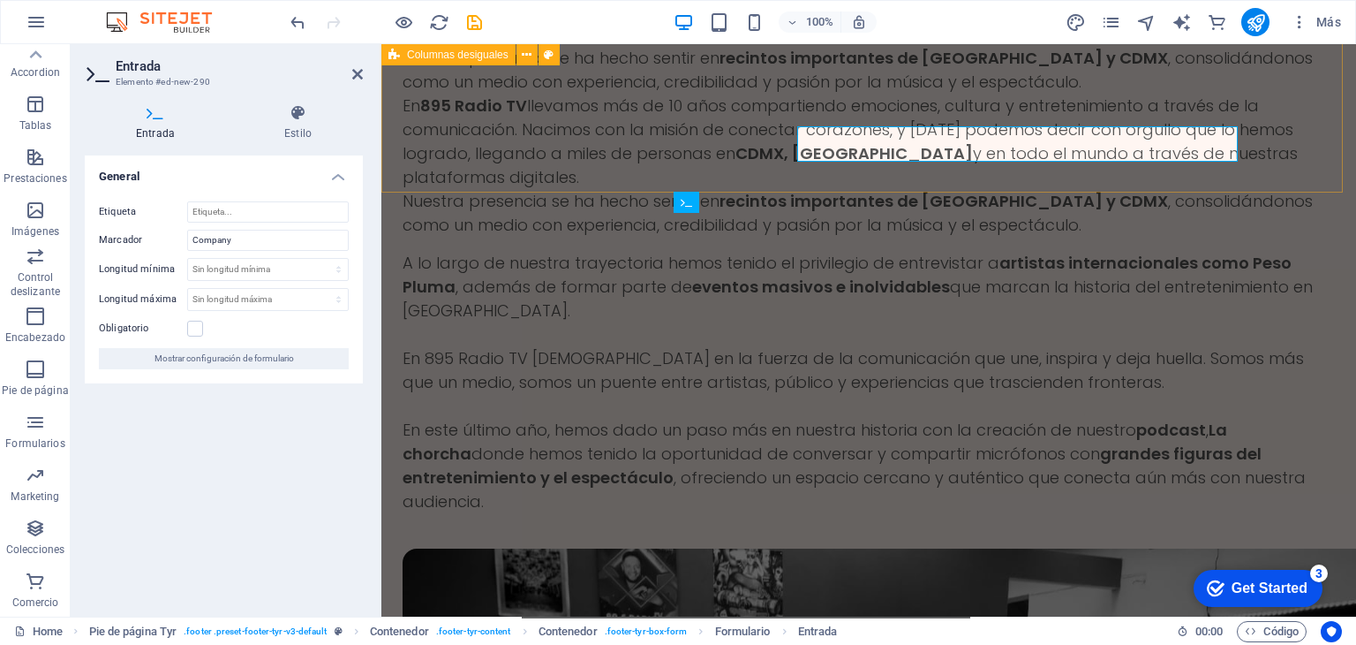
scroll to position [4781, 0]
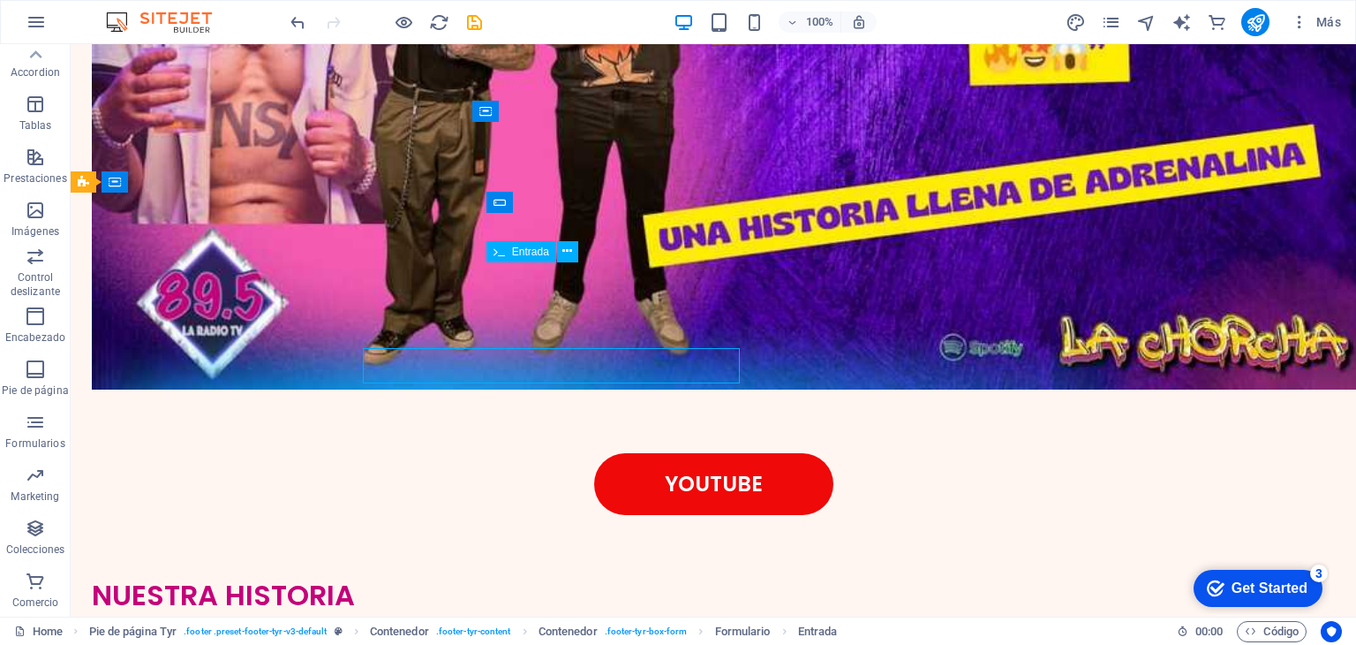
scroll to position [4695, 0]
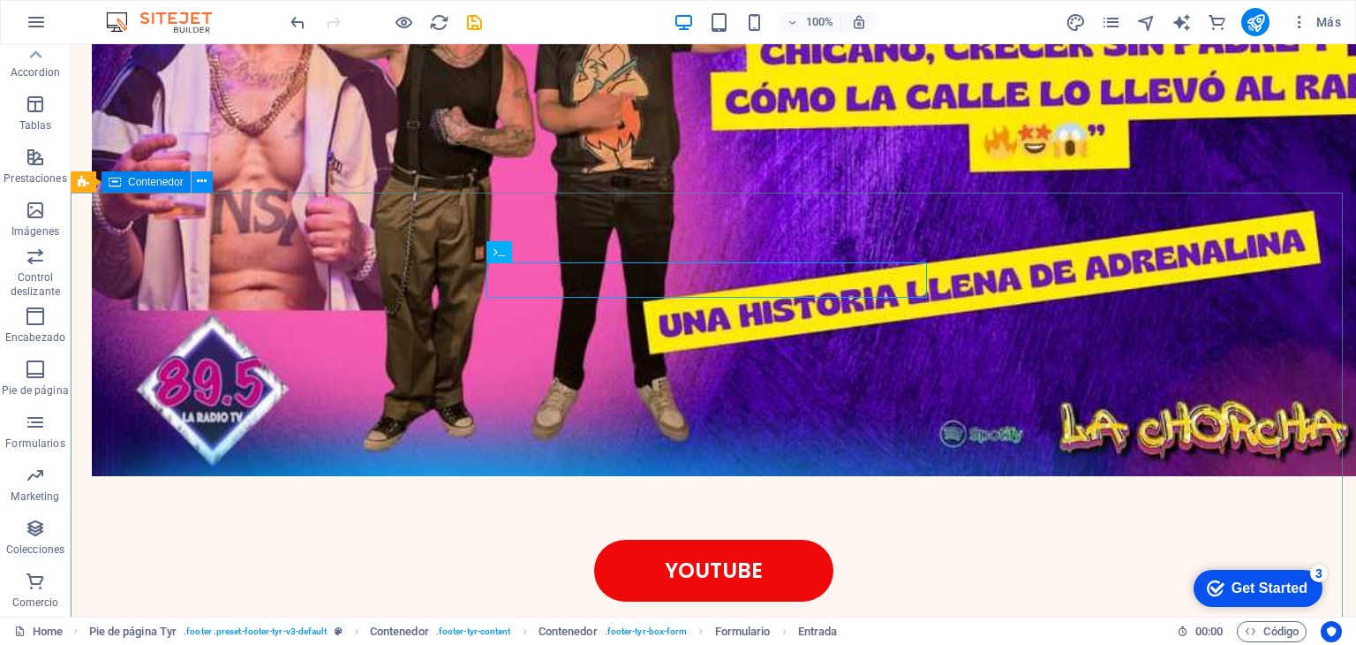
click at [198, 181] on icon at bounding box center [202, 181] width 10 height 19
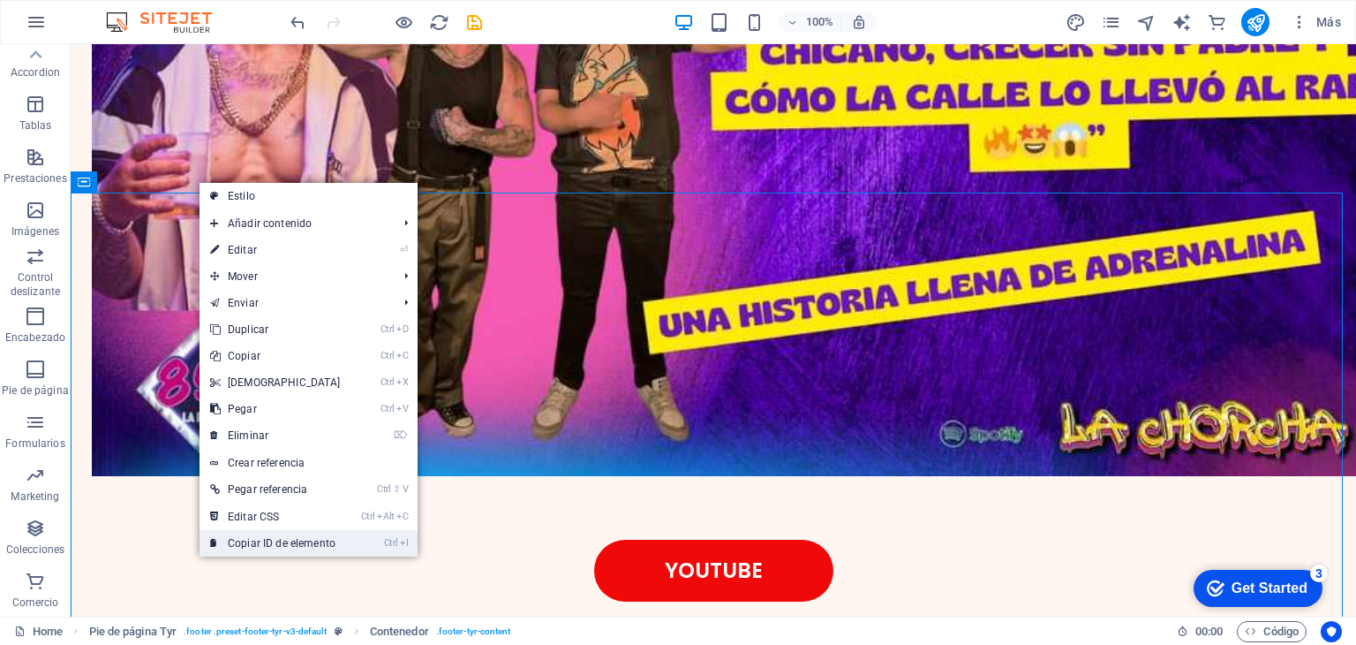
click at [259, 540] on link "Ctrl I Copiar ID de elemento" at bounding box center [276, 543] width 152 height 26
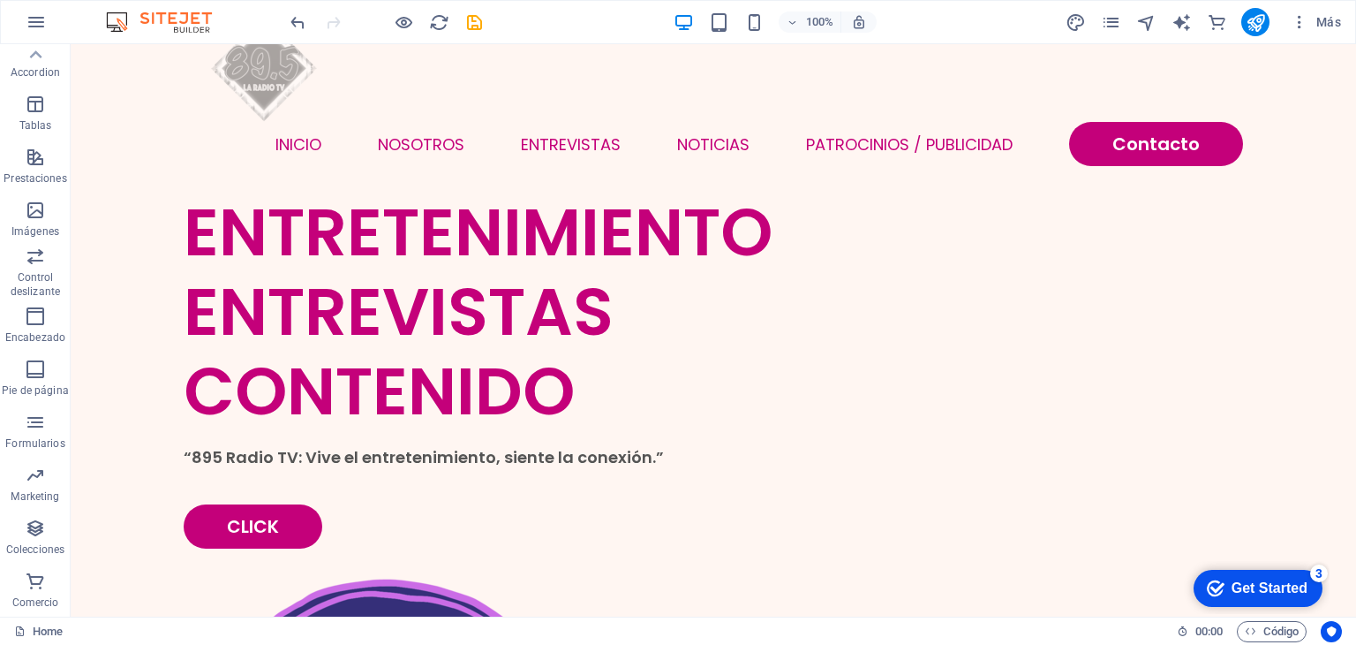
scroll to position [0, 0]
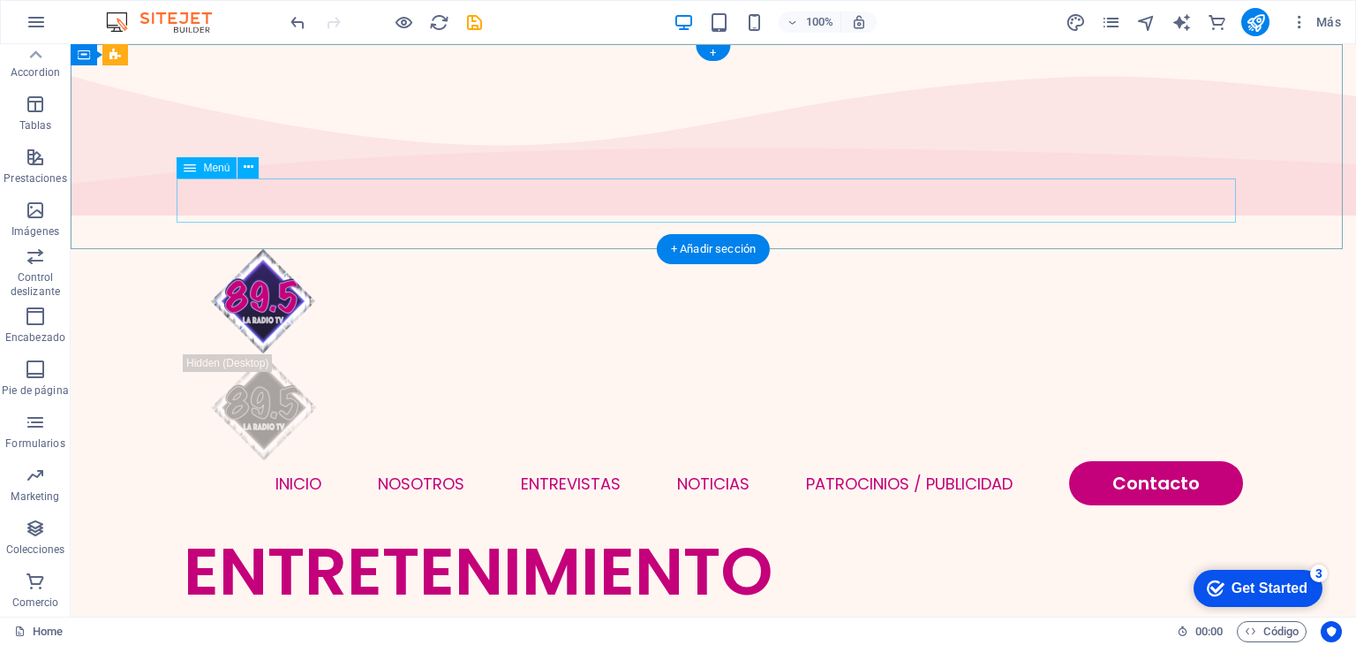
click at [1183, 461] on nav "INICIO NOSOTROS ENTREVISTAS NOTICIAS Patrocinios / Publicidad Contacto" at bounding box center [714, 483] width 1060 height 44
select select
select select "primary"
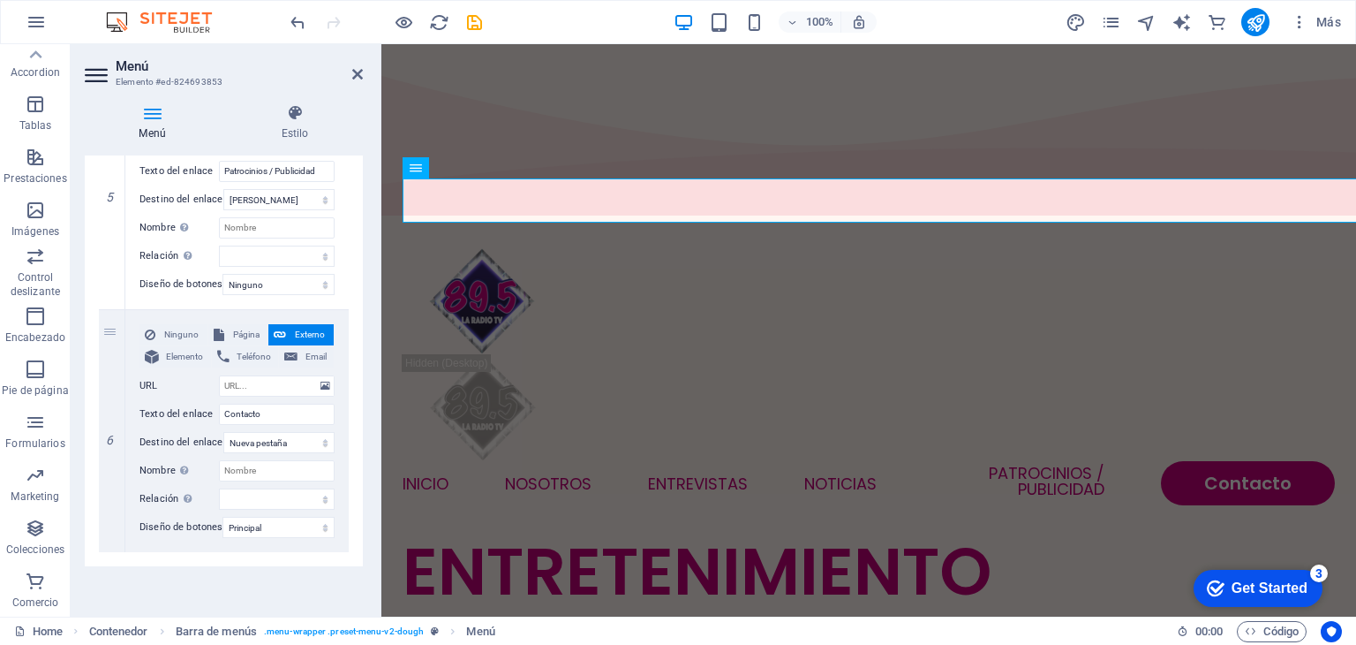
scroll to position [1138, 0]
click at [258, 375] on input "URL" at bounding box center [277, 385] width 116 height 21
paste input "#ed-new-281"
type input "#ed-new-281"
select select
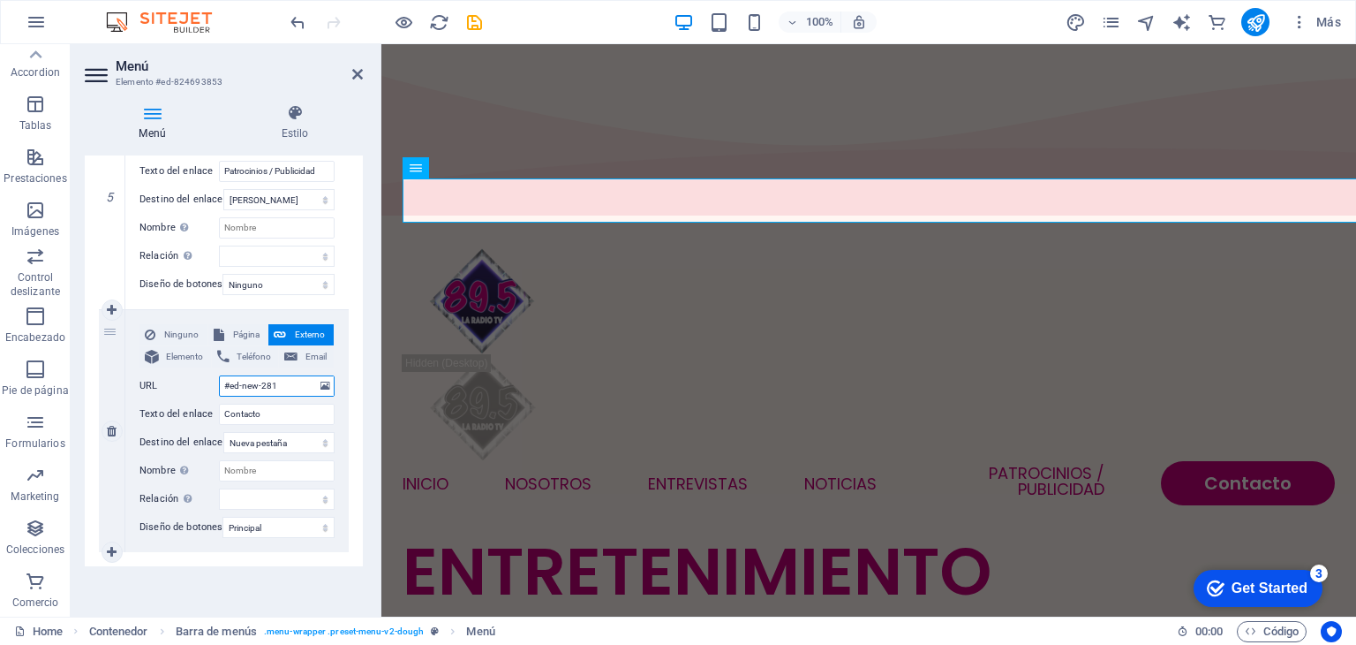
select select
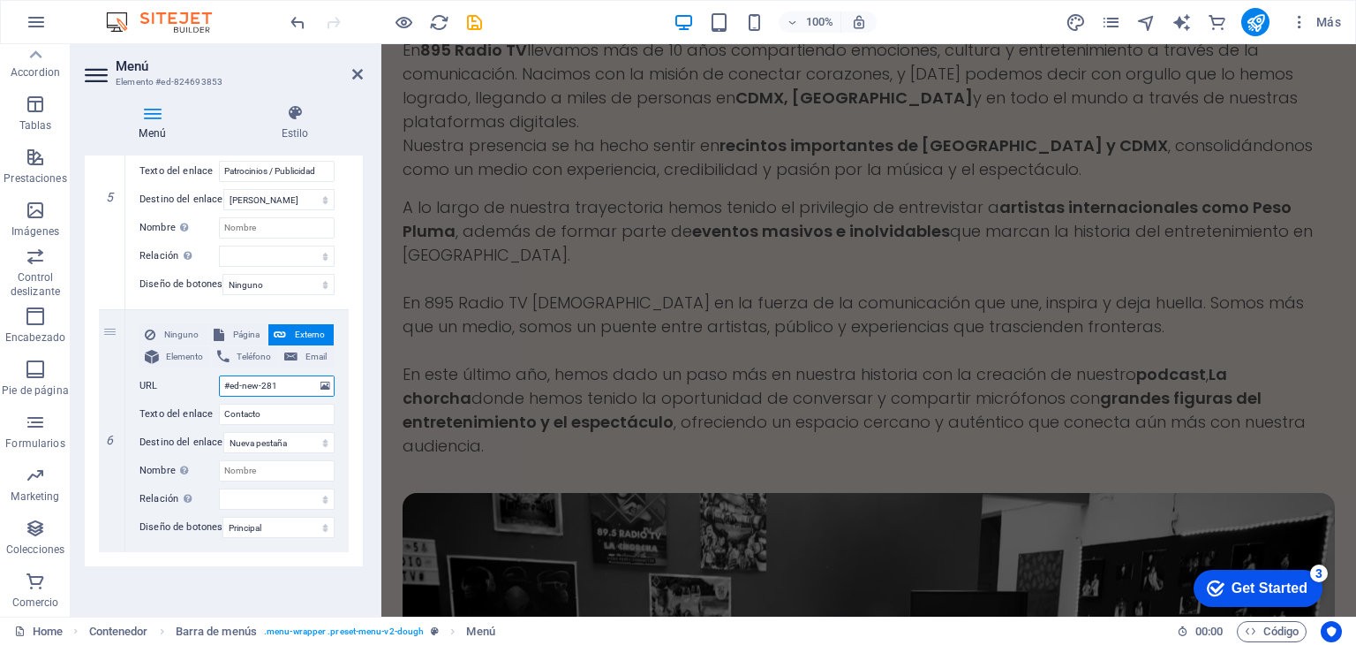
scroll to position [4823, 0]
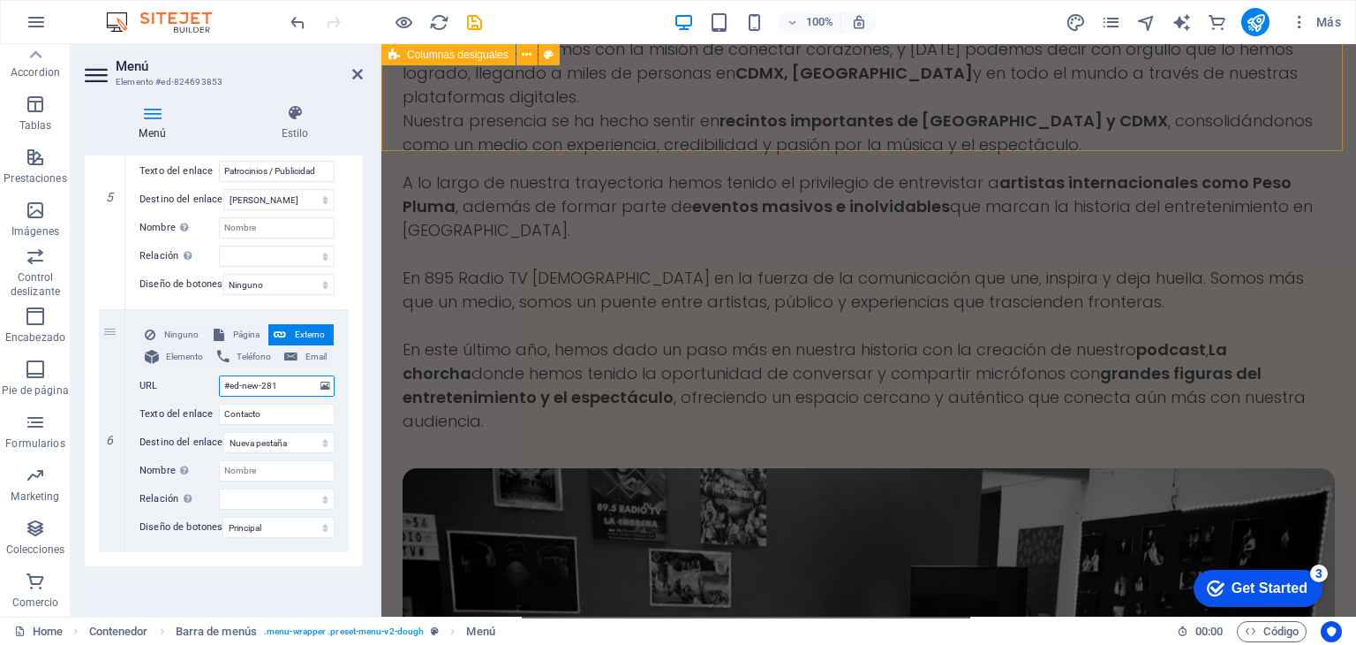
type input "#ed-new-281"
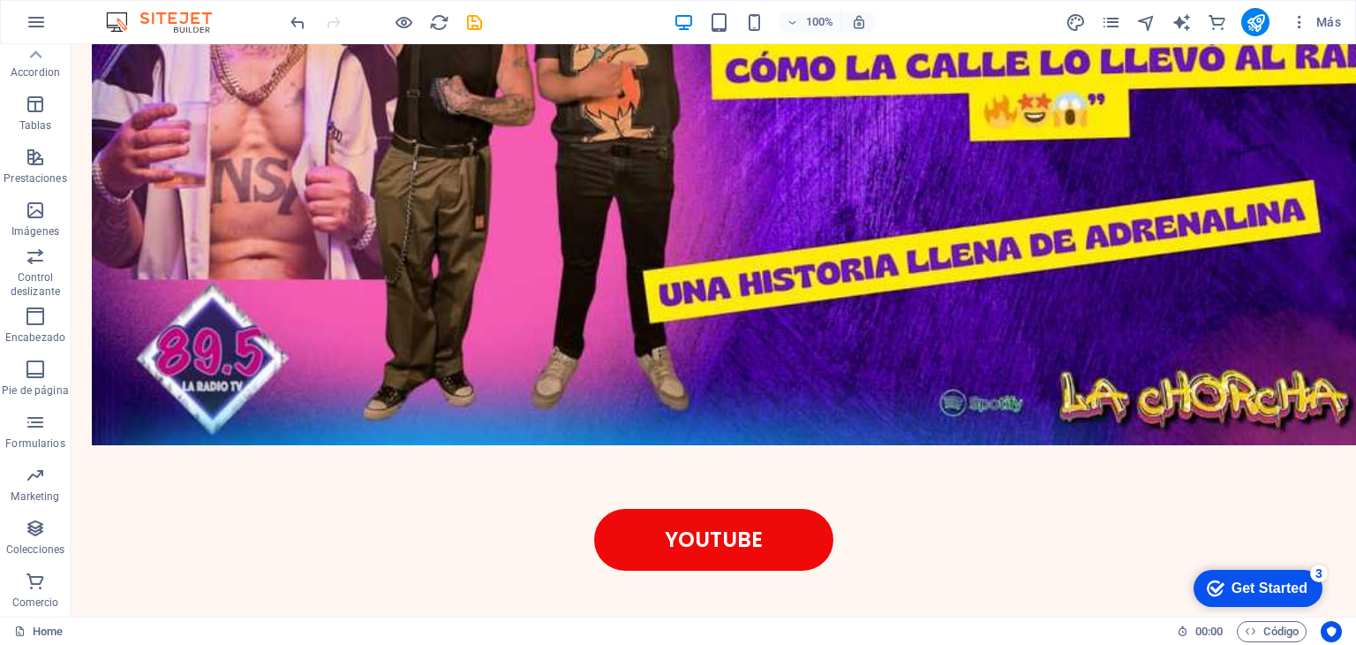
scroll to position [4633, 0]
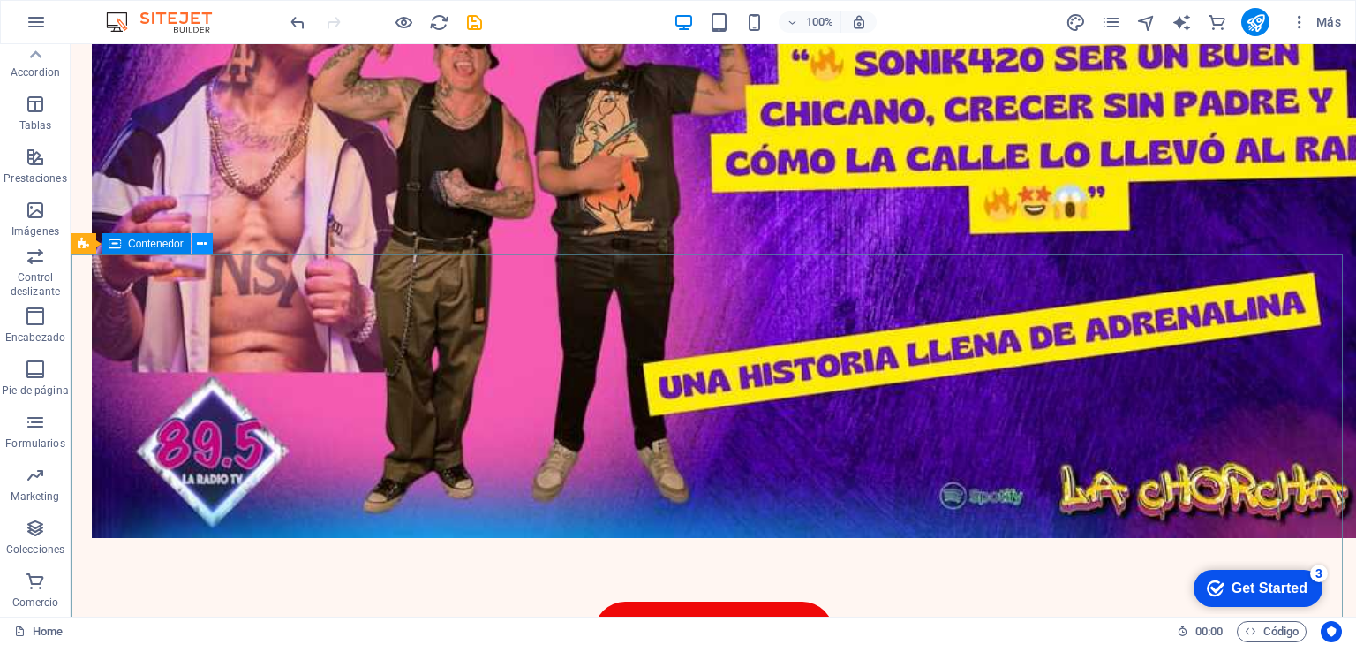
click at [198, 245] on icon at bounding box center [202, 244] width 10 height 19
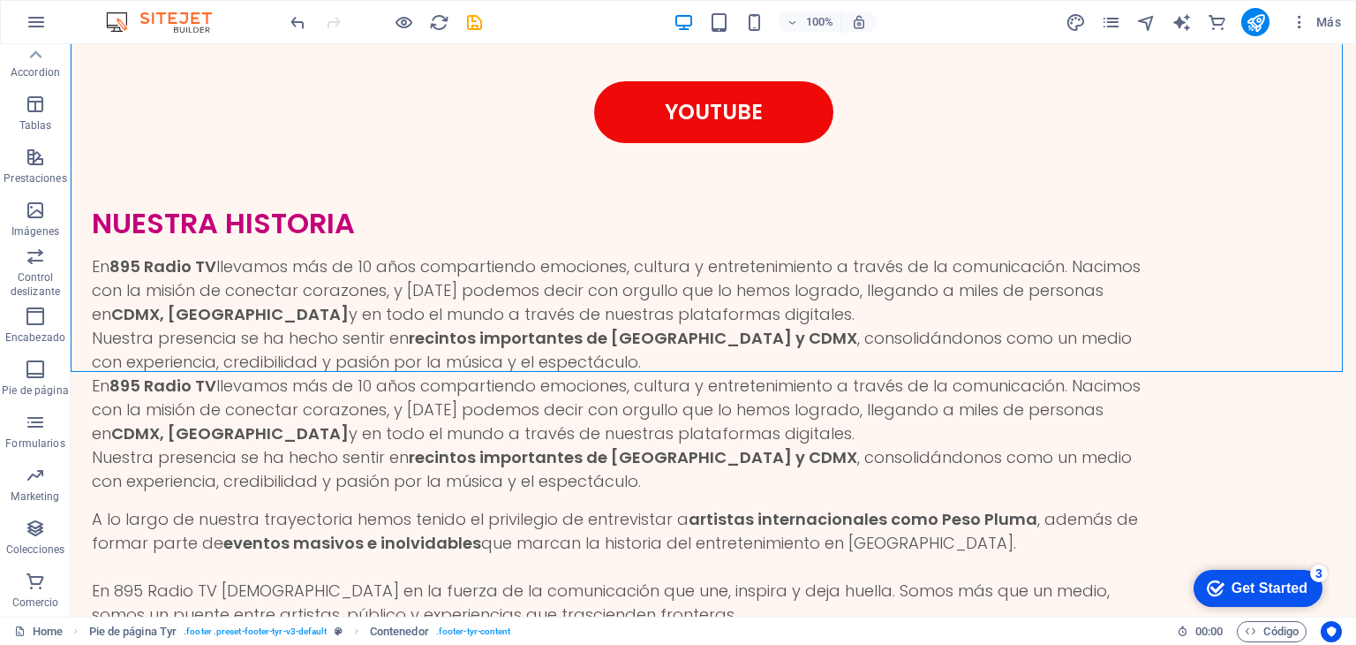
scroll to position [5203, 0]
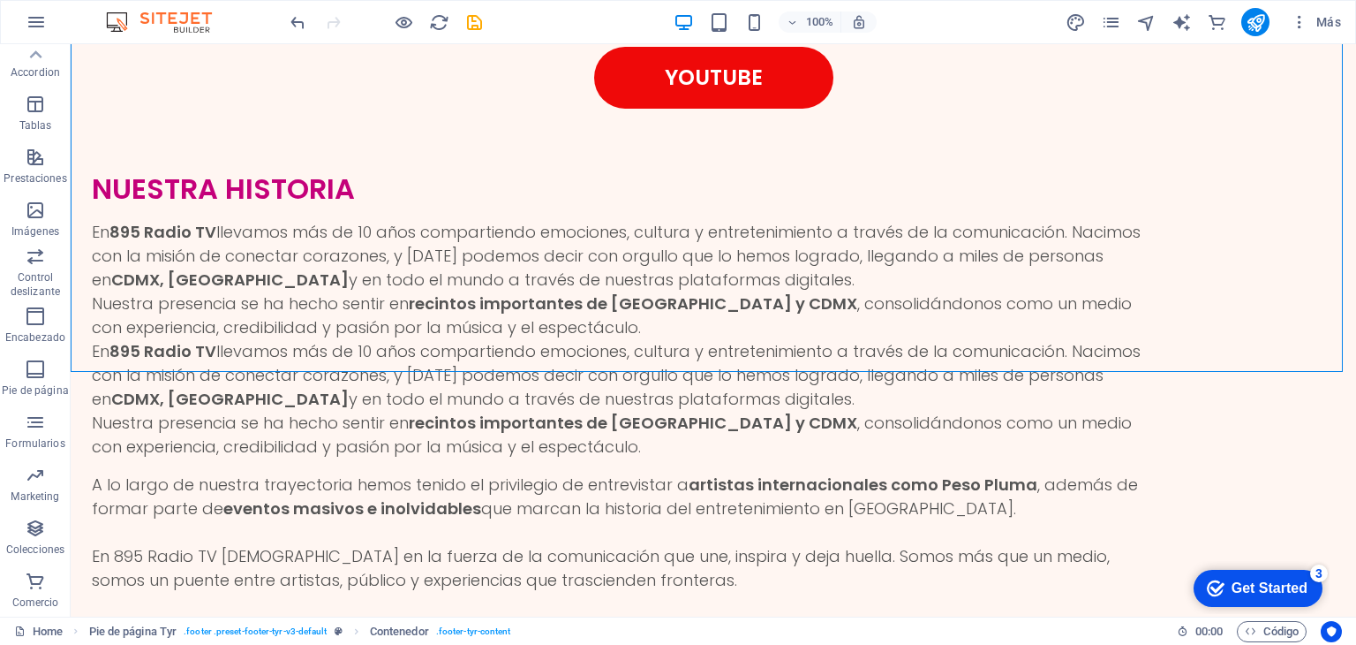
drag, startPoint x: 112, startPoint y: 284, endPoint x: 117, endPoint y: 685, distance: 400.9
click at [117, 644] on html "Skip to main content INICIO NOSOTROS ENTREVISTAS NOTICIAS Patrocinios / Publici…" at bounding box center [714, 444] width 1286 height 11177
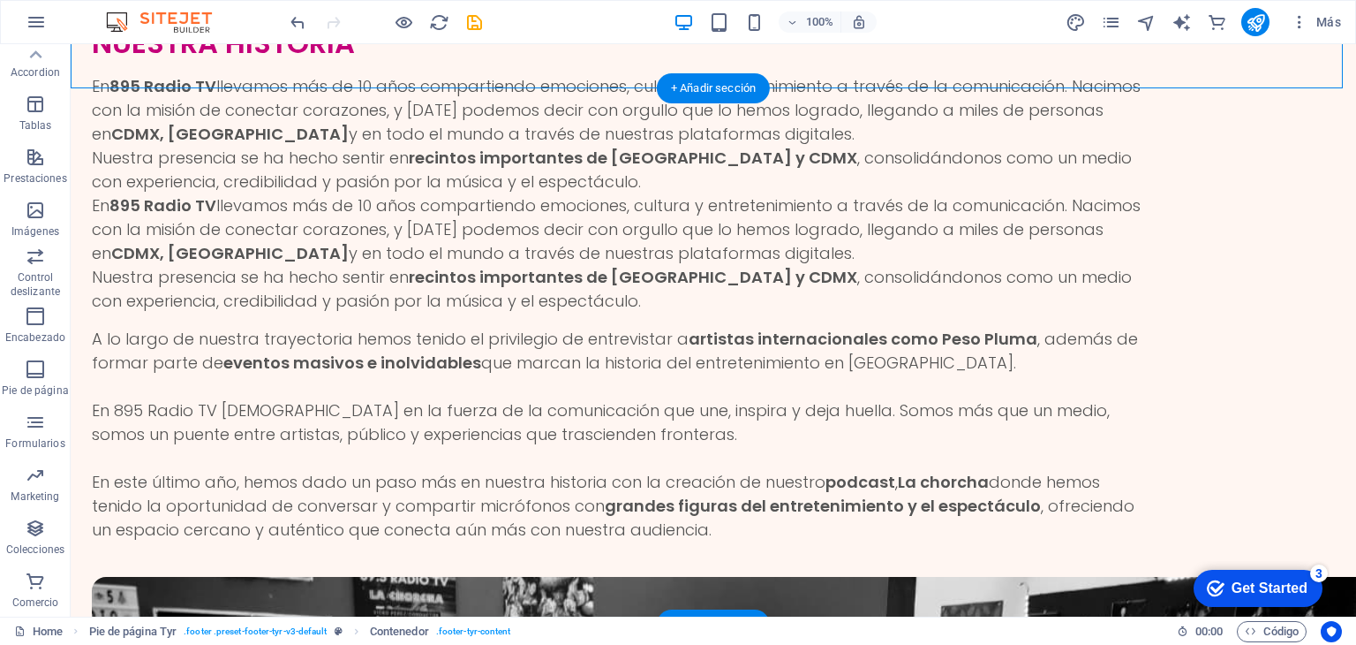
scroll to position [5348, 0]
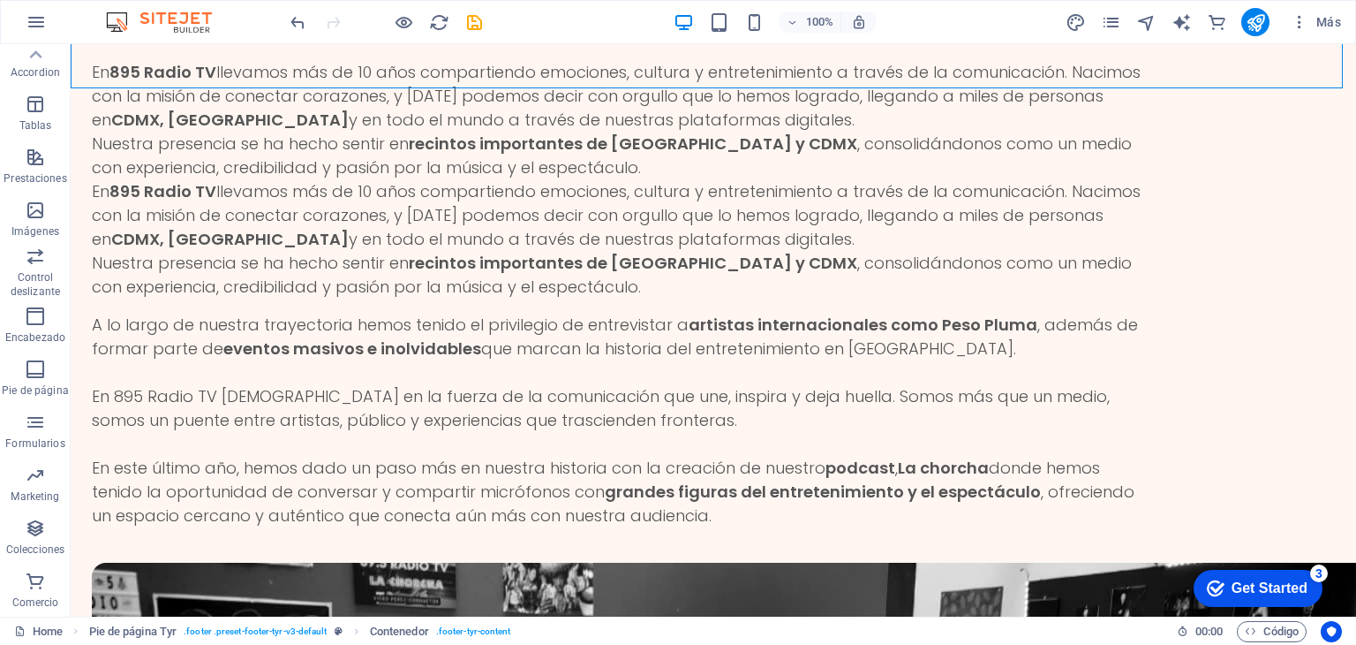
drag, startPoint x: 115, startPoint y: 54, endPoint x: 119, endPoint y: 683, distance: 628.7
click at [119, 644] on html "895radiotv.com Home (es) Favoritos Elementos Columnas Contenido Cuadros Accordi…" at bounding box center [678, 322] width 1356 height 645
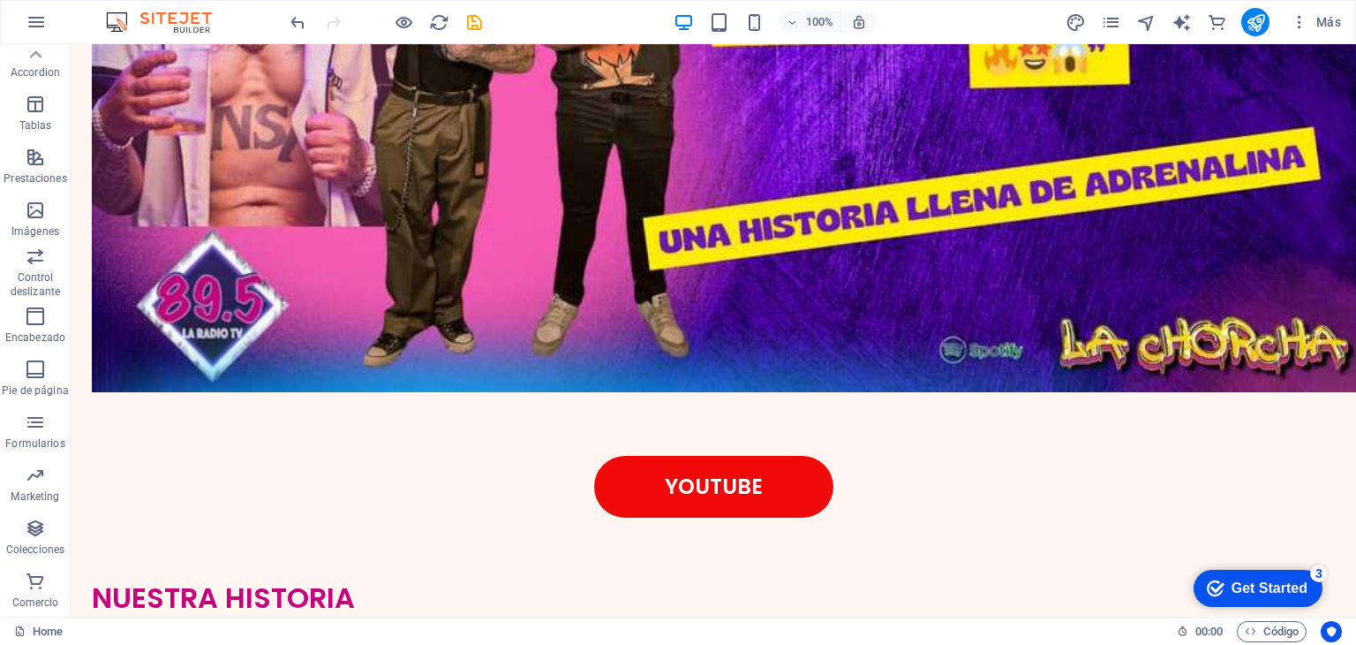
scroll to position [4764, 0]
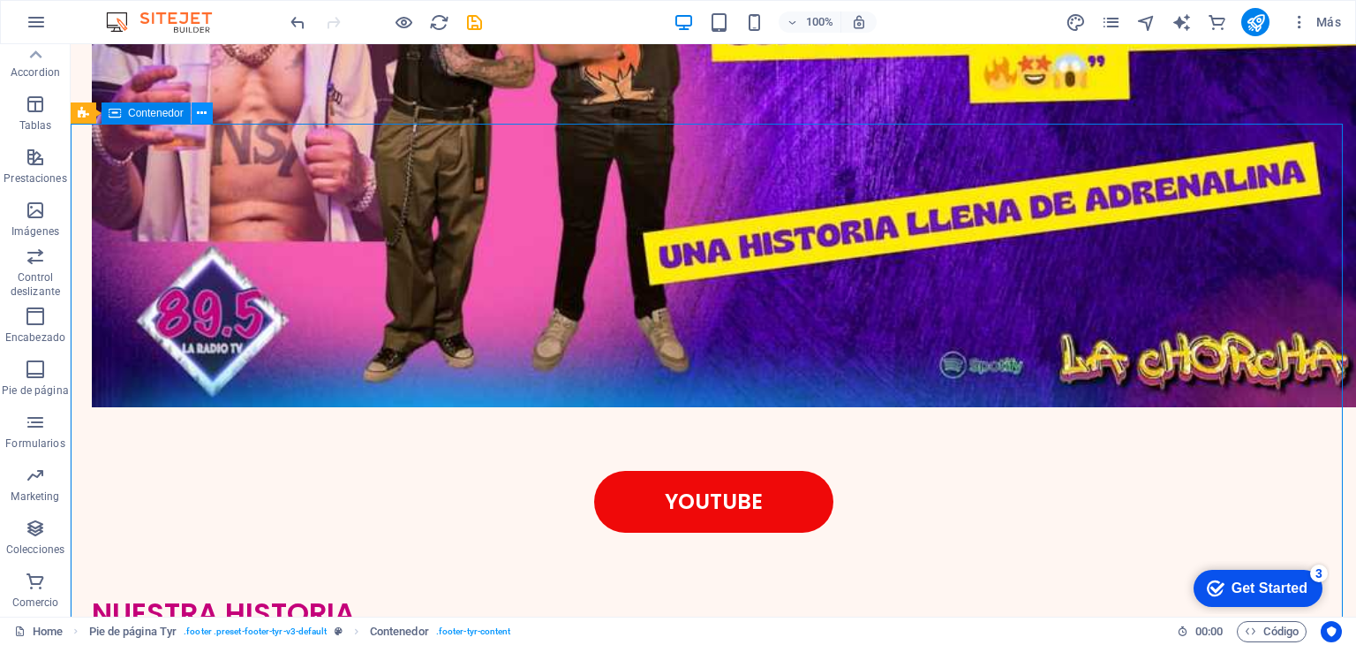
click at [198, 114] on icon at bounding box center [202, 113] width 10 height 19
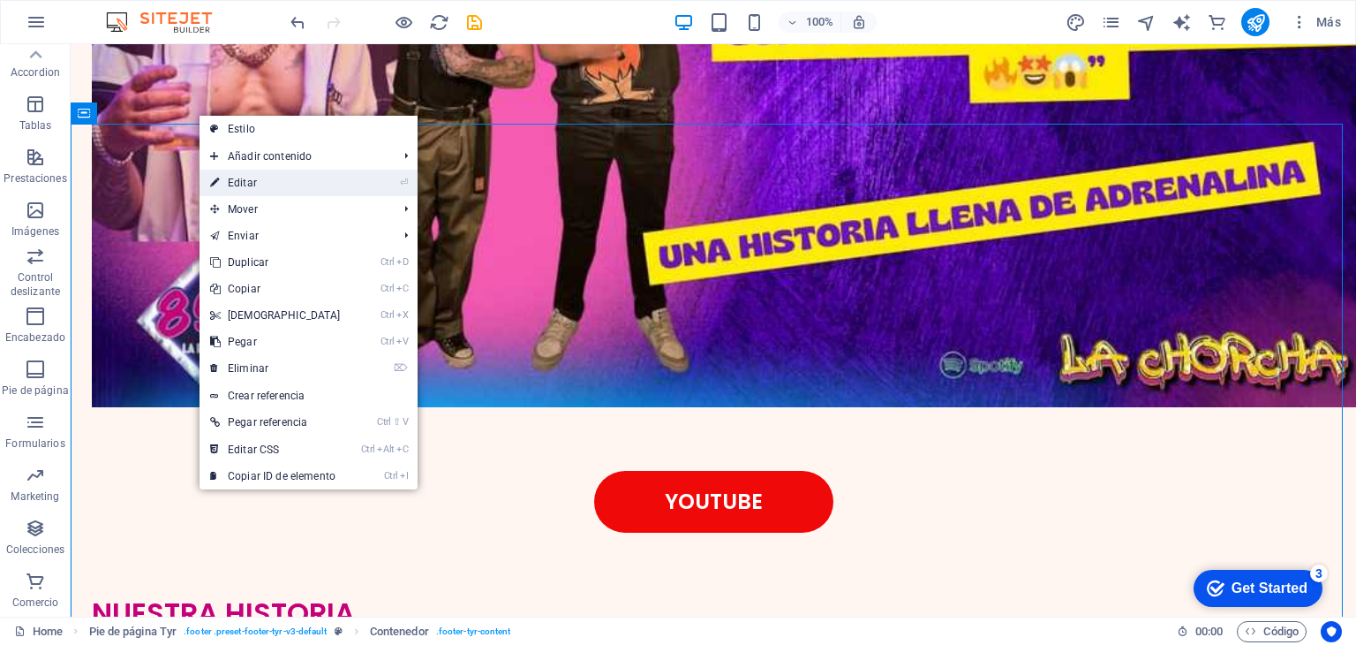
click at [283, 181] on link "⏎ Editar" at bounding box center [276, 183] width 152 height 26
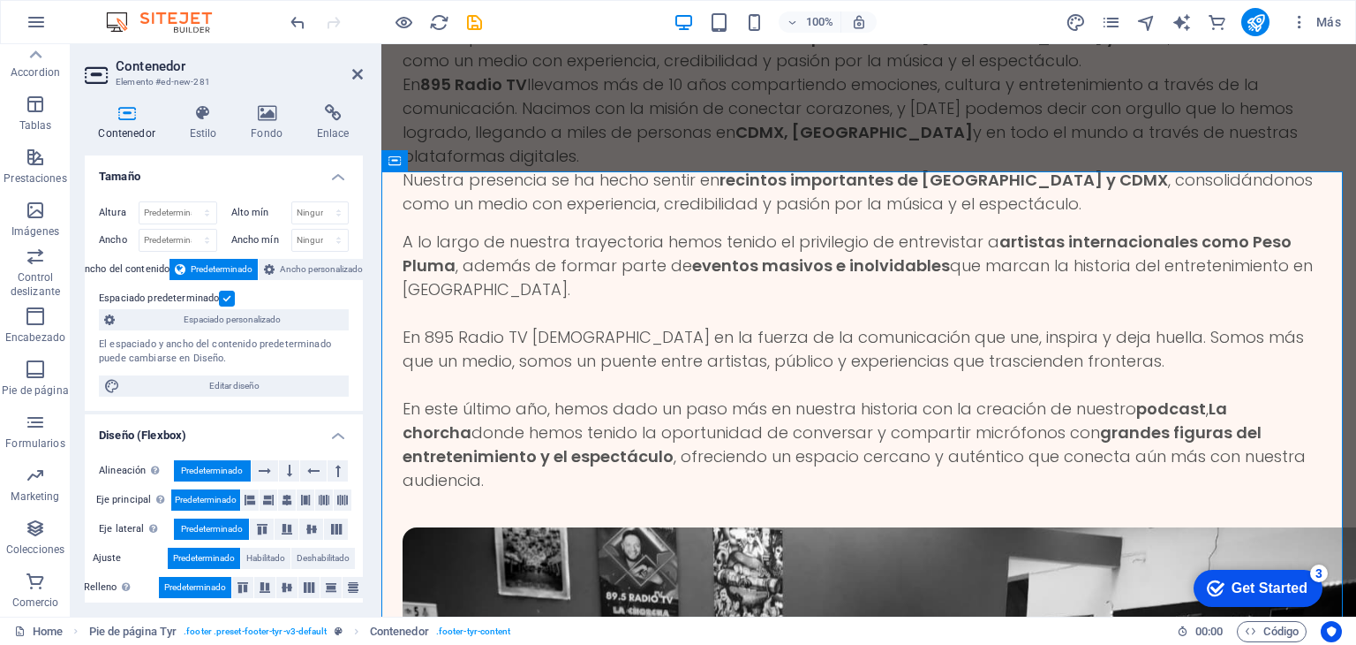
scroll to position [4803, 0]
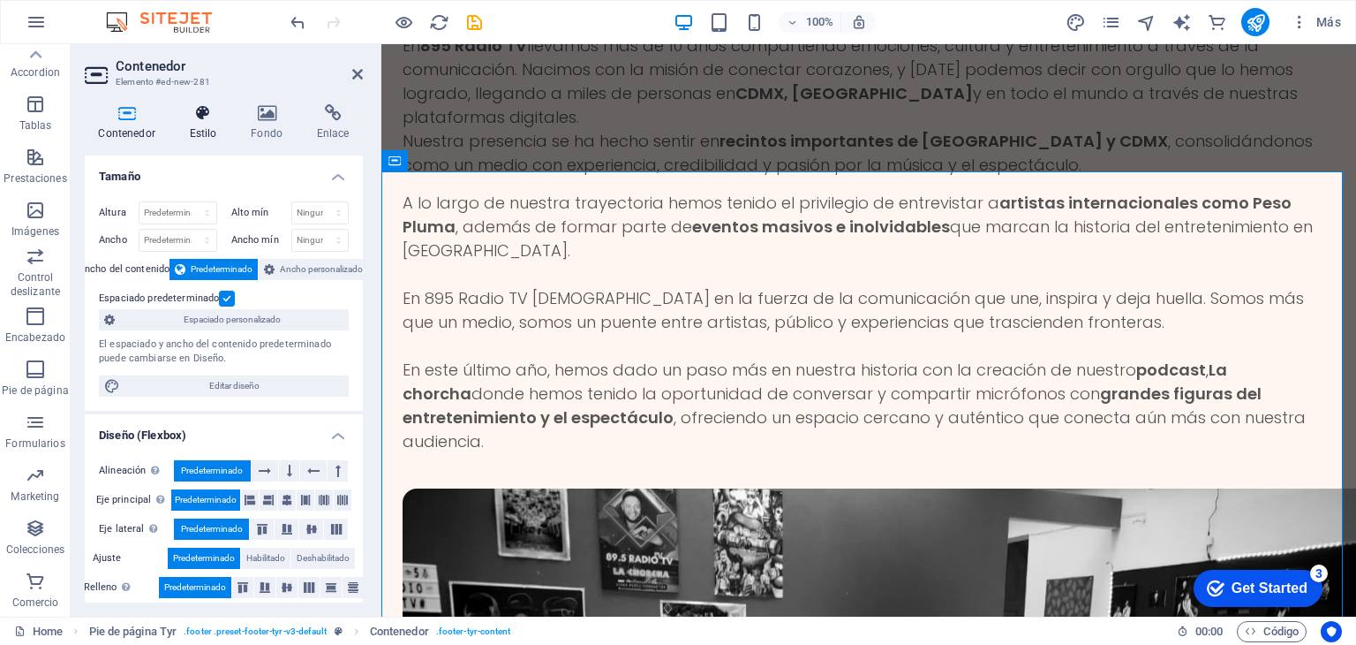
click at [215, 115] on icon at bounding box center [203, 113] width 55 height 18
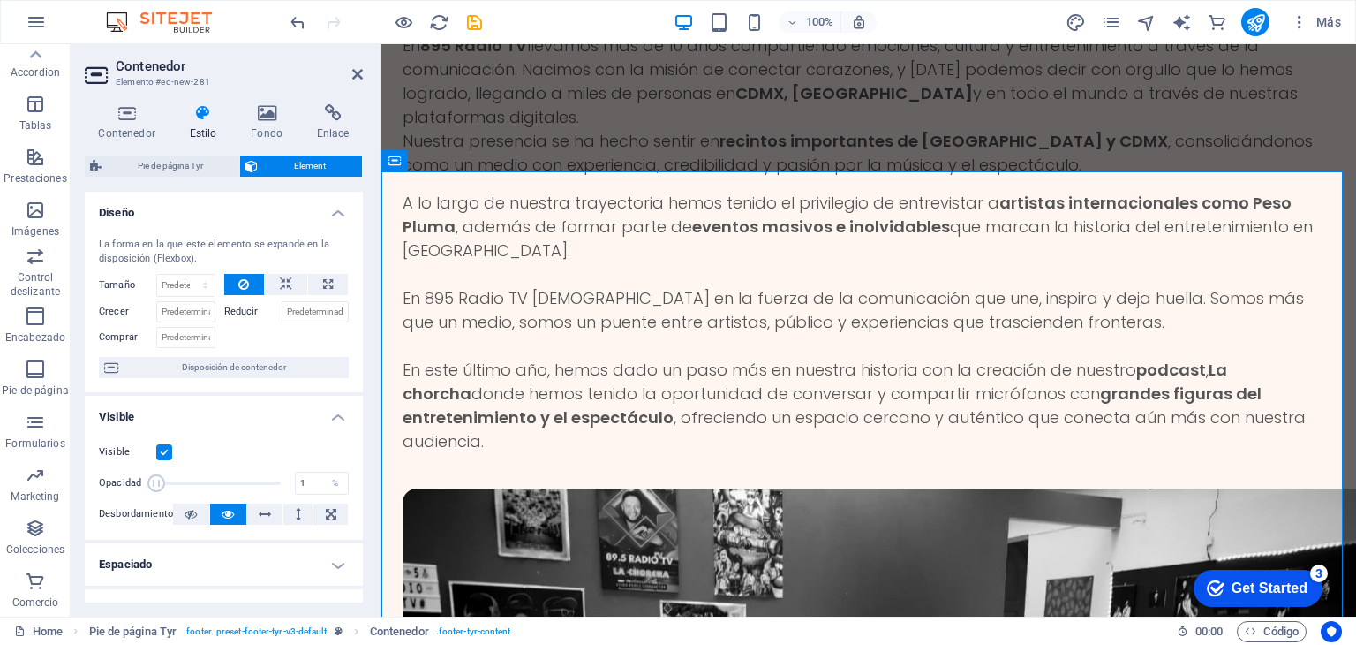
drag, startPoint x: 280, startPoint y: 483, endPoint x: 107, endPoint y: 484, distance: 173.1
click at [107, 484] on div "Opacidad 1 %" at bounding box center [224, 483] width 250 height 26
click at [272, 485] on span at bounding box center [218, 483] width 125 height 26
click at [166, 449] on label at bounding box center [164, 452] width 16 height 16
click at [0, 0] on input "Visible" at bounding box center [0, 0] width 0 height 0
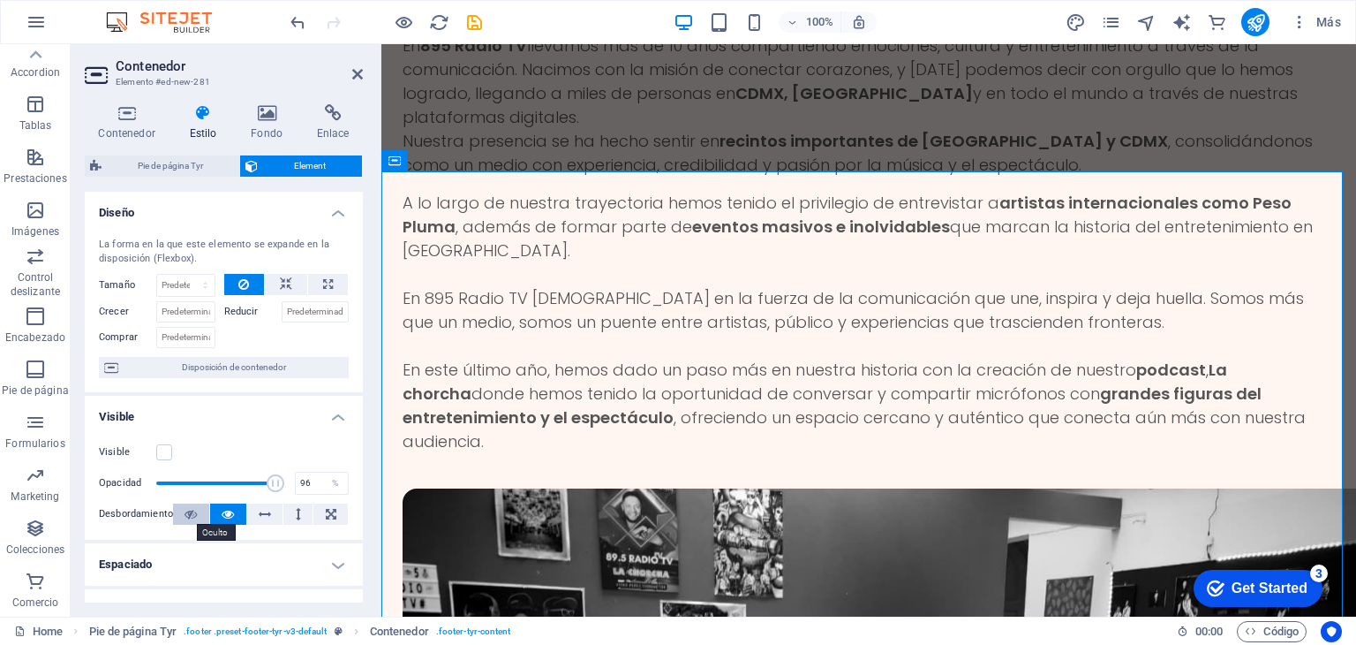
click at [189, 509] on icon at bounding box center [191, 513] width 12 height 21
click at [192, 515] on icon at bounding box center [191, 513] width 12 height 21
click at [168, 455] on label at bounding box center [164, 452] width 16 height 16
click at [0, 0] on input "Visible" at bounding box center [0, 0] width 0 height 0
drag, startPoint x: 274, startPoint y: 487, endPoint x: 95, endPoint y: 487, distance: 178.4
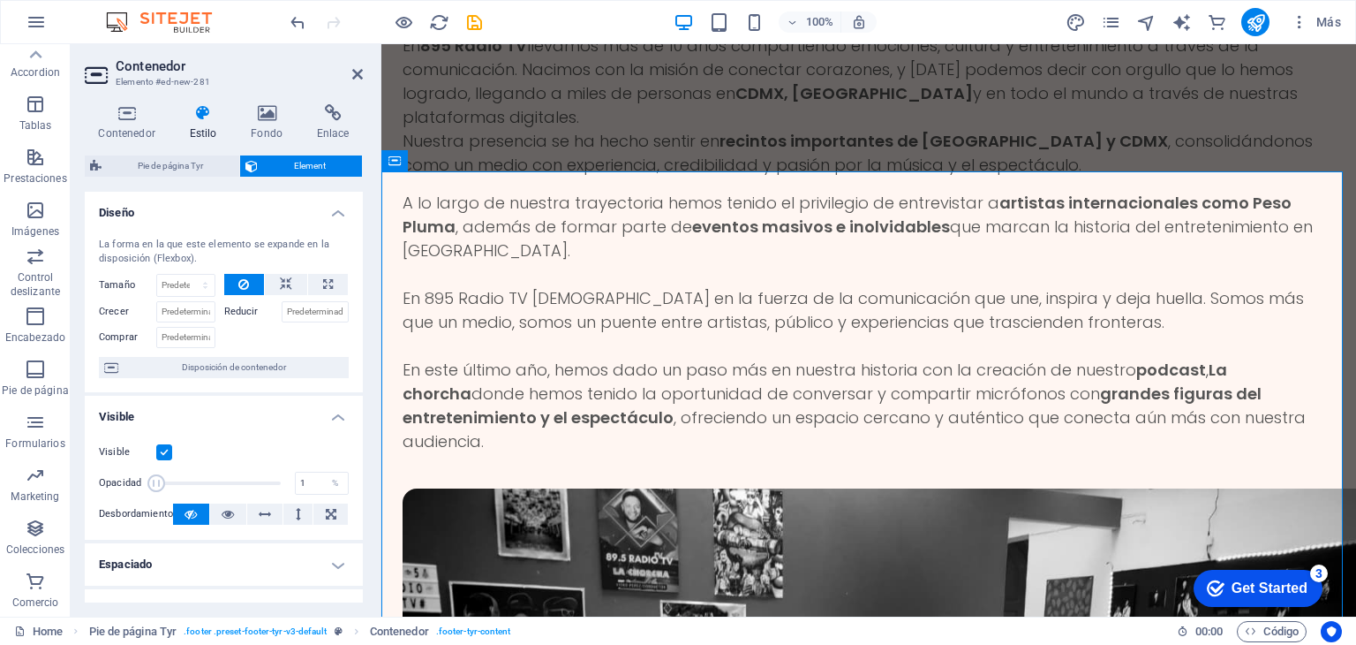
click at [95, 487] on div "Visible Opacidad 1 % Desbordamiento" at bounding box center [224, 483] width 278 height 112
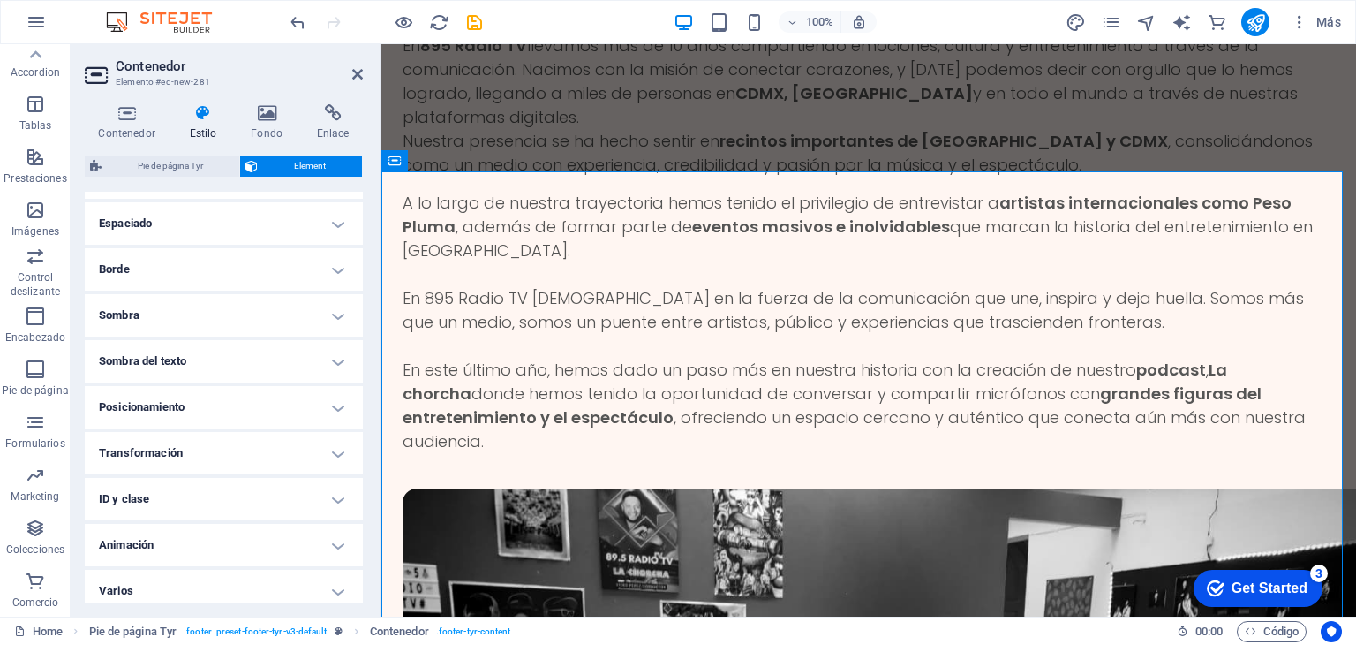
scroll to position [350, 0]
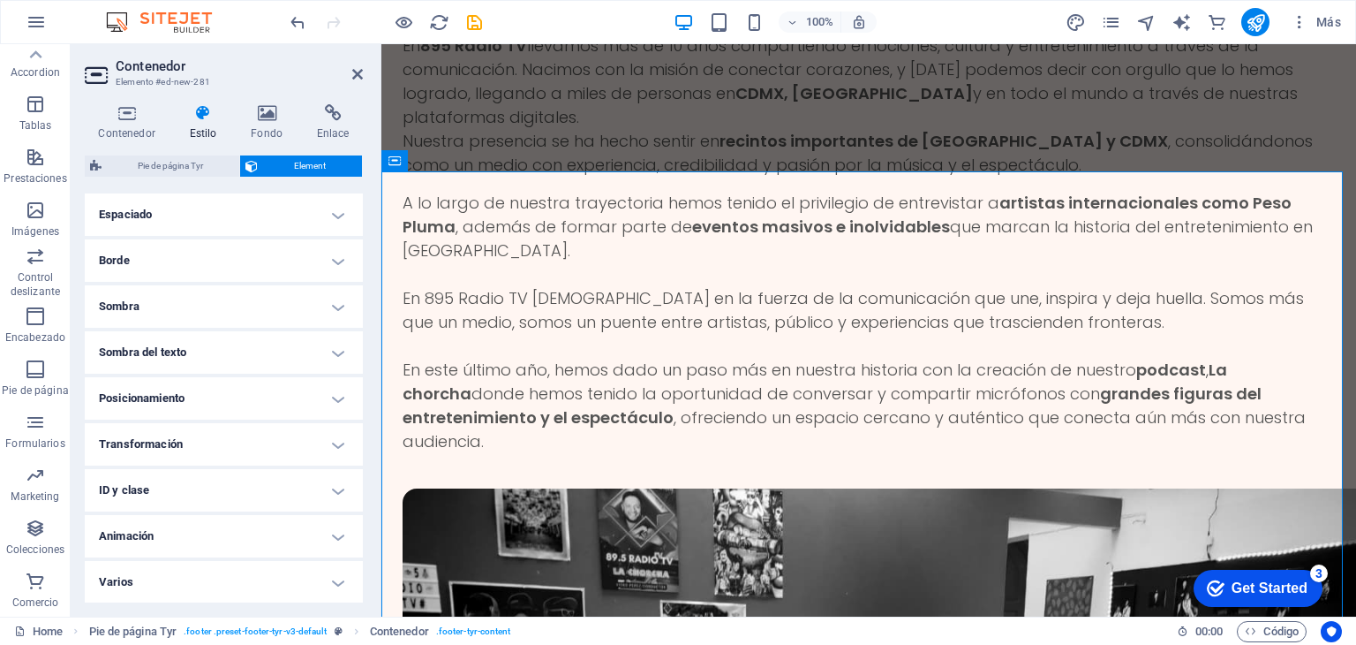
click at [275, 338] on h4 "Sombra del texto" at bounding box center [224, 352] width 278 height 42
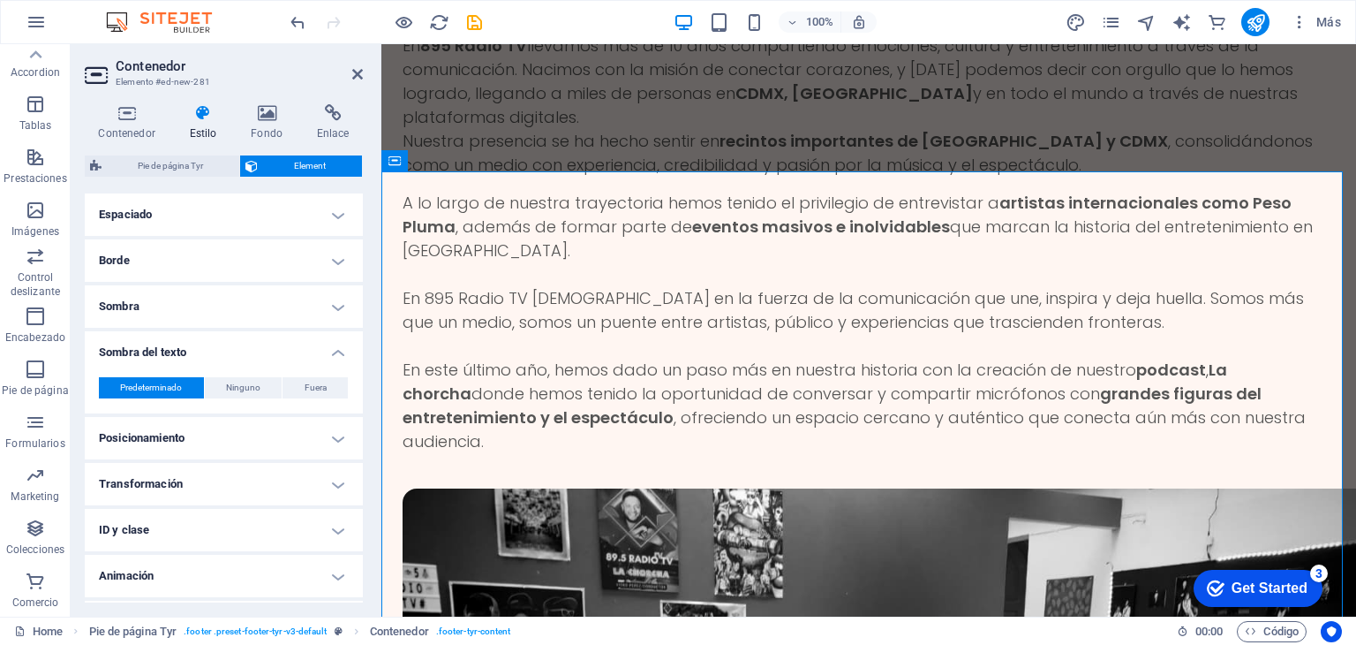
click at [275, 338] on h4 "Sombra del texto" at bounding box center [224, 347] width 278 height 32
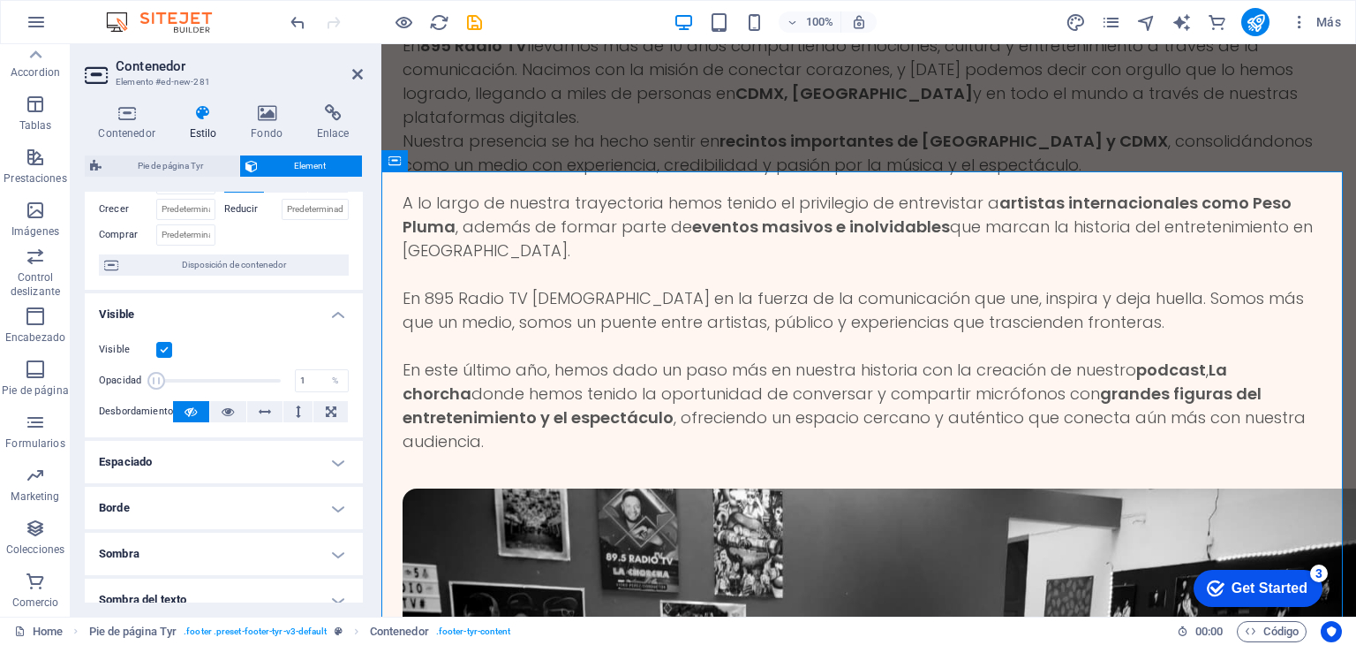
scroll to position [87, 0]
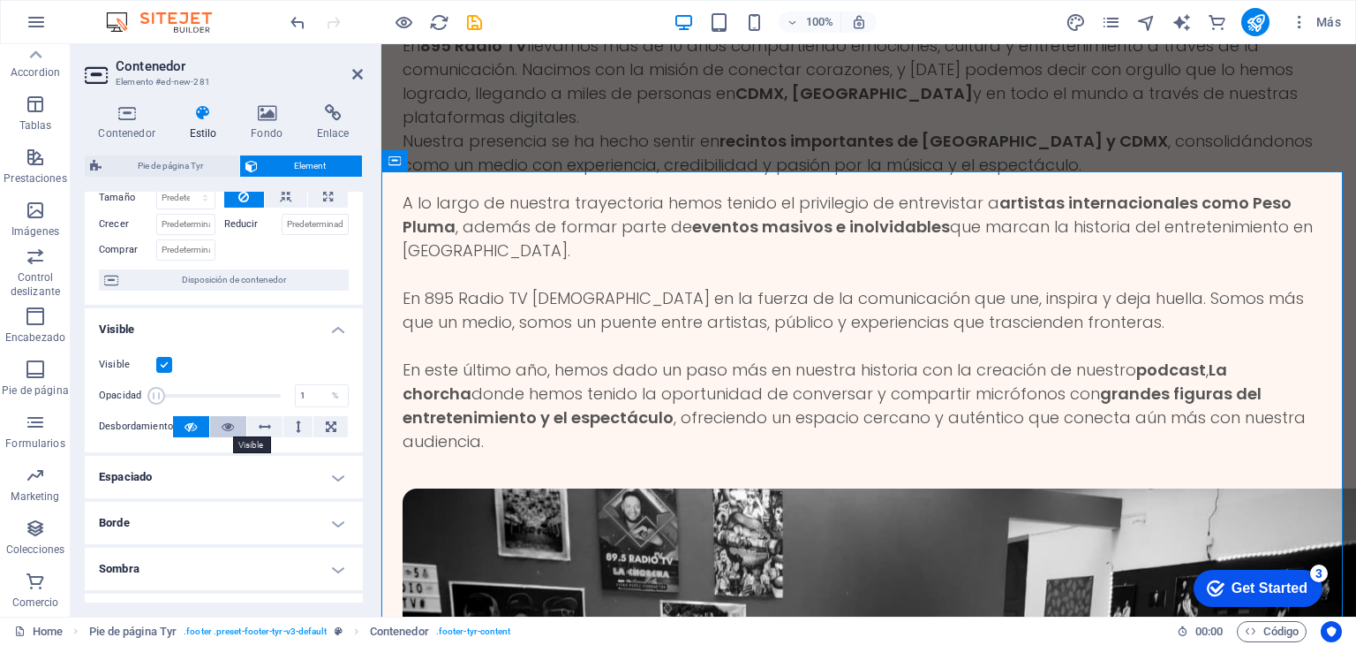
click at [222, 426] on icon at bounding box center [228, 426] width 12 height 21
click at [162, 366] on label at bounding box center [164, 365] width 16 height 16
click at [0, 0] on input "Visible" at bounding box center [0, 0] width 0 height 0
click at [252, 393] on span at bounding box center [218, 395] width 125 height 26
type input "100"
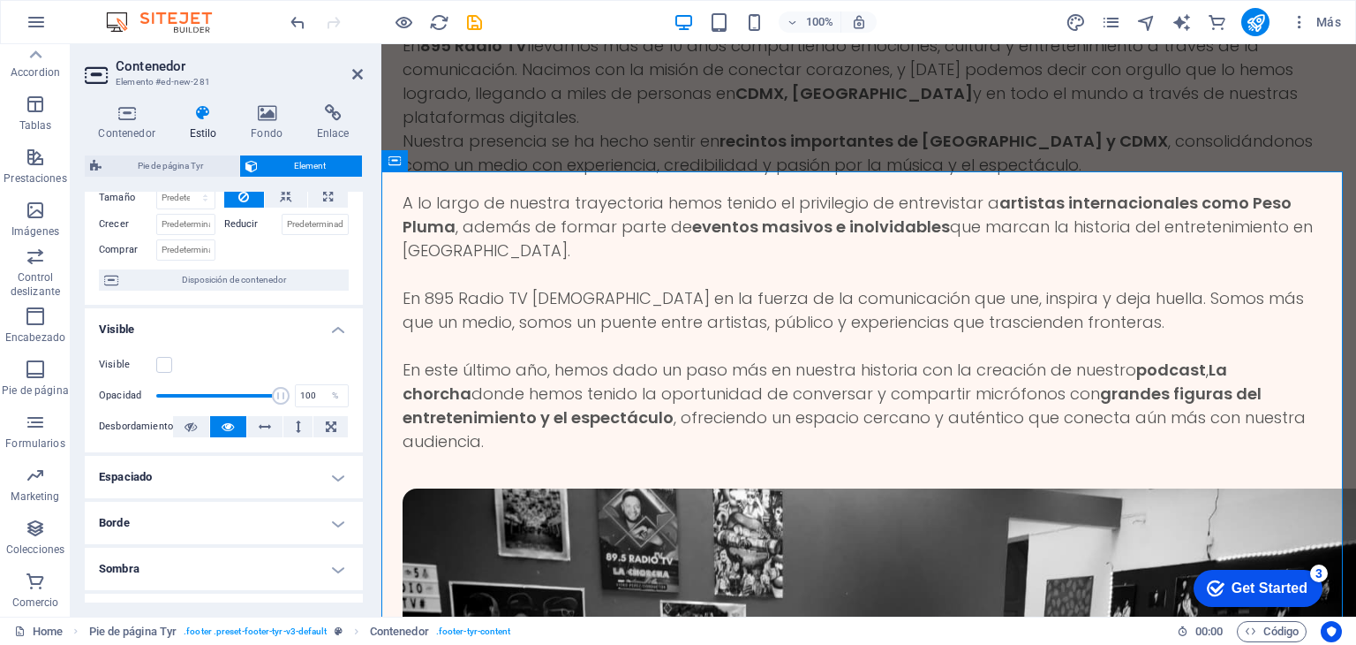
drag, startPoint x: 252, startPoint y: 393, endPoint x: 283, endPoint y: 400, distance: 31.7
click at [283, 400] on span at bounding box center [281, 396] width 18 height 18
click at [1250, 17] on icon "publish" at bounding box center [1256, 22] width 20 height 20
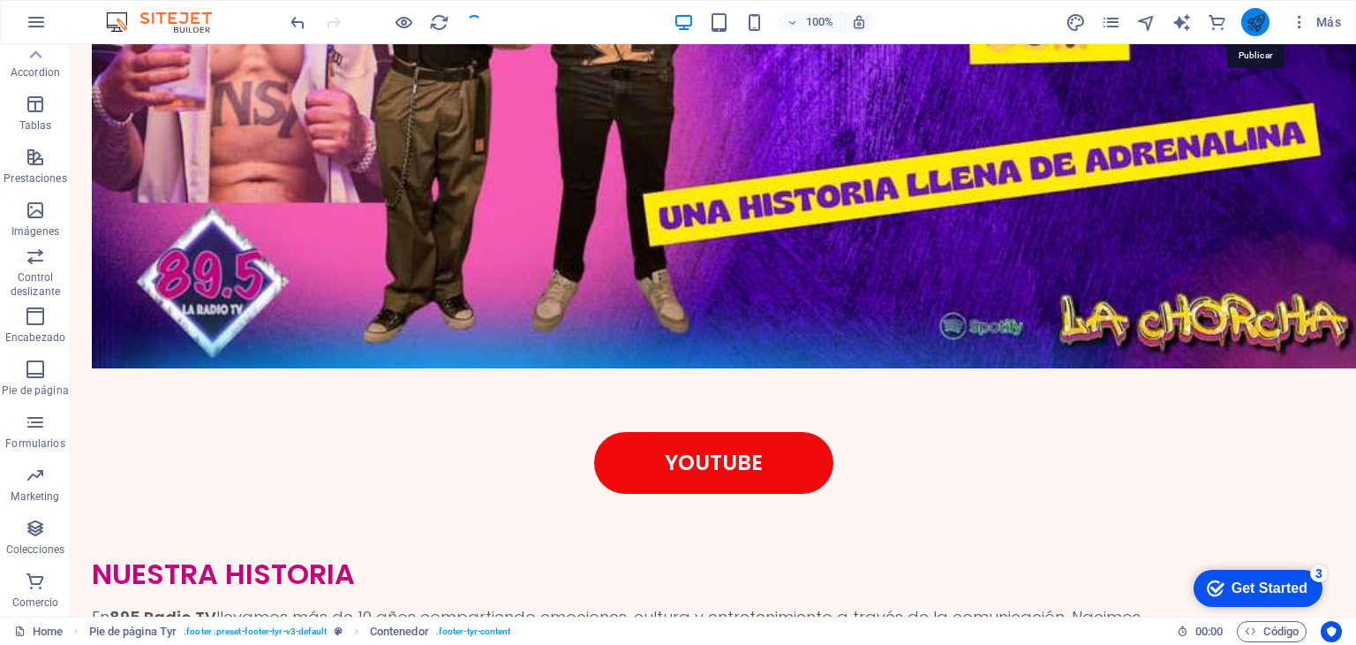
scroll to position [4764, 0]
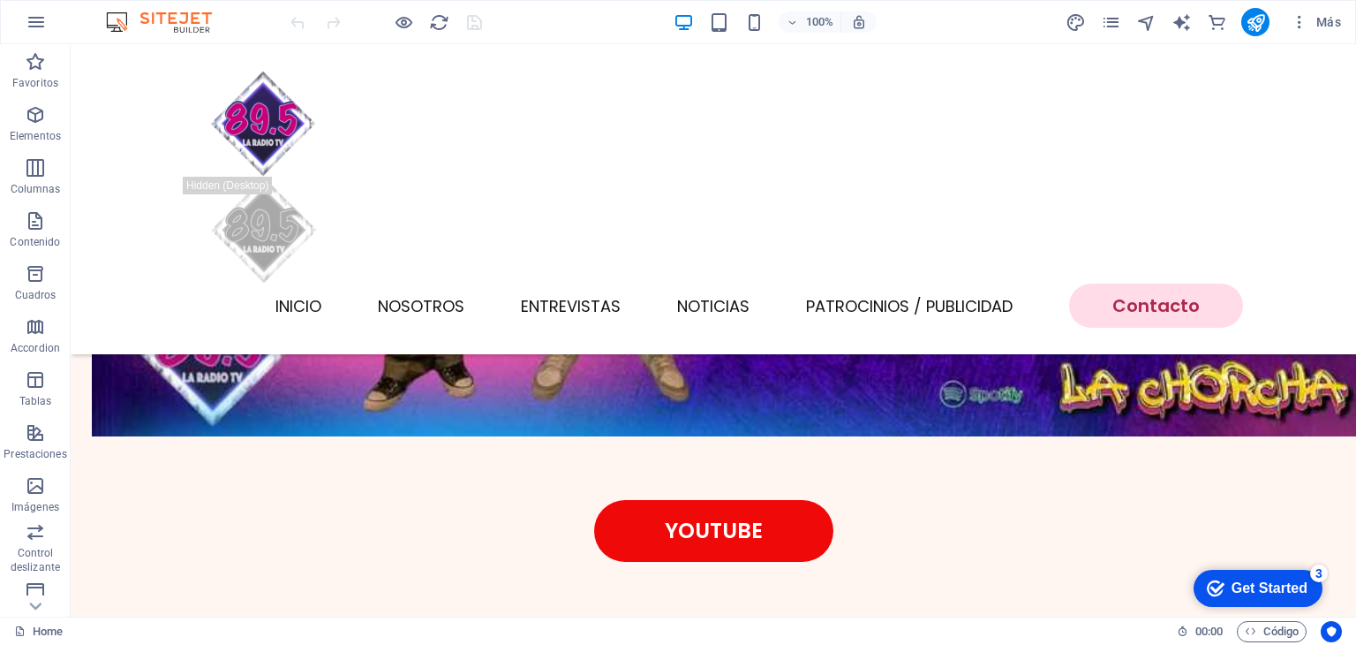
scroll to position [4426, 0]
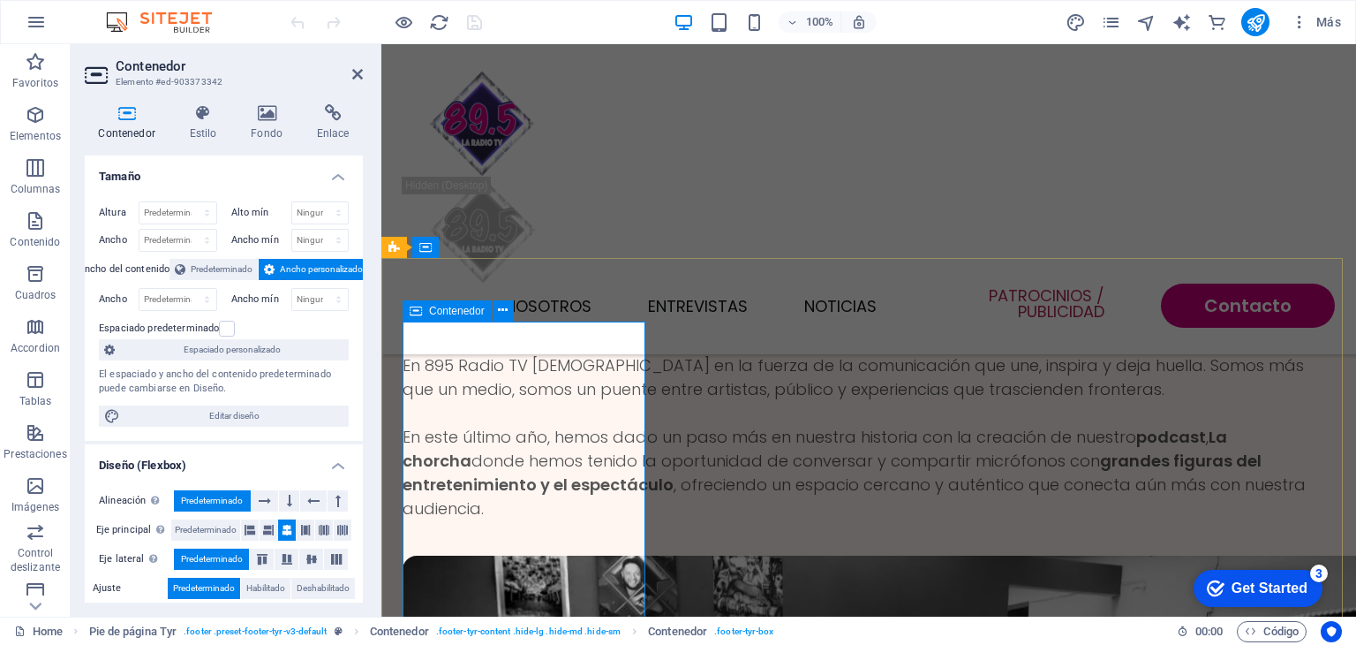
scroll to position [4511, 0]
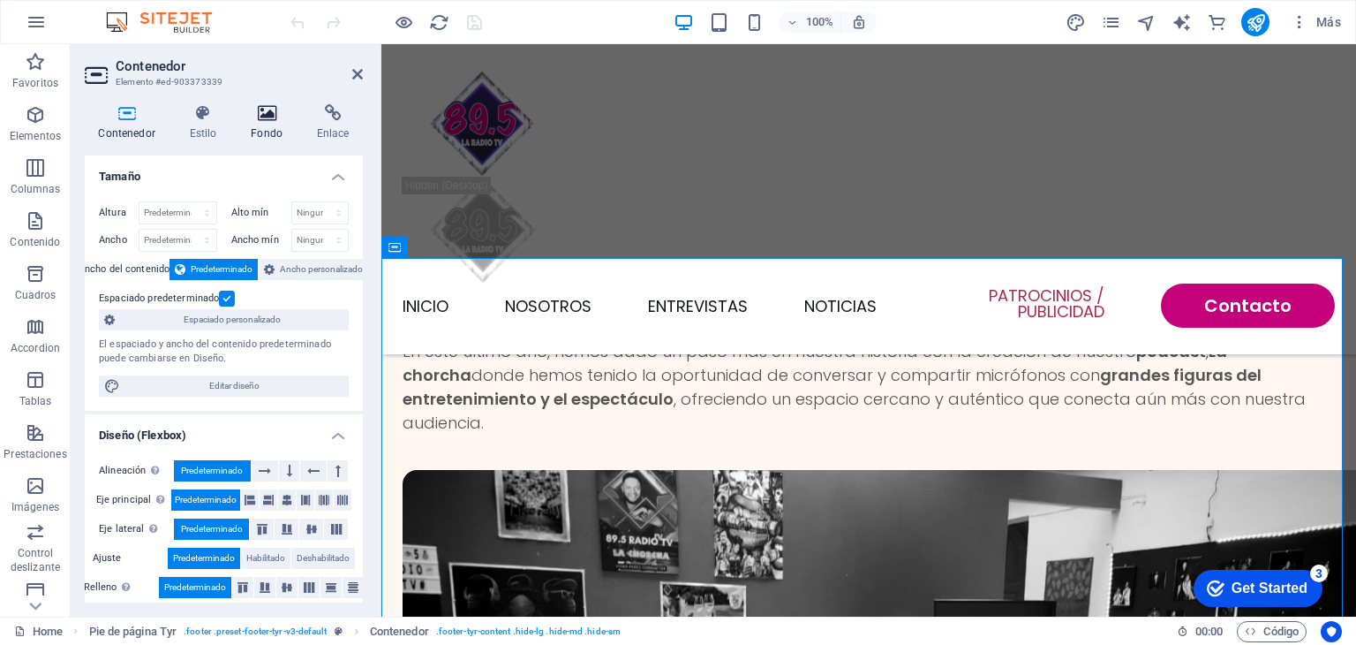
click at [290, 117] on icon at bounding box center [267, 113] width 59 height 18
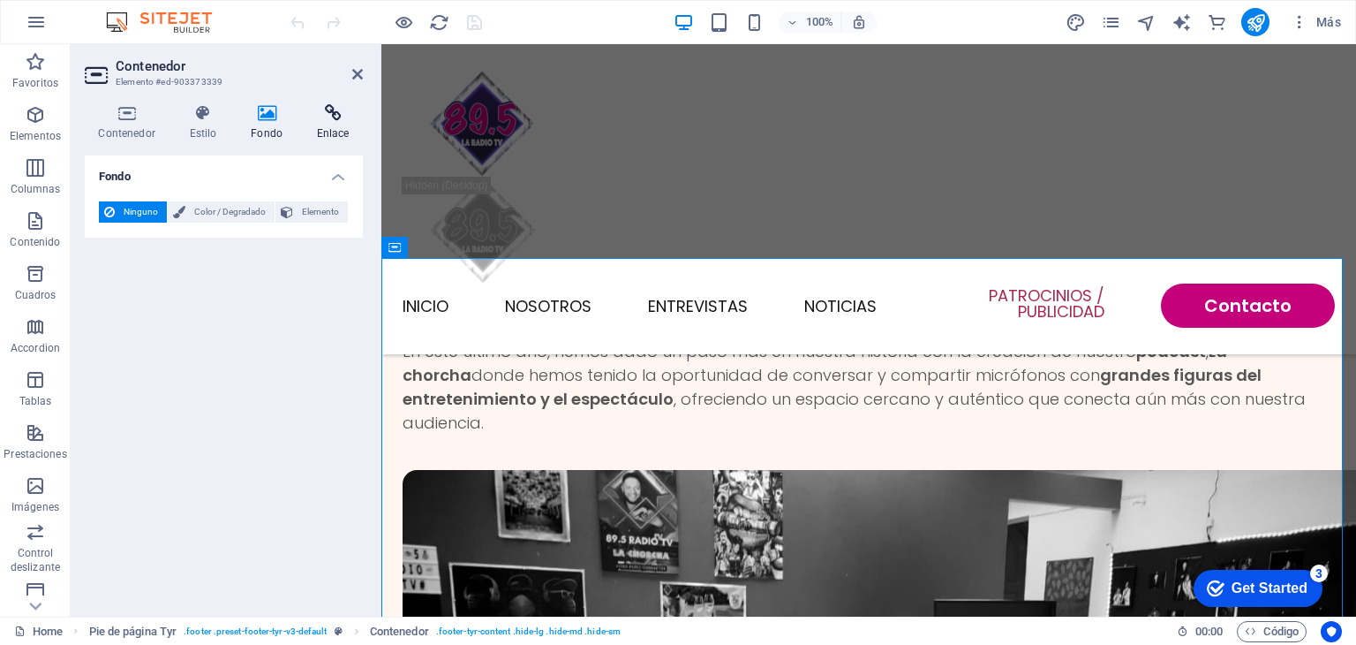
click at [329, 115] on icon at bounding box center [333, 113] width 60 height 18
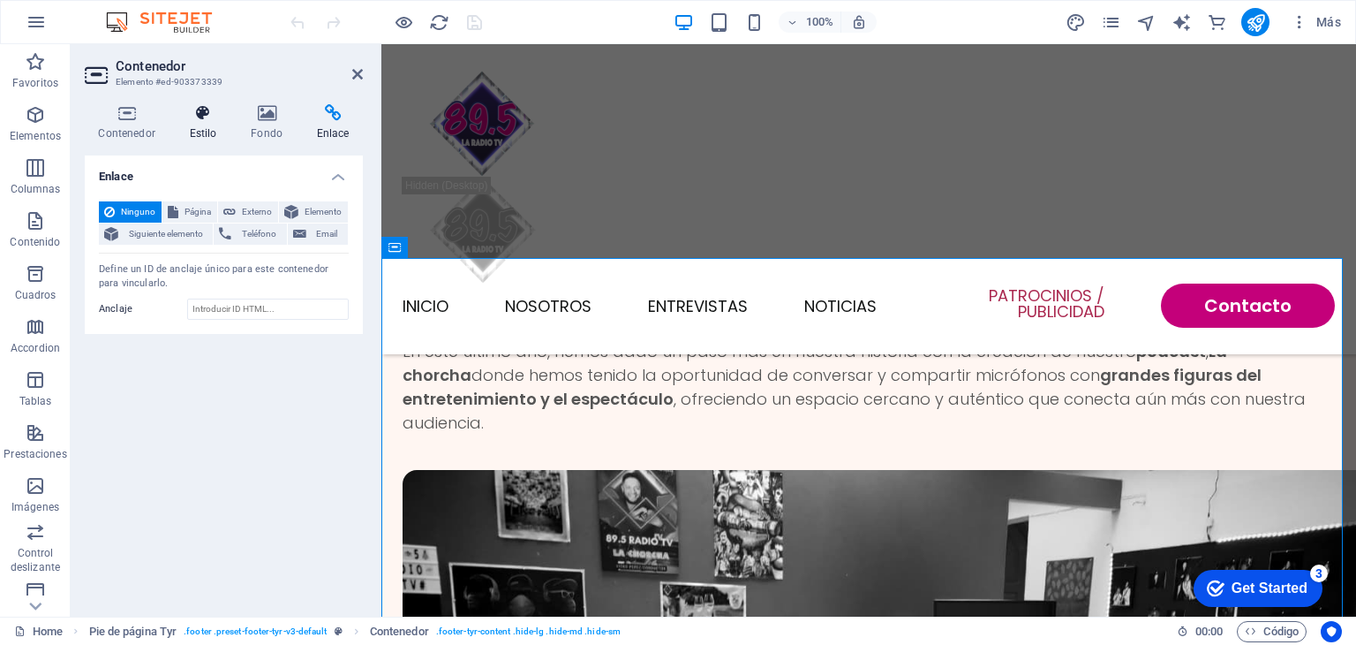
click at [215, 122] on h4 "Estilo" at bounding box center [207, 122] width 62 height 37
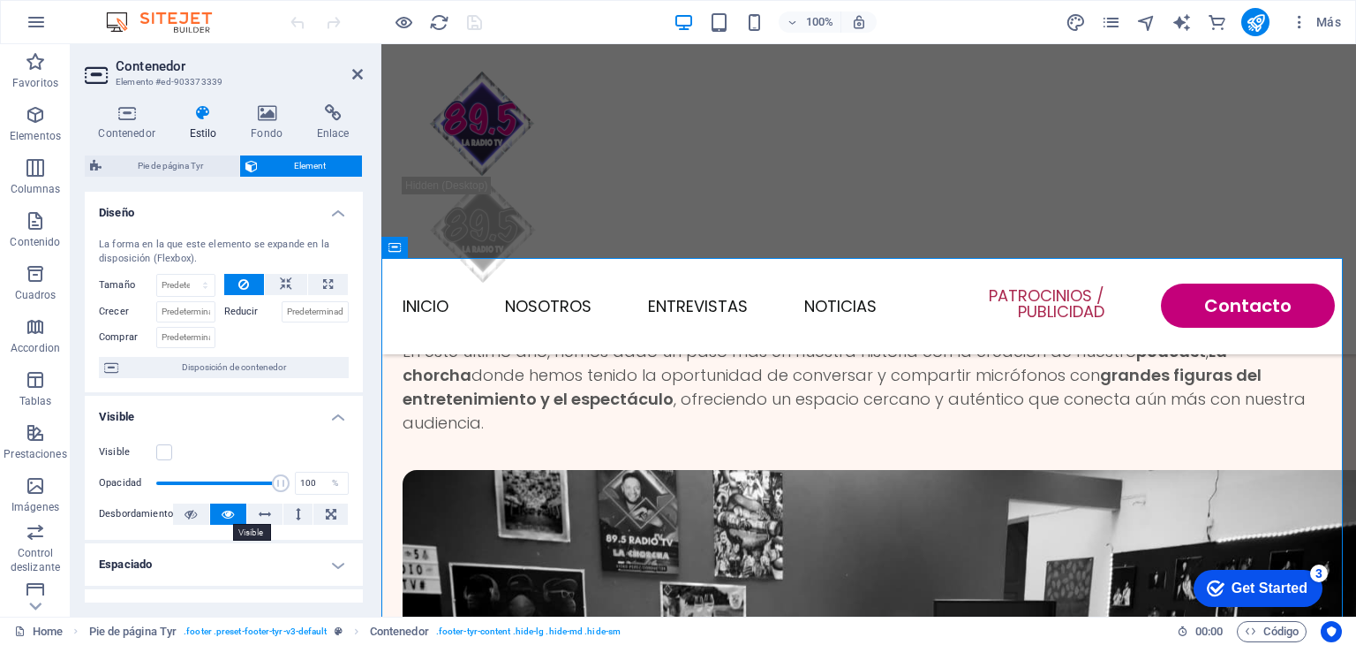
click at [230, 513] on icon at bounding box center [228, 513] width 12 height 21
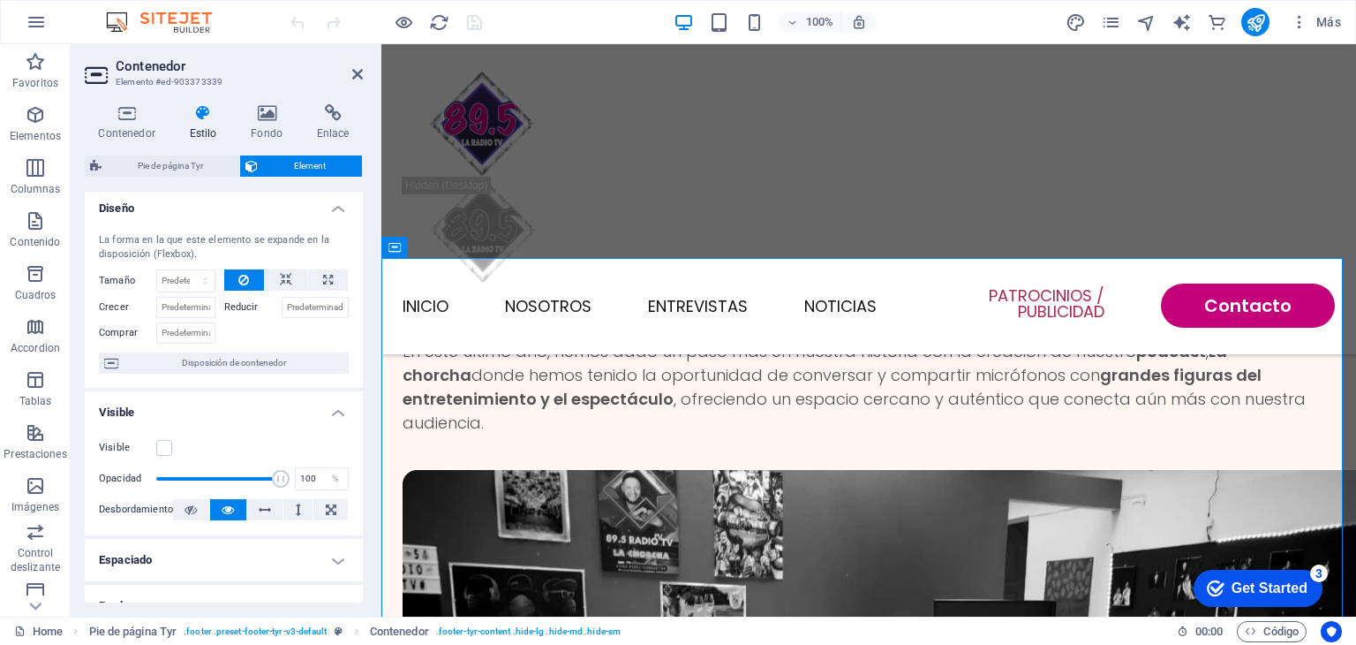
scroll to position [0, 0]
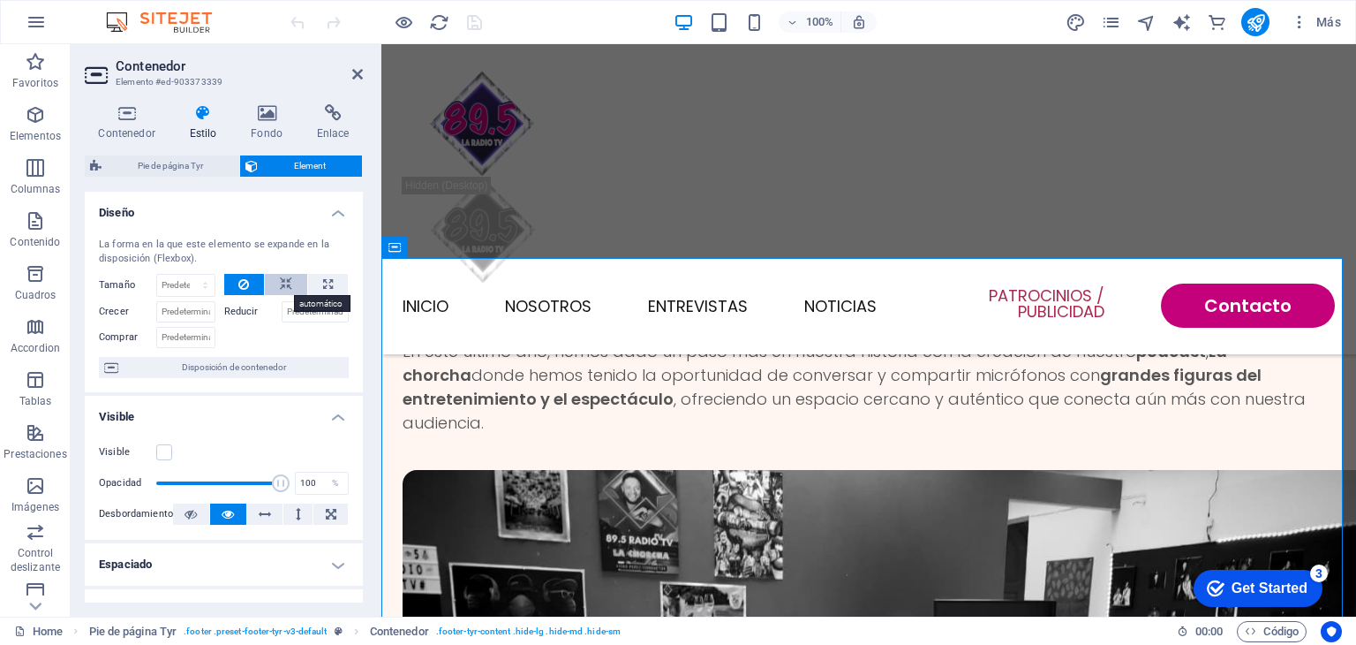
click at [269, 282] on button at bounding box center [286, 284] width 42 height 21
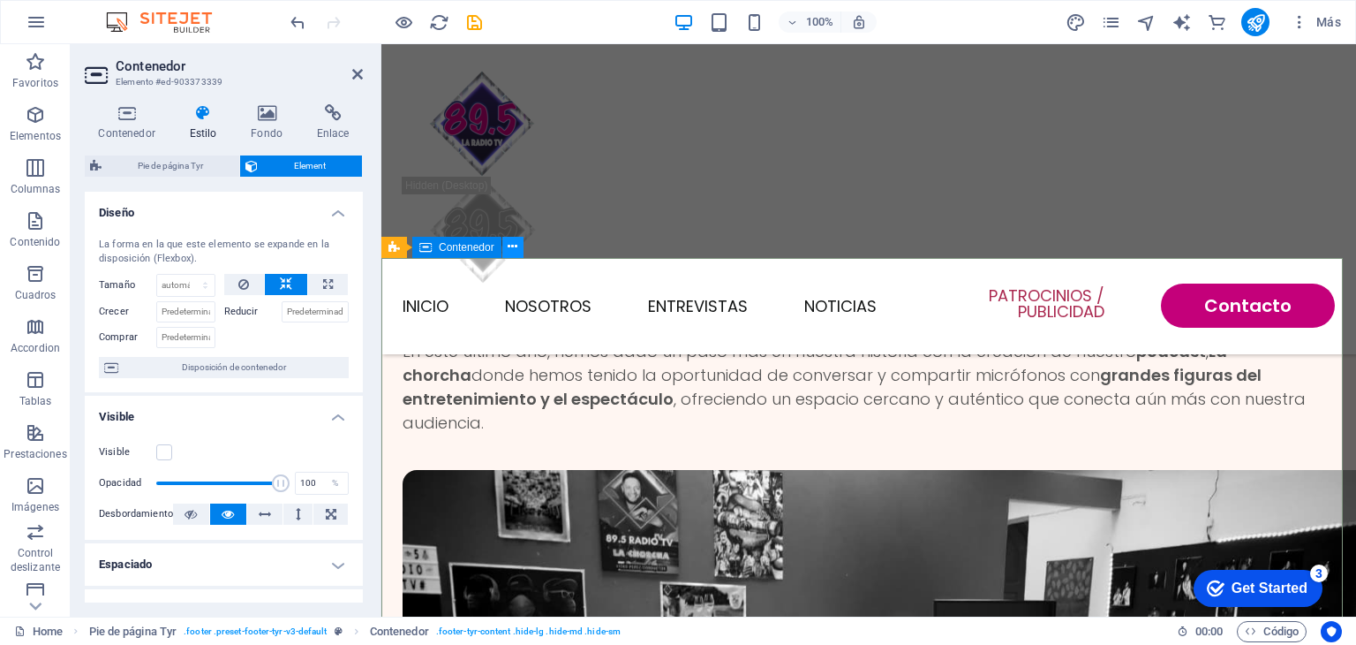
click at [516, 247] on icon at bounding box center [513, 247] width 10 height 19
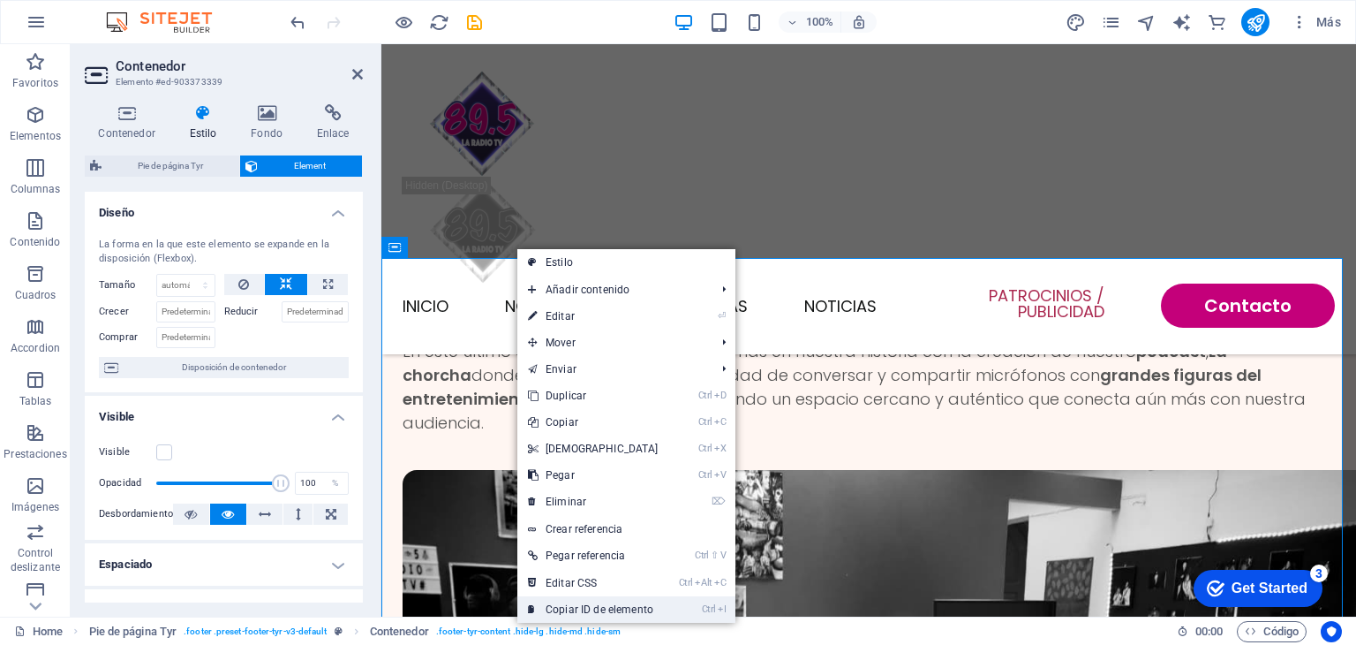
click at [622, 608] on link "Ctrl I Copiar ID de elemento" at bounding box center [593, 609] width 152 height 26
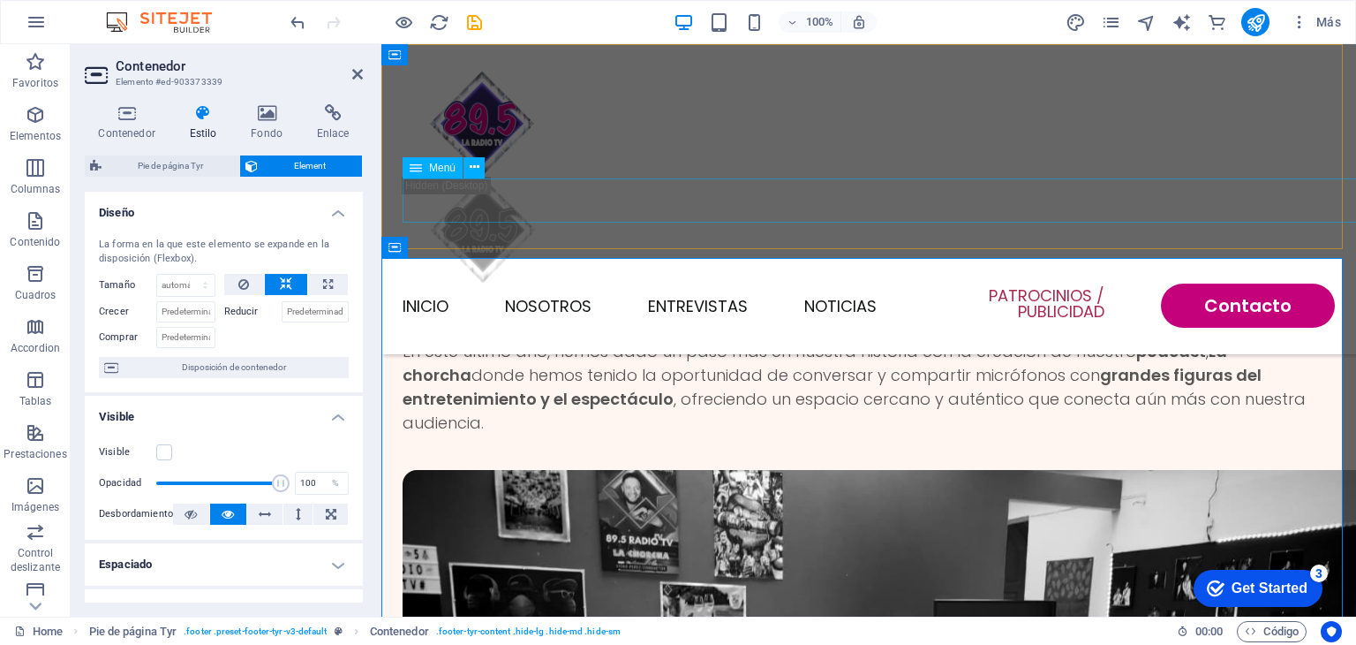
click at [637, 283] on nav "INICIO NOSOTROS ENTREVISTAS NOTICIAS Patrocinios / Publicidad Contacto" at bounding box center [869, 305] width 932 height 44
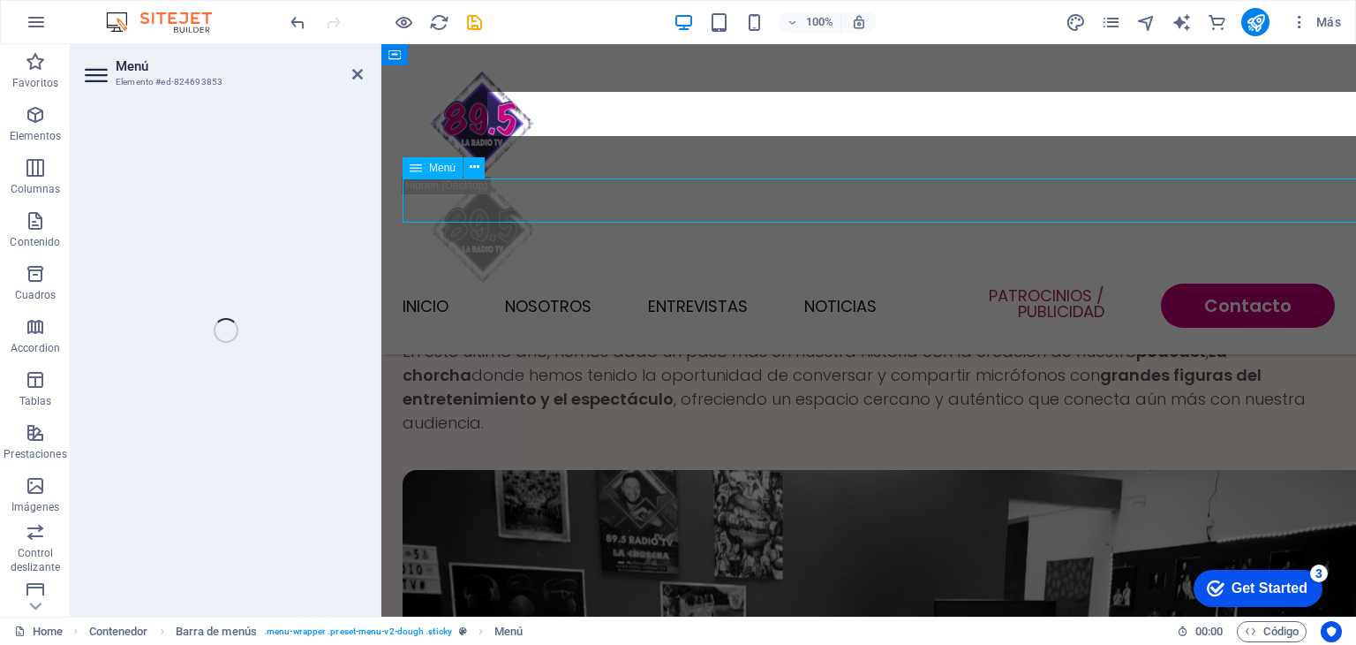
click at [637, 283] on nav "INICIO NOSOTROS ENTREVISTAS NOTICIAS Patrocinios / Publicidad Contacto" at bounding box center [869, 305] width 932 height 44
select select
select select "primary"
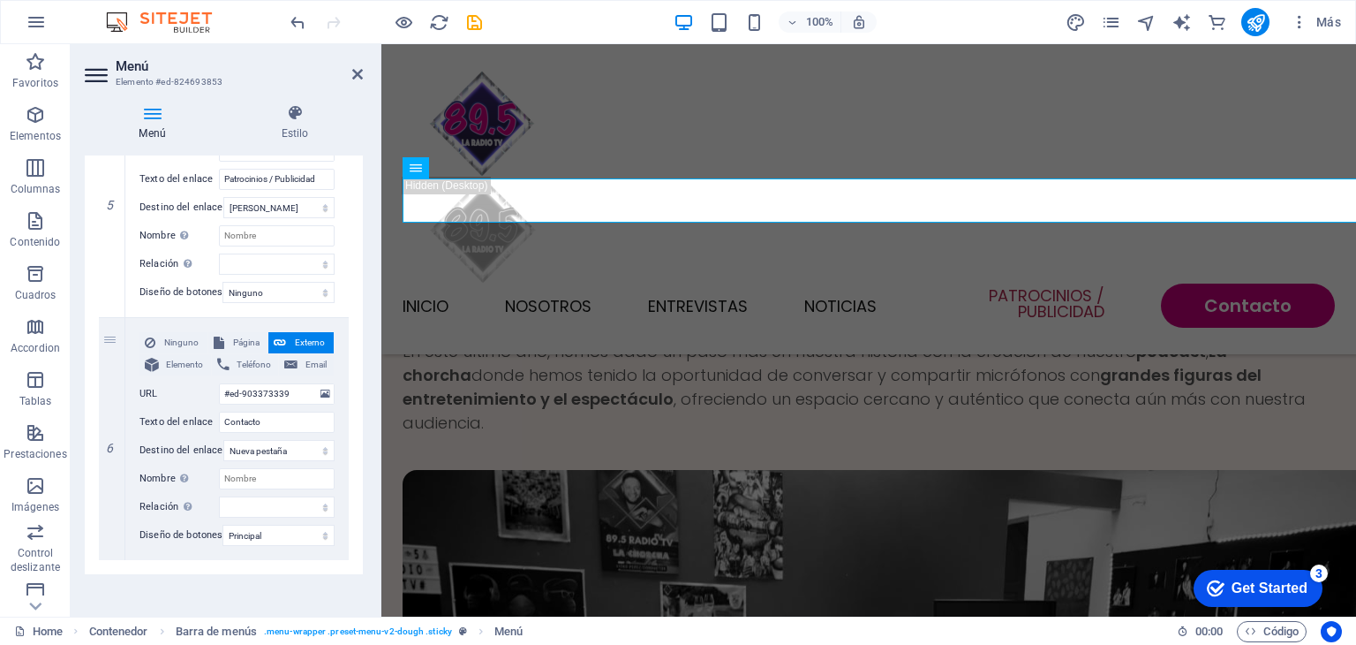
scroll to position [1138, 0]
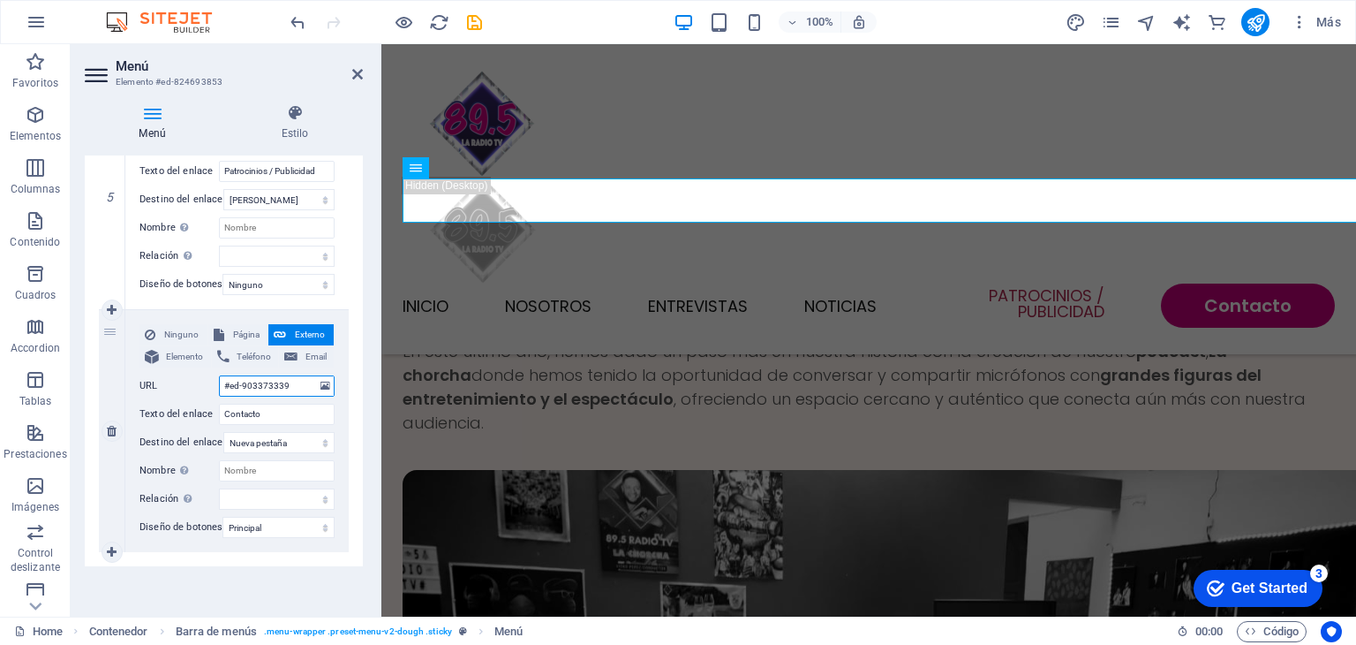
click at [283, 375] on input "#ed-903373339" at bounding box center [277, 385] width 116 height 21
select select
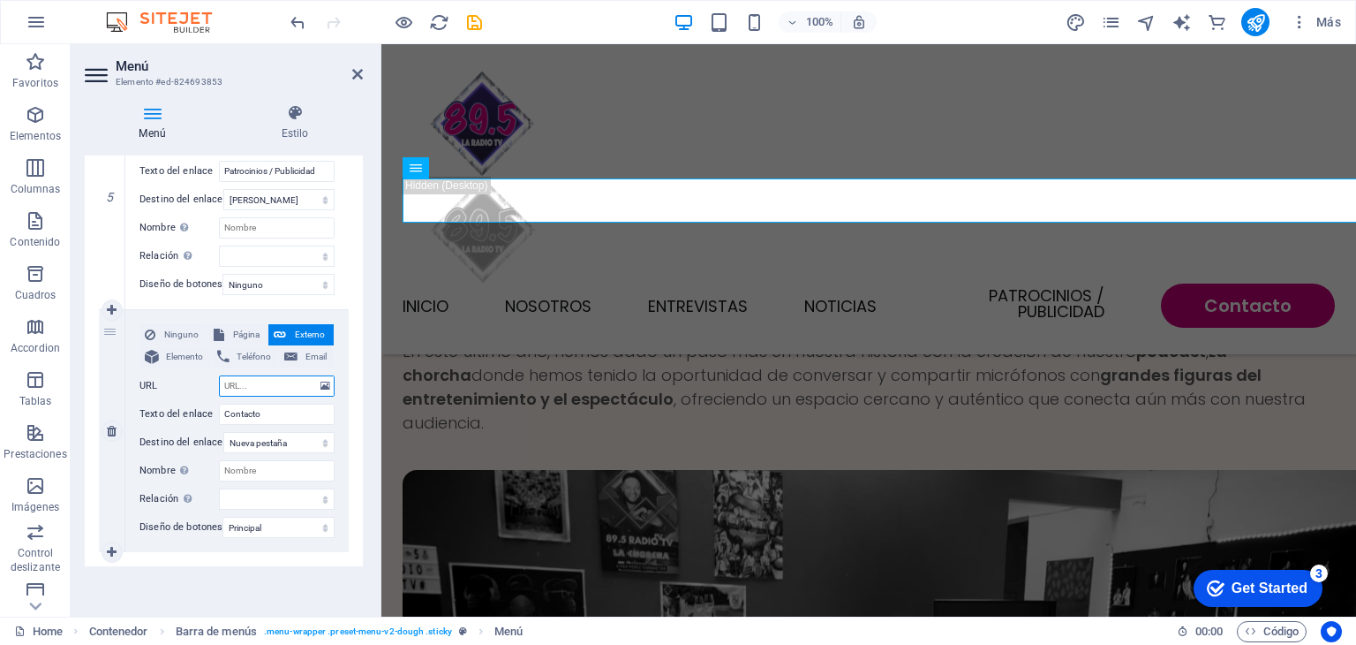
select select
paste input "#ed-903373339"
type input "#ed-903373339"
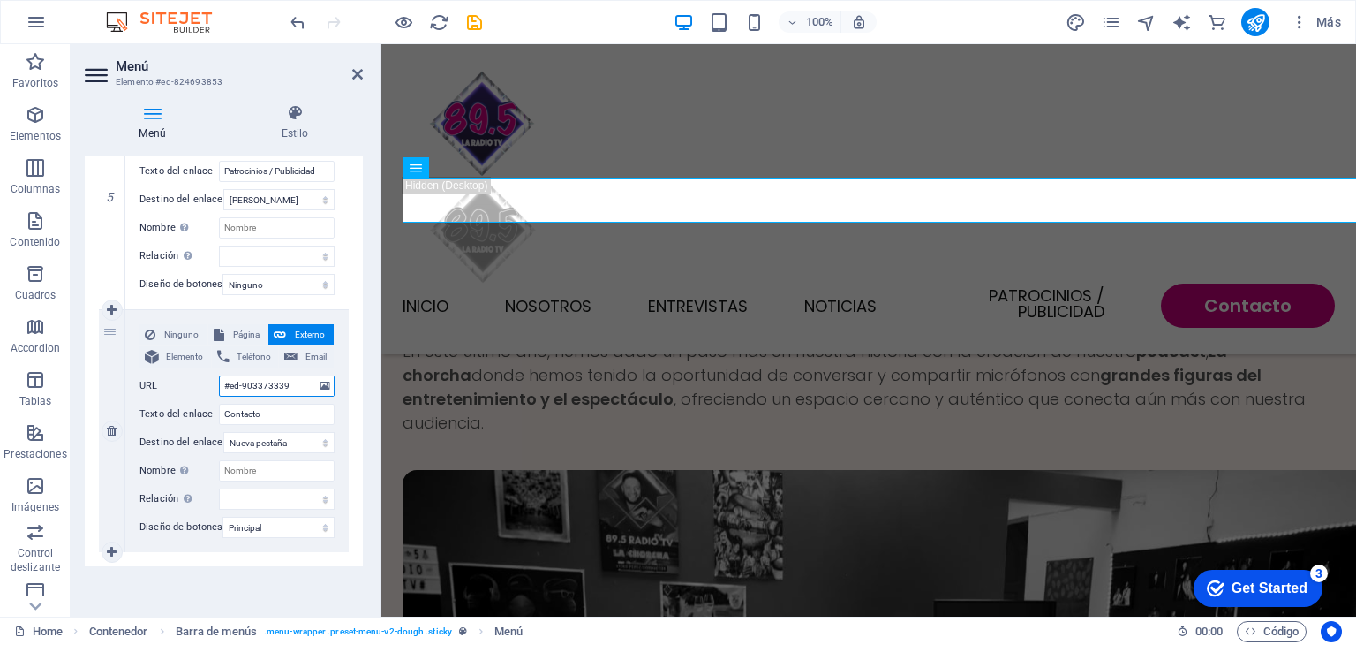
select select
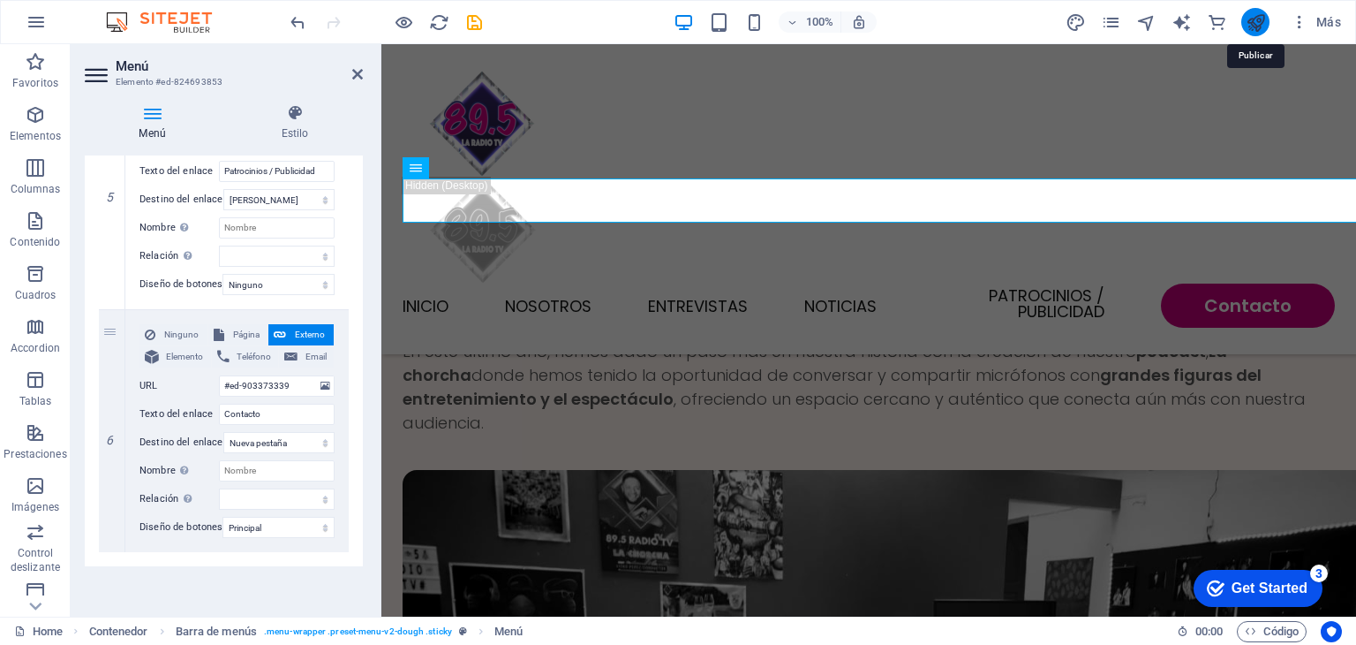
click at [1260, 17] on icon "publish" at bounding box center [1256, 22] width 20 height 20
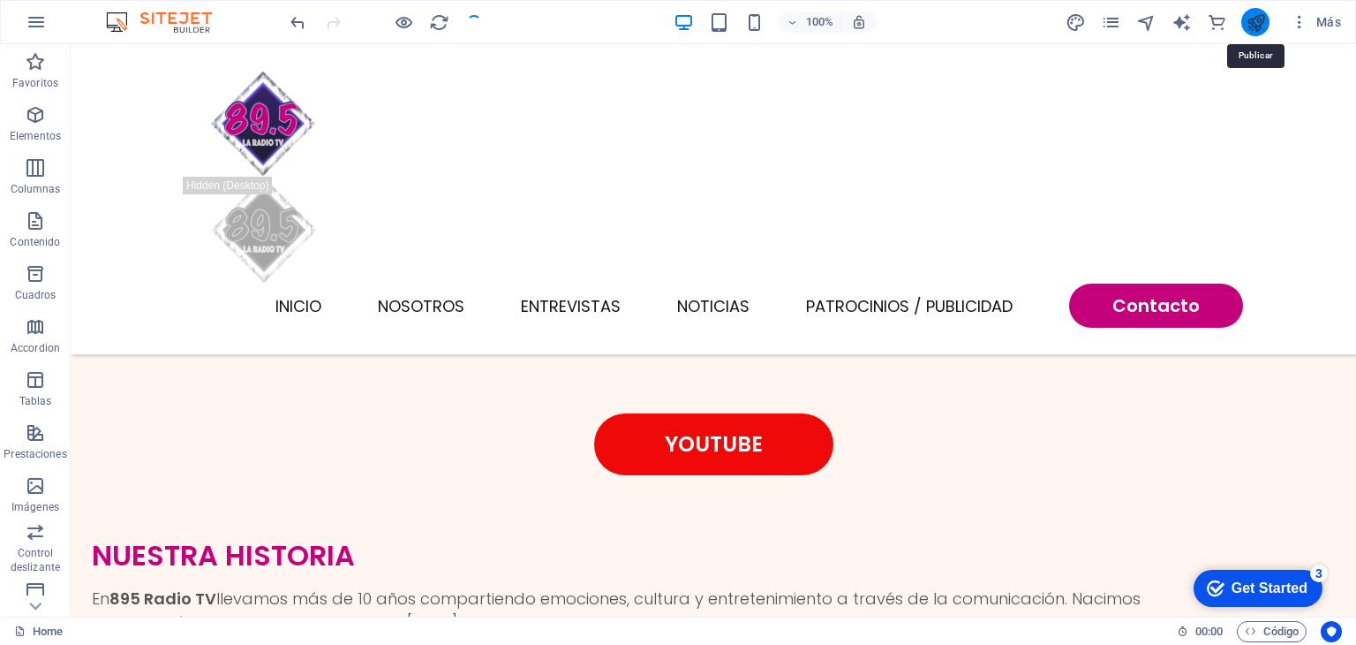
scroll to position [4426, 0]
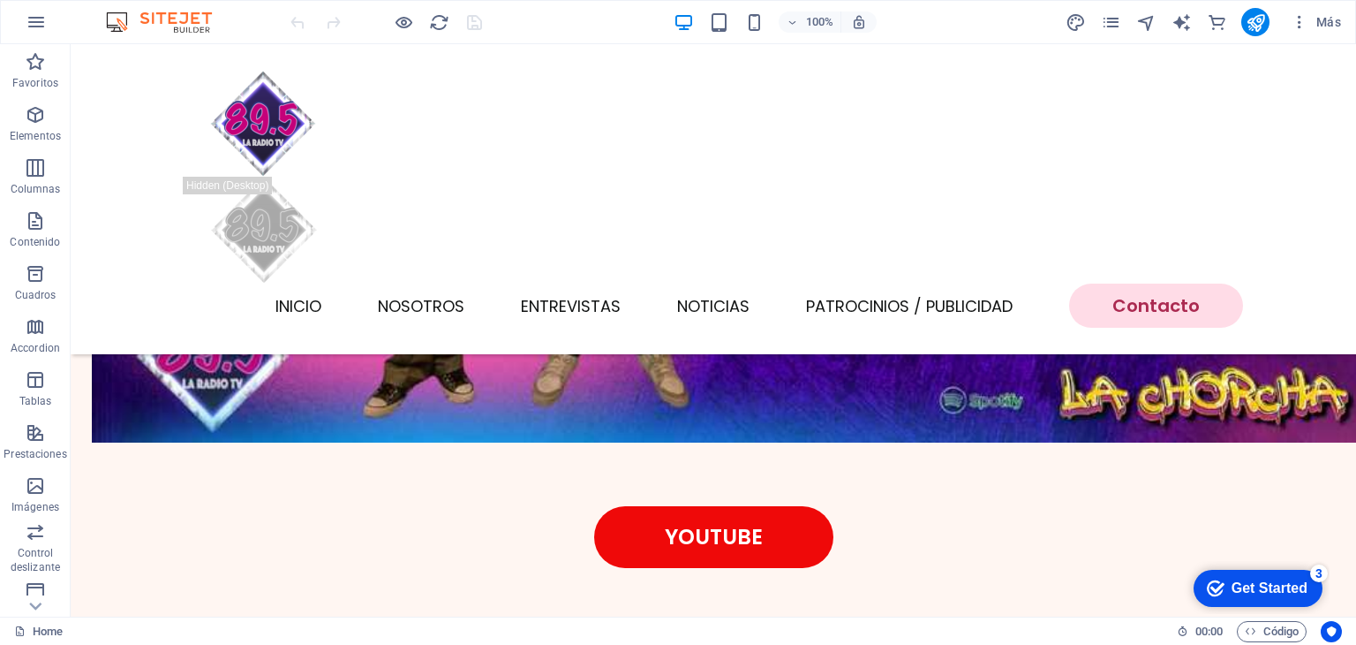
scroll to position [4426, 0]
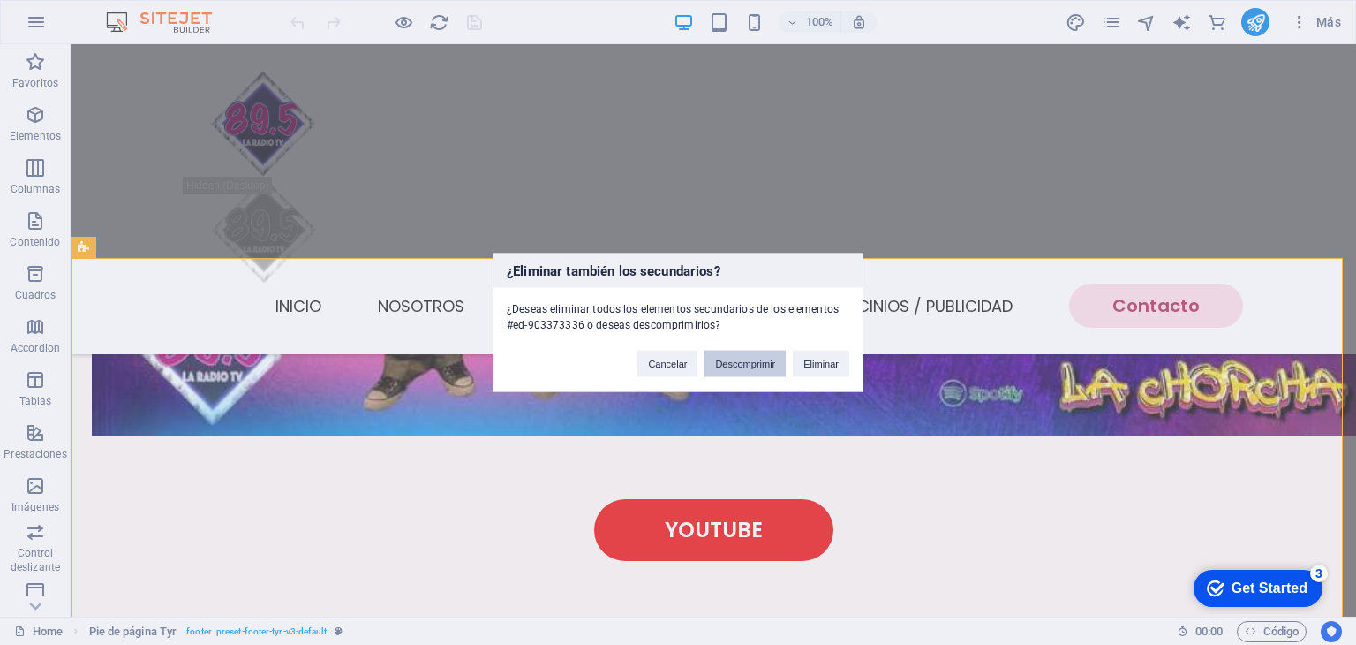
click at [743, 366] on button "Descomprimir" at bounding box center [745, 364] width 81 height 26
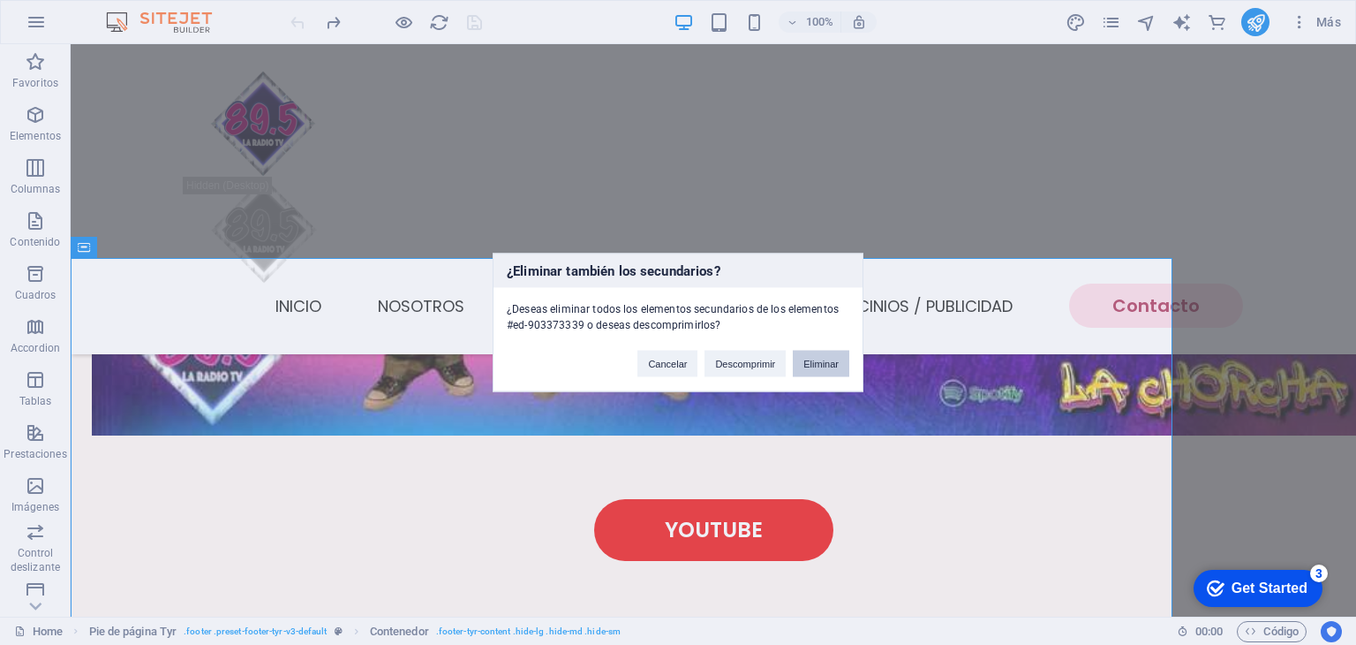
click at [836, 359] on button "Eliminar" at bounding box center [821, 364] width 57 height 26
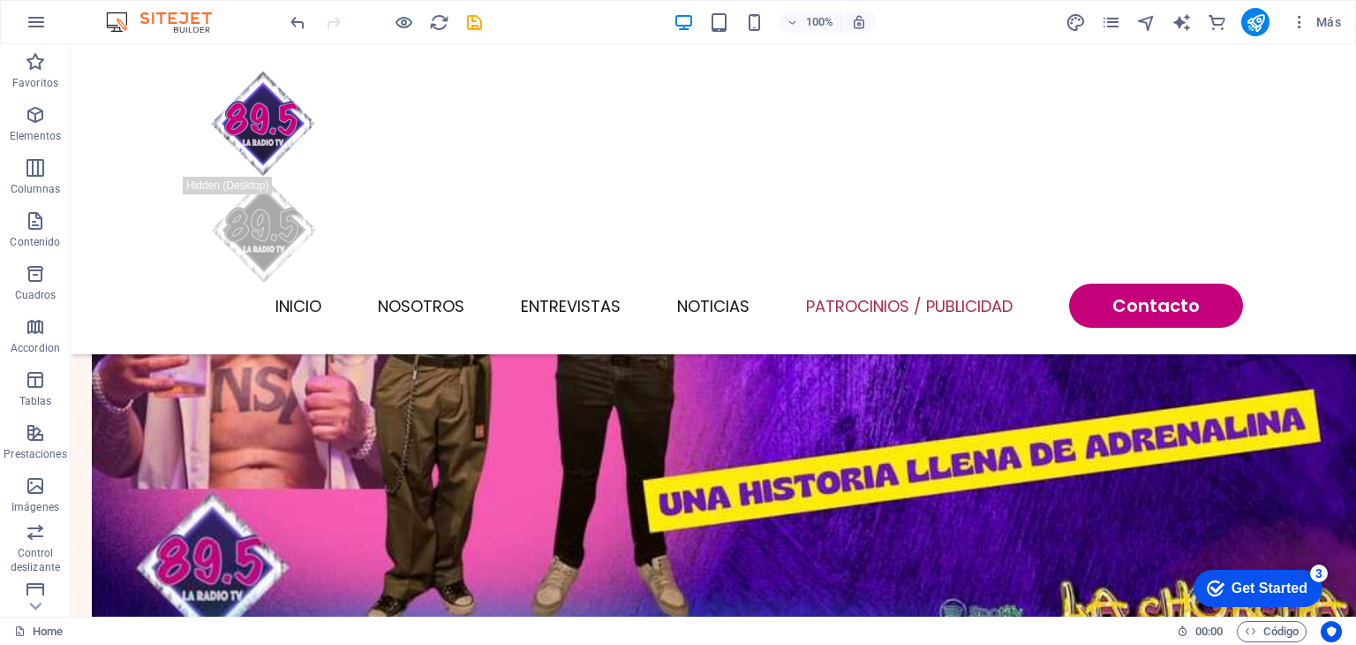
scroll to position [4186, 0]
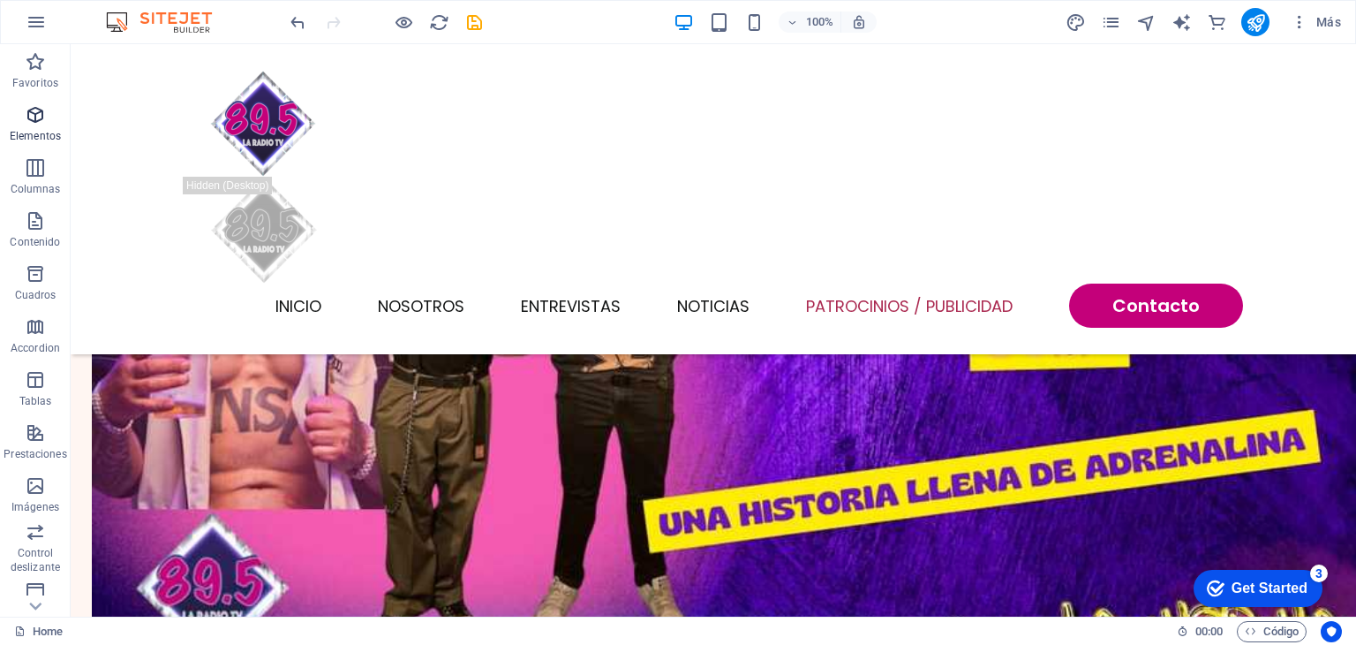
click at [39, 135] on p "Elementos" at bounding box center [35, 136] width 51 height 14
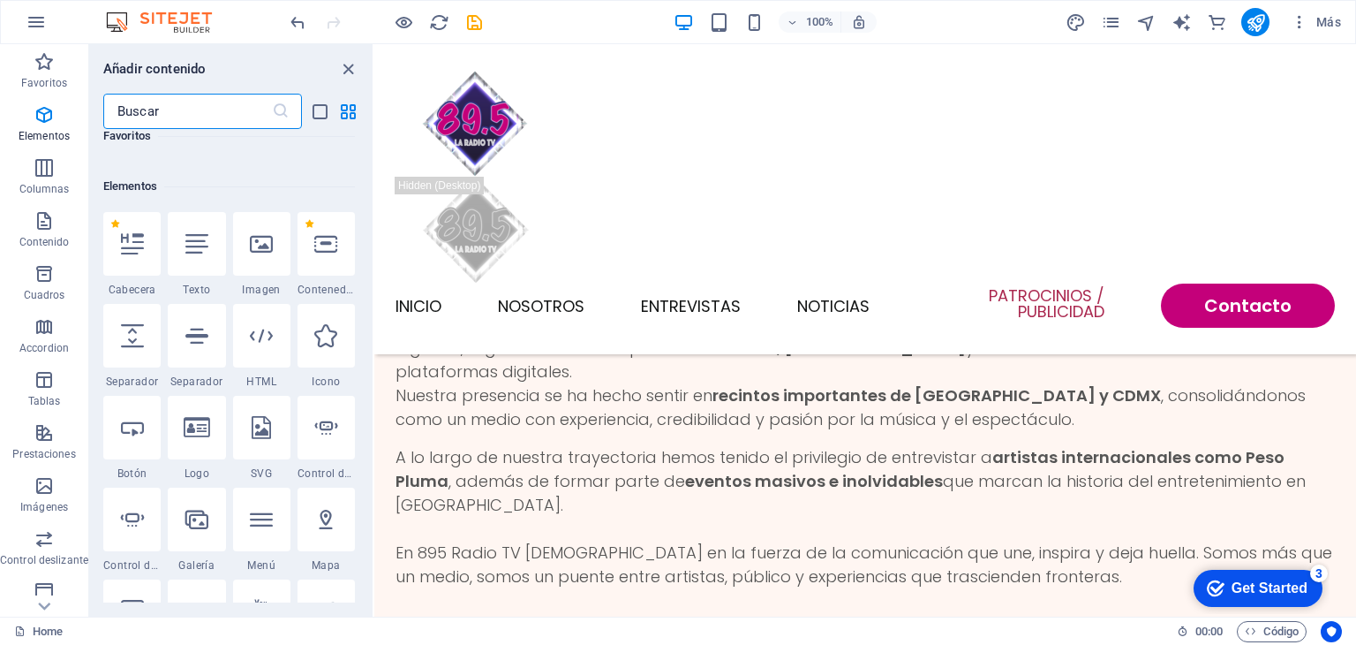
scroll to position [332, 0]
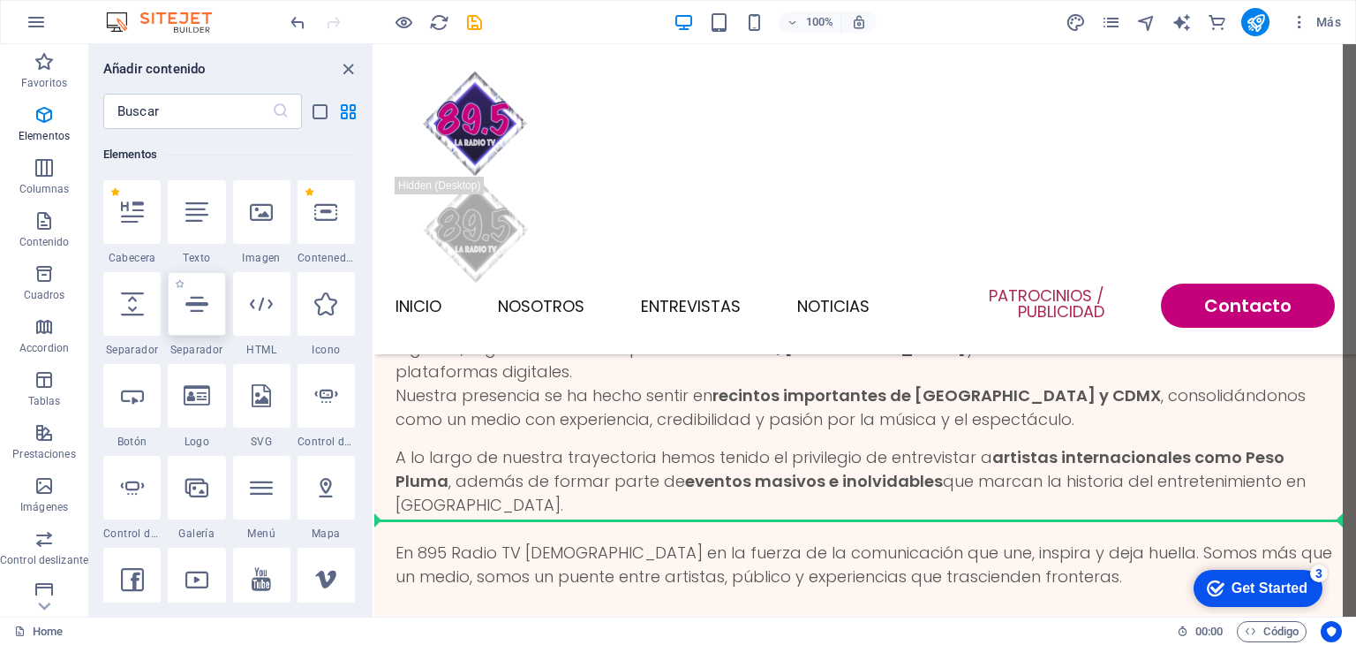
select select "%"
select select "px"
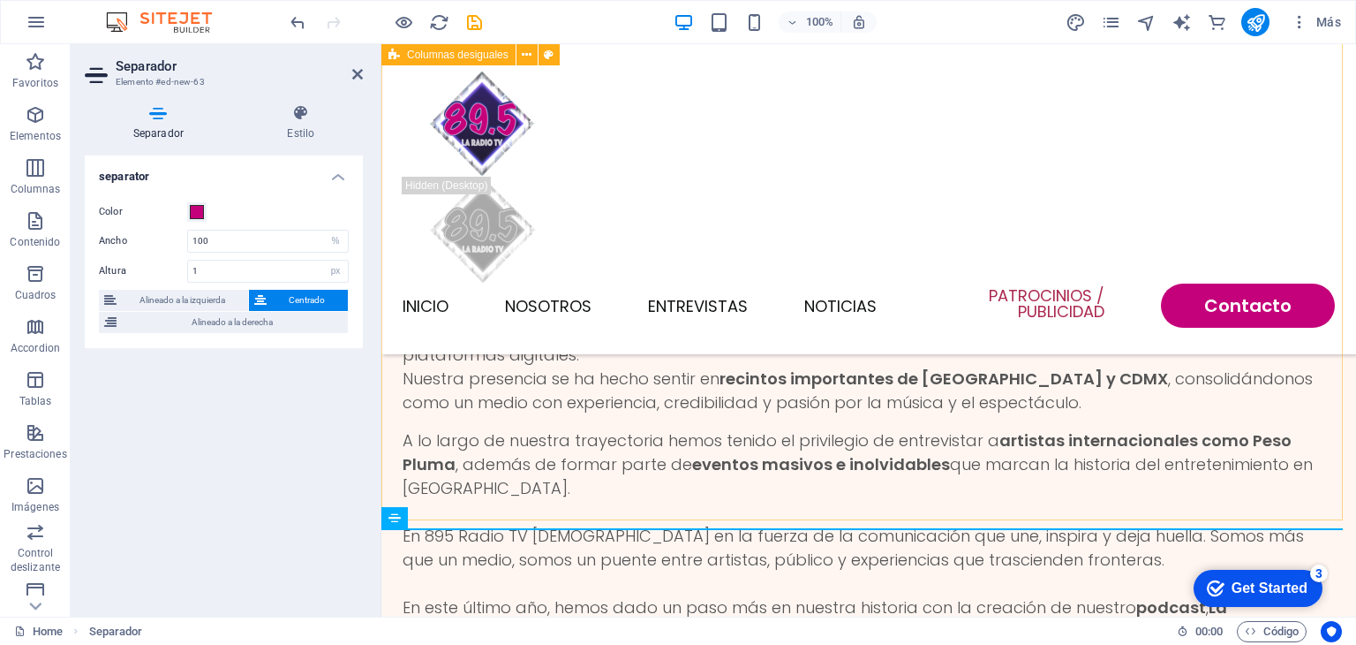
scroll to position [4249, 0]
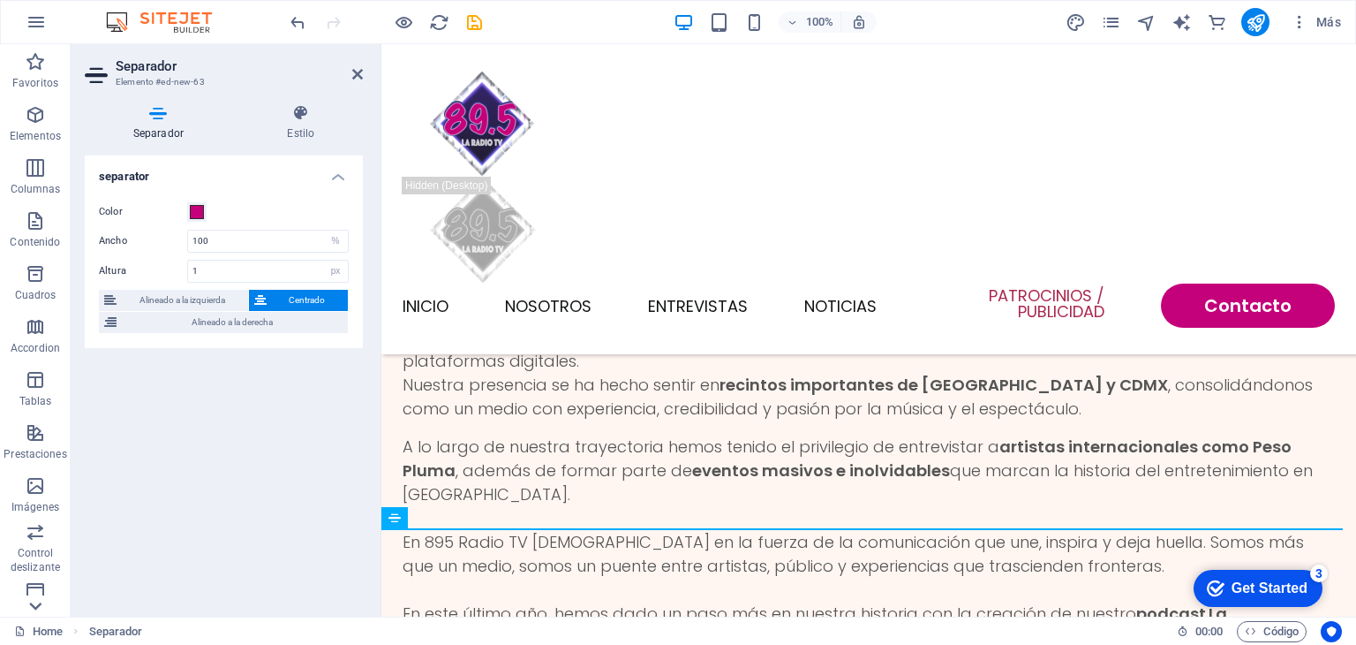
click at [30, 67] on icon at bounding box center [35, 54] width 25 height 25
click at [47, 422] on span "Formularios" at bounding box center [35, 432] width 71 height 42
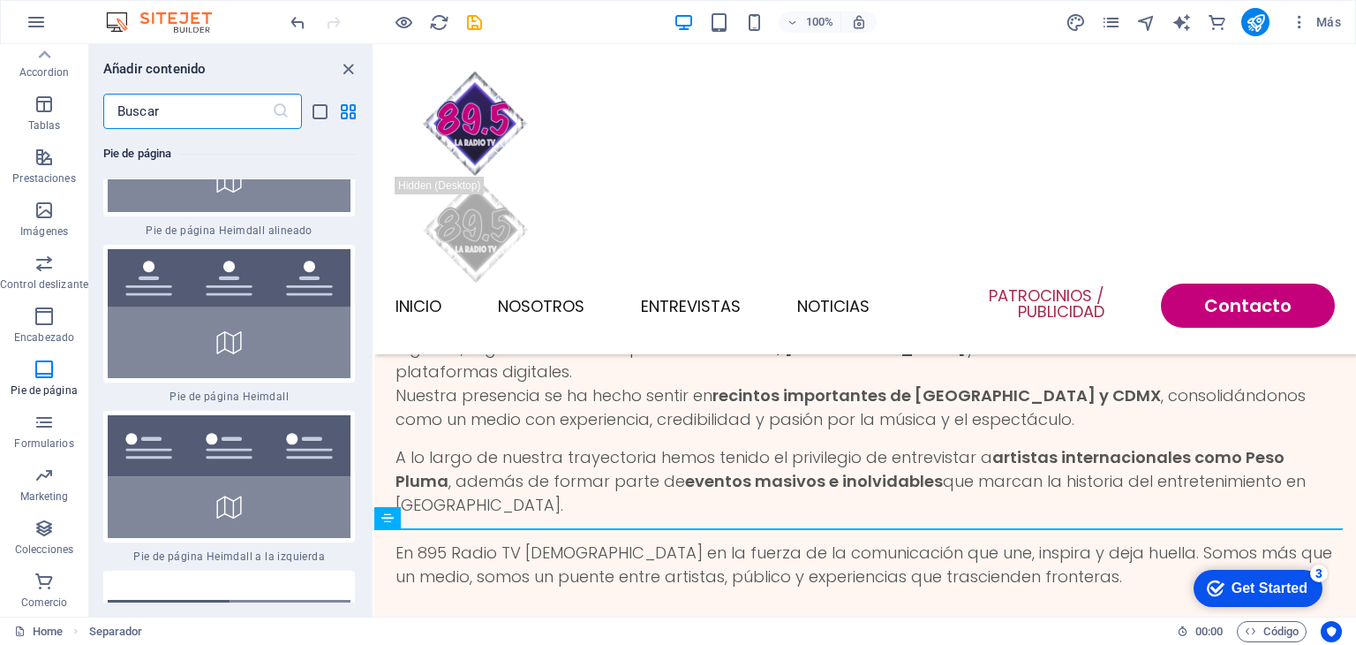
scroll to position [24480, 0]
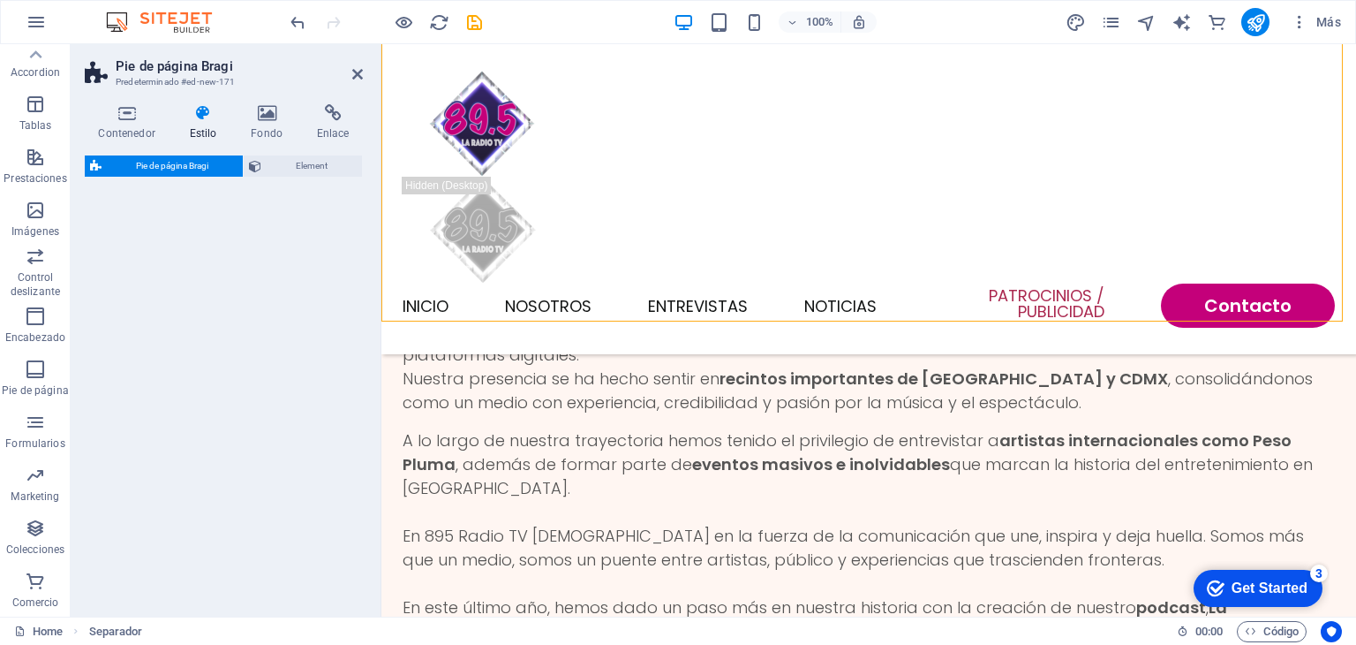
select select "%"
select select "rem"
select select "px"
select select "rem"
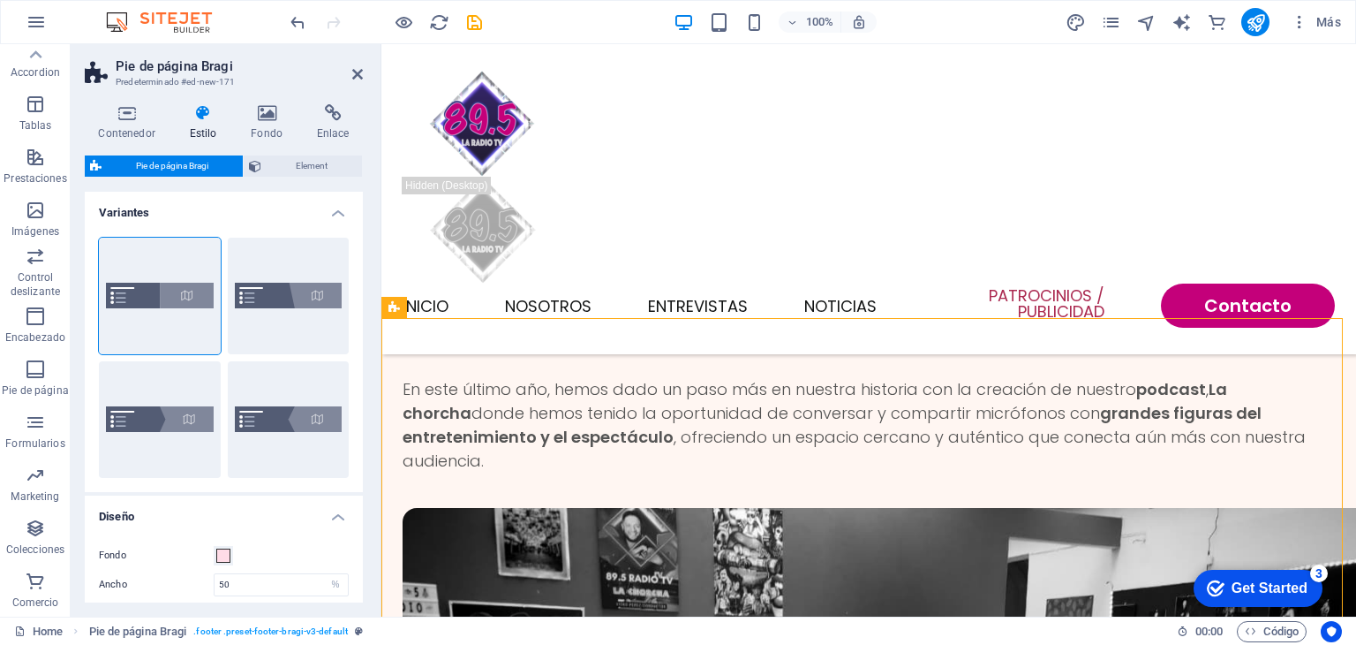
scroll to position [4451, 0]
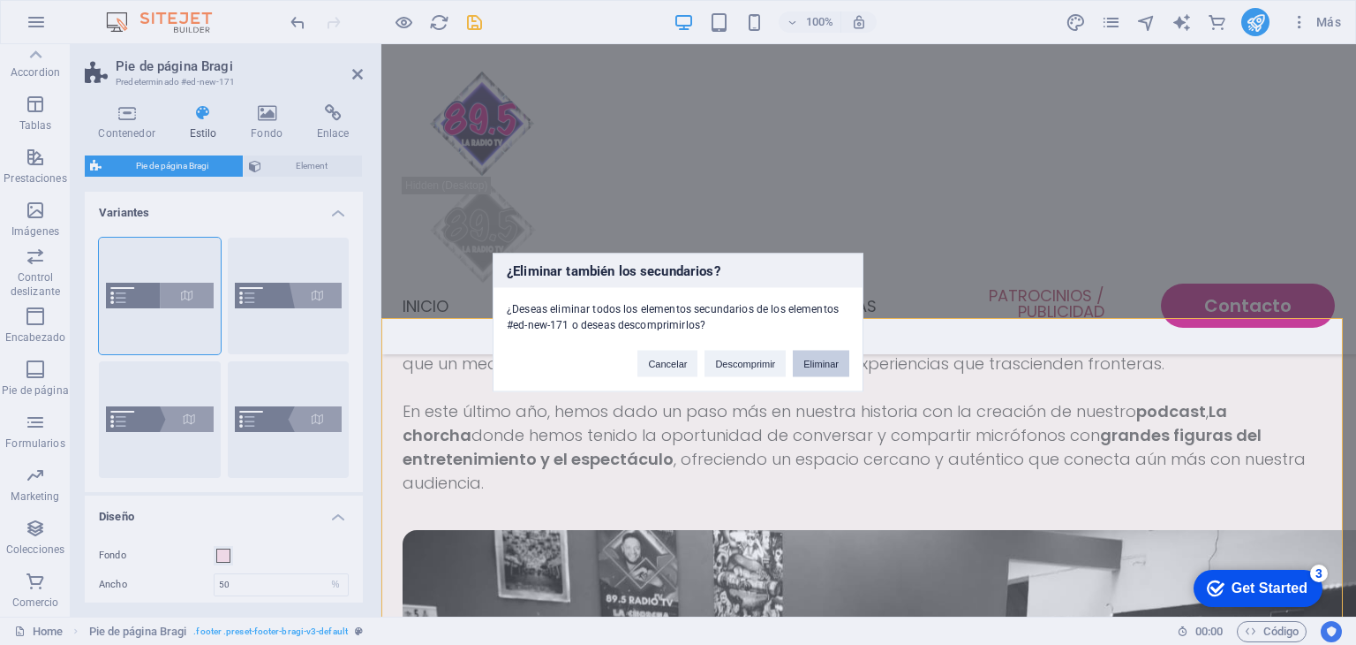
click at [826, 357] on button "Eliminar" at bounding box center [821, 364] width 57 height 26
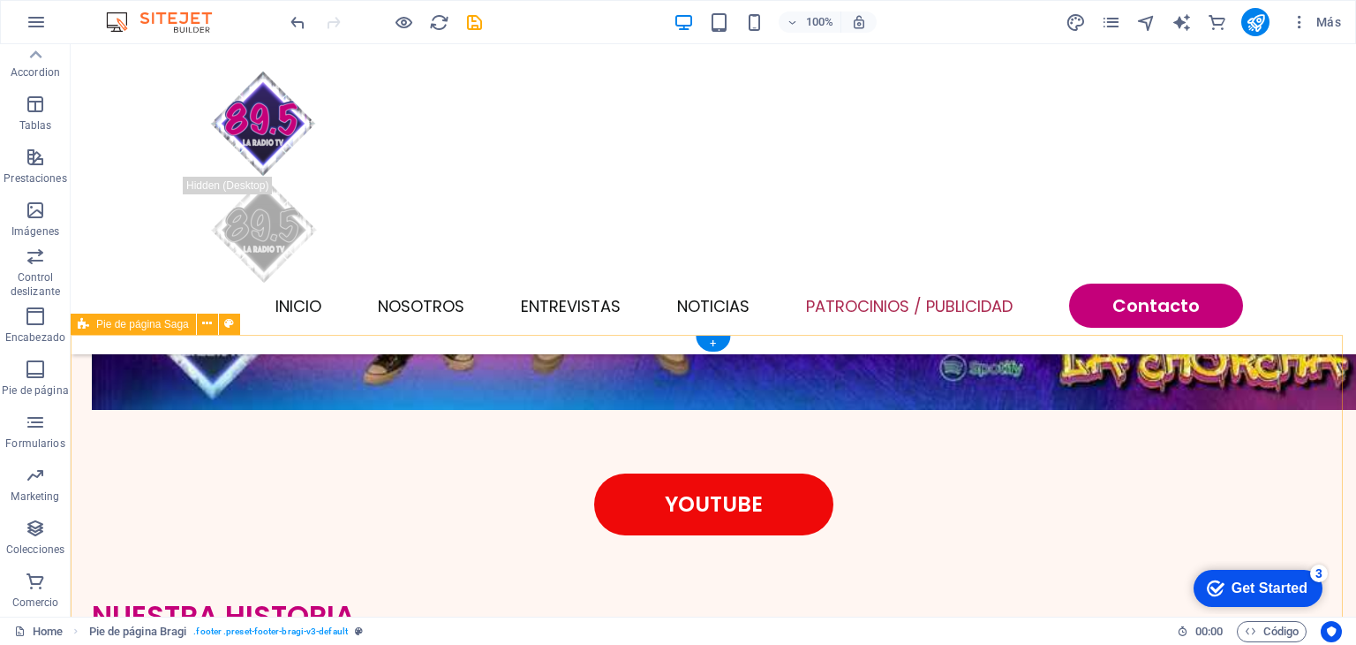
scroll to position [4366, 0]
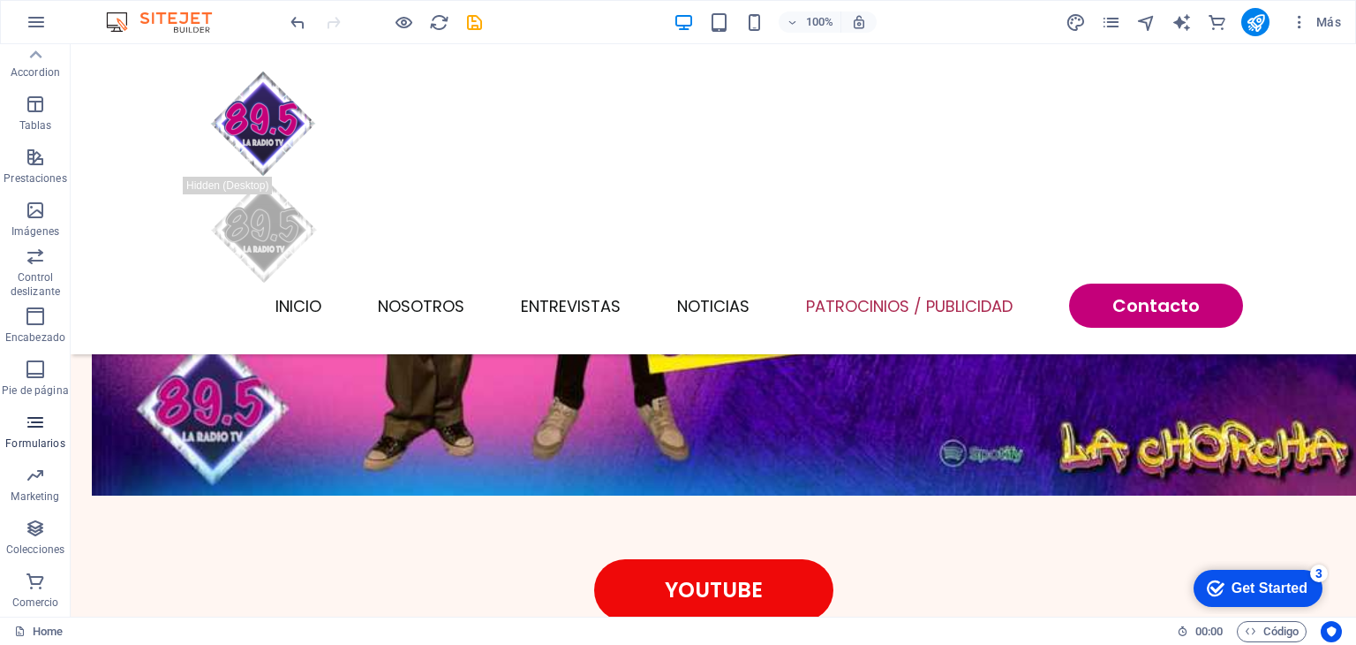
click at [41, 424] on icon "button" at bounding box center [35, 421] width 21 height 21
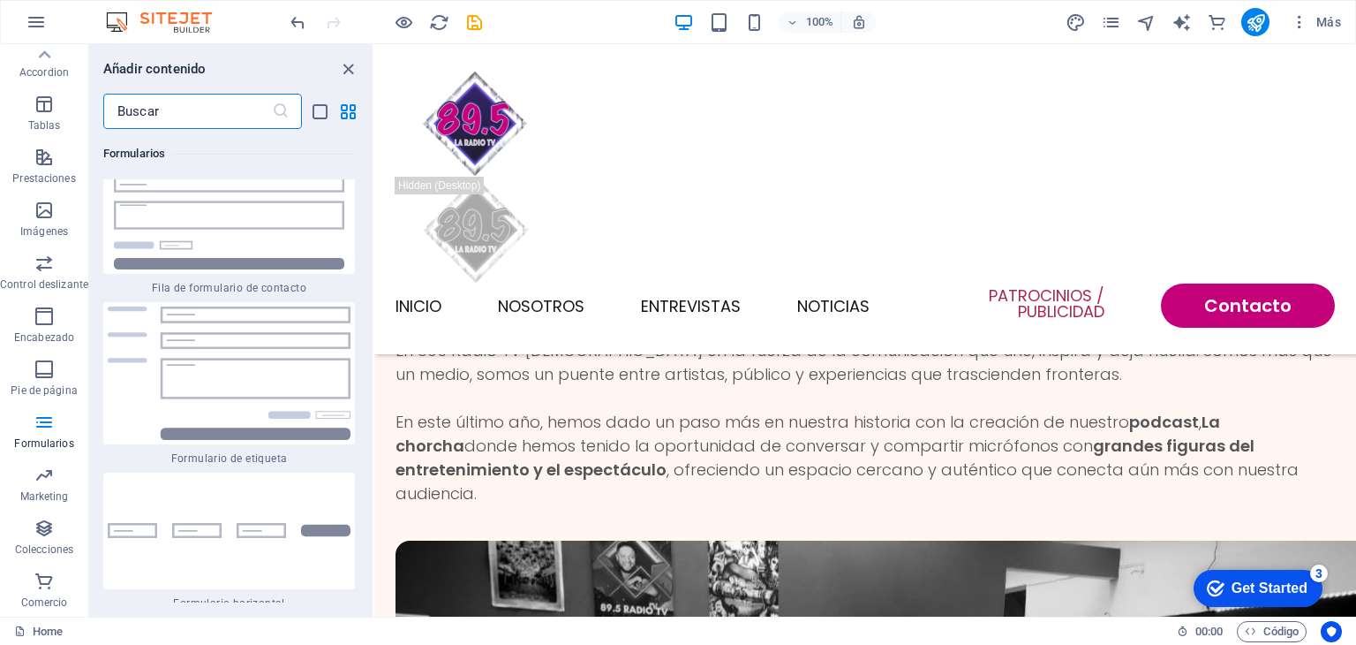
scroll to position [26511, 0]
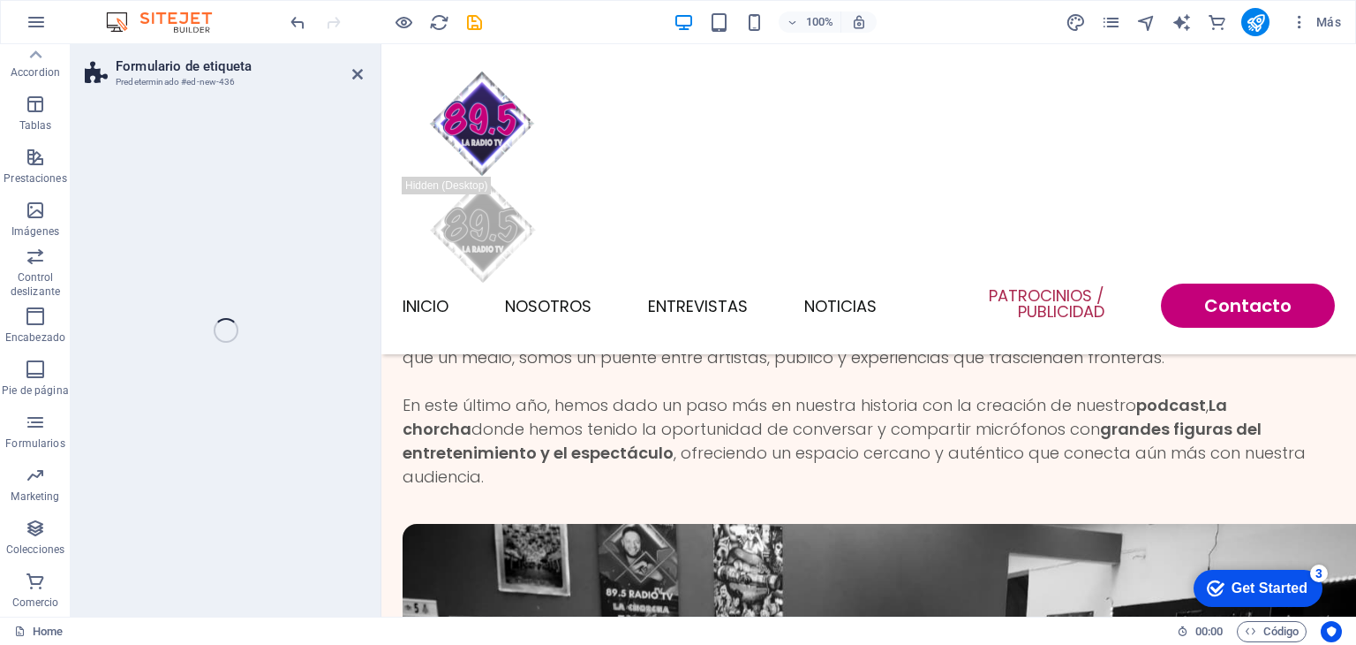
select select "rem"
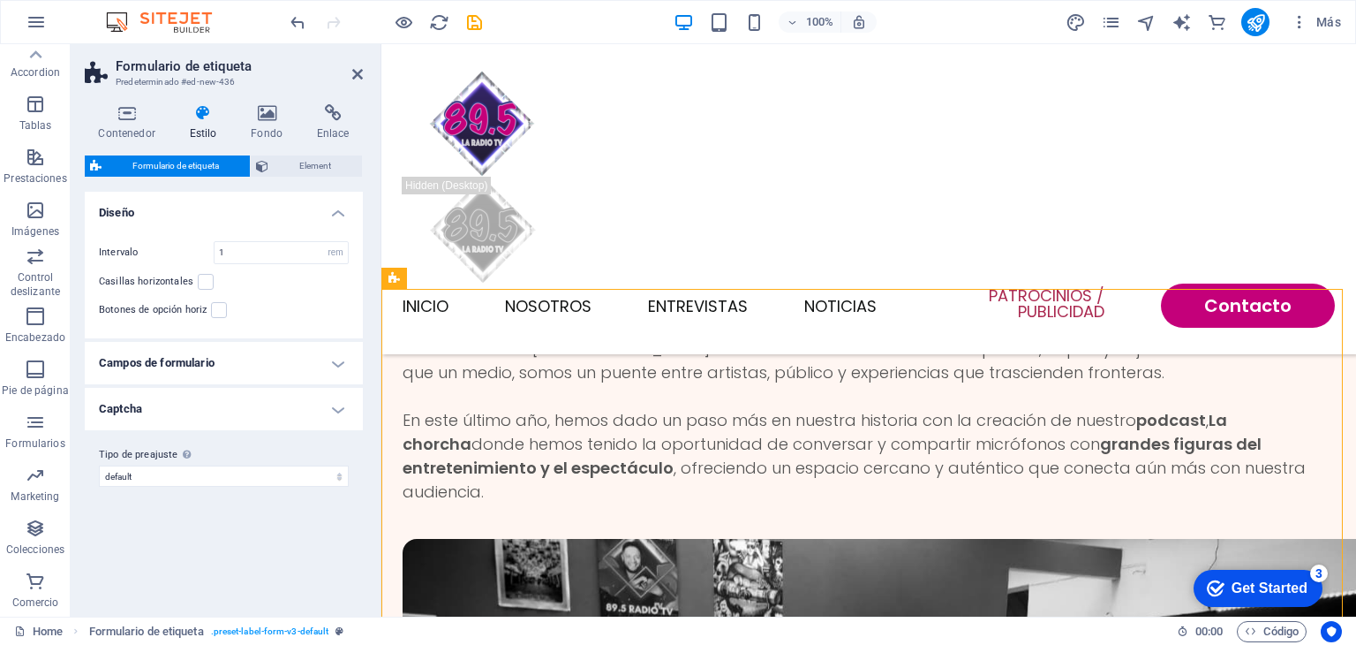
scroll to position [4443, 0]
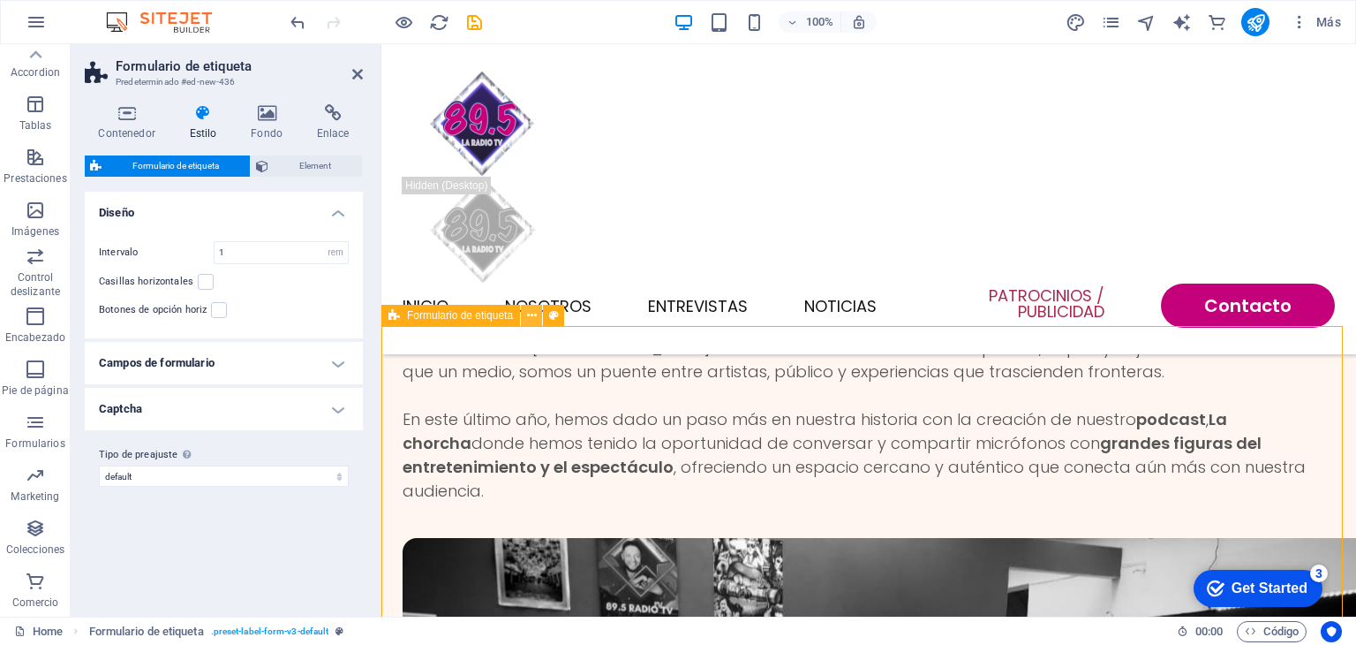
click at [527, 316] on icon at bounding box center [532, 315] width 10 height 19
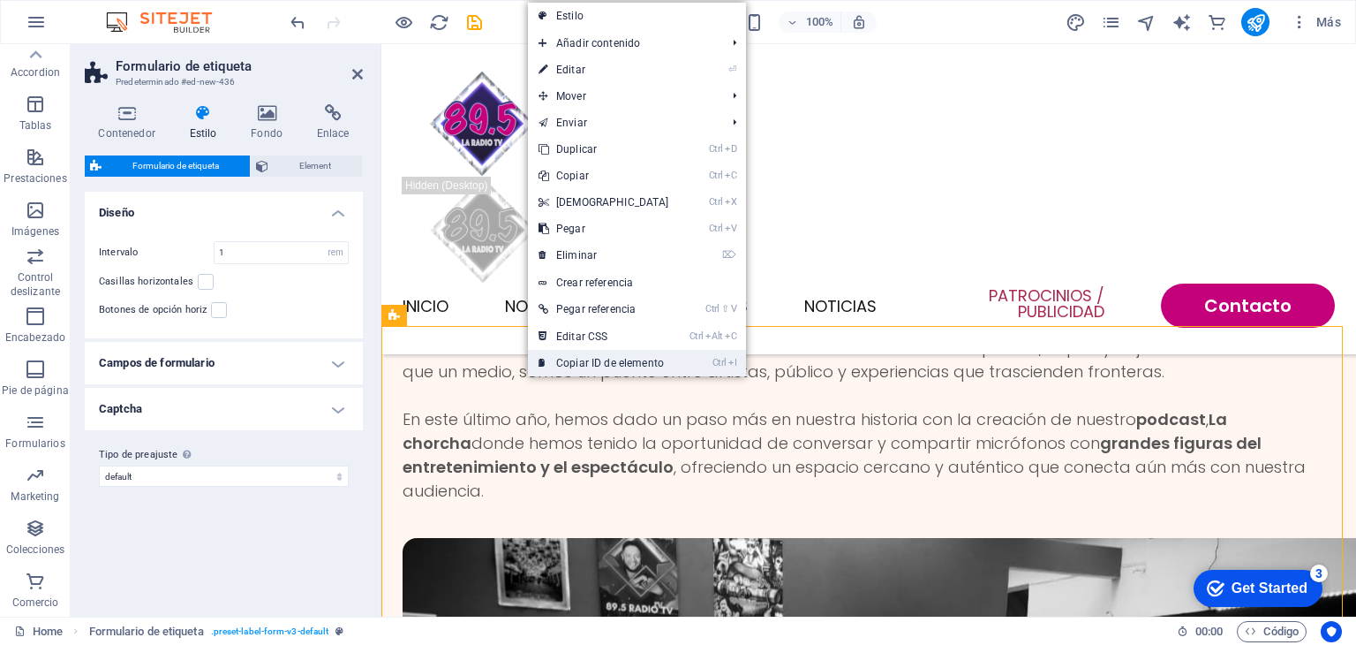
click at [600, 359] on link "Ctrl I Copiar ID de elemento" at bounding box center [604, 363] width 152 height 26
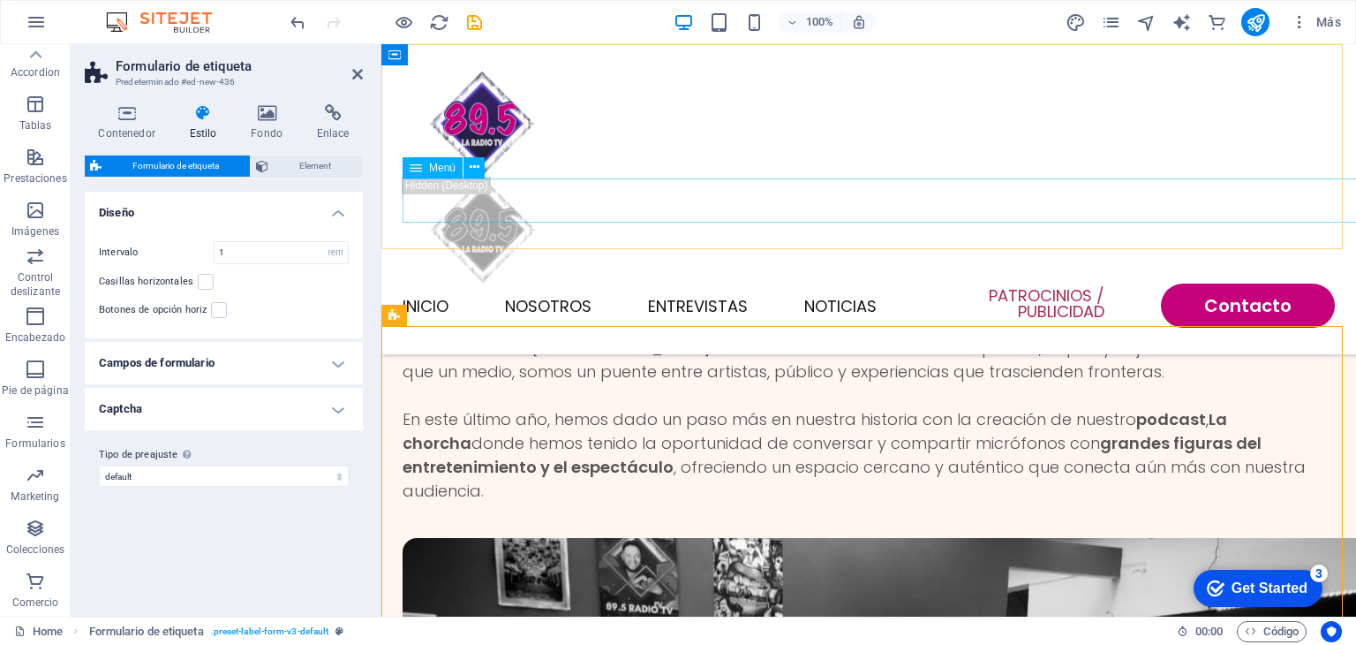
click at [805, 283] on nav "INICIO NOSOTROS ENTREVISTAS NOTICIAS Patrocinios / Publicidad Contacto" at bounding box center [869, 305] width 932 height 44
select select
select select "primary"
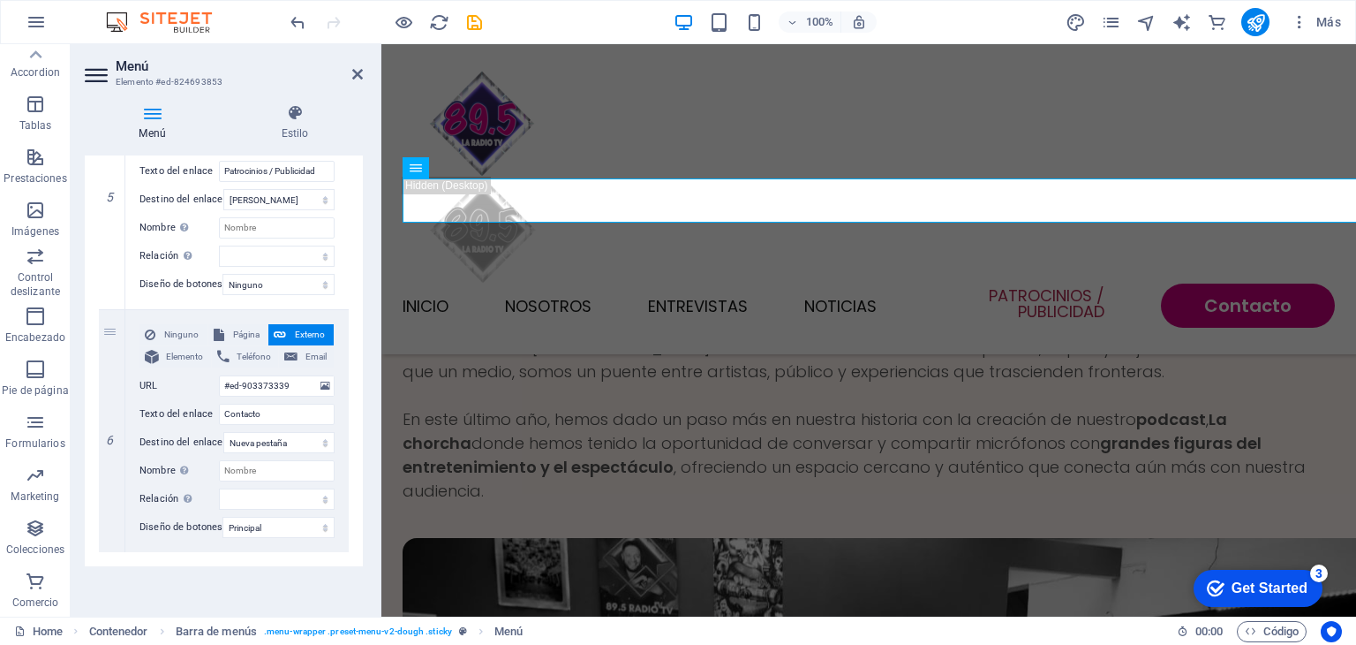
scroll to position [1138, 0]
click at [290, 375] on input "#ed-903373339" at bounding box center [277, 385] width 116 height 21
paste input "new-436"
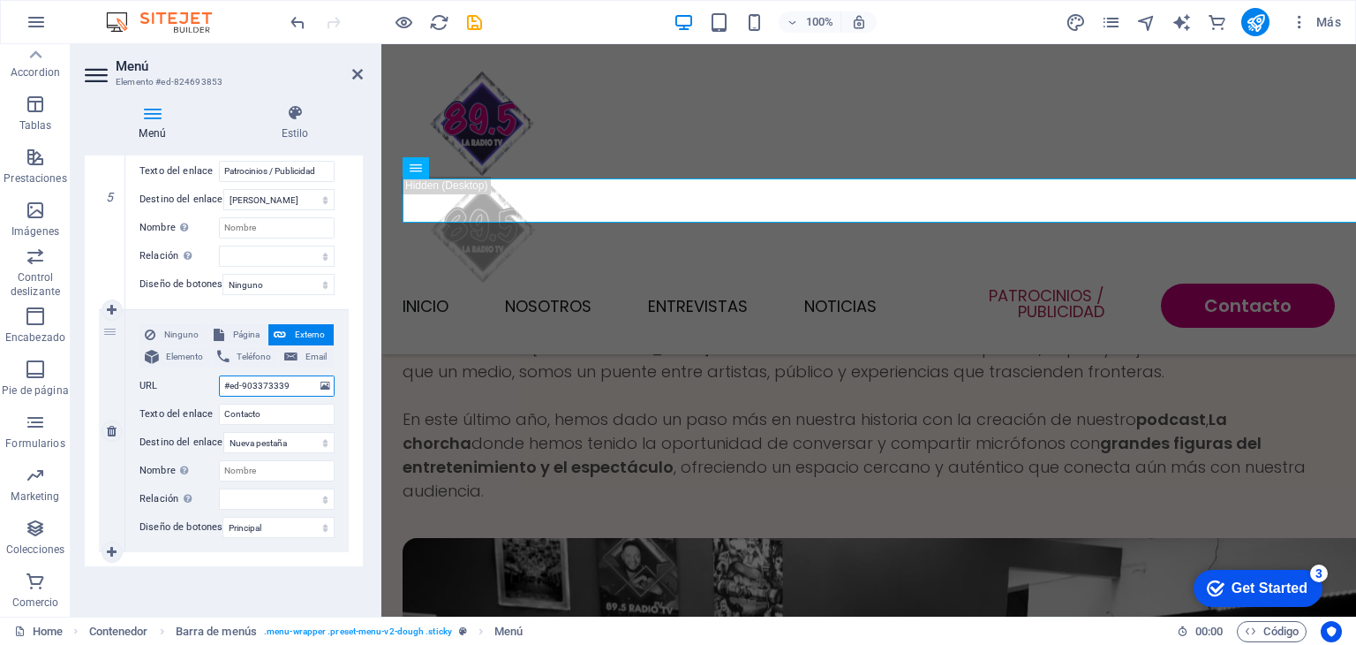
type input "#ed-new-436"
select select
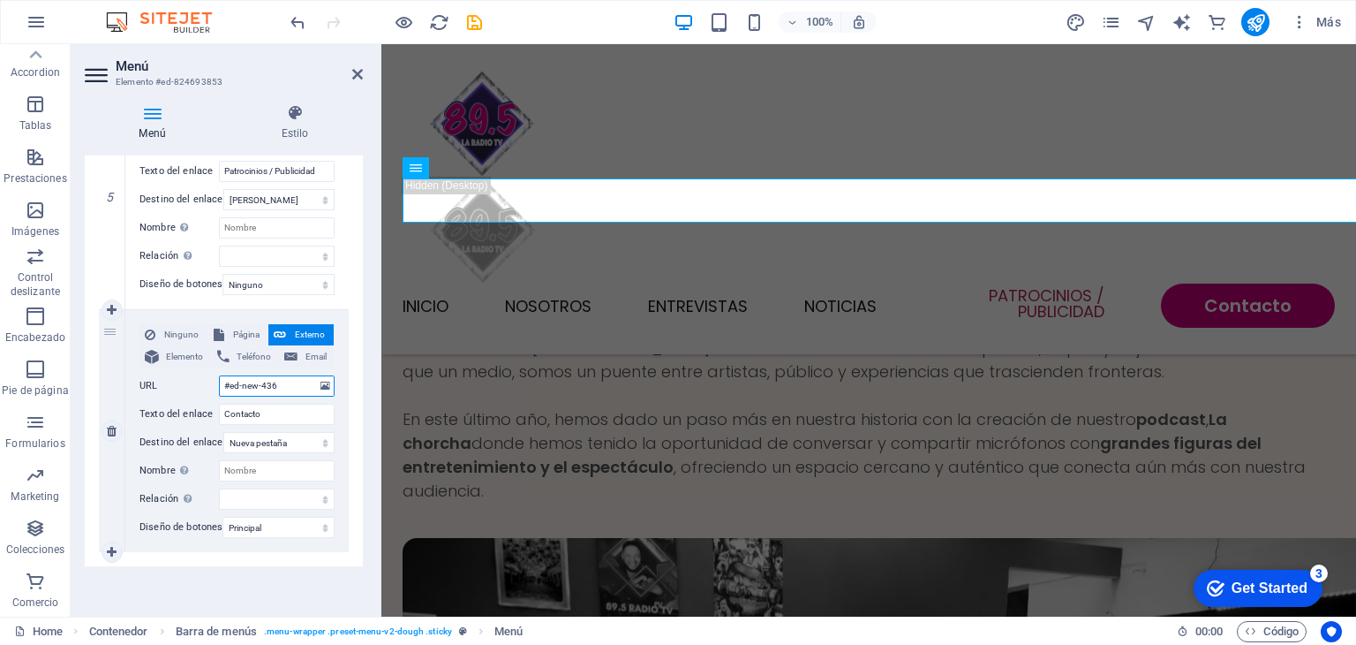
select select
type input "#ed-new-436"
click at [1264, 15] on icon "publish" at bounding box center [1256, 22] width 20 height 20
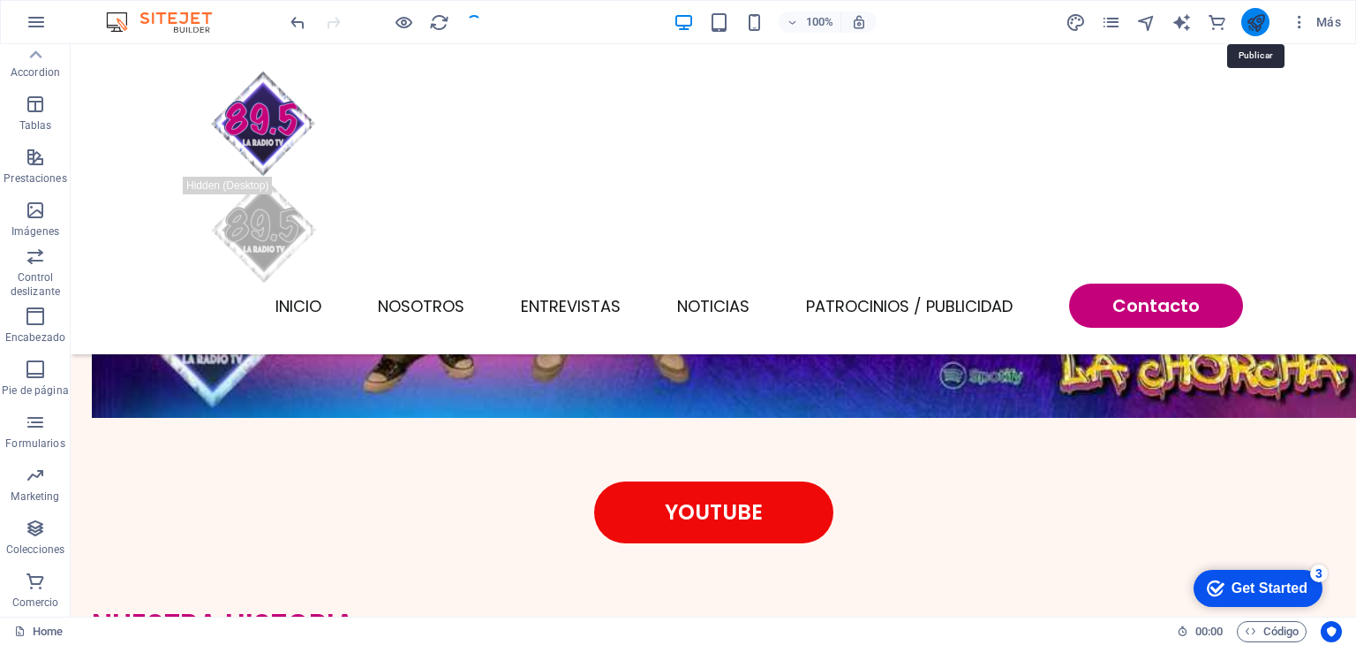
scroll to position [4357, 0]
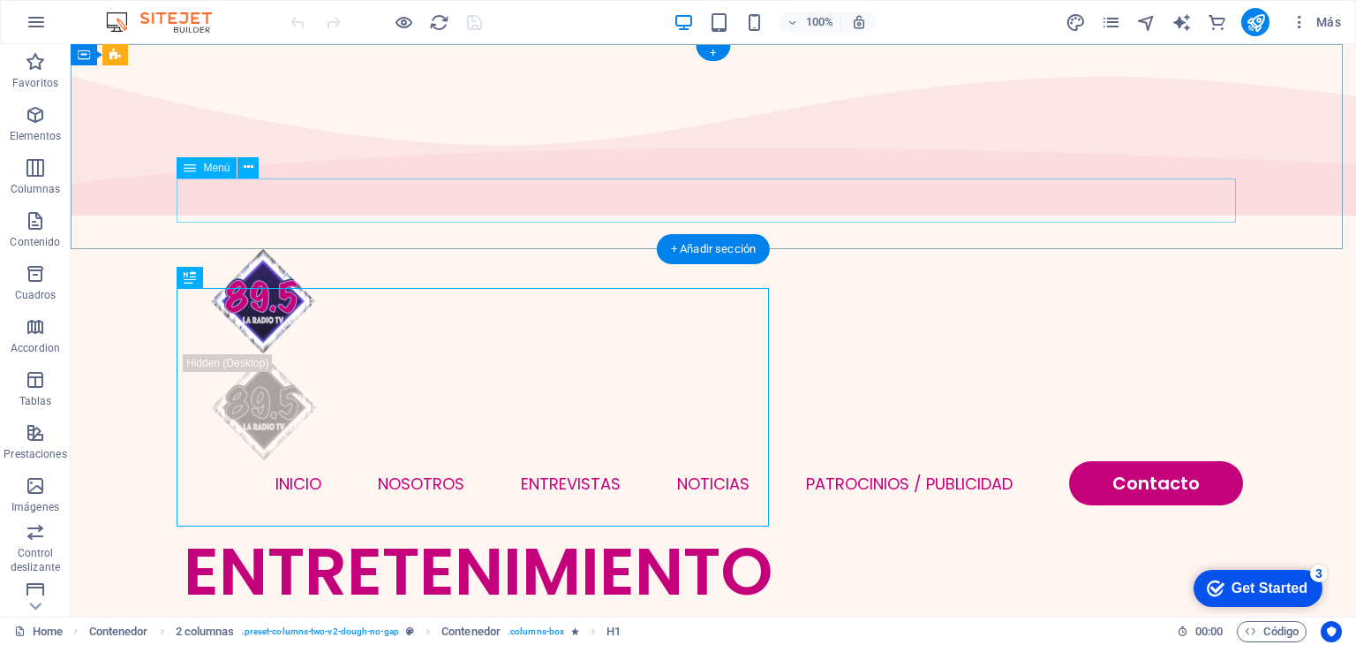
click at [1128, 461] on nav "INICIO NOSOTROS ENTREVISTAS NOTICIAS Patrocinios / Publicidad Contacto" at bounding box center [714, 483] width 1060 height 44
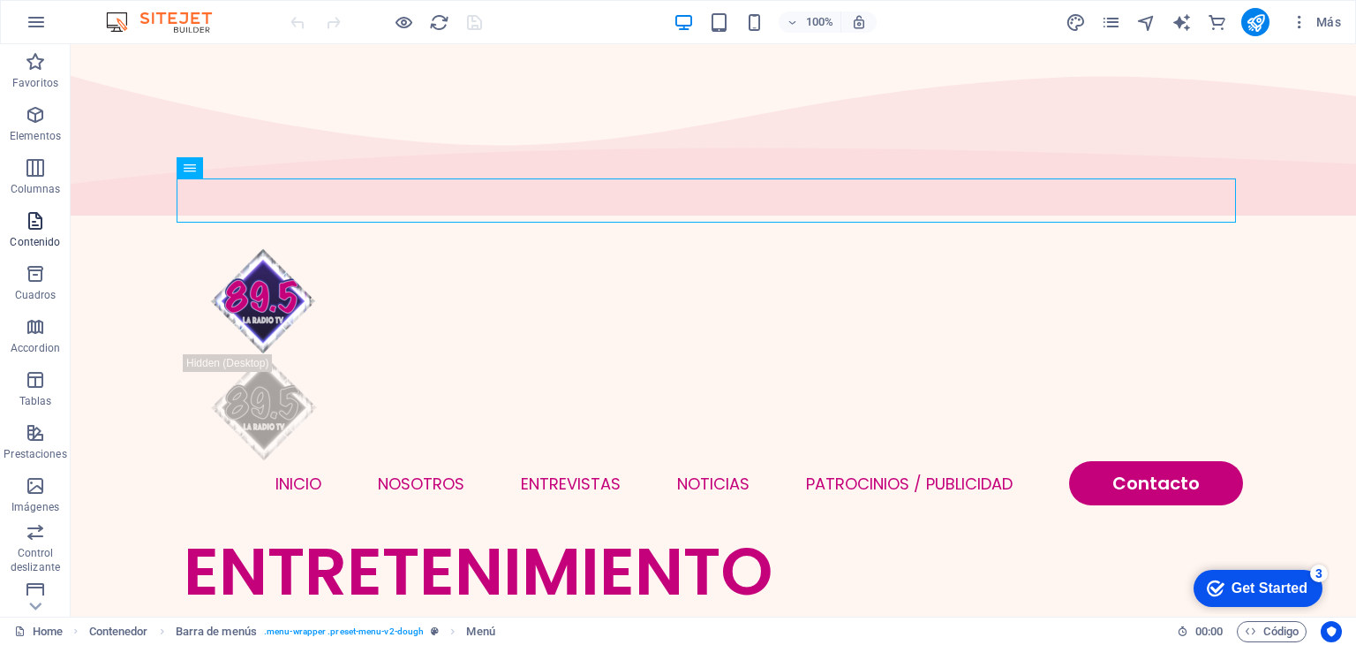
click at [26, 214] on icon "button" at bounding box center [35, 220] width 21 height 21
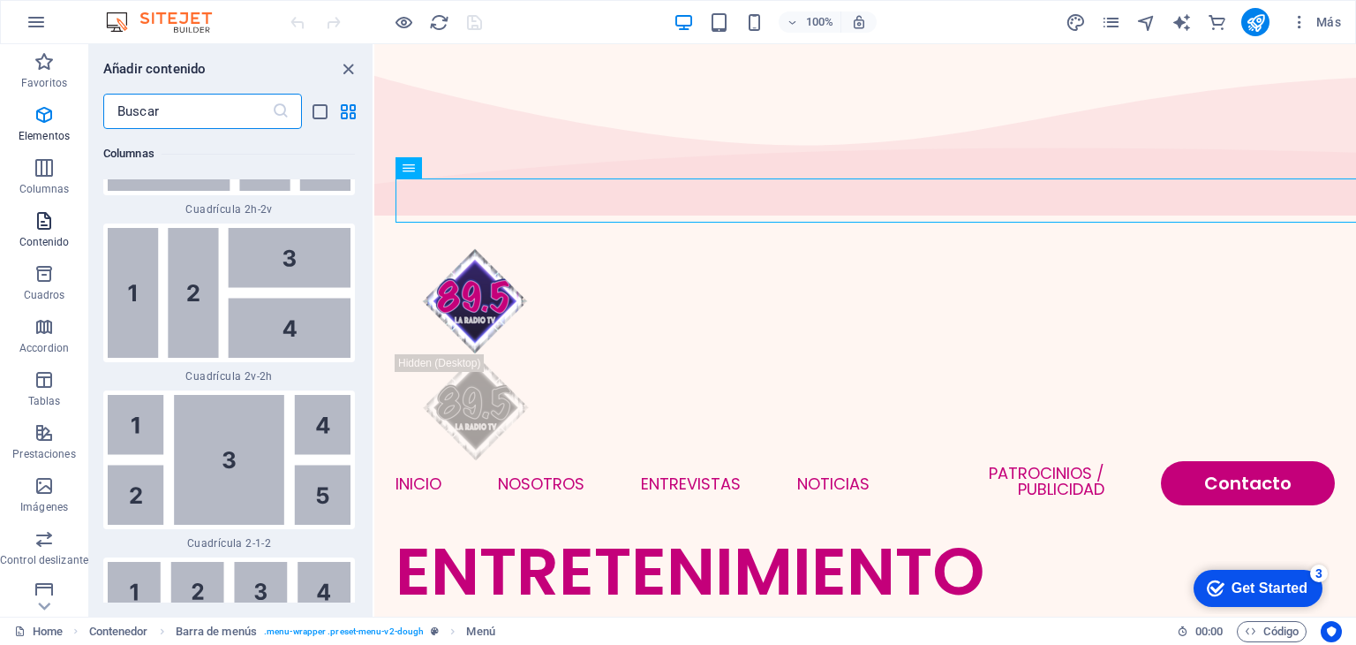
scroll to position [6007, 0]
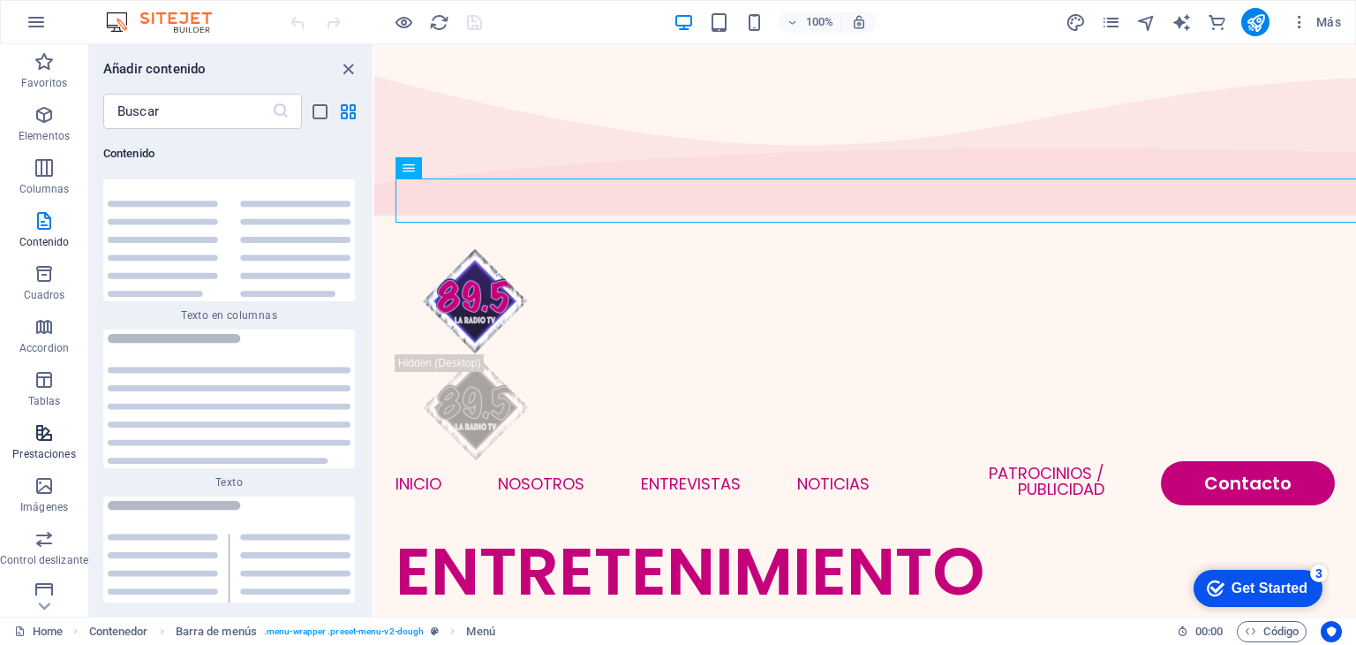
click at [57, 432] on span "Prestaciones" at bounding box center [44, 443] width 88 height 42
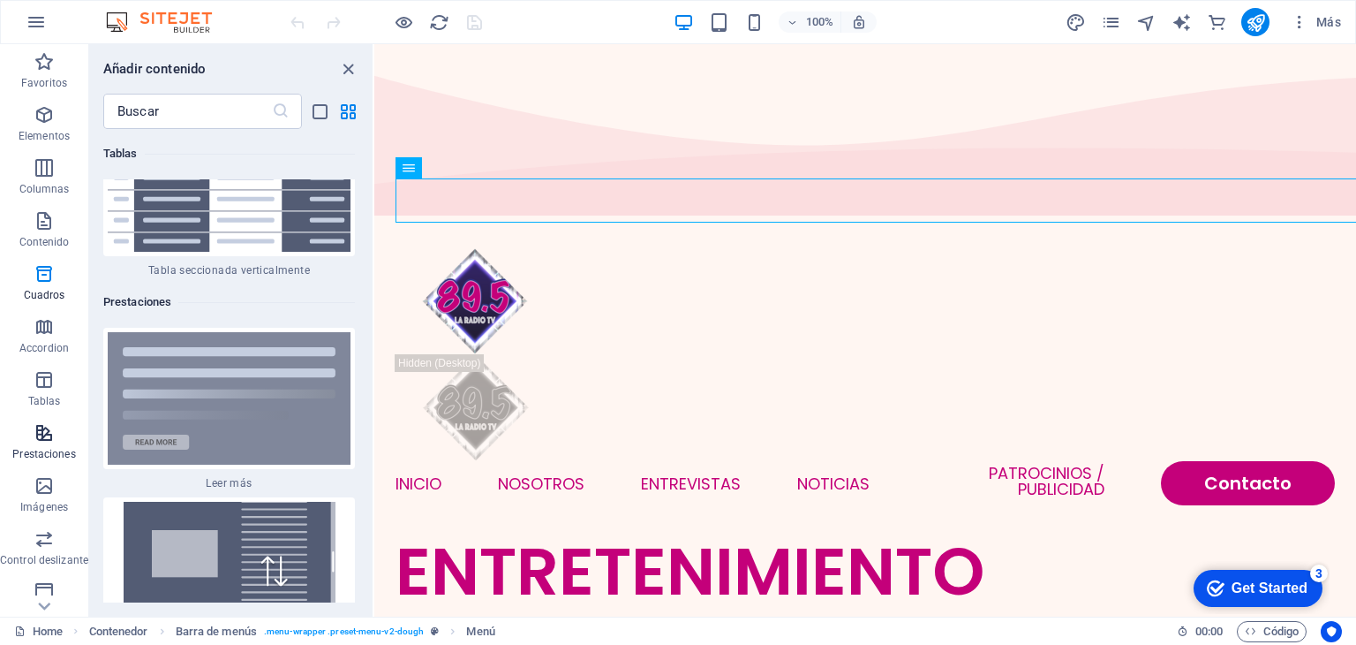
scroll to position [13486, 0]
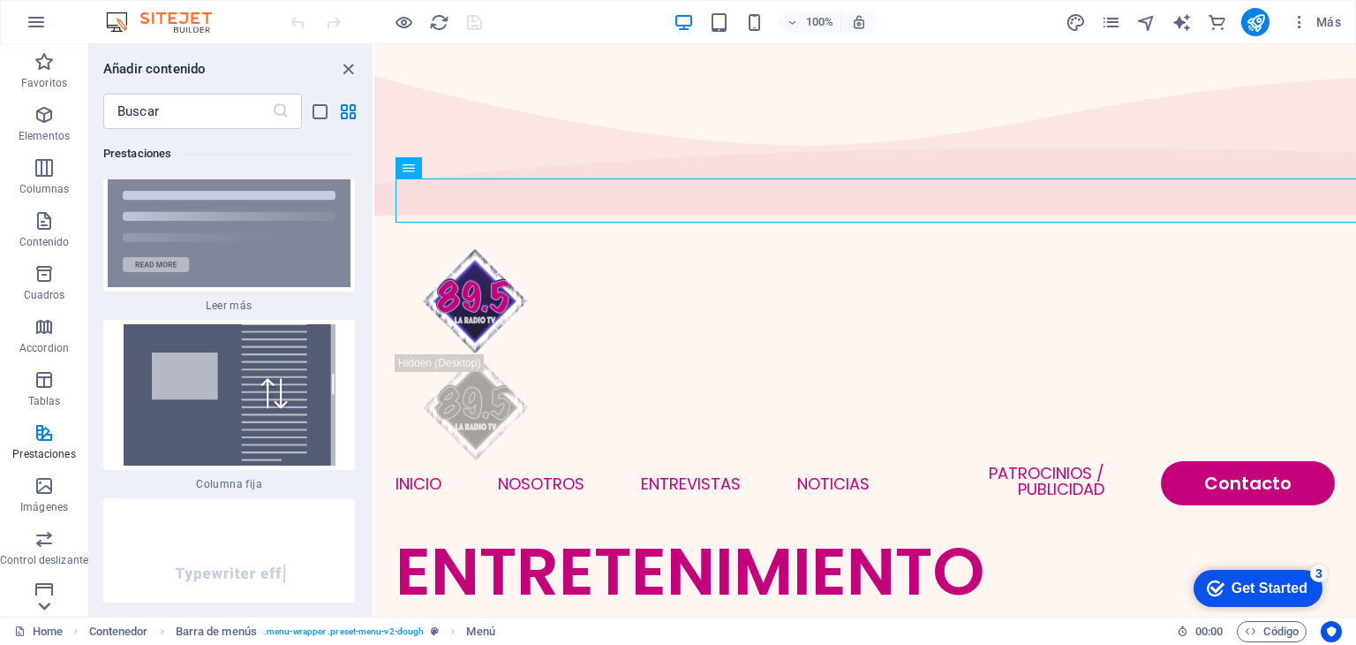
click at [42, 58] on icon at bounding box center [45, 54] width 12 height 8
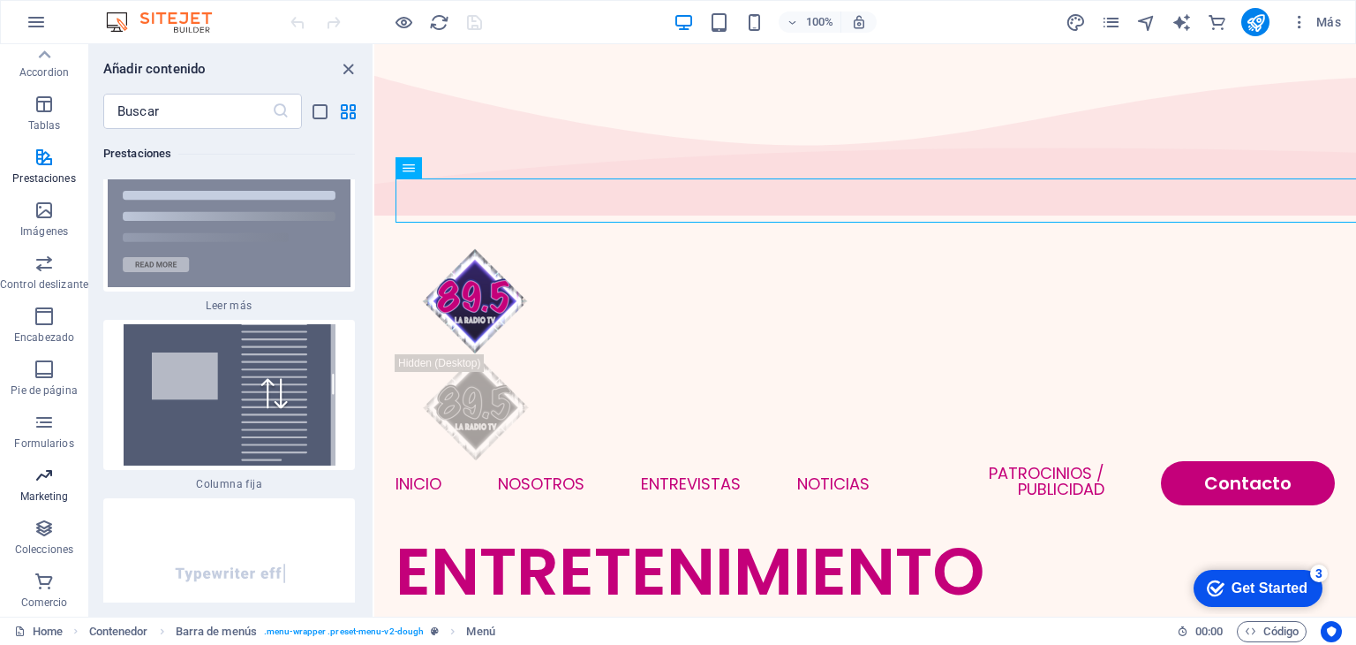
click at [57, 475] on span "Marketing" at bounding box center [44, 485] width 88 height 42
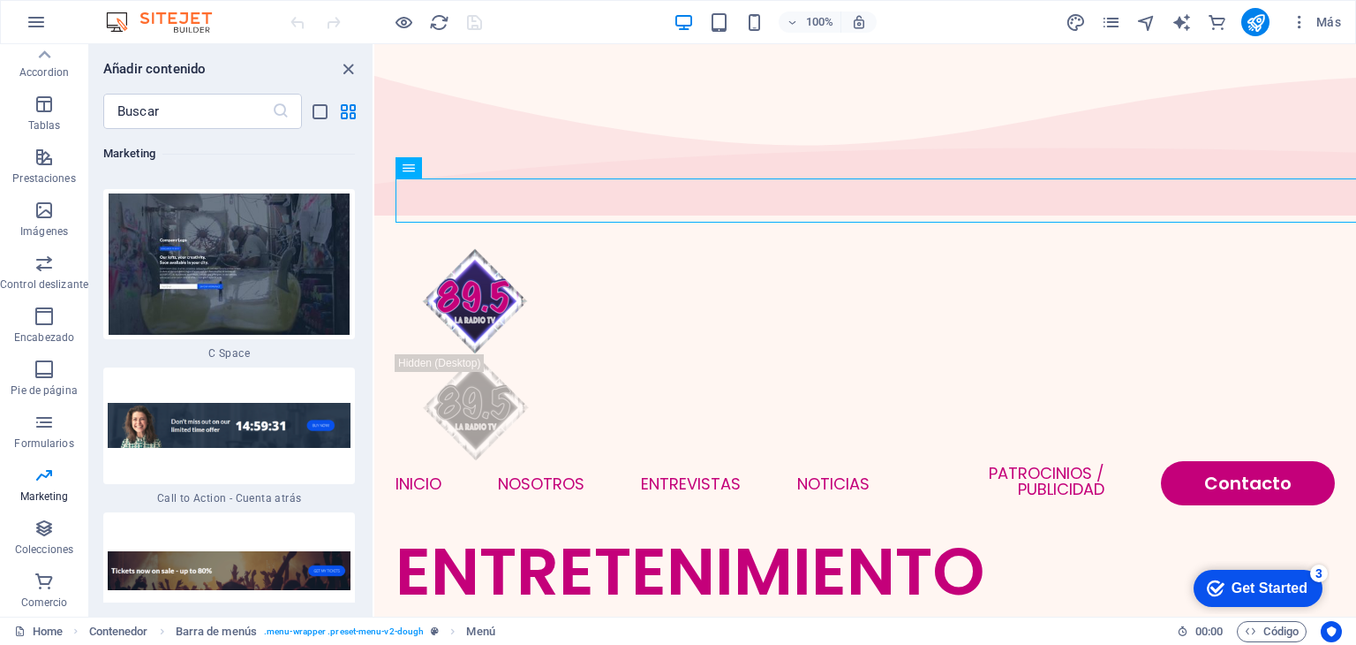
scroll to position [32122, 0]
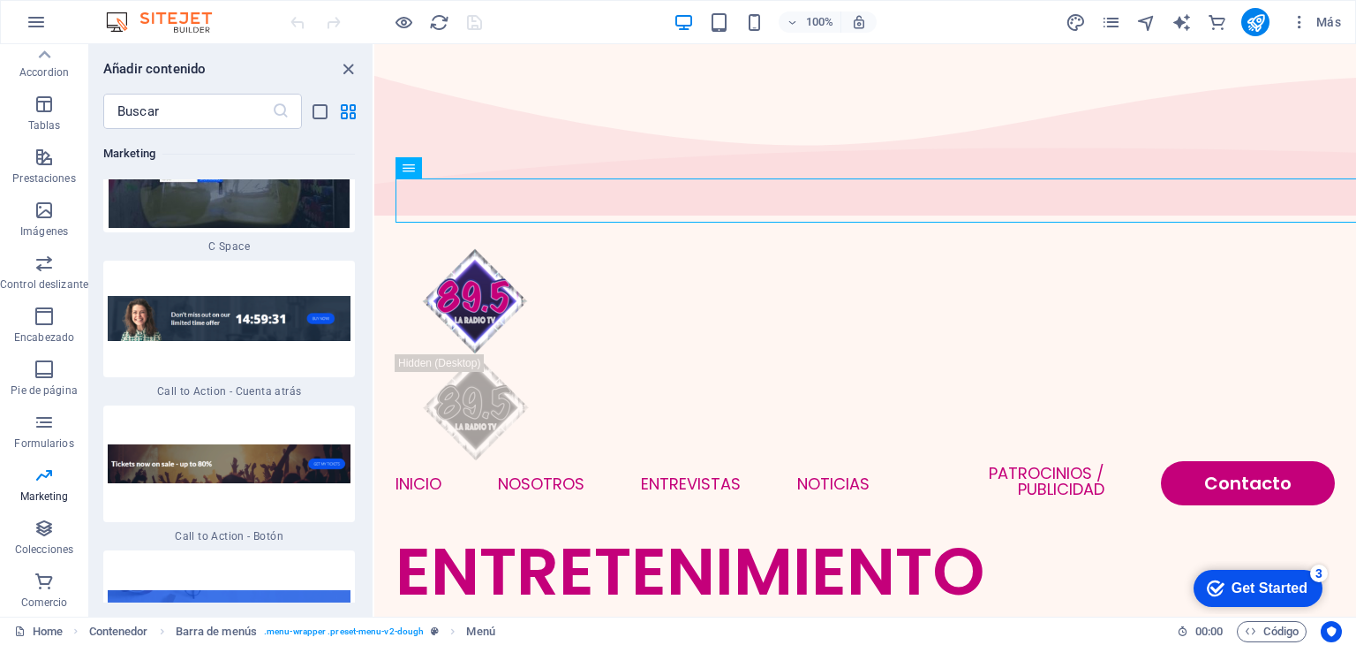
drag, startPoint x: 369, startPoint y: 513, endPoint x: 9, endPoint y: 512, distance: 360.3
click at [57, 542] on p "Colecciones" at bounding box center [44, 549] width 58 height 14
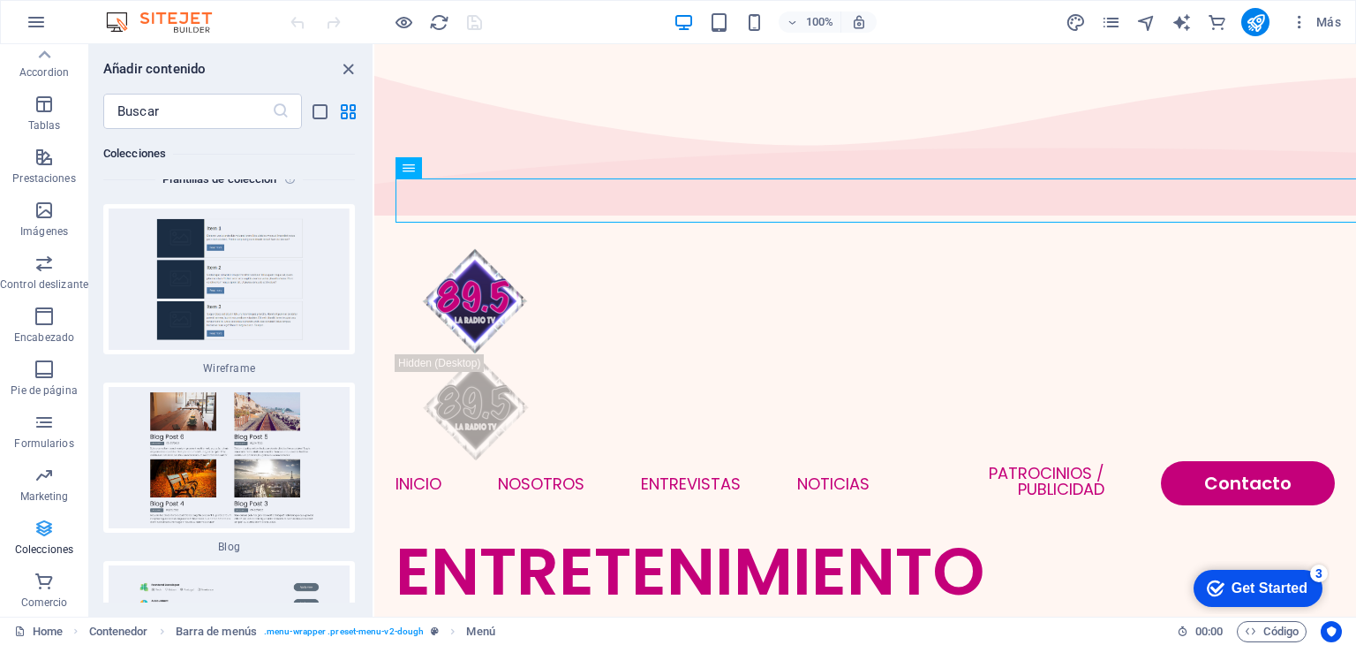
scroll to position [32706, 0]
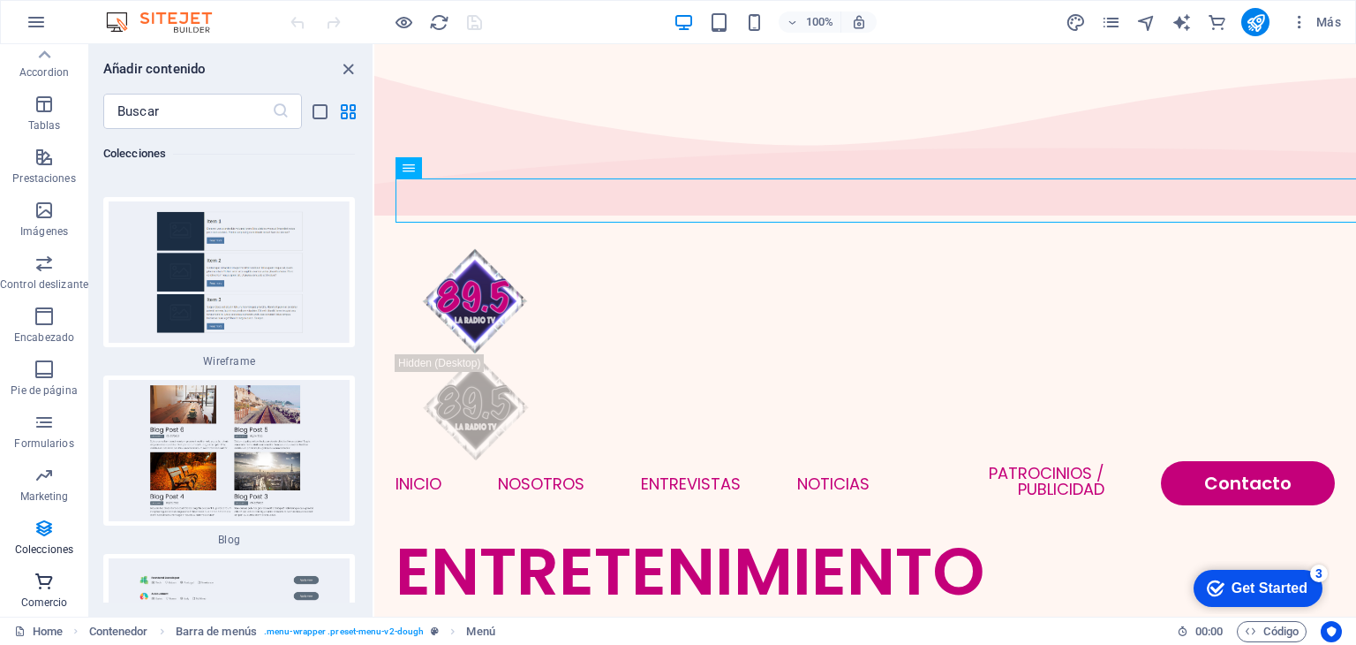
click at [51, 584] on icon "button" at bounding box center [44, 580] width 21 height 21
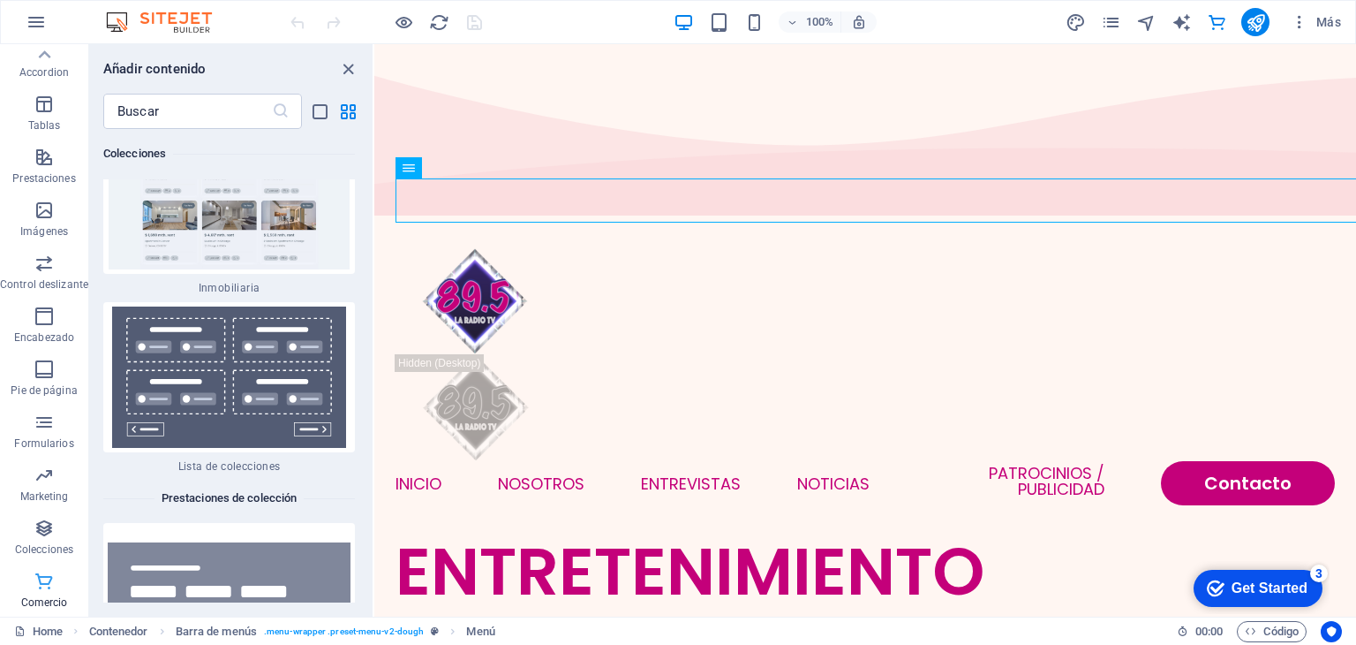
scroll to position [34547, 0]
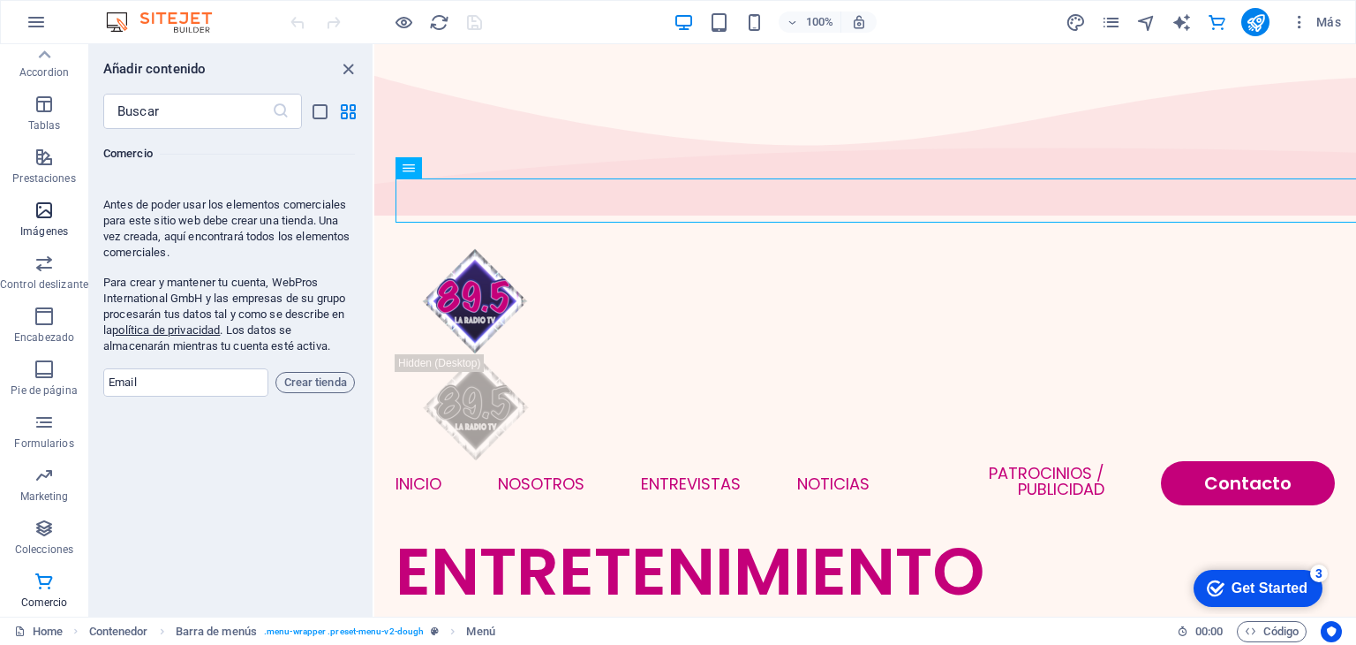
click at [55, 215] on span "Imágenes" at bounding box center [44, 221] width 88 height 42
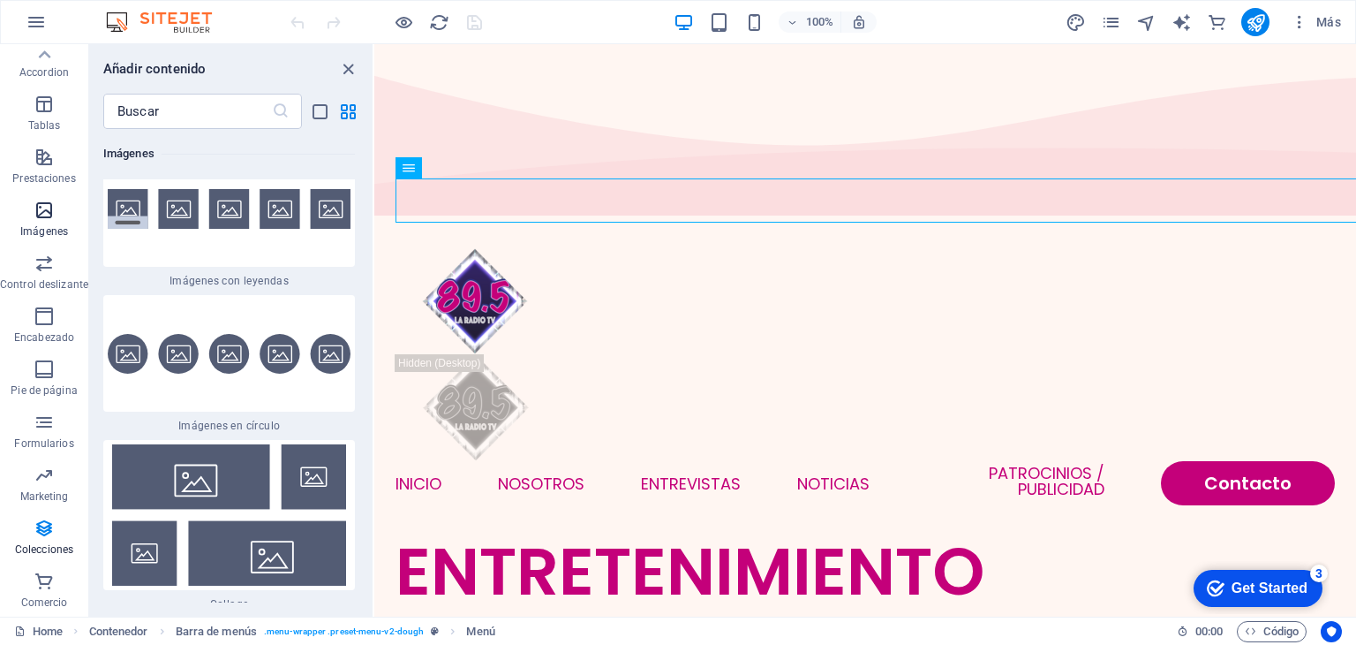
scroll to position [17768, 0]
click at [57, 153] on span "Prestaciones" at bounding box center [44, 168] width 88 height 42
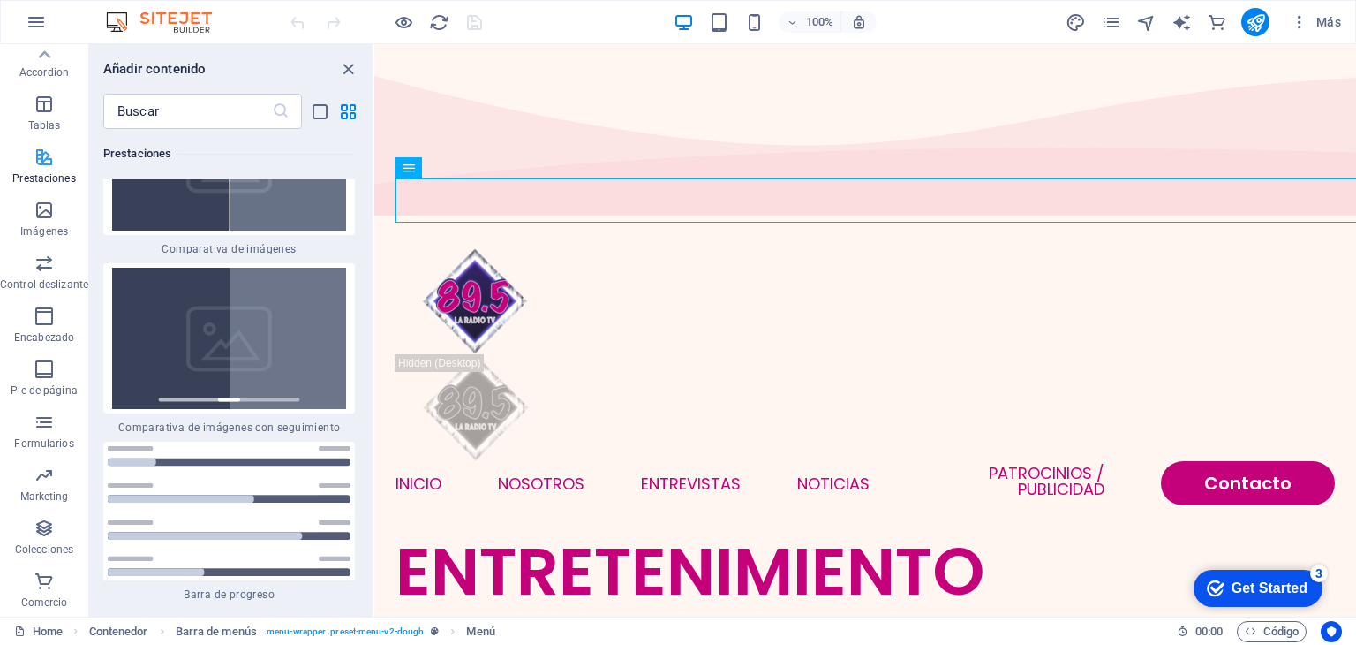
scroll to position [13486, 0]
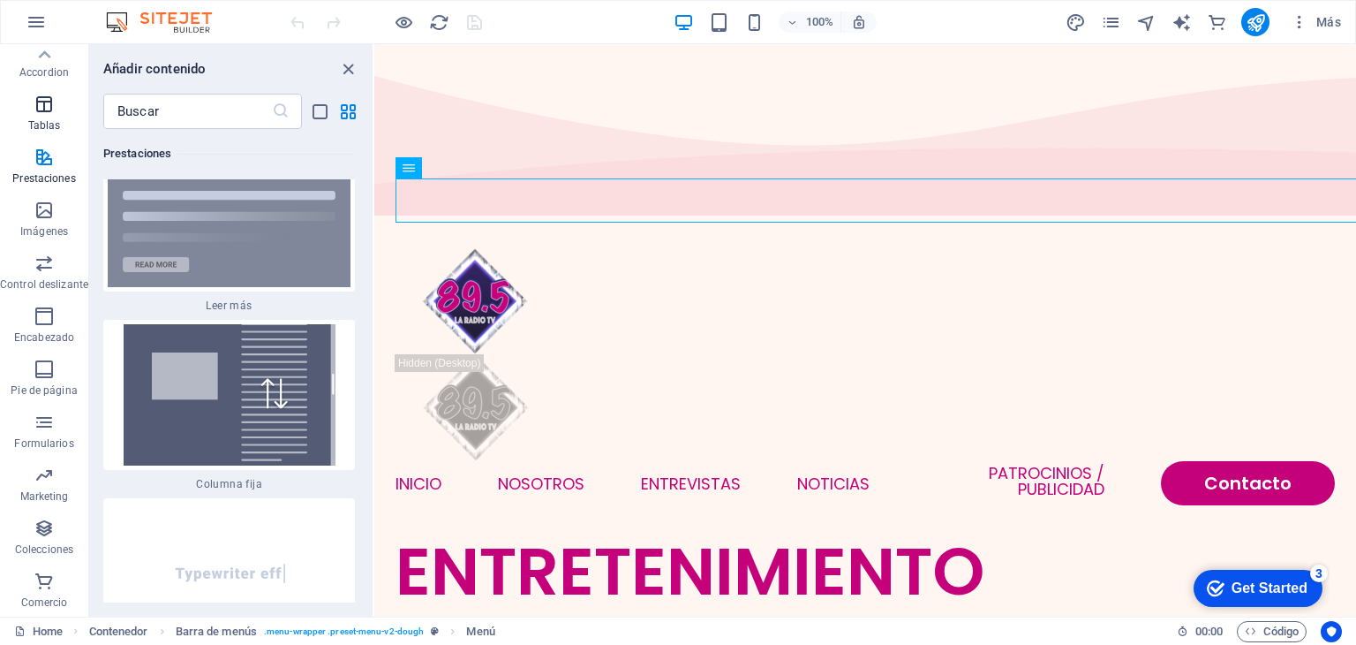
click at [44, 96] on icon "button" at bounding box center [44, 104] width 21 height 21
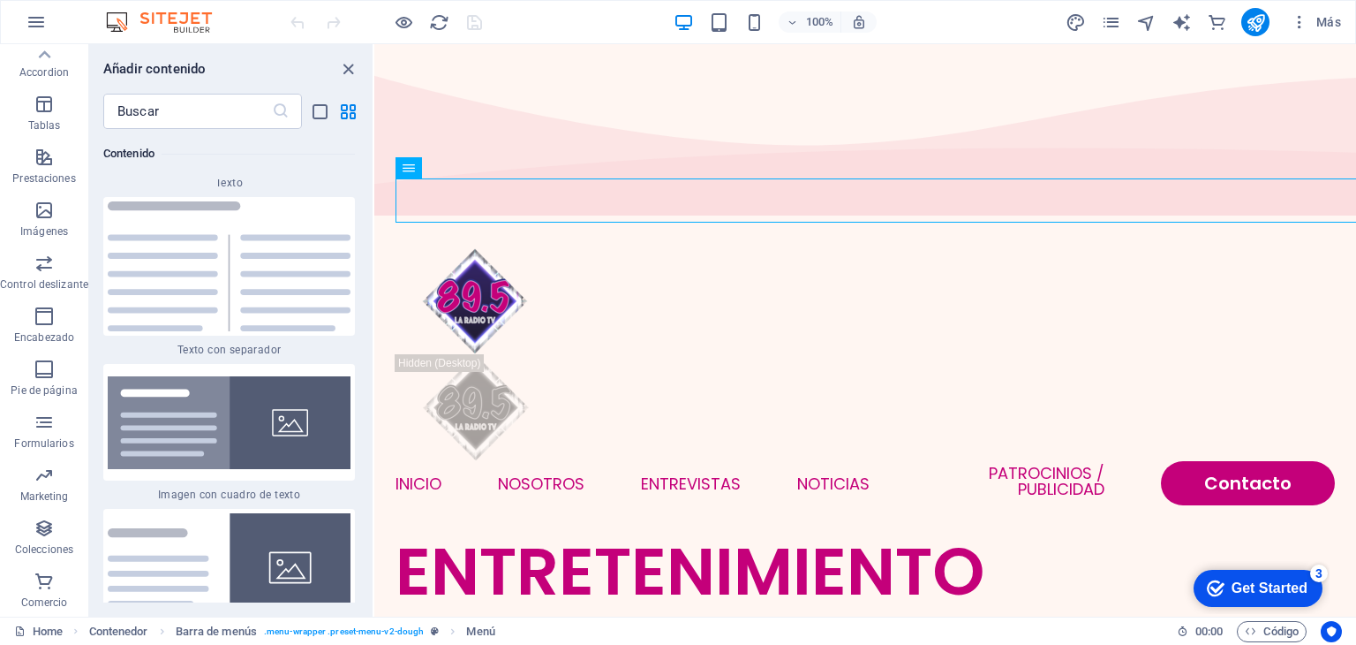
scroll to position [6146, 0]
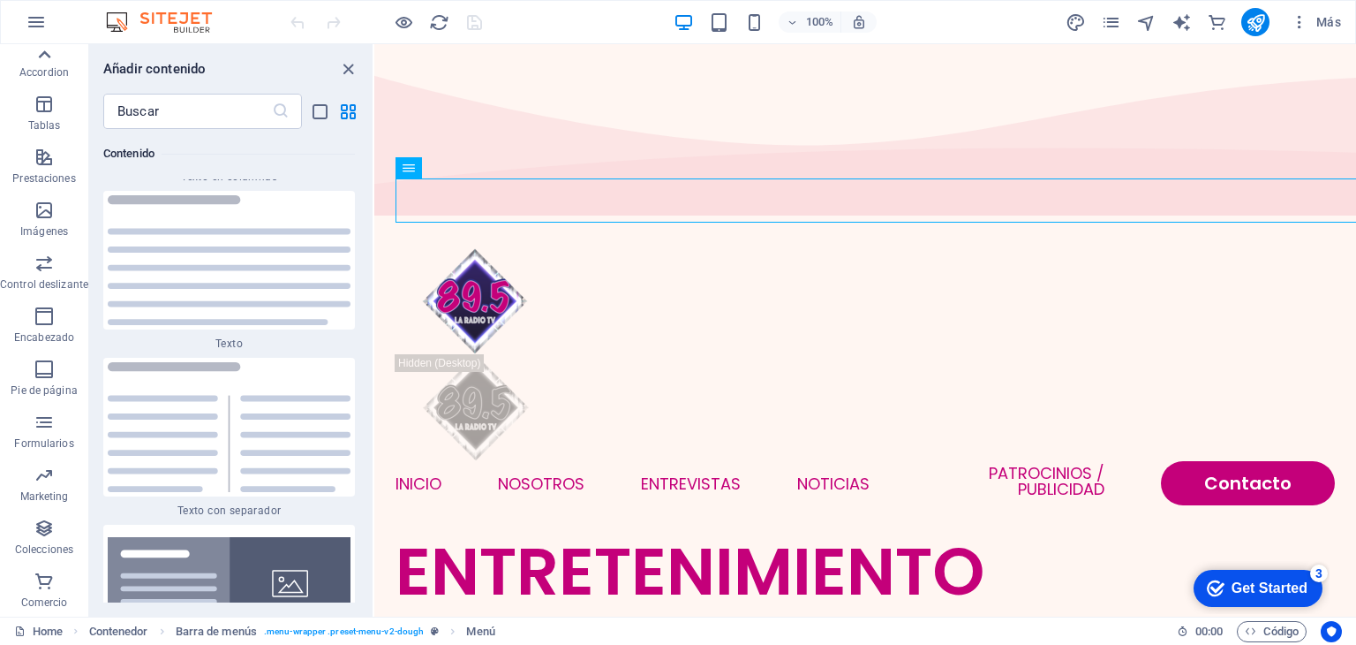
click at [47, 57] on icon at bounding box center [45, 54] width 12 height 8
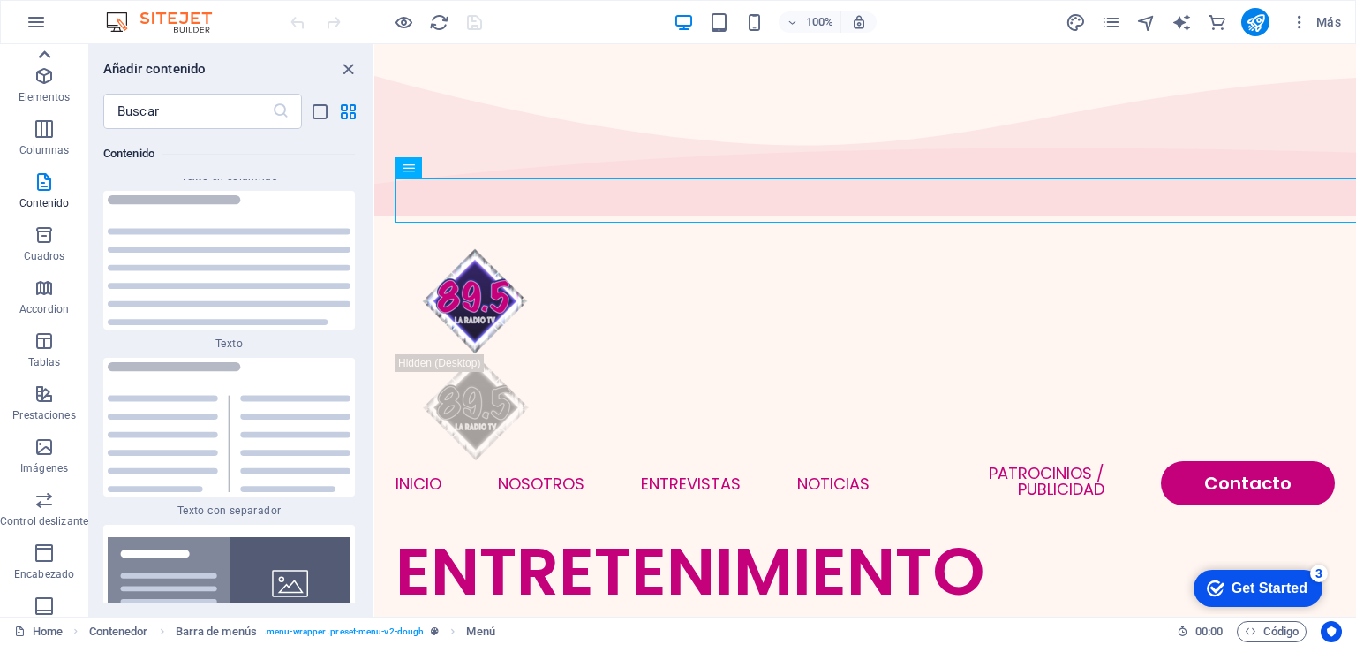
scroll to position [0, 0]
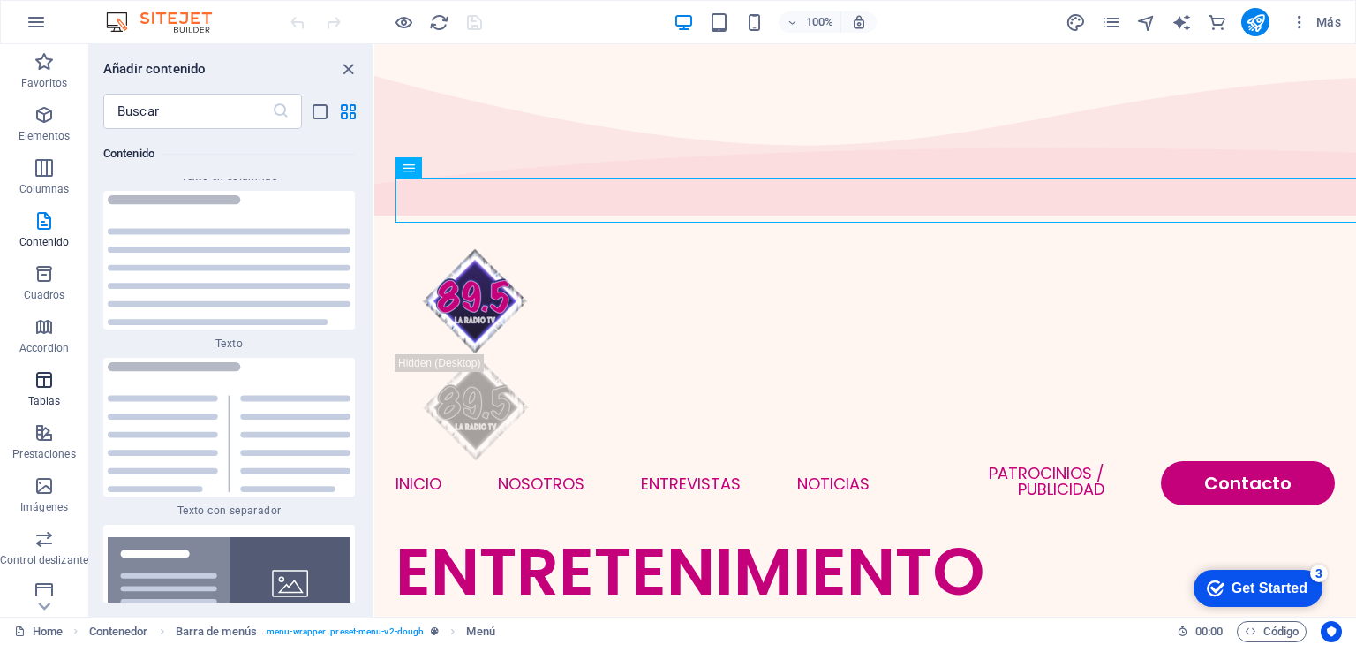
click at [57, 382] on span "Tablas" at bounding box center [44, 390] width 88 height 42
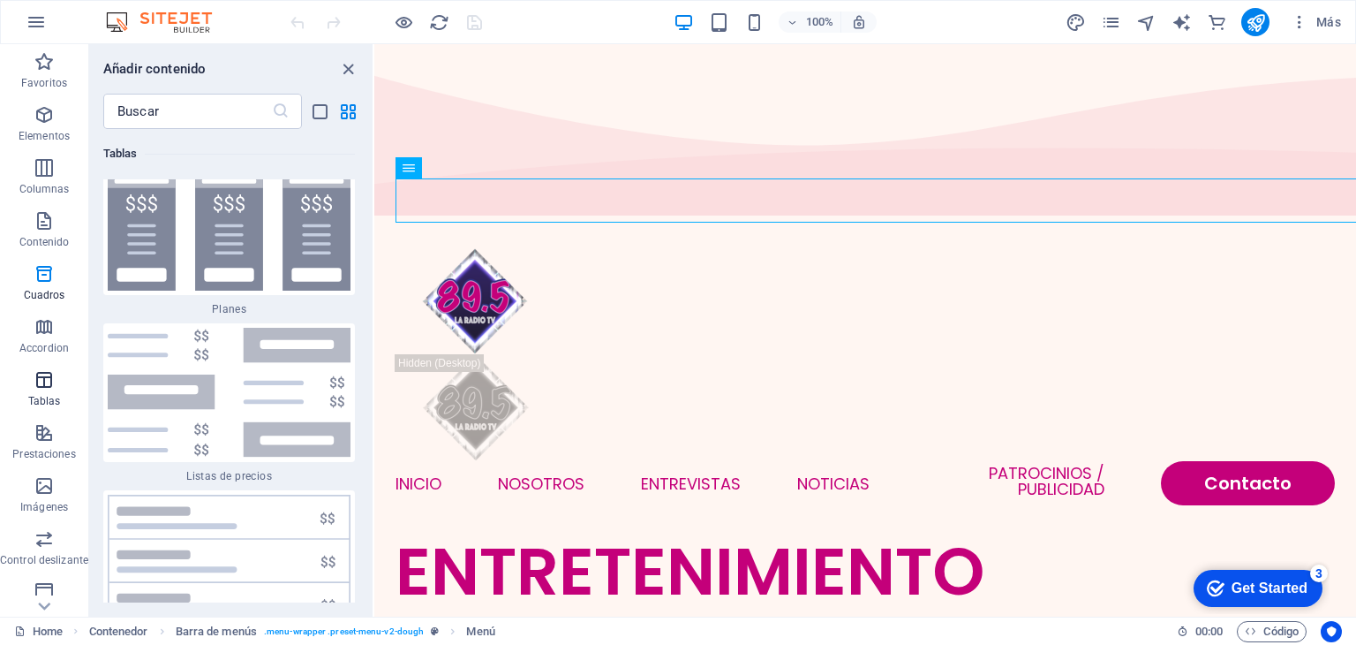
scroll to position [11978, 0]
click at [57, 343] on p "Accordion" at bounding box center [43, 348] width 49 height 14
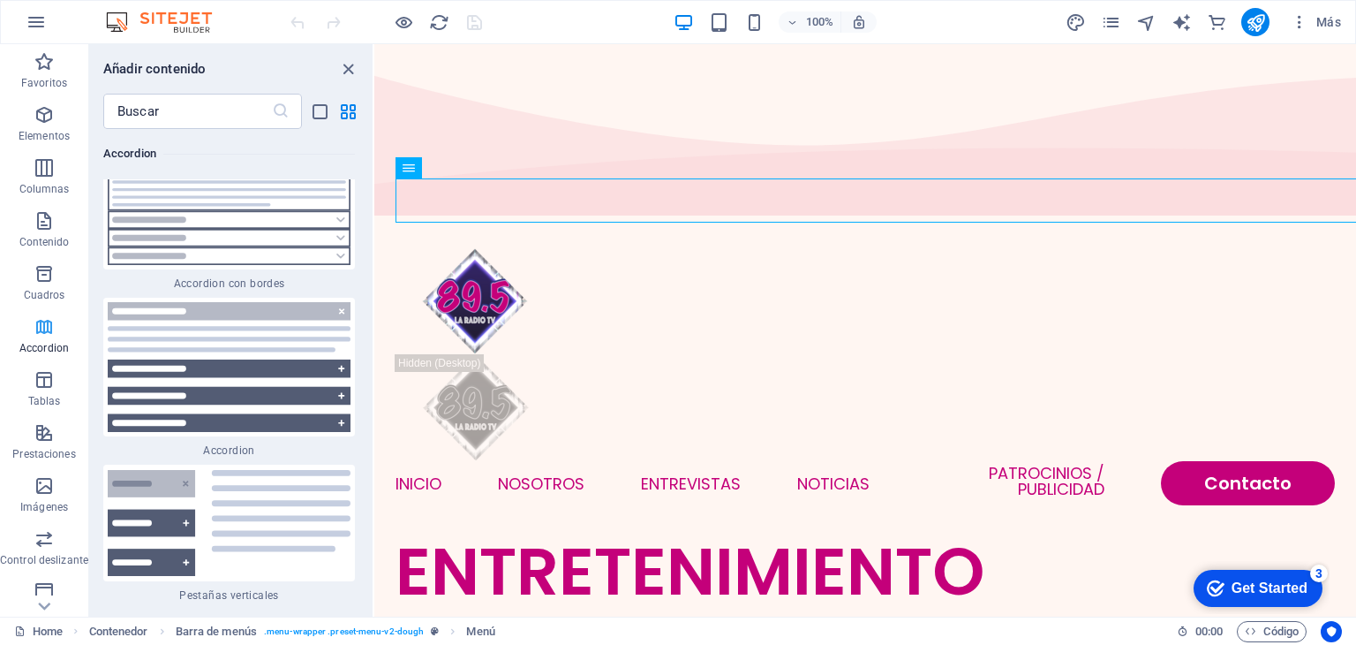
scroll to position [10997, 0]
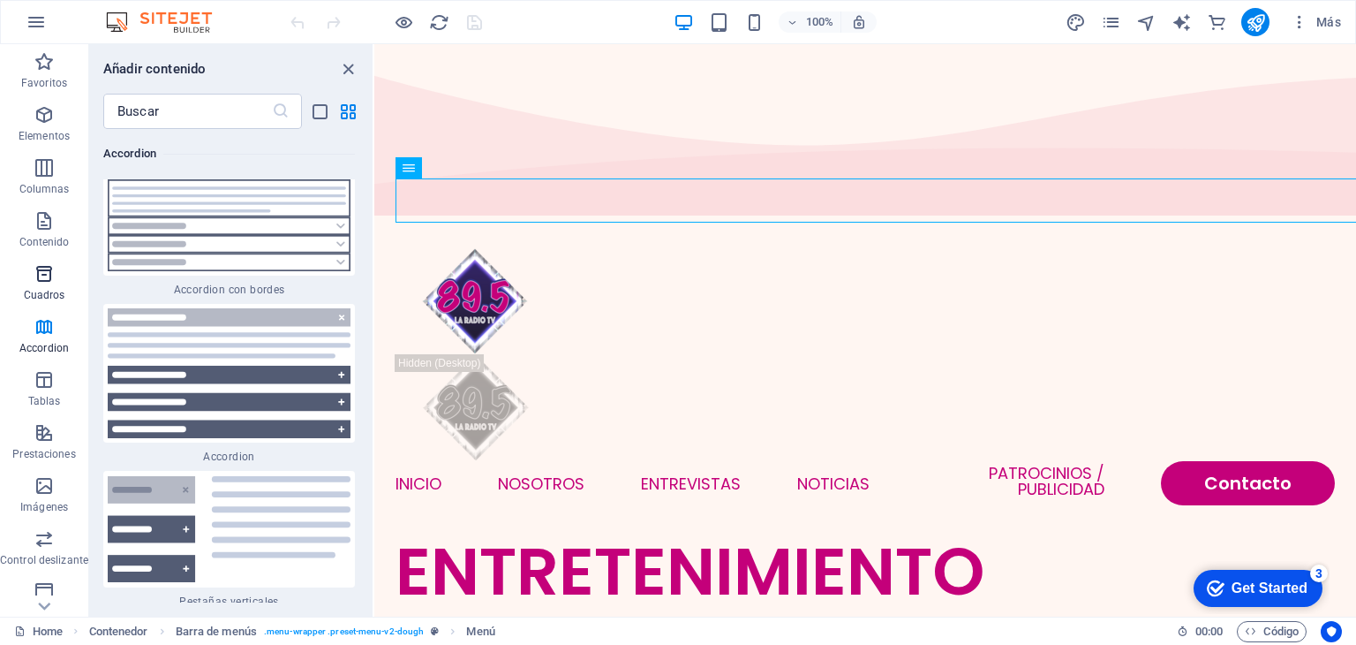
click at [38, 291] on p "Cuadros" at bounding box center [45, 295] width 42 height 14
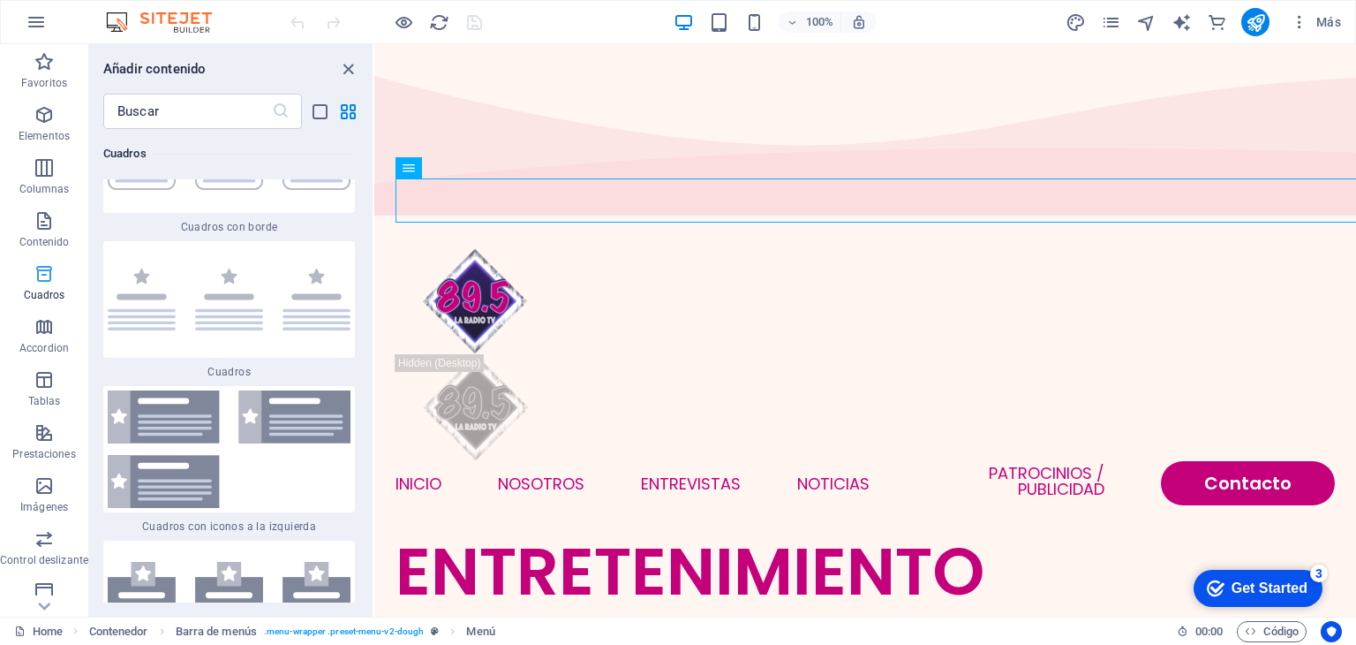
scroll to position [9574, 0]
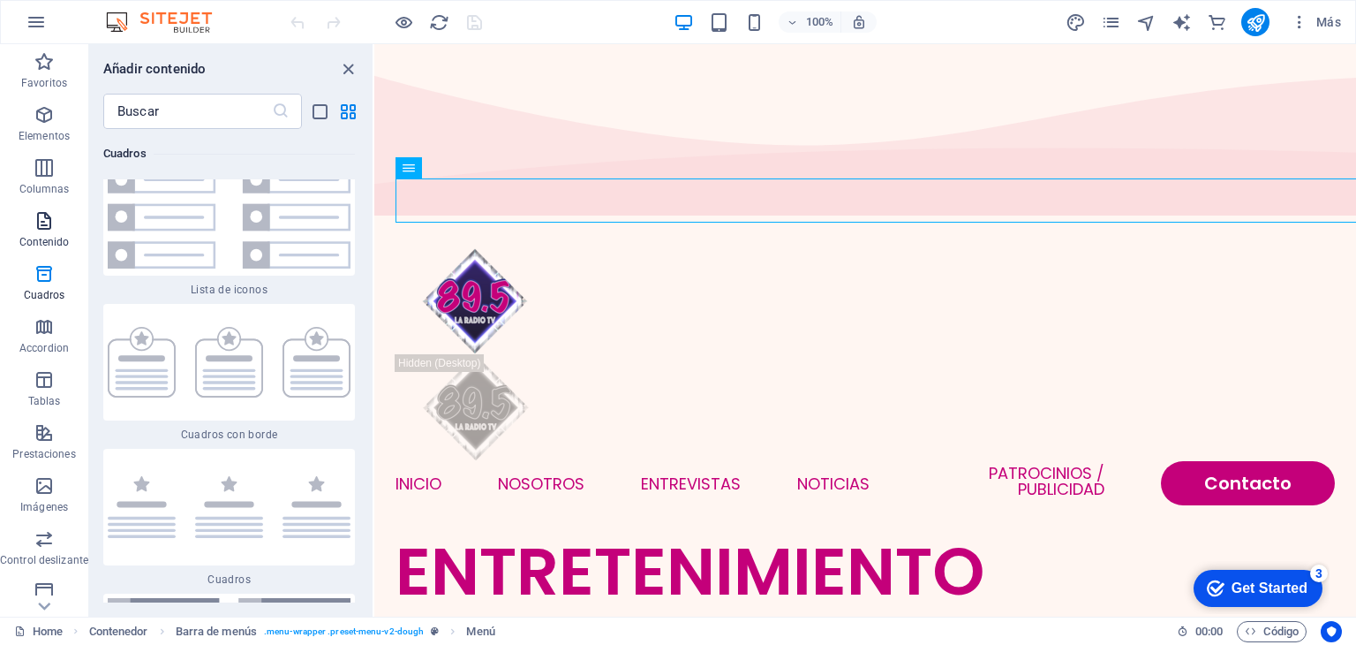
click at [57, 234] on span "Contenido" at bounding box center [44, 231] width 88 height 42
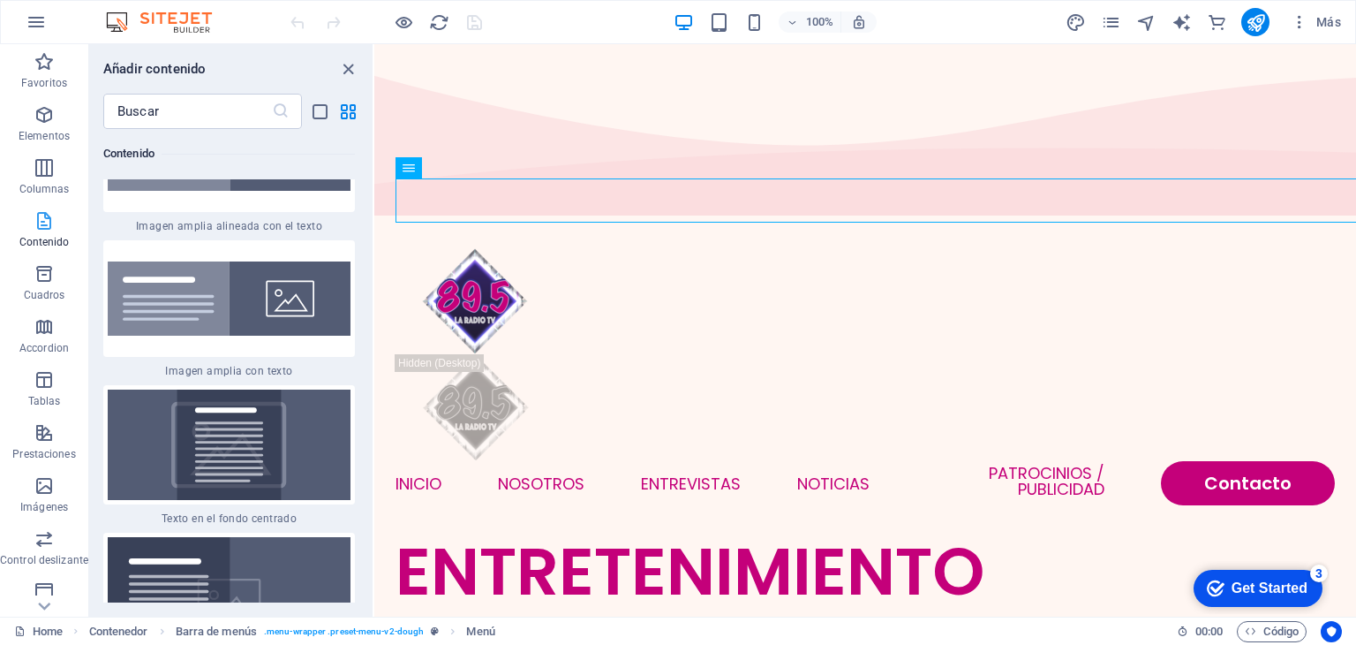
scroll to position [6007, 0]
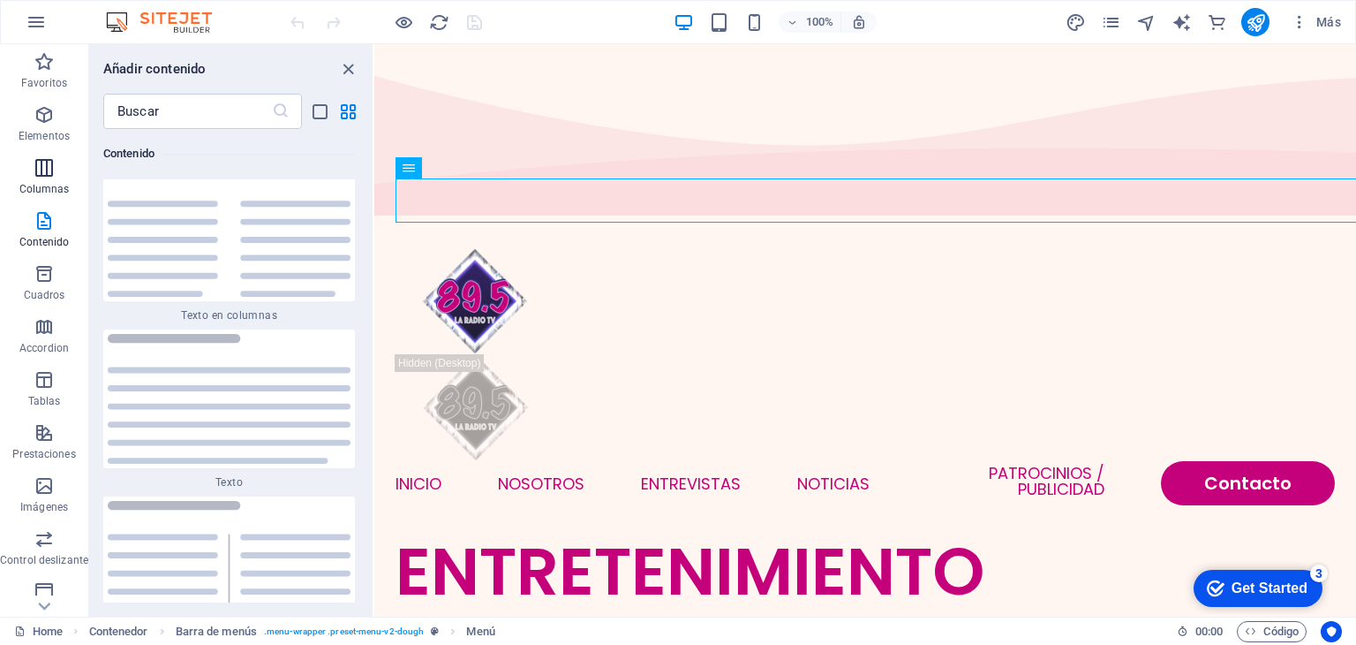
click at [54, 178] on span "Columnas" at bounding box center [44, 178] width 88 height 42
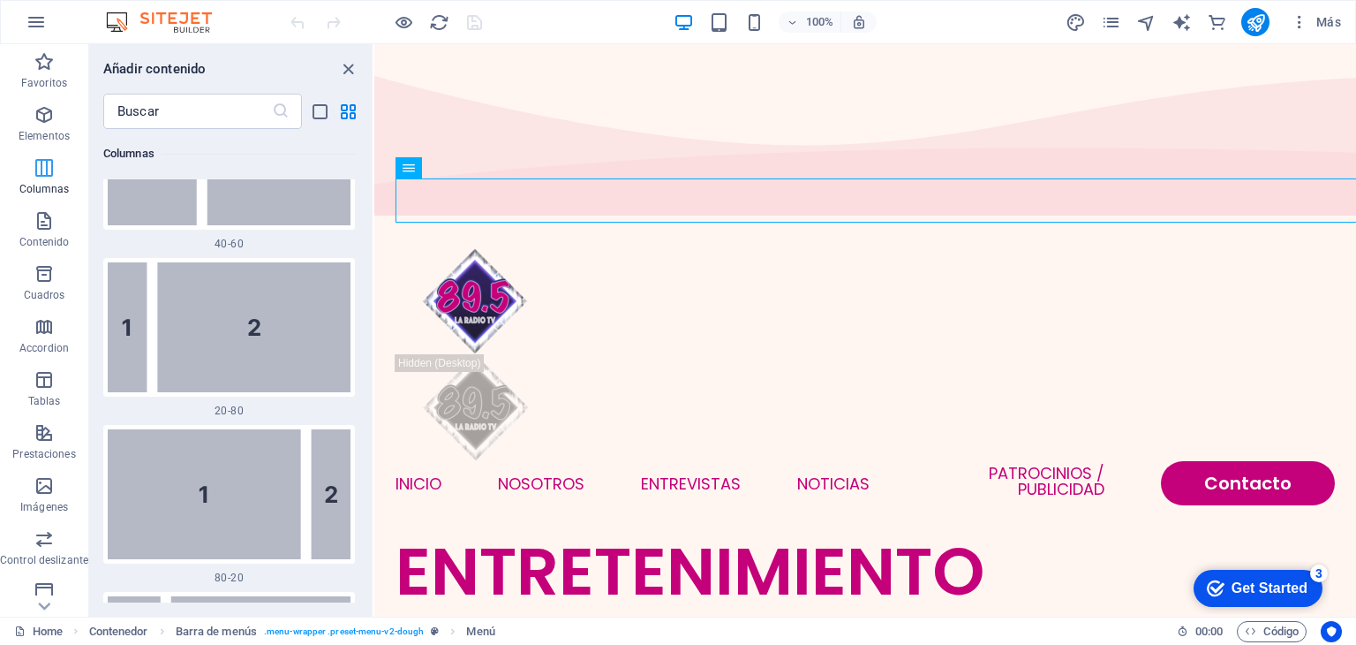
scroll to position [1019, 0]
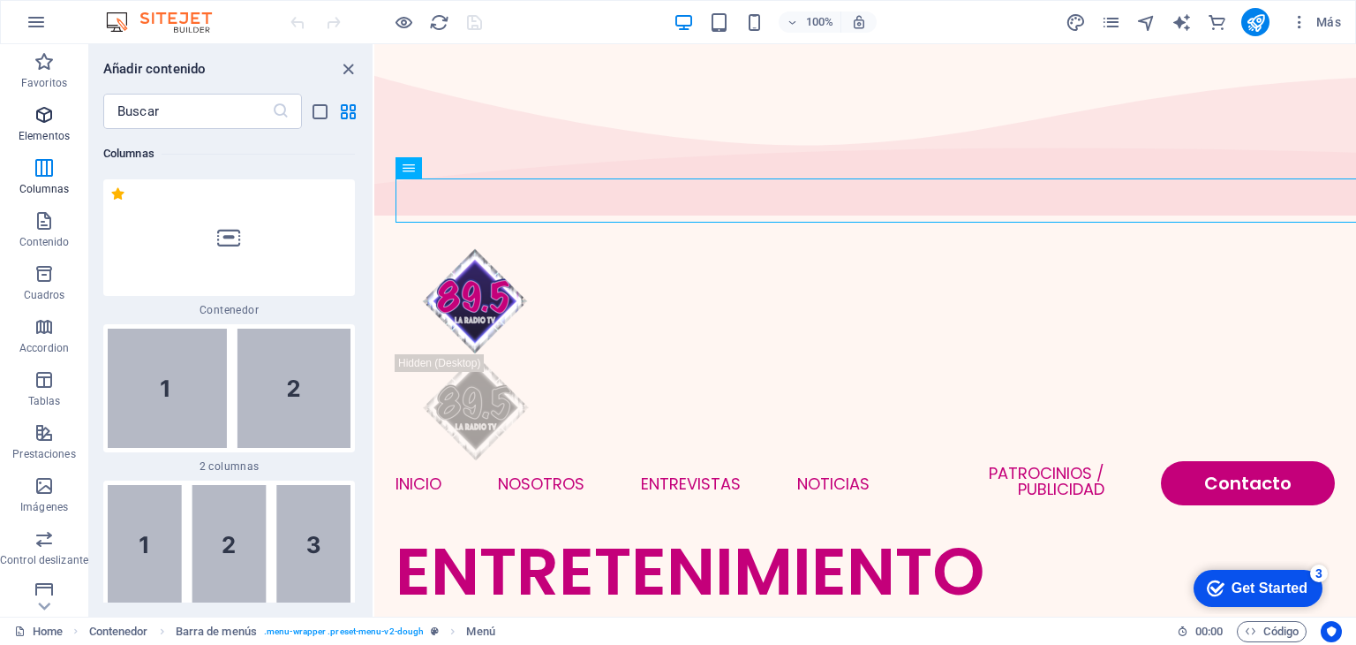
click at [42, 130] on p "Elementos" at bounding box center [44, 136] width 51 height 14
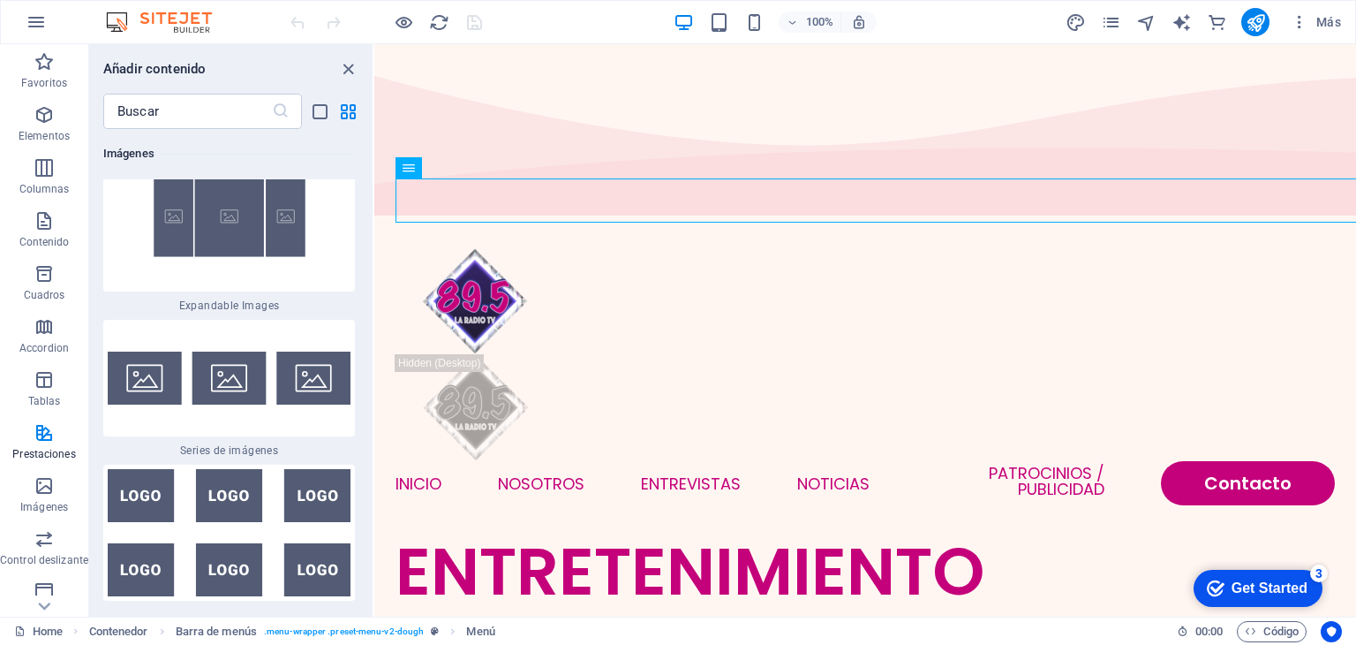
scroll to position [20203, 0]
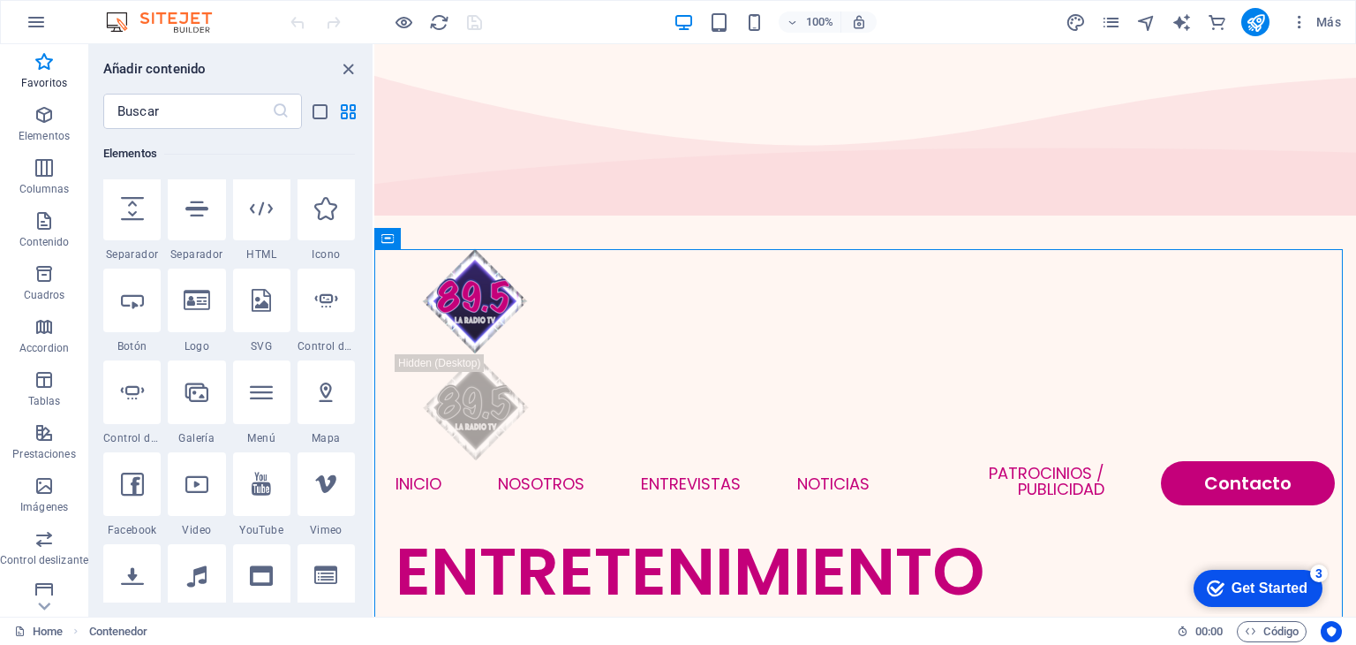
scroll to position [480, 0]
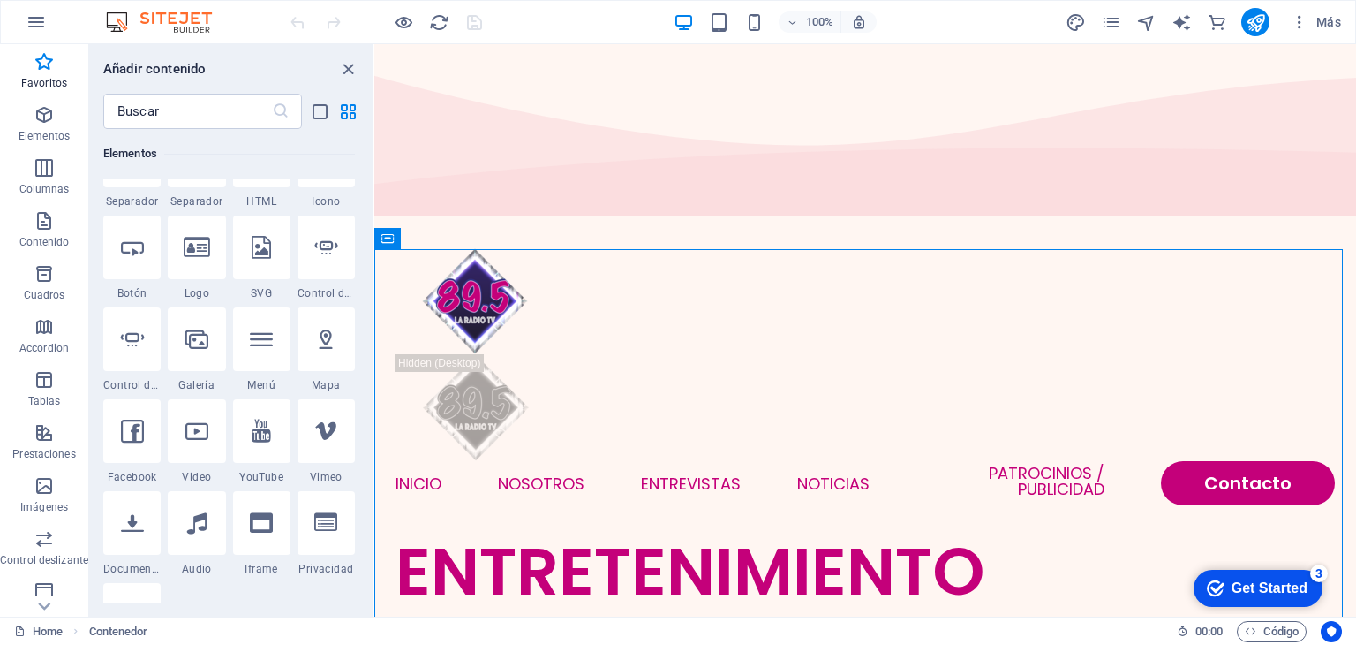
click at [381, 222] on div "INICIO NOSOTROS ENTREVISTAS NOTICIAS Patrocinios / Publicidad Contacto" at bounding box center [865, 377] width 982 height 310
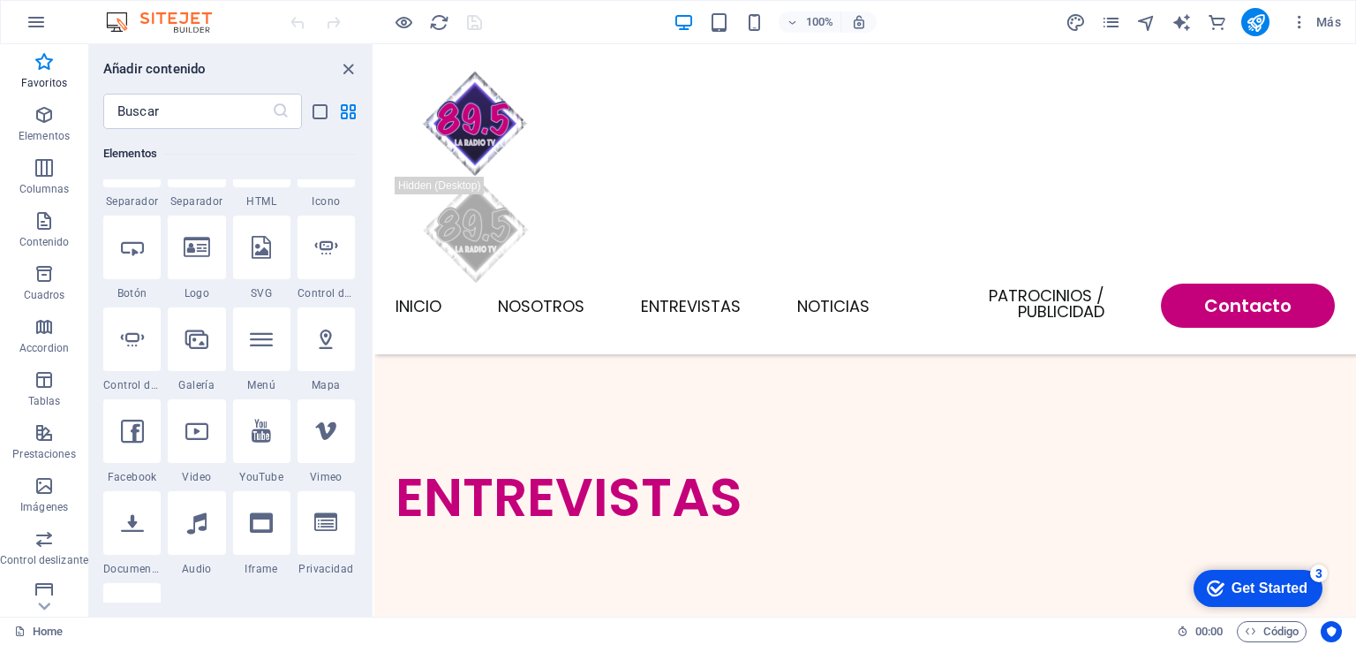
scroll to position [1564, 0]
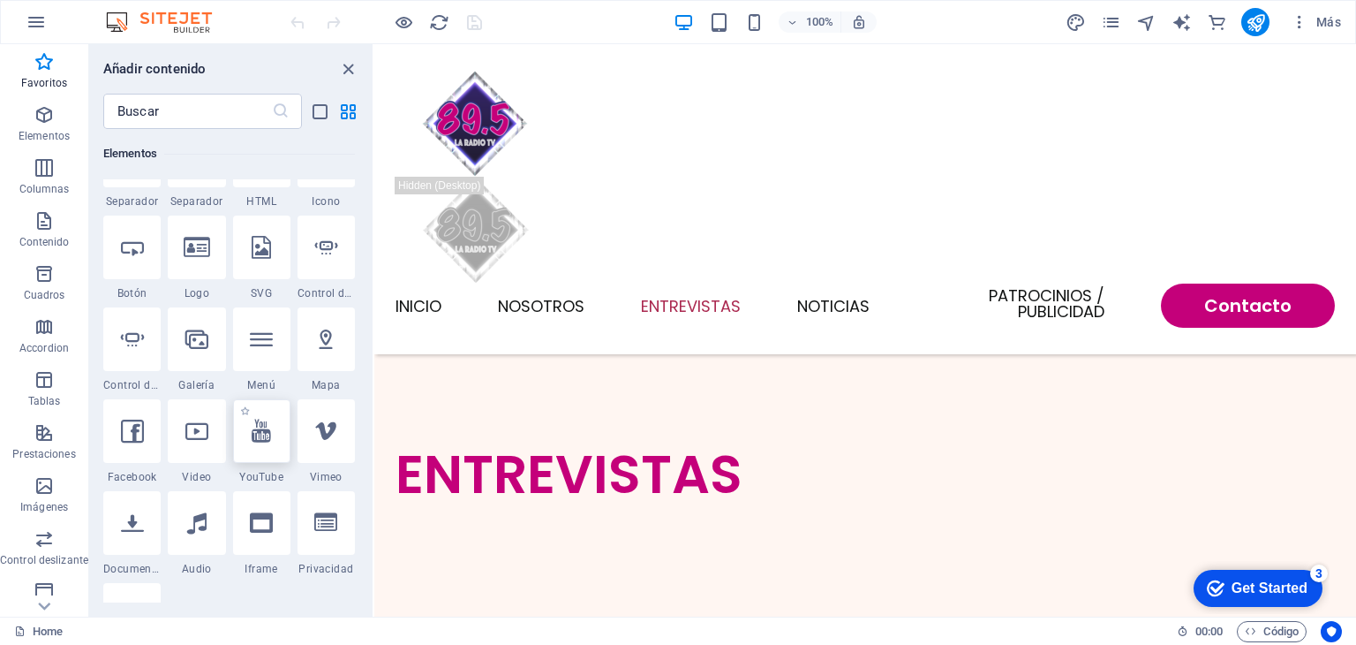
select select "ar16_9"
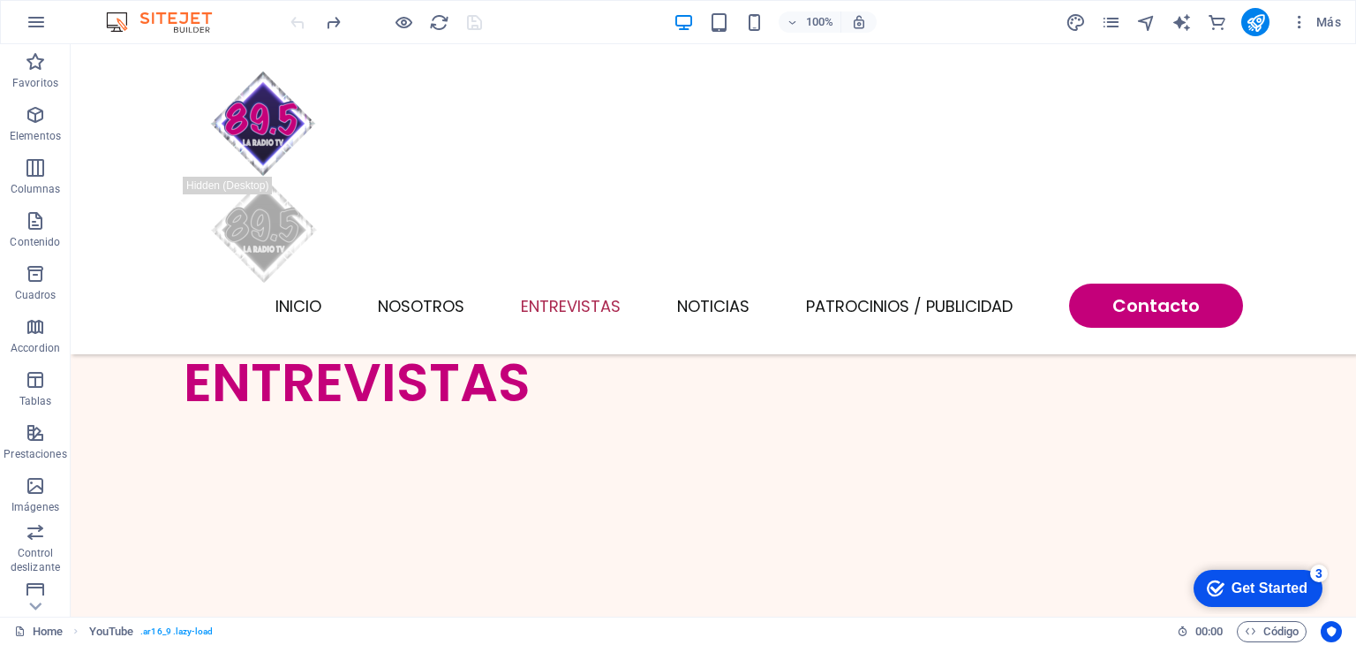
scroll to position [1959, 0]
